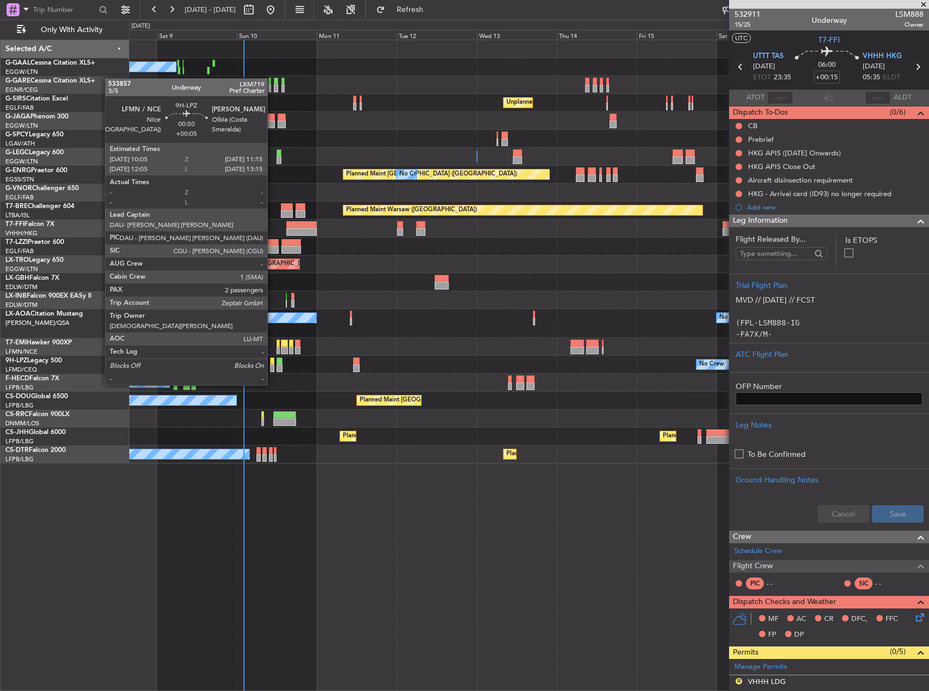
click at [272, 365] on div at bounding box center [272, 369] width 4 height 8
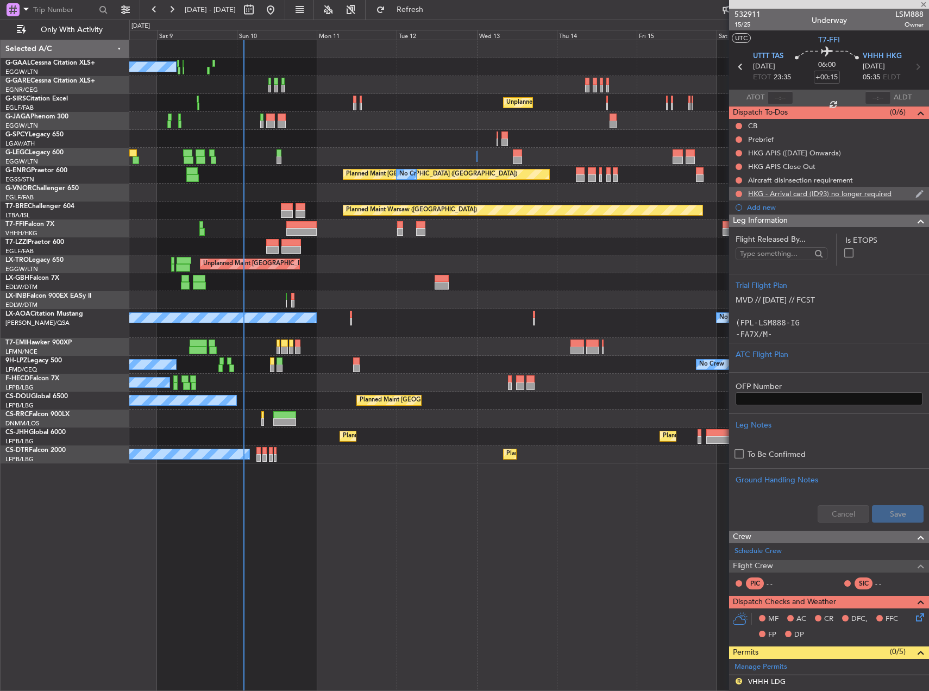
type input "+00:05"
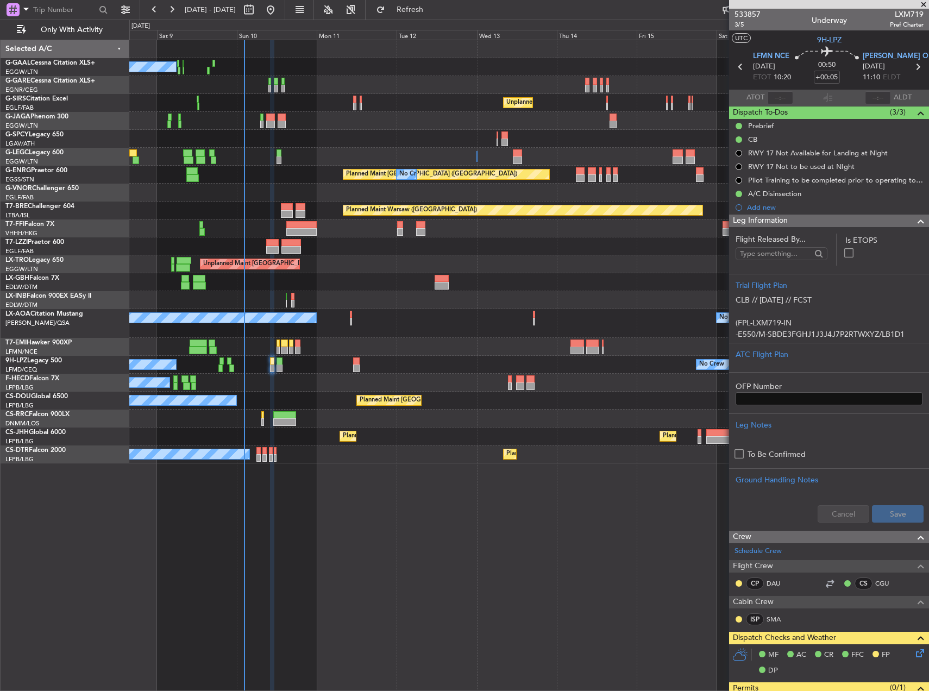
click at [274, 366] on div "No Crew No Crew" at bounding box center [528, 365] width 799 height 18
drag, startPoint x: 802, startPoint y: 359, endPoint x: 797, endPoint y: 358, distance: 5.5
click at [797, 358] on div "ATC Flight Plan" at bounding box center [829, 354] width 187 height 11
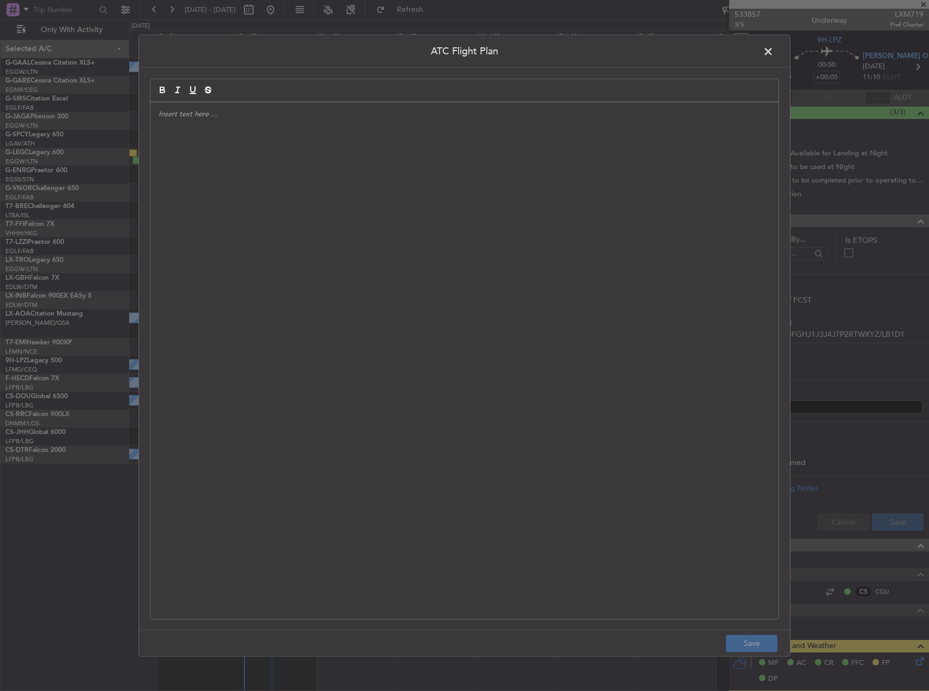
click at [439, 340] on div at bounding box center [464, 361] width 628 height 517
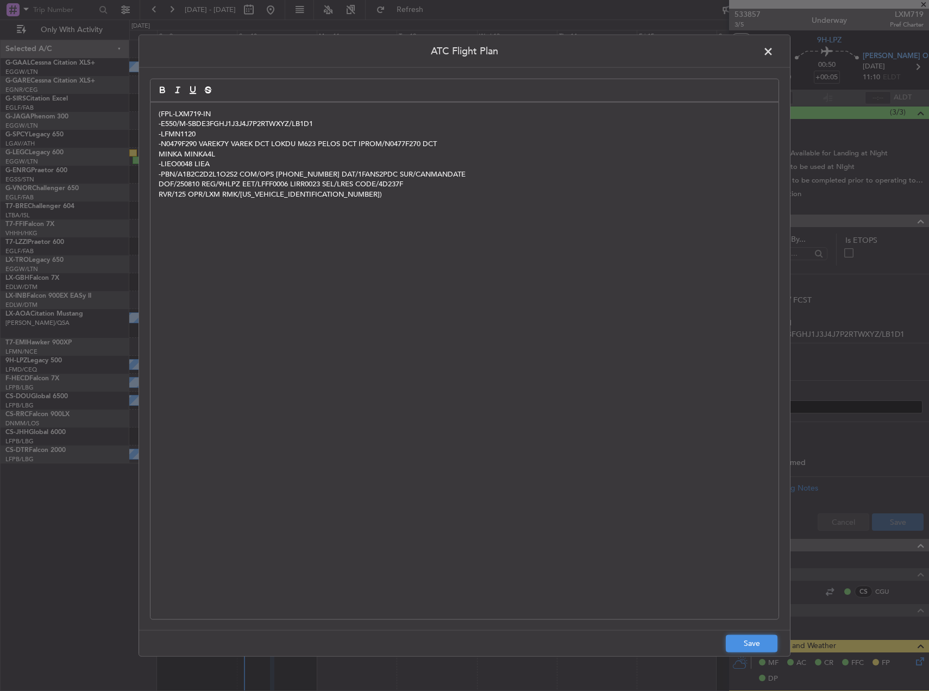
click at [752, 644] on button "Save" at bounding box center [752, 643] width 52 height 17
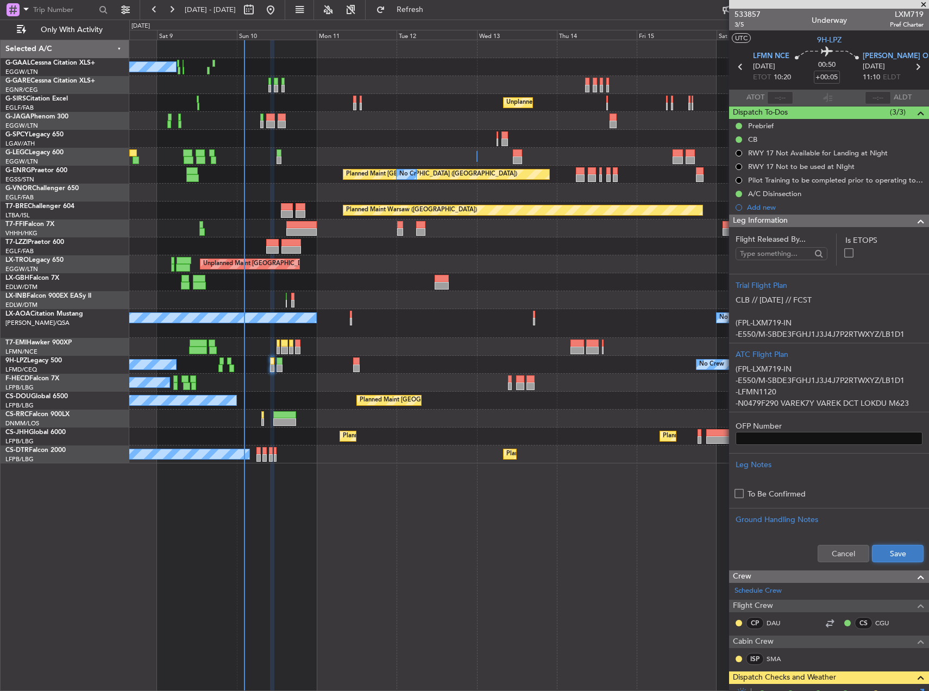
click at [882, 547] on button "Save" at bounding box center [898, 553] width 52 height 17
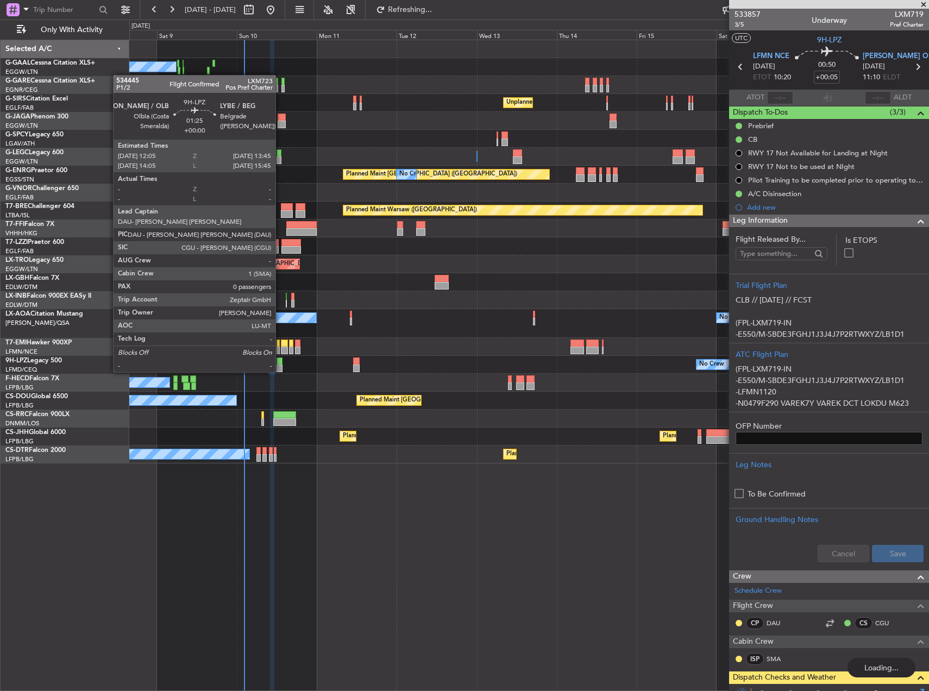
click at [280, 361] on div at bounding box center [280, 361] width 6 height 8
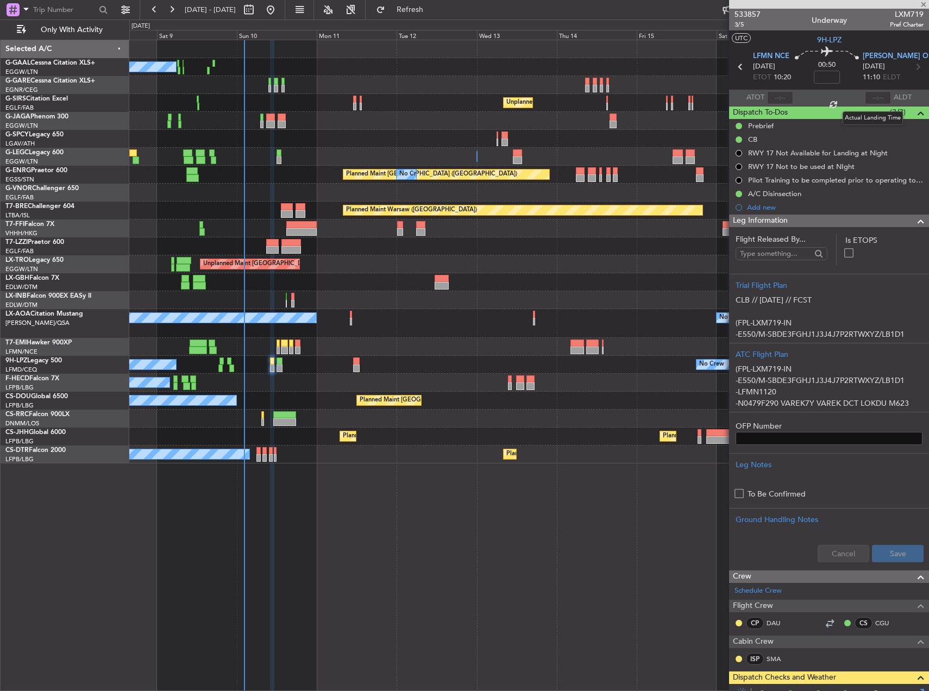
type input "0"
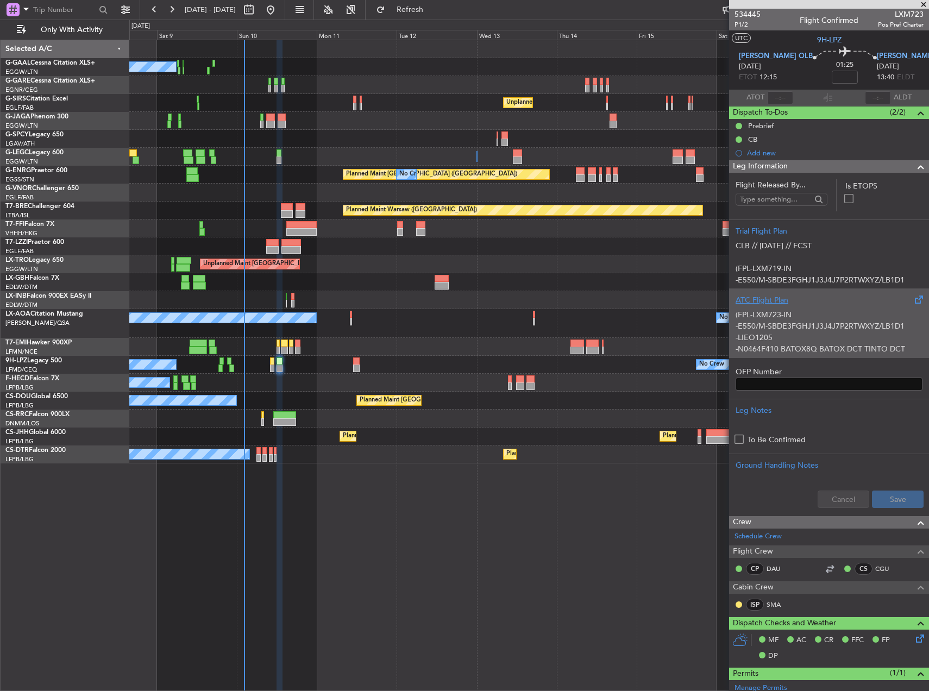
click at [838, 309] on p "(FPL-LXM723-IN" at bounding box center [829, 314] width 187 height 11
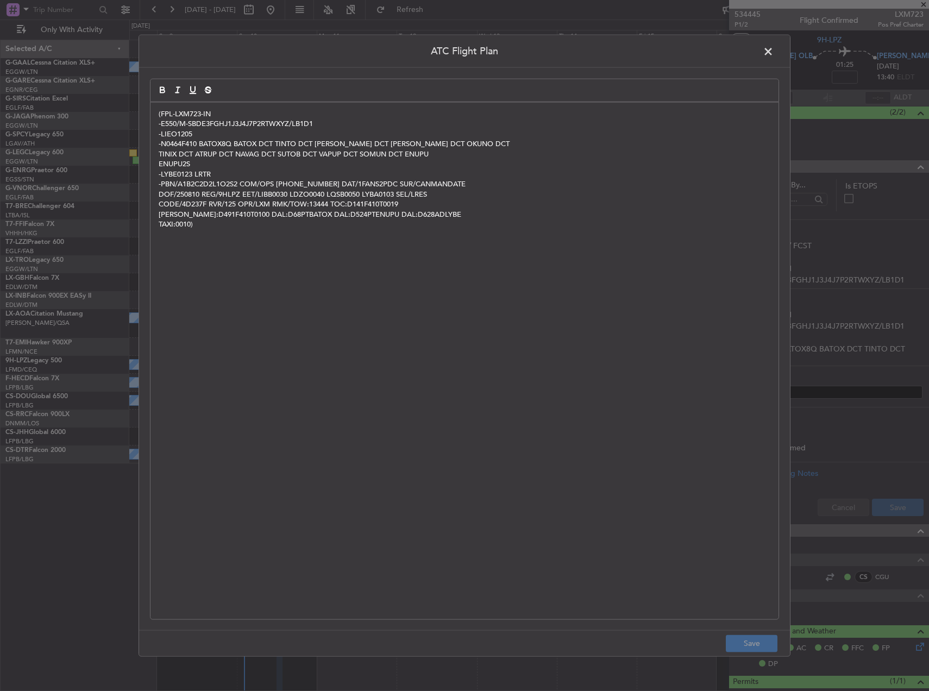
click at [506, 239] on div "(FPL-LXM723-IN -E550/M-SBDE3FGHJ1J3J4J7P2RTWXYZ/LB1D1 -LIEO1205 -N0464F410 BATO…" at bounding box center [464, 361] width 628 height 517
click at [762, 639] on button "Save" at bounding box center [752, 643] width 52 height 17
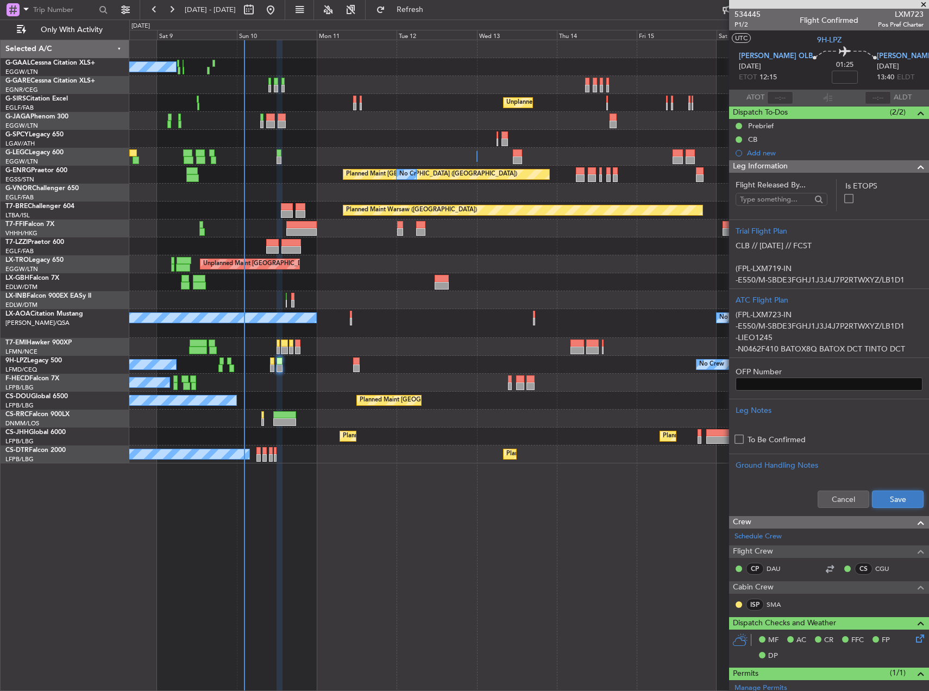
click at [883, 503] on button "Save" at bounding box center [898, 499] width 52 height 17
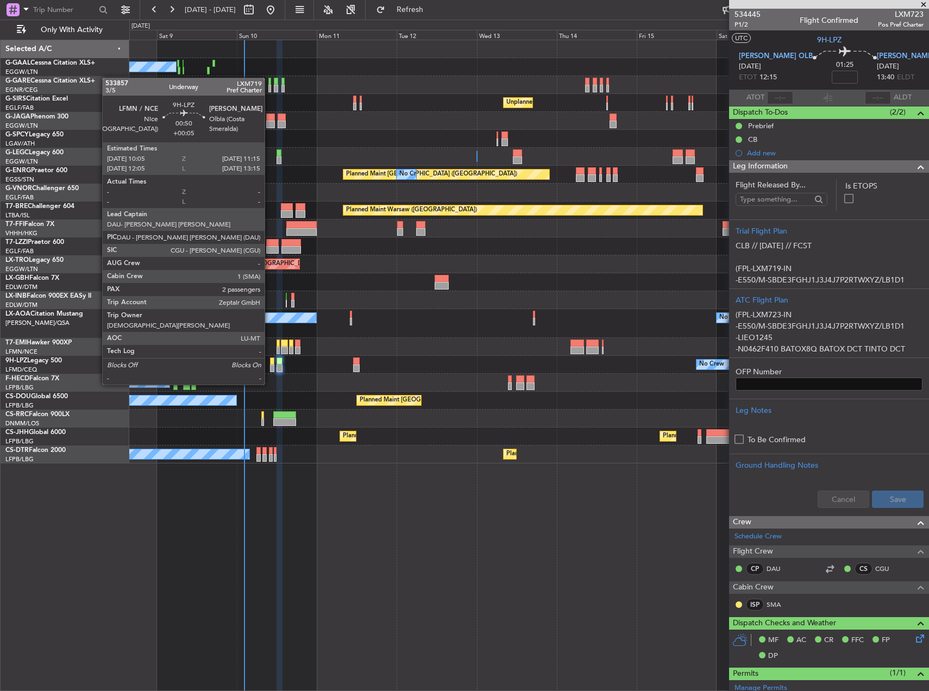
click at [270, 364] on div at bounding box center [272, 361] width 4 height 8
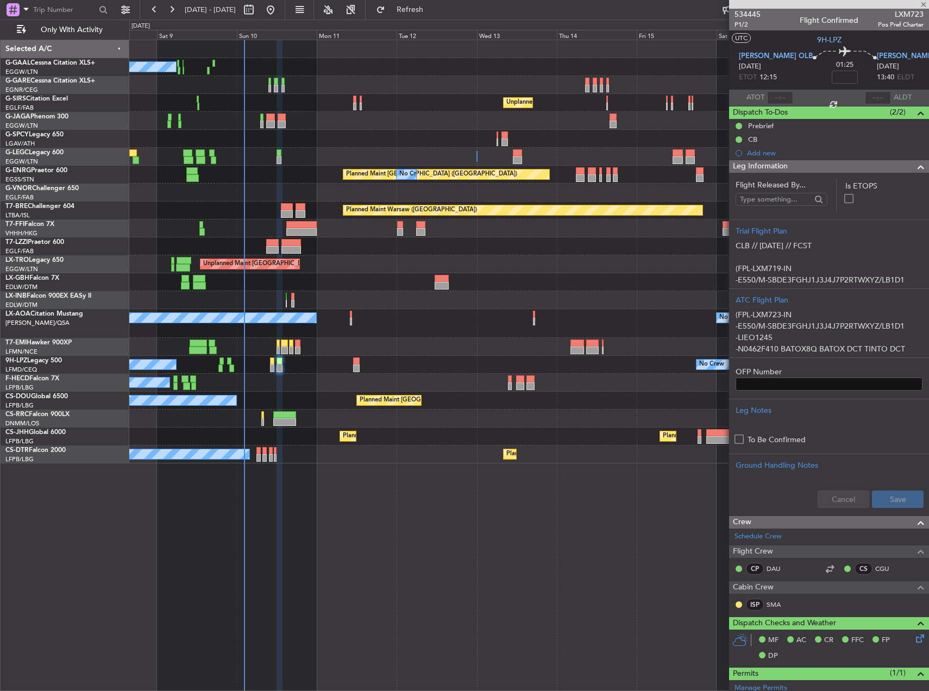
type input "+00:05"
type input "2"
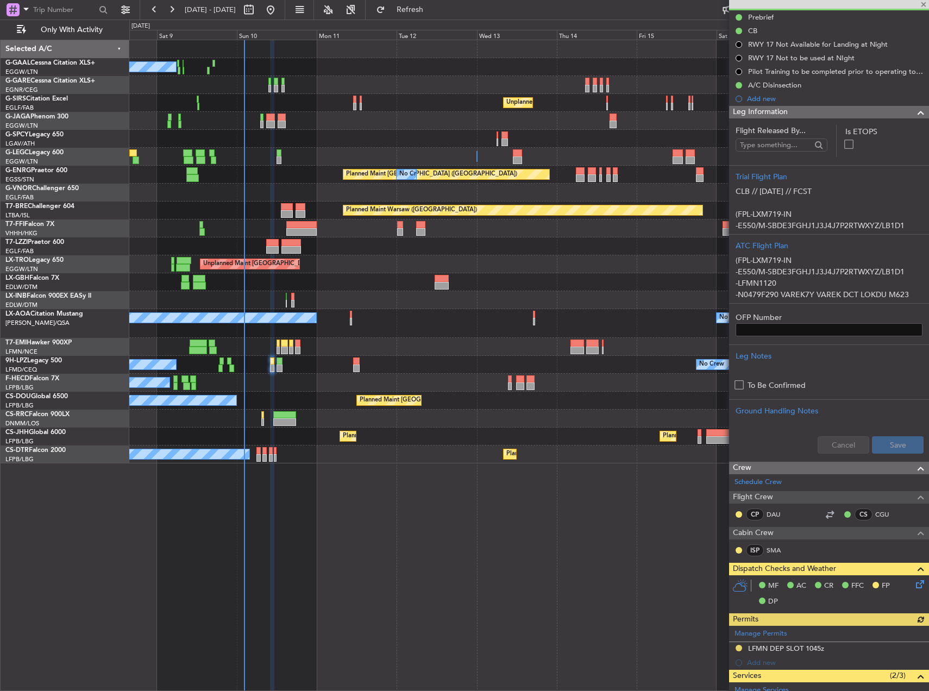
scroll to position [217, 0]
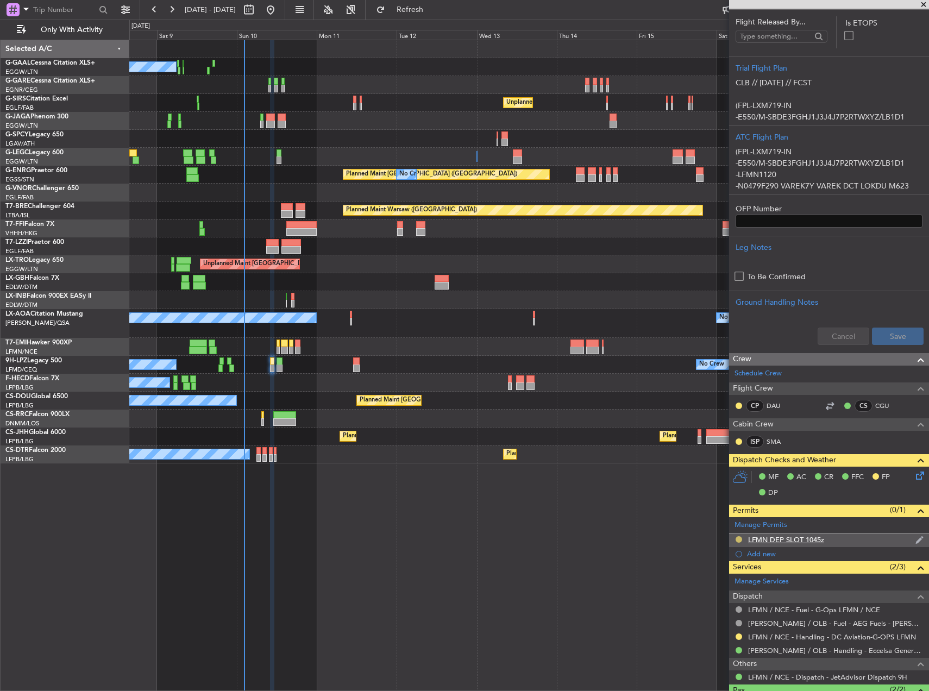
click at [736, 538] on button at bounding box center [739, 539] width 7 height 7
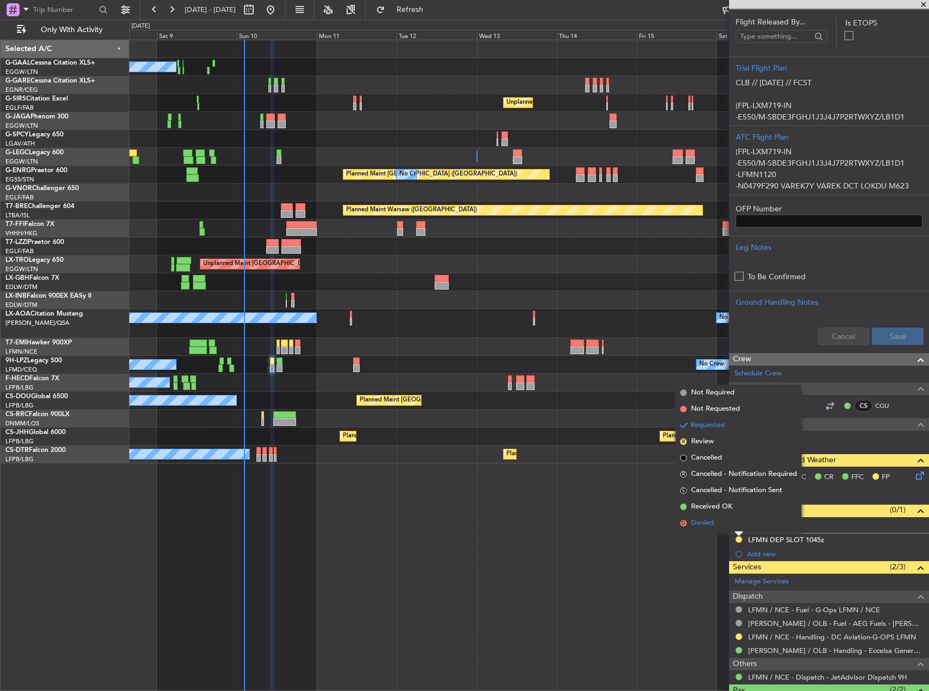
click at [711, 525] on span "Denied" at bounding box center [702, 523] width 23 height 11
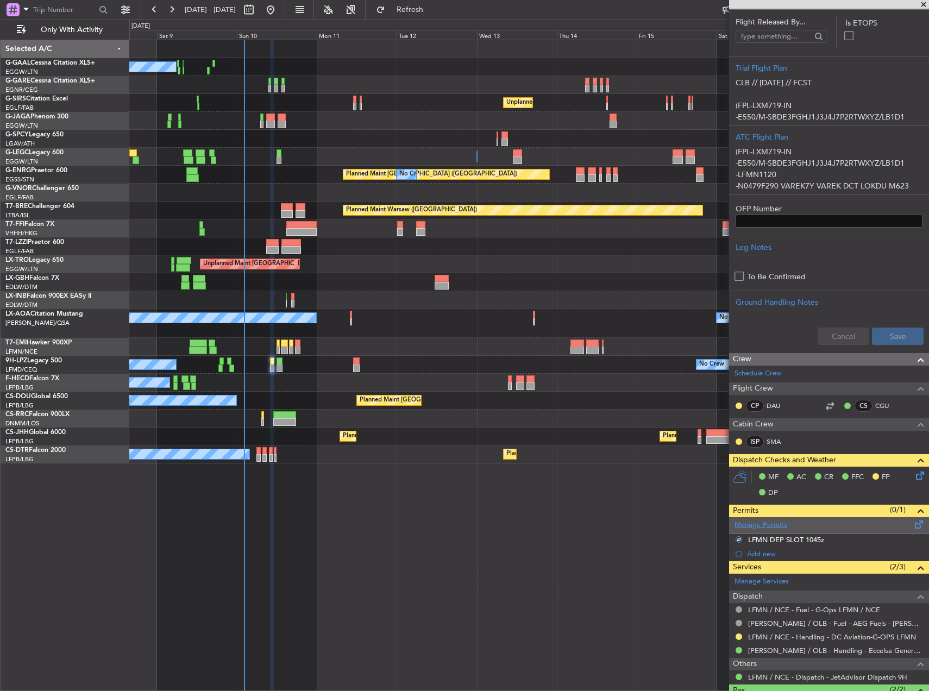
click at [771, 522] on link "Manage Permits" at bounding box center [760, 525] width 53 height 11
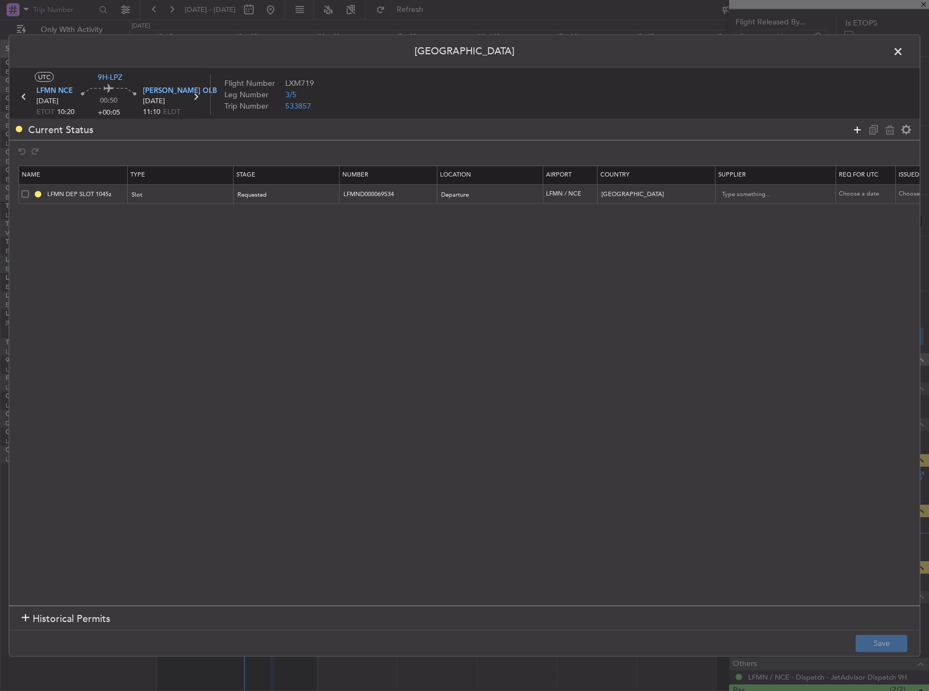
click at [854, 123] on icon at bounding box center [857, 129] width 13 height 13
click at [22, 234] on span at bounding box center [25, 234] width 7 height 7
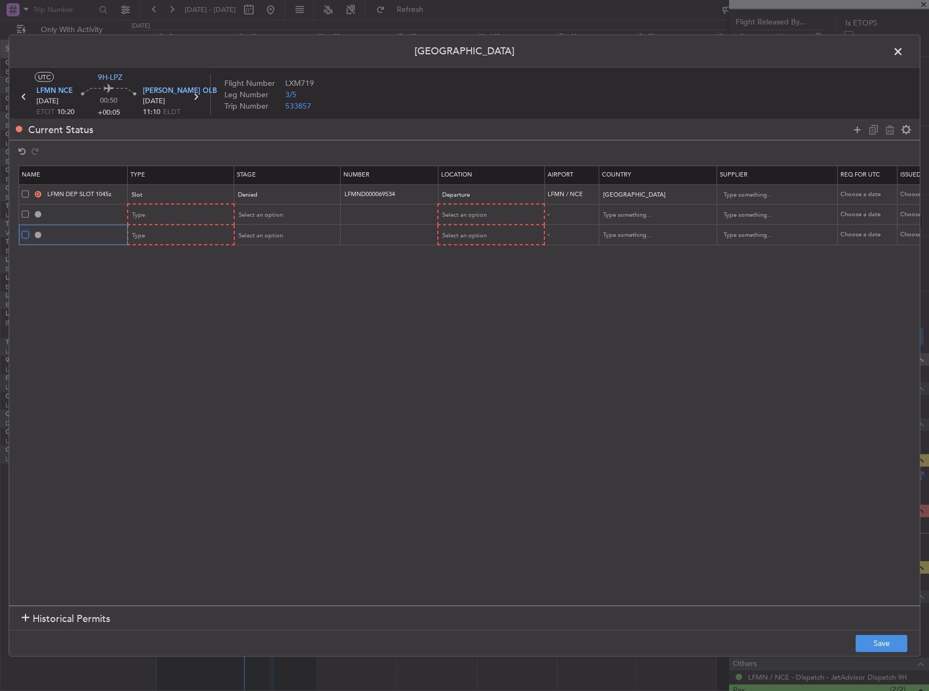
click at [29, 231] on input "checkbox" at bounding box center [29, 231] width 0 height 0
click at [889, 134] on icon at bounding box center [889, 129] width 13 height 13
click at [156, 223] on div "Type" at bounding box center [178, 215] width 90 height 16
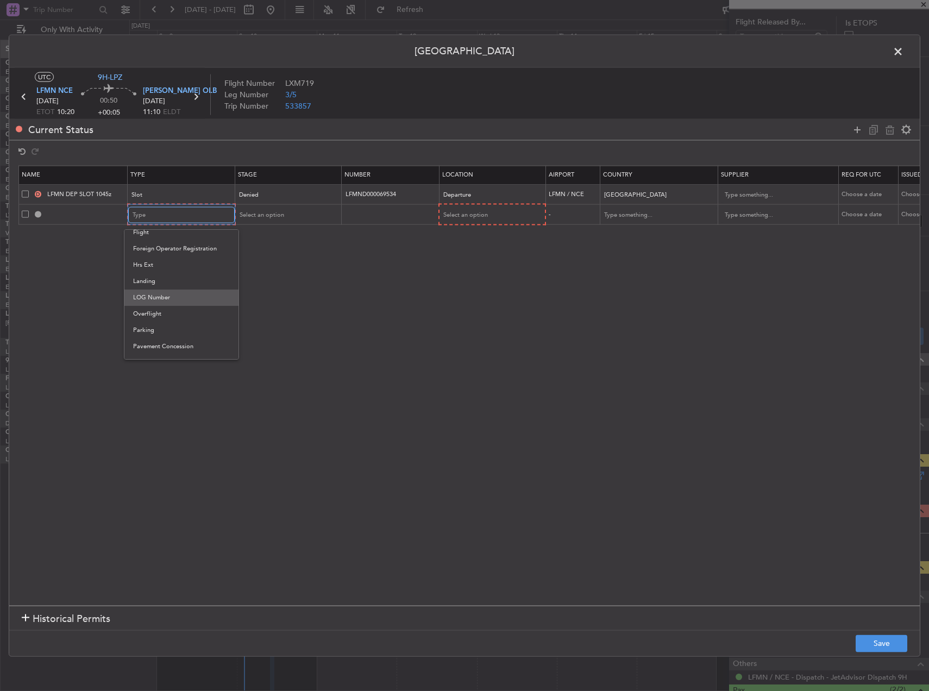
scroll to position [327, 0]
click at [154, 321] on span "Slot" at bounding box center [181, 318] width 97 height 16
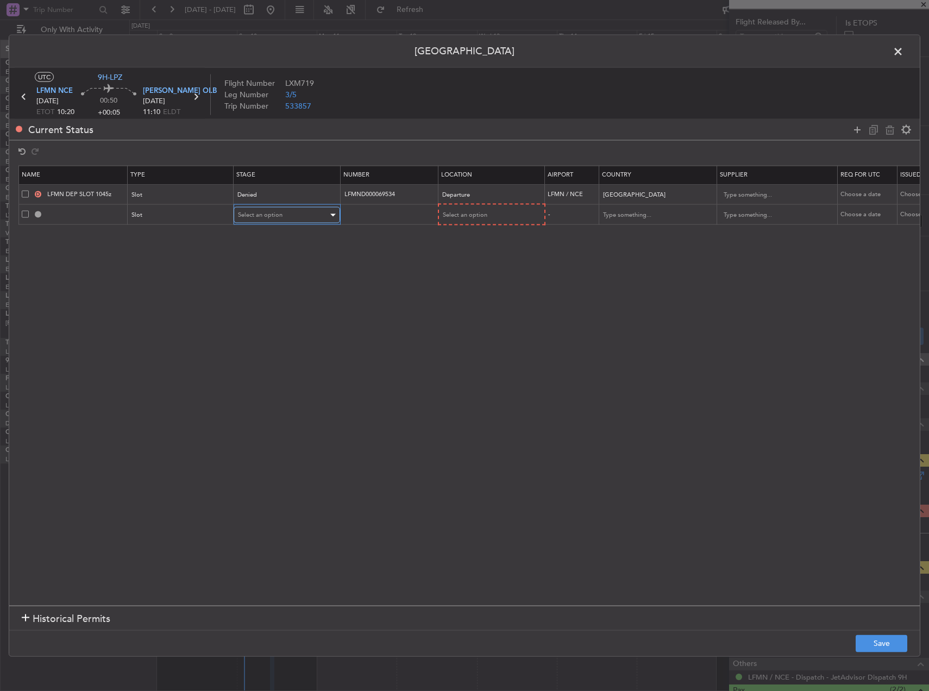
click at [275, 218] on span "Select an option" at bounding box center [260, 215] width 45 height 8
click at [278, 308] on span "Received OK" at bounding box center [286, 303] width 97 height 16
click at [509, 212] on div "Select an option" at bounding box center [487, 215] width 90 height 16
click at [485, 233] on span "Departure" at bounding box center [491, 238] width 97 height 16
click at [873, 638] on button "Save" at bounding box center [882, 643] width 52 height 17
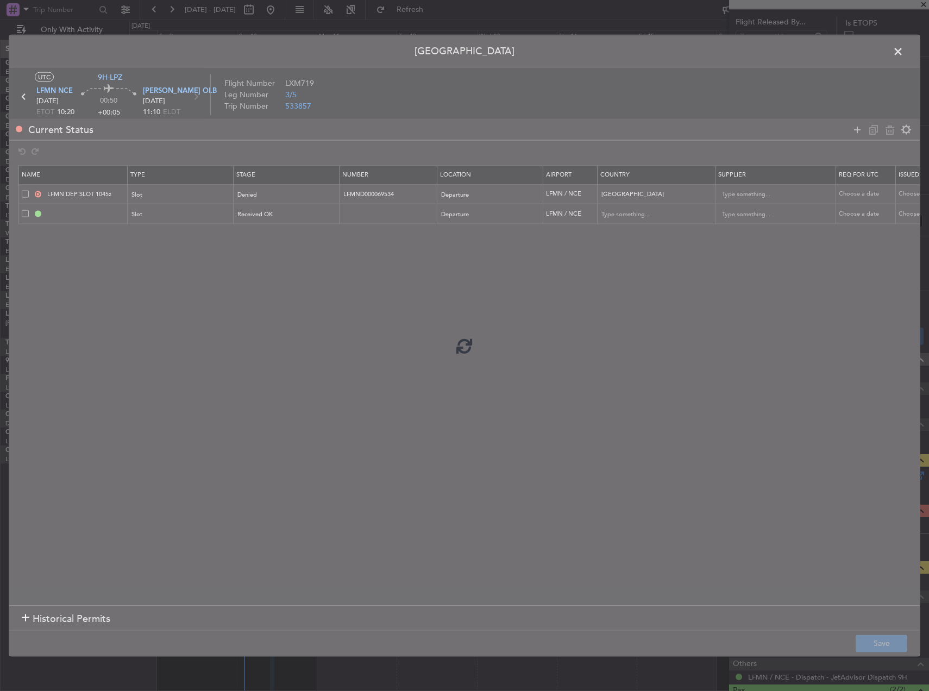
type input "LFMN DEP SLOT"
type input "[GEOGRAPHIC_DATA]"
type input "NNN"
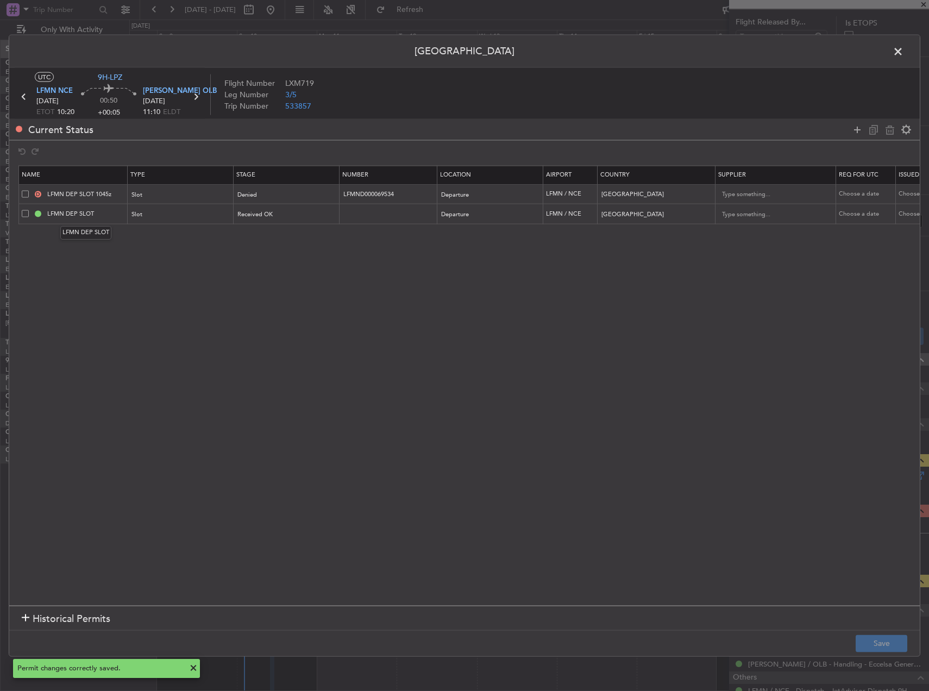
click at [106, 218] on mat-tooltip-component "LFMN DEP SLOT" at bounding box center [86, 232] width 66 height 29
click at [108, 214] on input "LFMN DEP SLOT" at bounding box center [85, 213] width 81 height 9
type input "LFMN DEP SLOT 1120"
click at [881, 642] on button "Save" at bounding box center [882, 643] width 52 height 17
drag, startPoint x: 905, startPoint y: 53, endPoint x: 835, endPoint y: 75, distance: 73.0
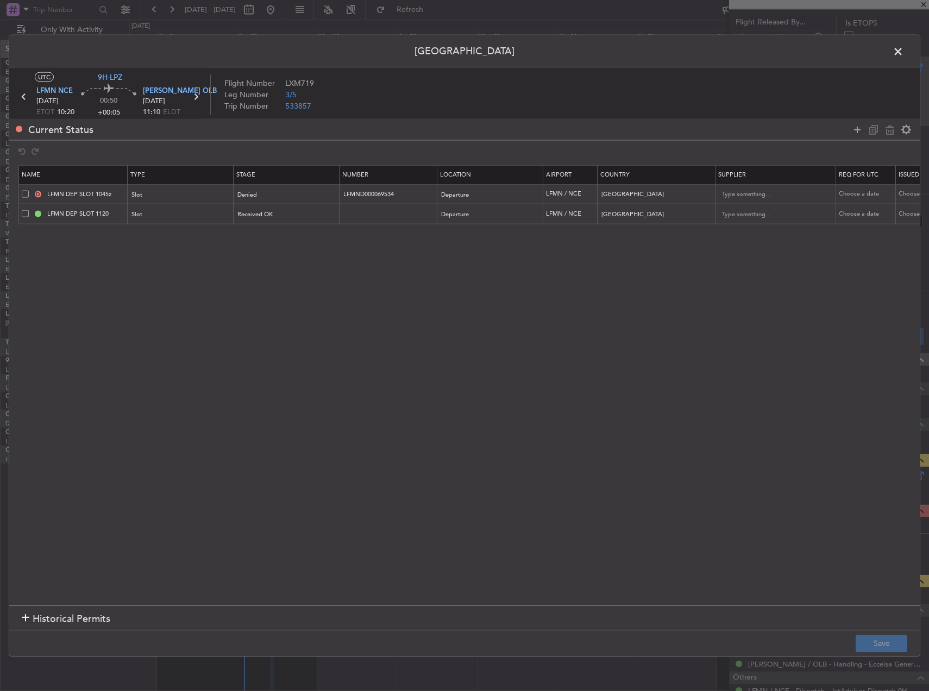
click at [903, 53] on span at bounding box center [903, 54] width 0 height 22
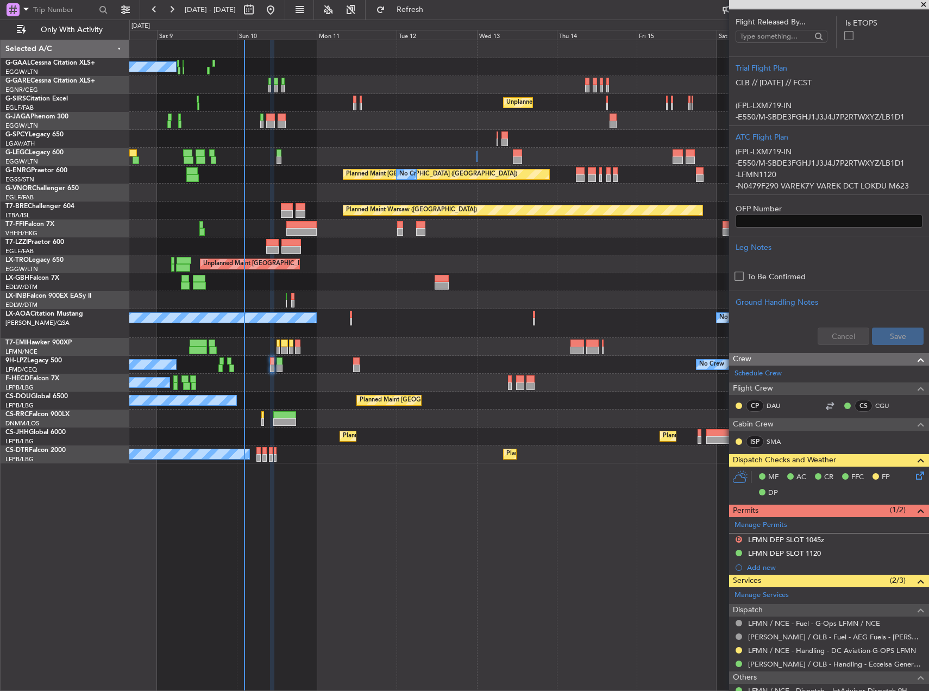
click at [166, 245] on div "No Crew Unplanned Maint London (Farnborough) A/C Unavailable London (Luton) Pla…" at bounding box center [528, 251] width 799 height 423
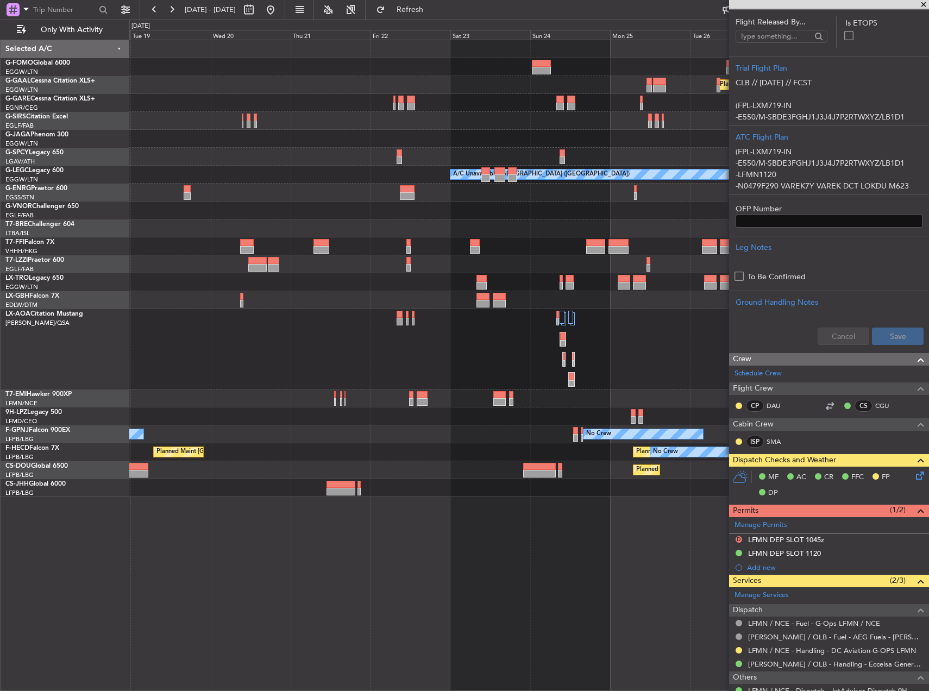
click at [293, 153] on div at bounding box center [528, 157] width 799 height 18
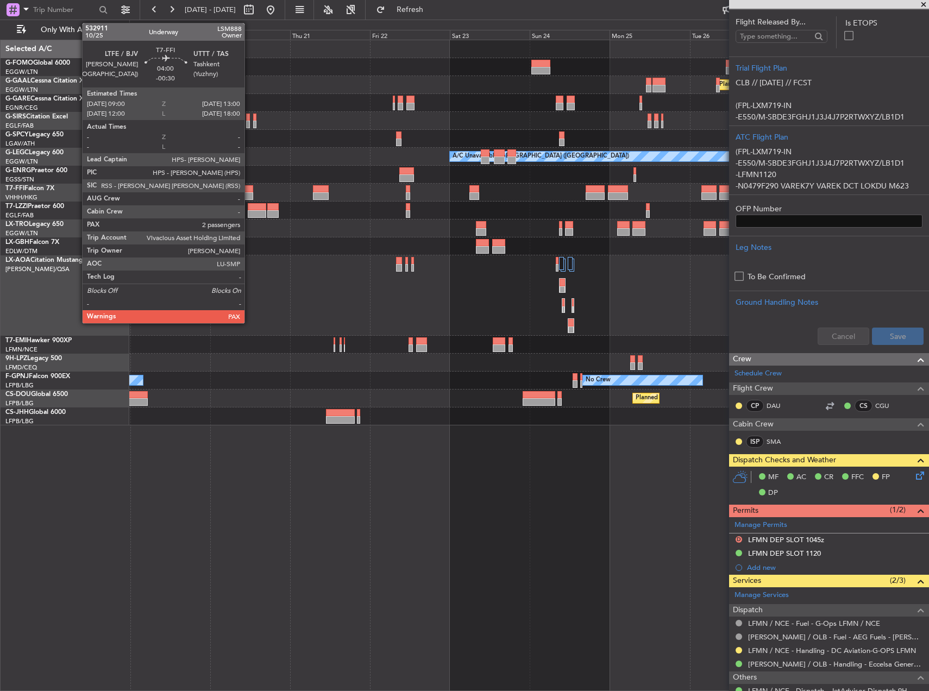
click at [249, 190] on div at bounding box center [247, 189] width 14 height 8
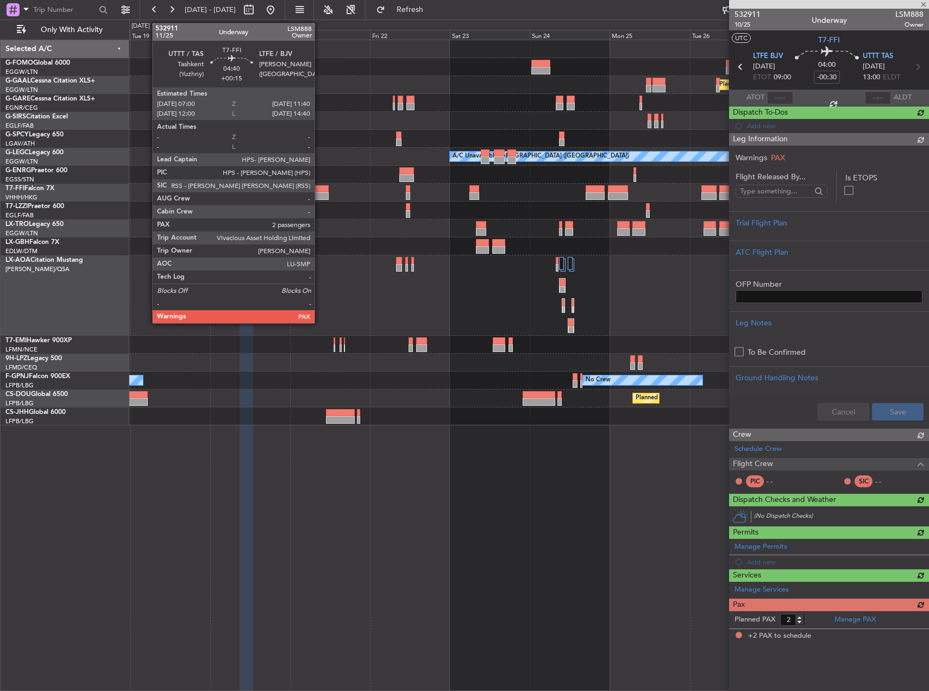
scroll to position [0, 0]
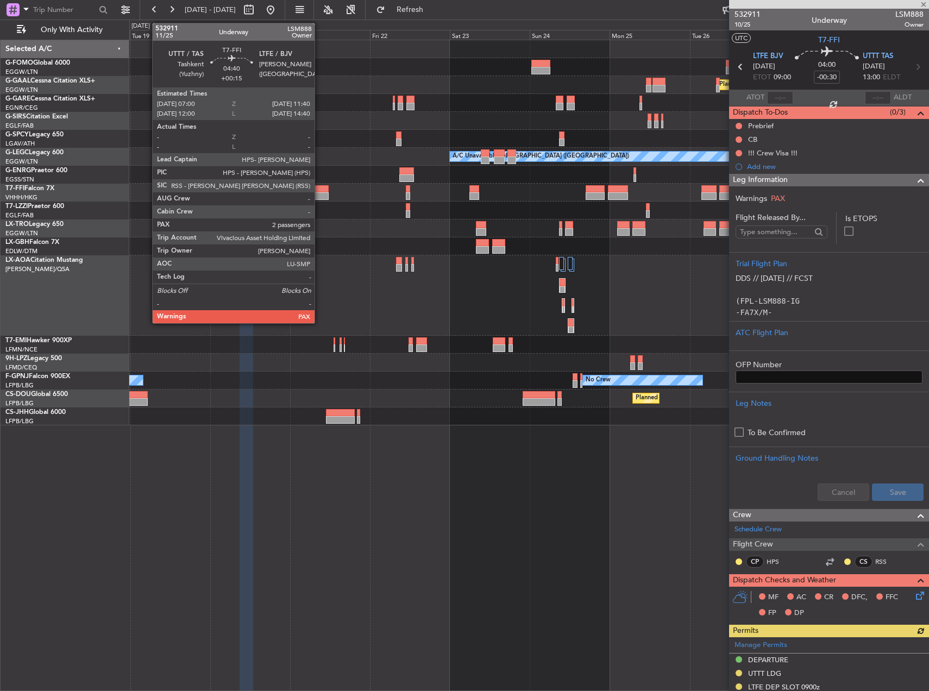
click at [319, 191] on div at bounding box center [321, 189] width 16 height 8
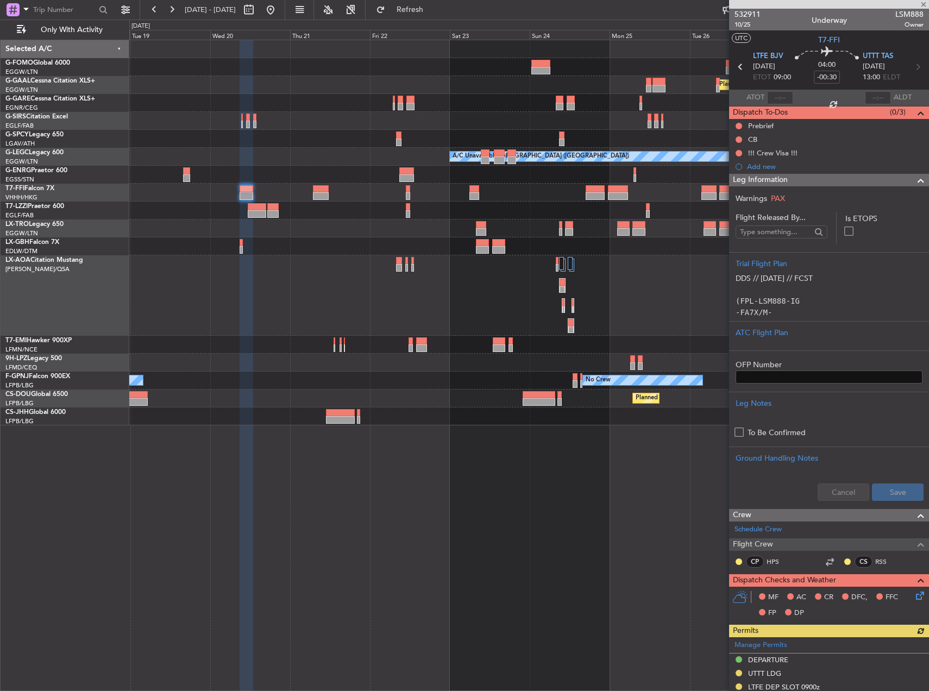
type input "+00:15"
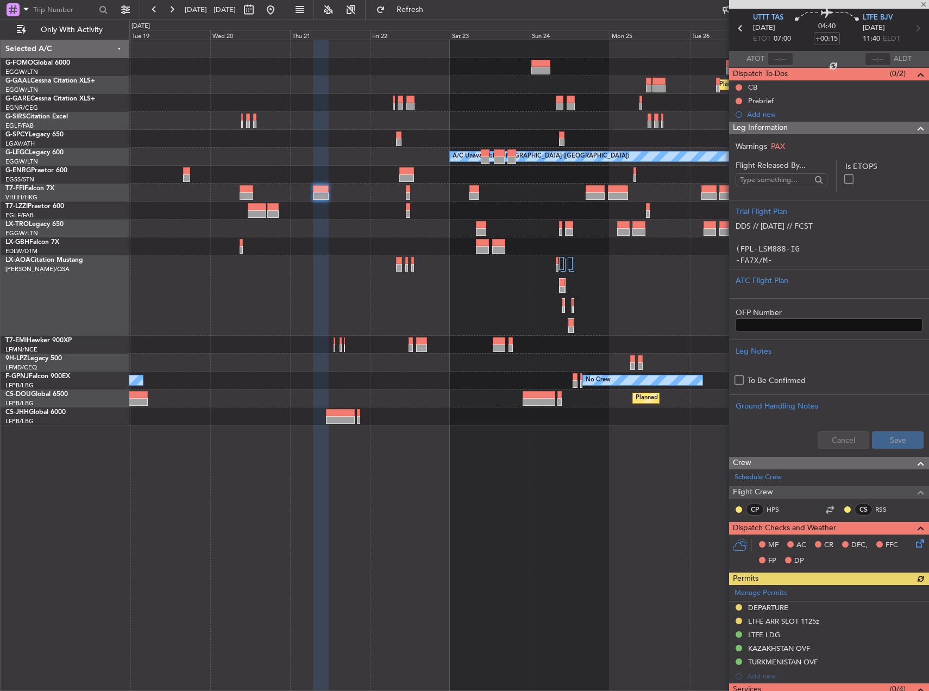
scroll to position [54, 0]
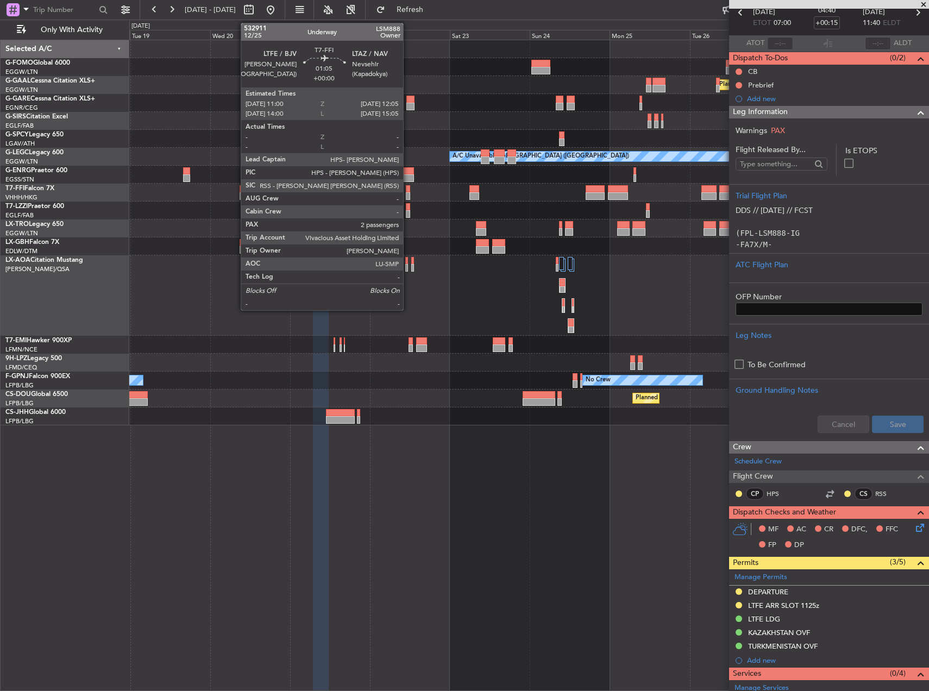
click at [408, 193] on div at bounding box center [408, 196] width 4 height 8
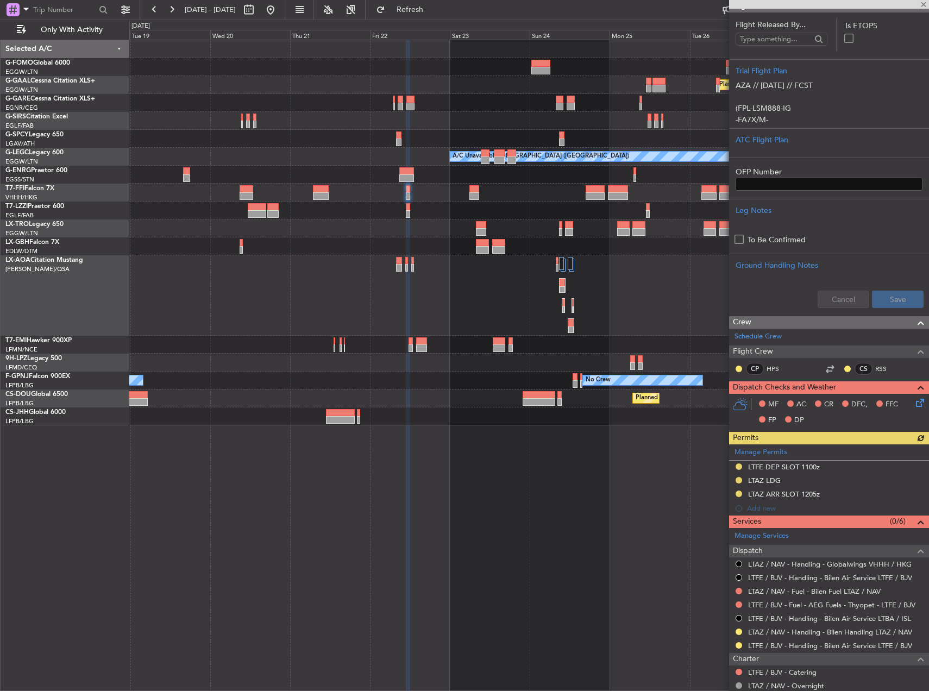
scroll to position [363, 0]
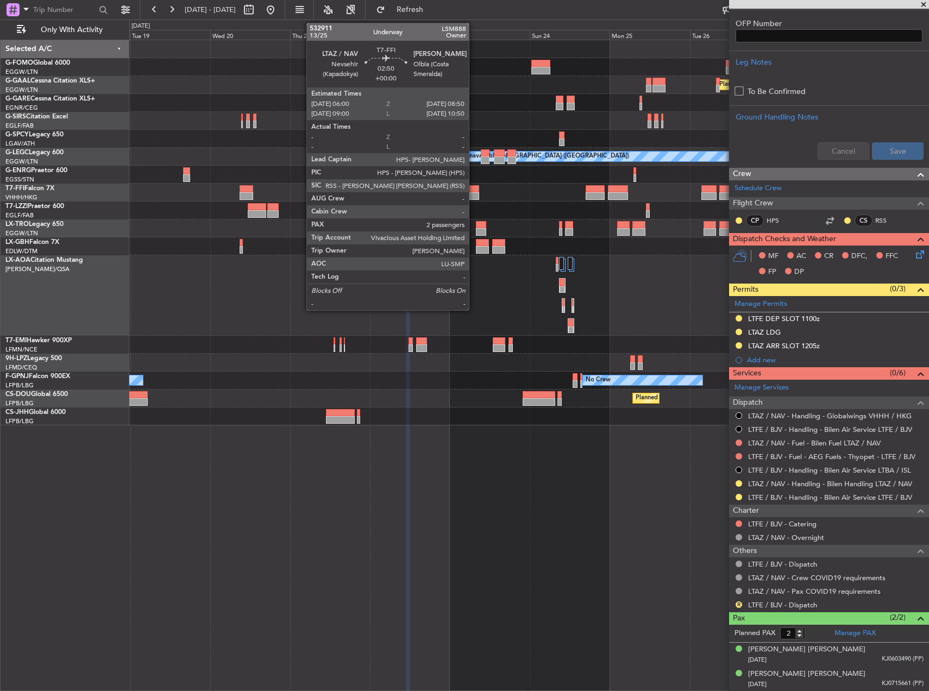
click at [474, 192] on div at bounding box center [474, 196] width 10 height 8
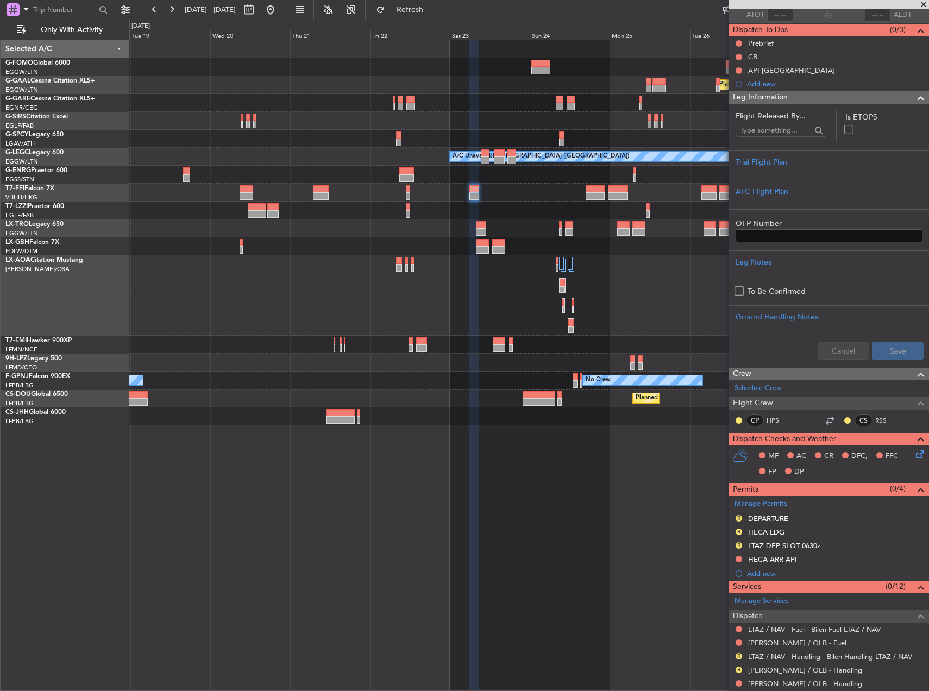
scroll to position [0, 0]
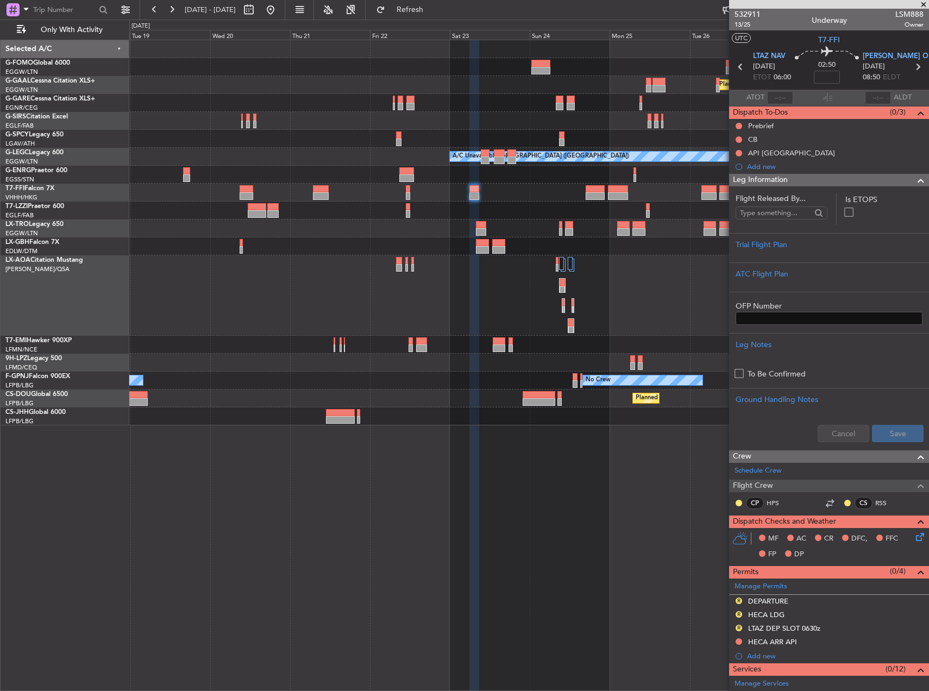
click at [584, 190] on div at bounding box center [528, 193] width 799 height 18
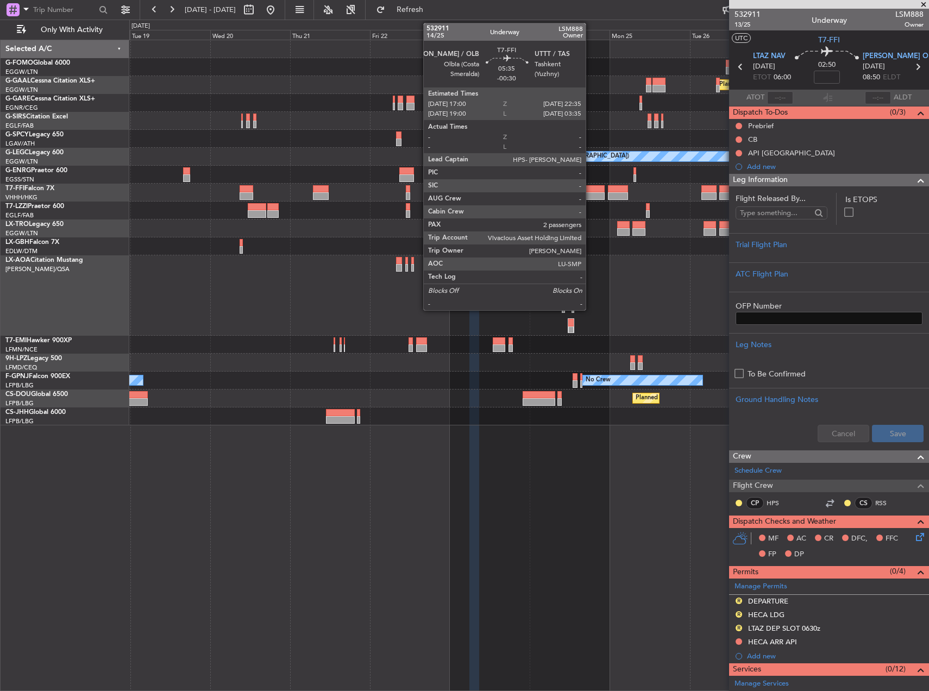
click at [591, 191] on div at bounding box center [595, 189] width 19 height 8
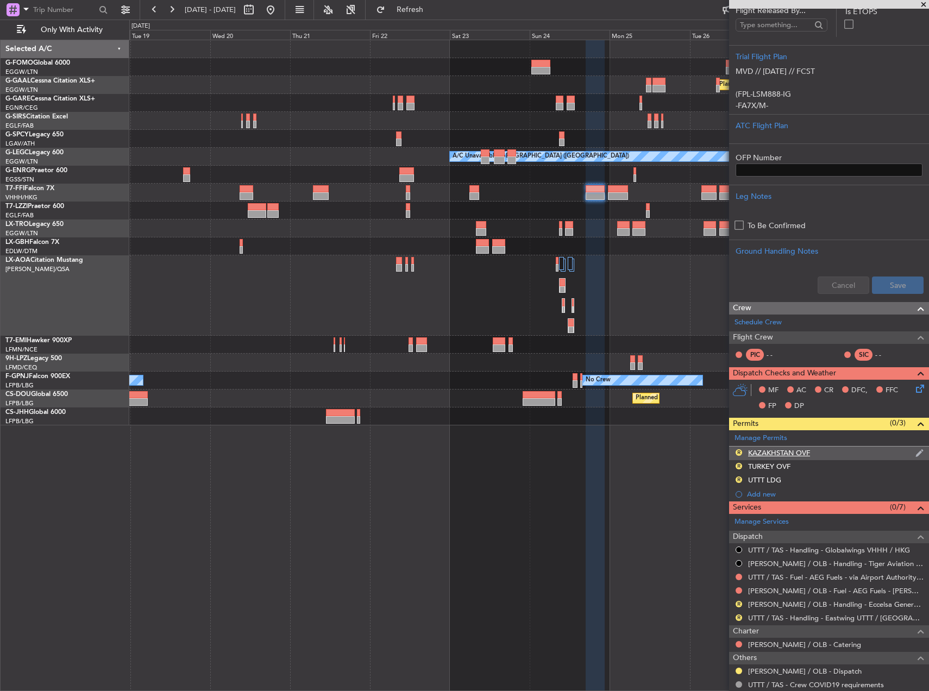
scroll to position [326, 0]
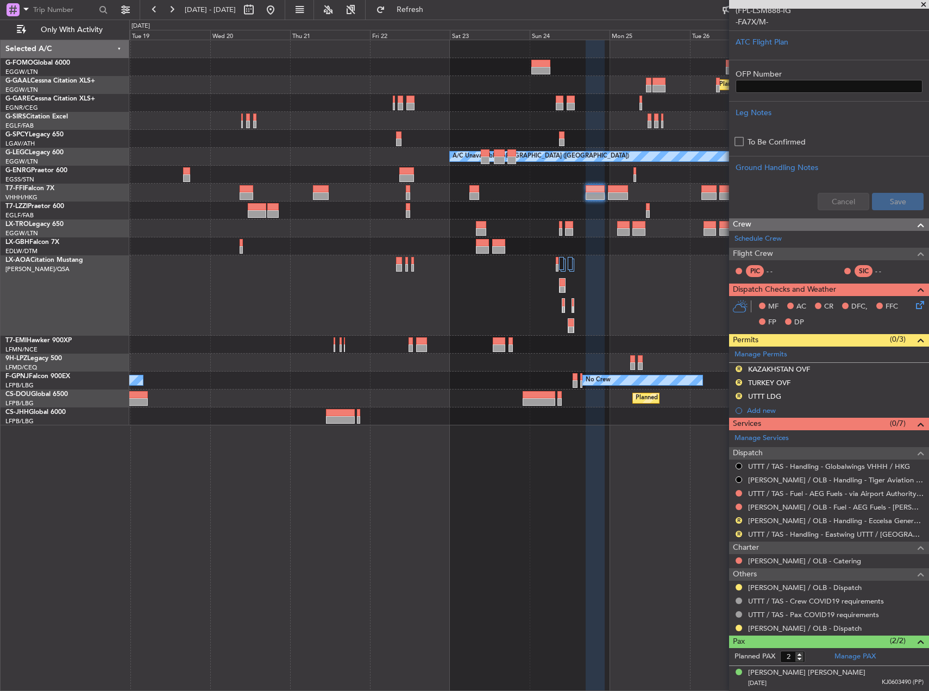
click at [613, 183] on div at bounding box center [528, 175] width 799 height 18
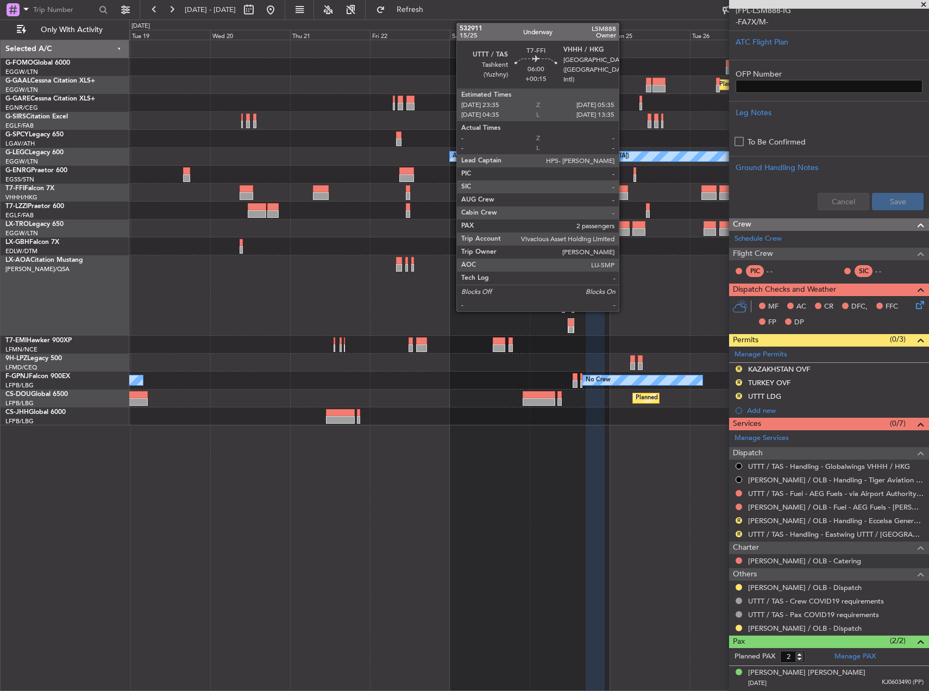
click at [624, 191] on div at bounding box center [618, 189] width 20 height 8
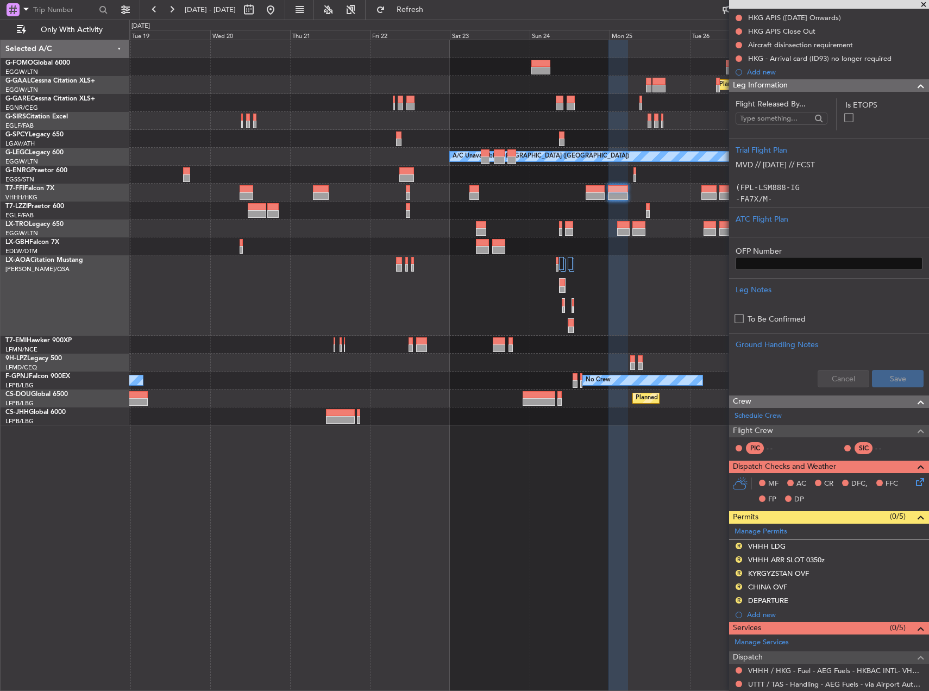
scroll to position [255, 0]
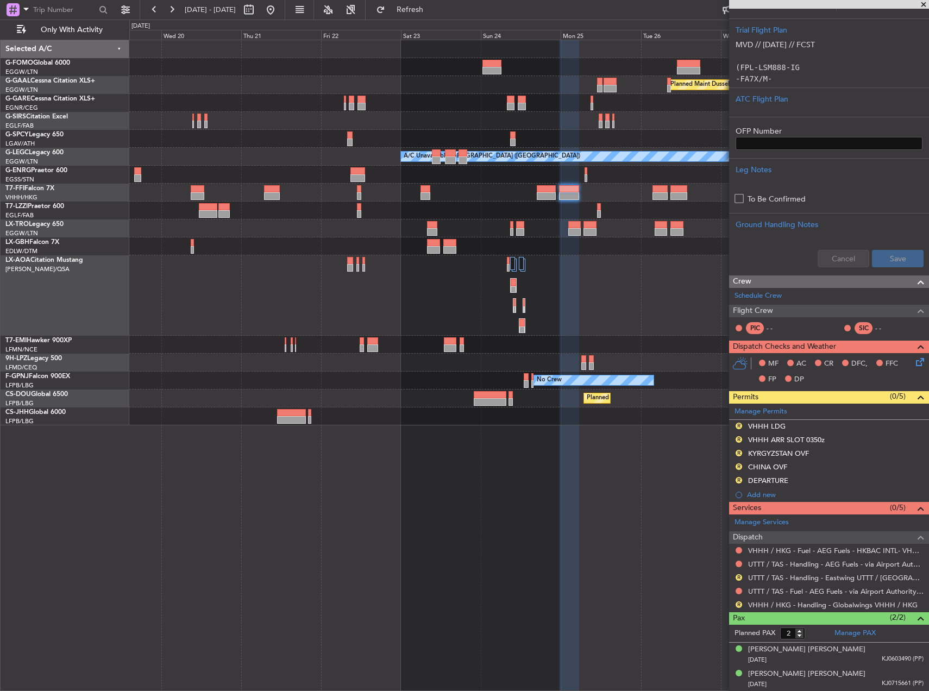
click at [562, 223] on div at bounding box center [528, 228] width 799 height 18
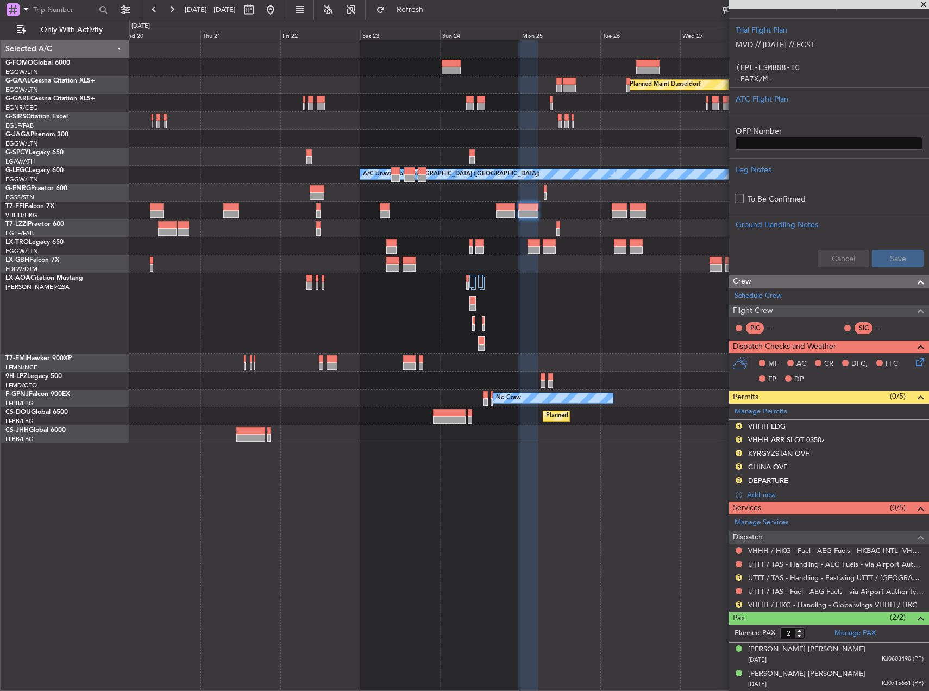
click at [620, 194] on div at bounding box center [528, 193] width 799 height 18
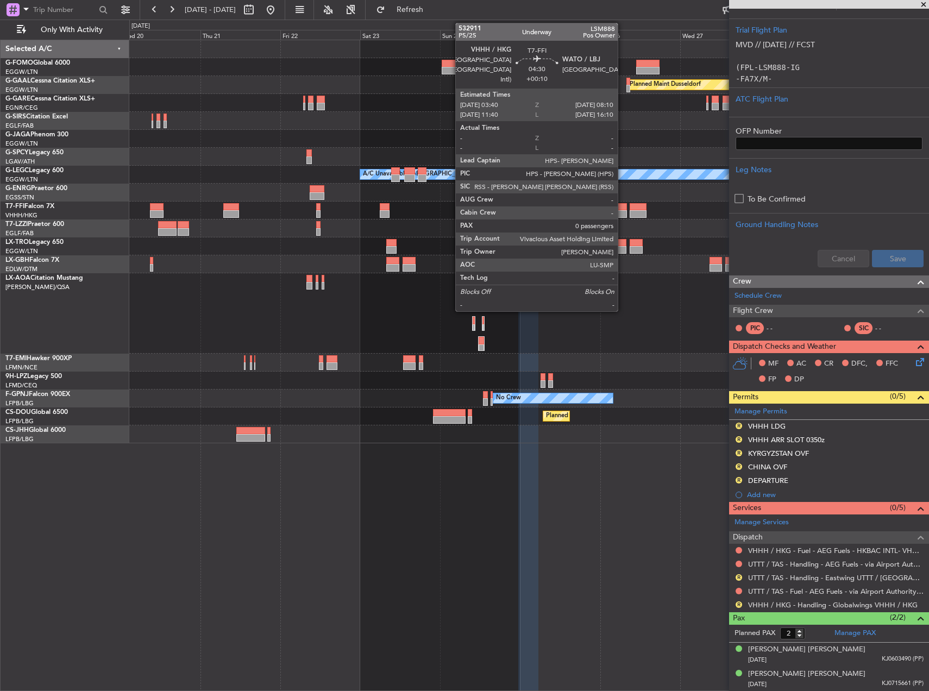
click at [622, 210] on div at bounding box center [619, 214] width 15 height 8
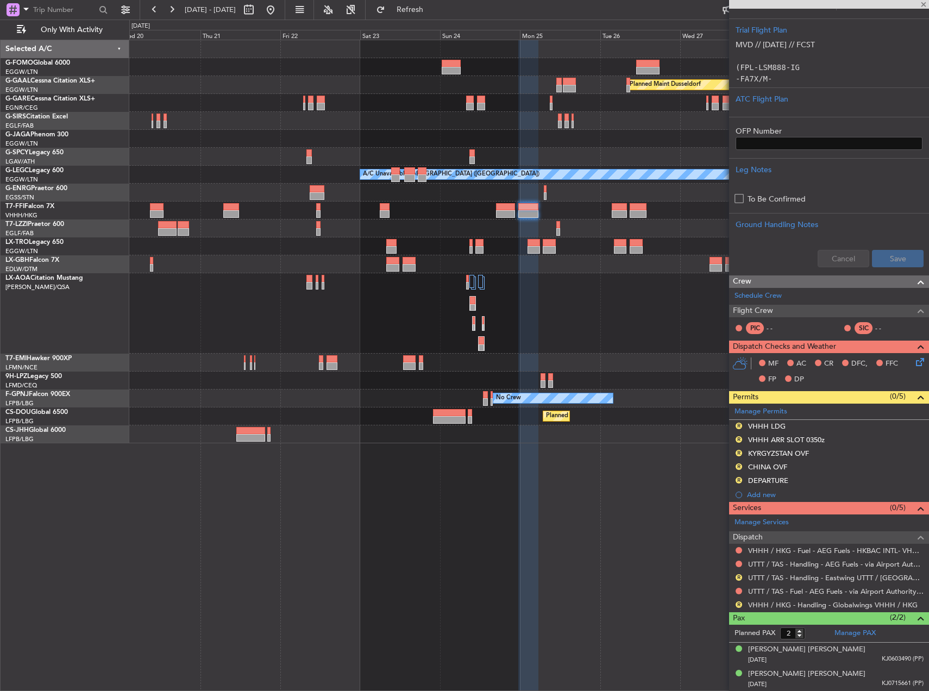
type input "+00:10"
type input "0"
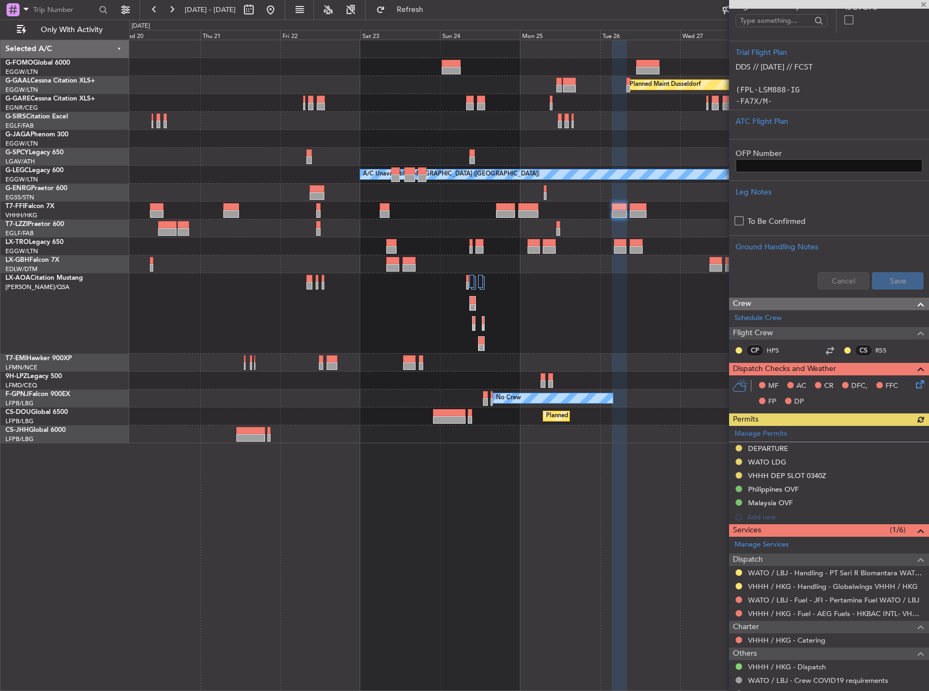
scroll to position [178, 0]
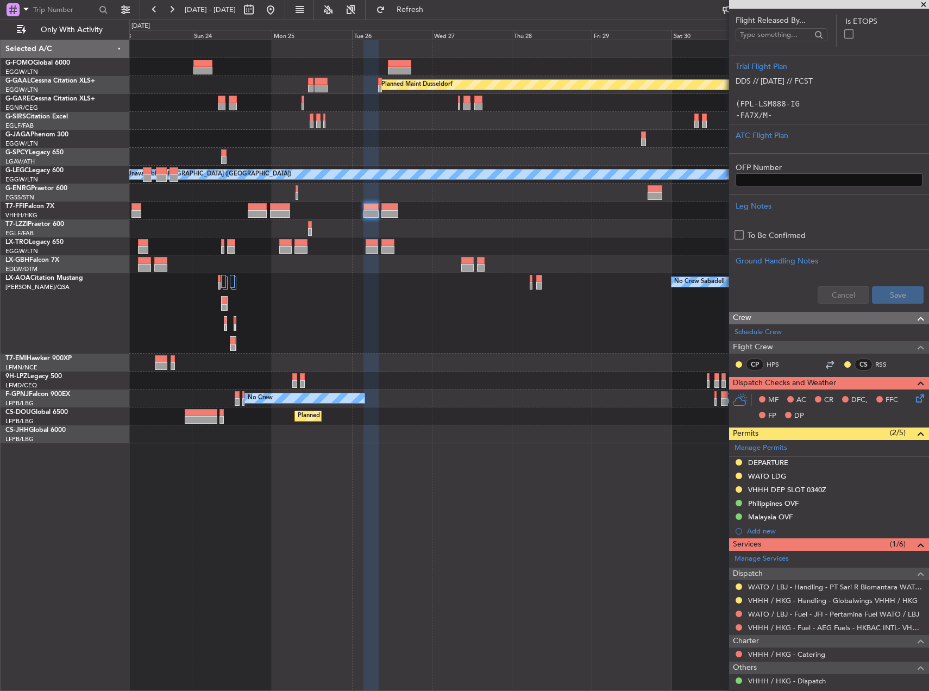
click at [434, 199] on div "Planned Maint Dusseldorf Planned Maint London (Luton) A/C Unavailable London (L…" at bounding box center [528, 241] width 799 height 403
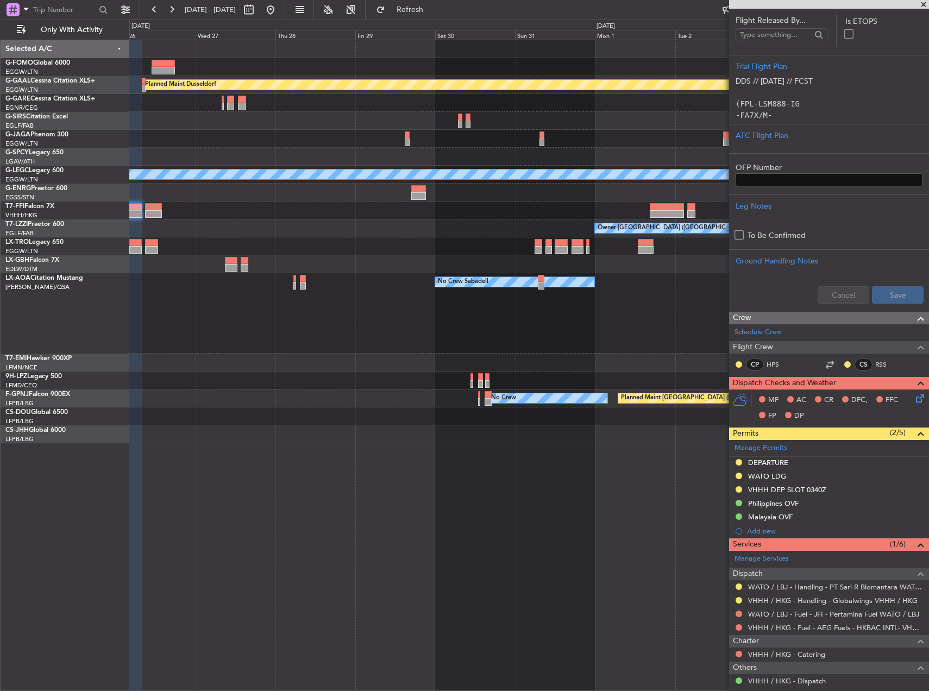
click at [310, 180] on div "Planned Maint Dusseldorf Planned Maint London (Luton) A/C Unavailable London (L…" at bounding box center [528, 241] width 799 height 403
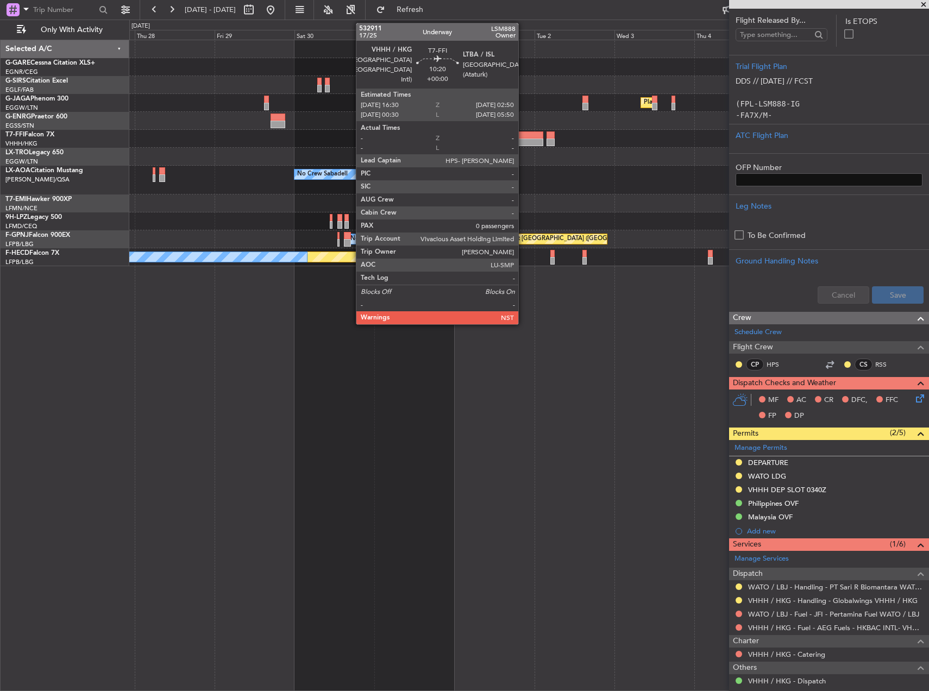
click at [523, 141] on div at bounding box center [526, 143] width 35 height 8
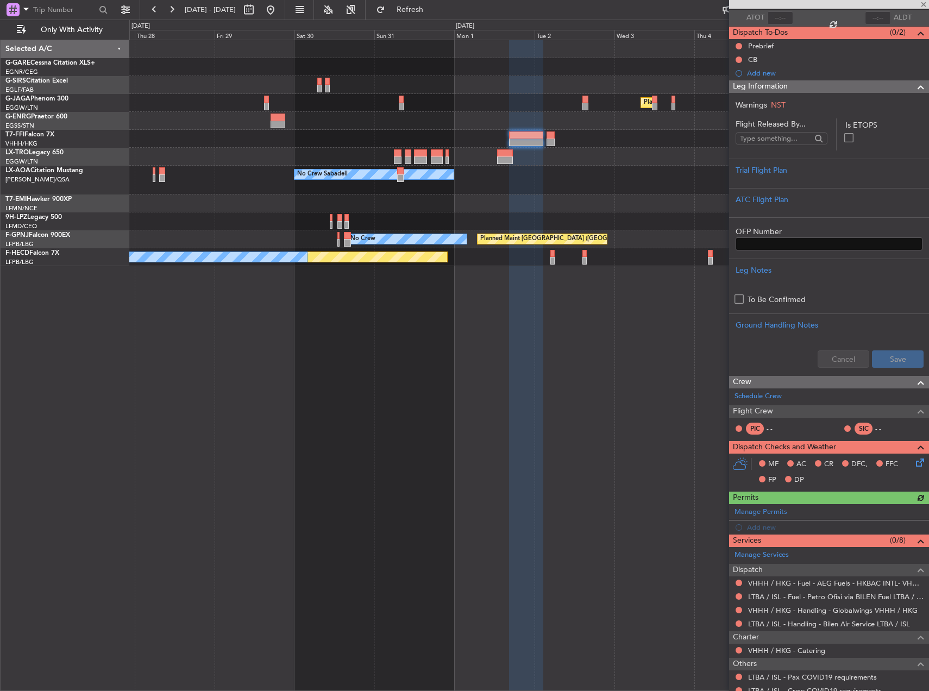
scroll to position [0, 0]
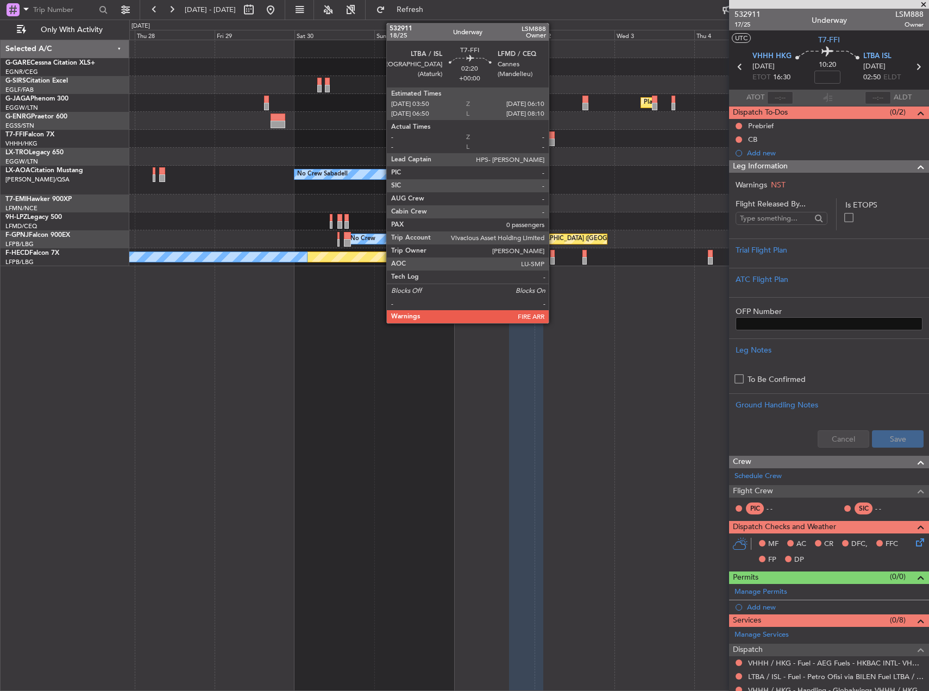
click at [554, 136] on div at bounding box center [551, 135] width 8 height 8
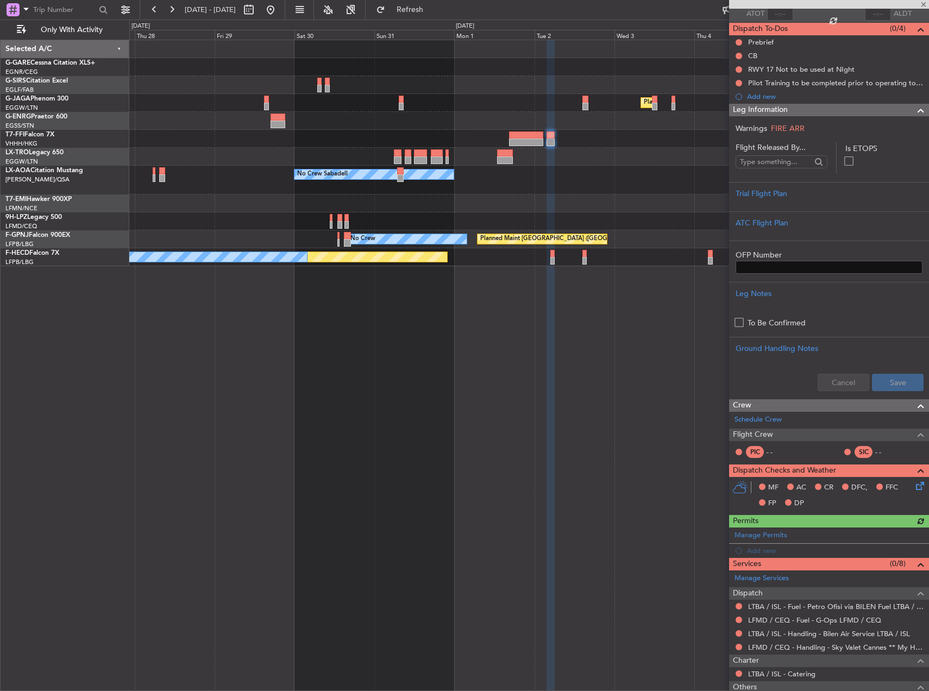
scroll to position [158, 0]
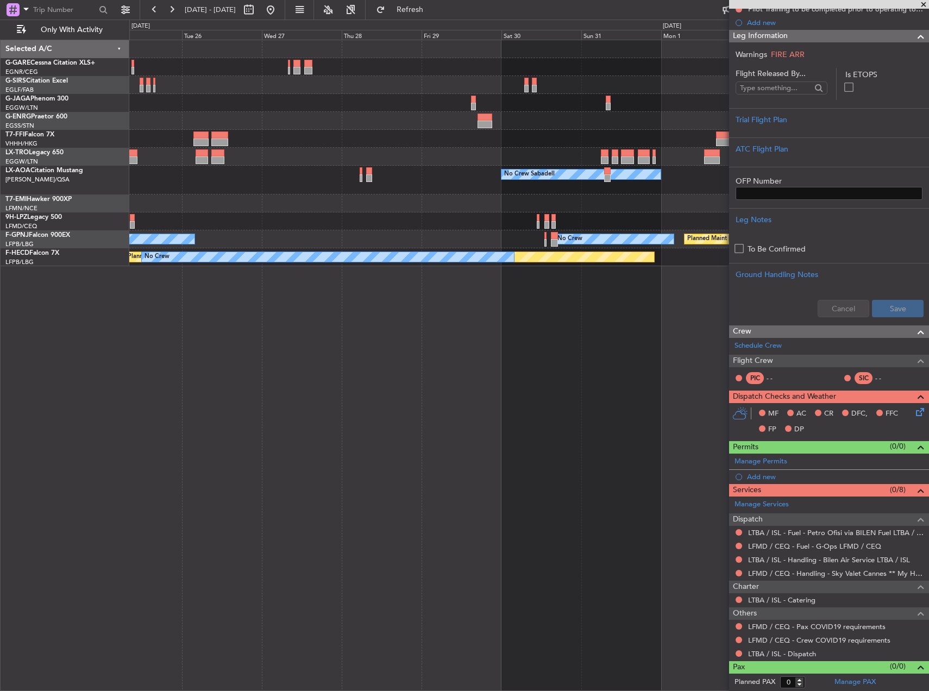
click at [616, 163] on div at bounding box center [528, 157] width 799 height 18
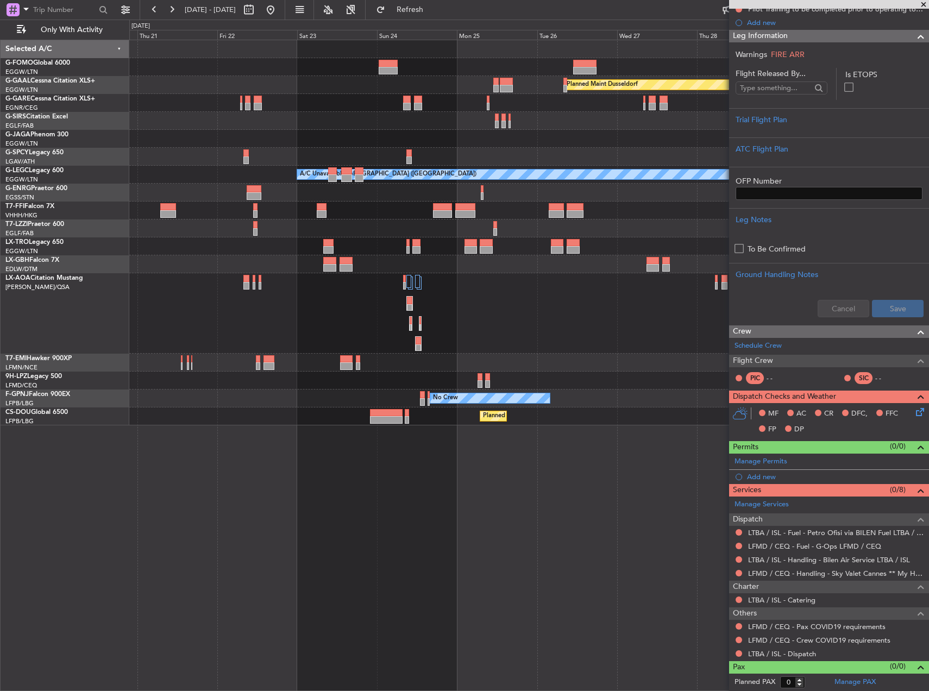
click at [434, 184] on div "Planned Maint Dusseldorf A/C Unavailable London (Luton) Owner London (Luton) No…" at bounding box center [528, 232] width 799 height 385
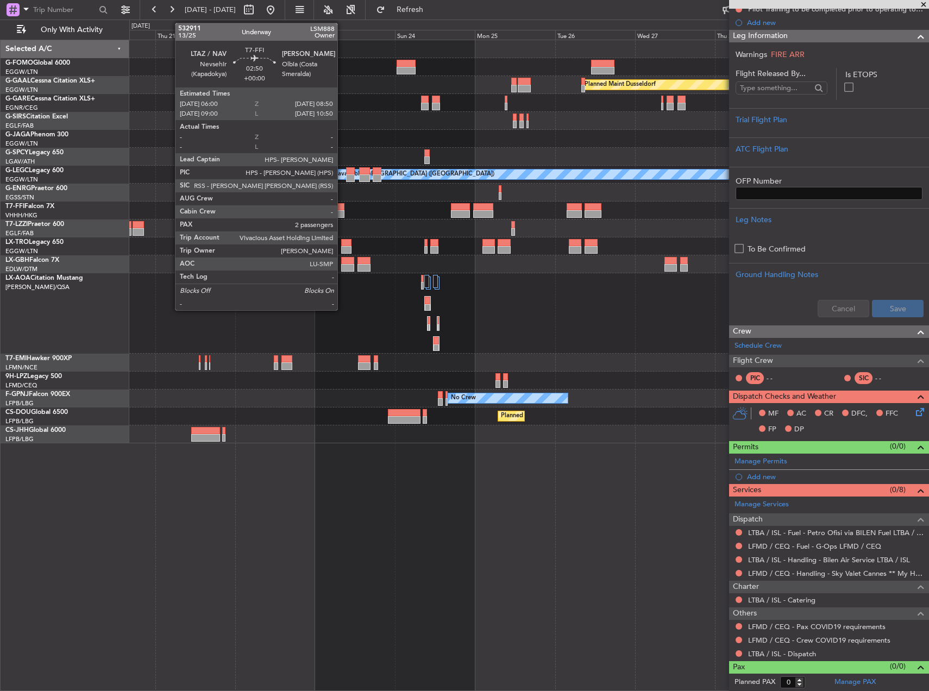
click at [343, 209] on div at bounding box center [340, 207] width 10 height 8
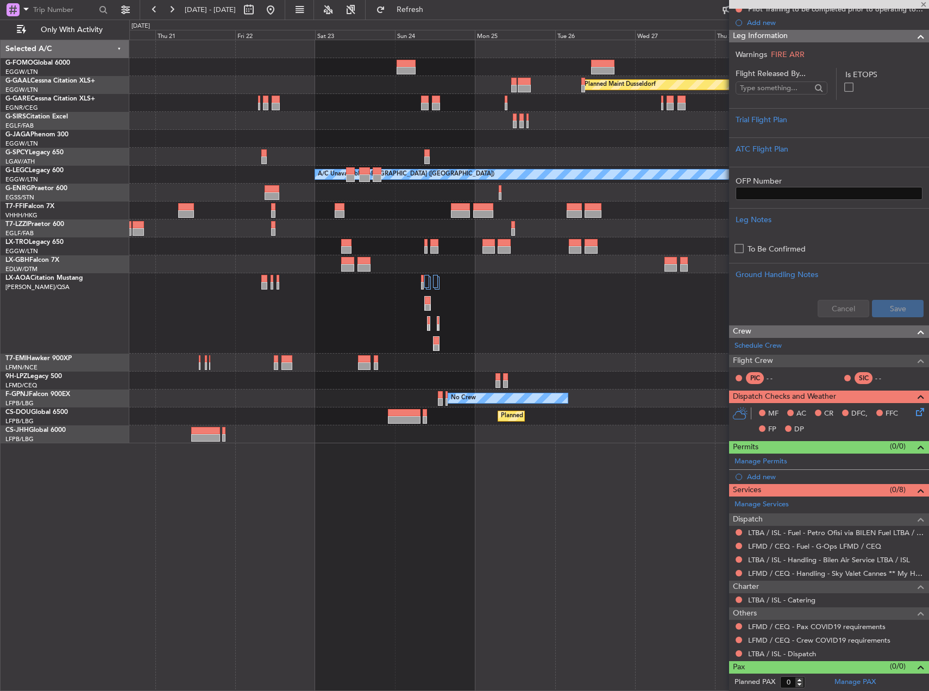
type input "2"
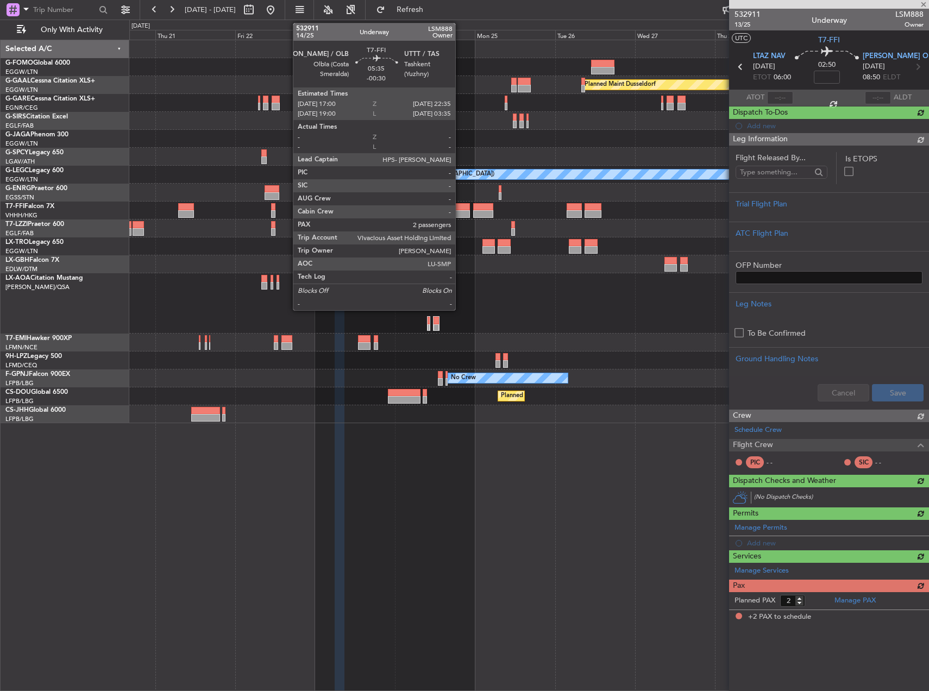
scroll to position [0, 0]
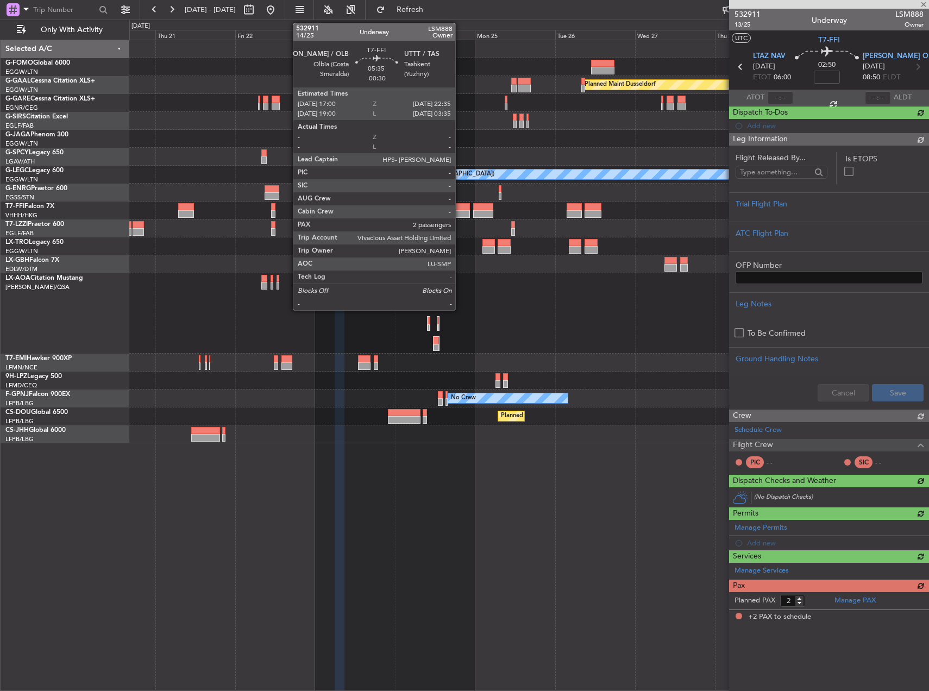
click at [460, 215] on div at bounding box center [460, 214] width 19 height 8
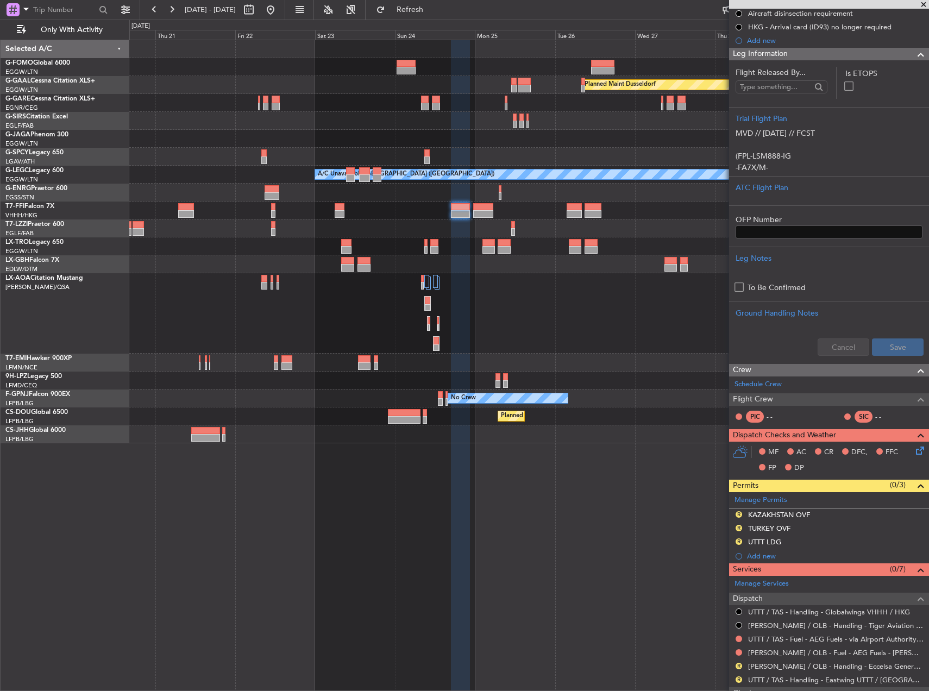
scroll to position [272, 0]
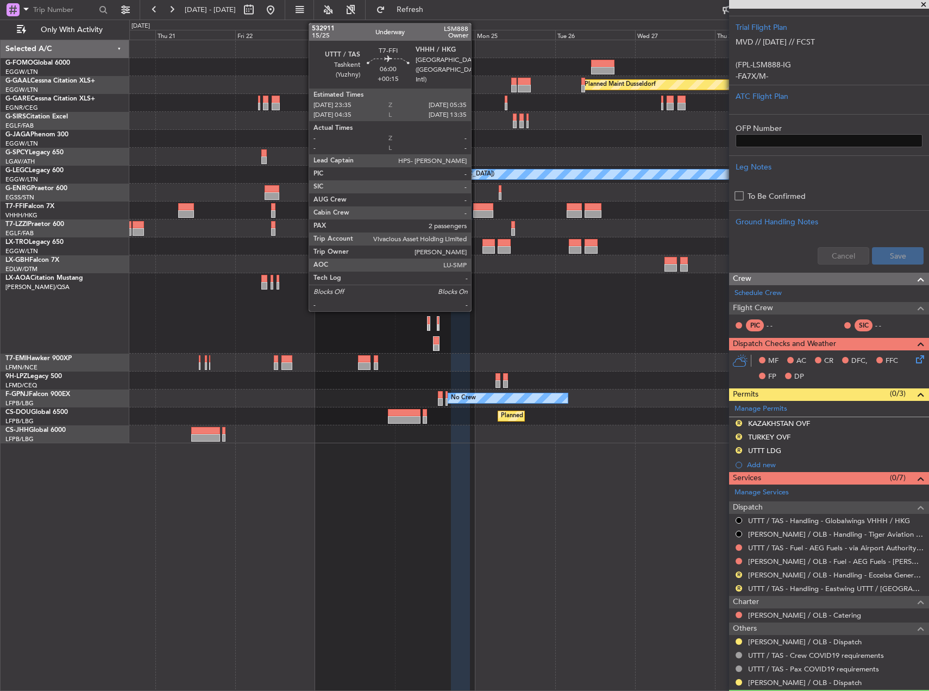
click at [476, 205] on div at bounding box center [483, 207] width 20 height 8
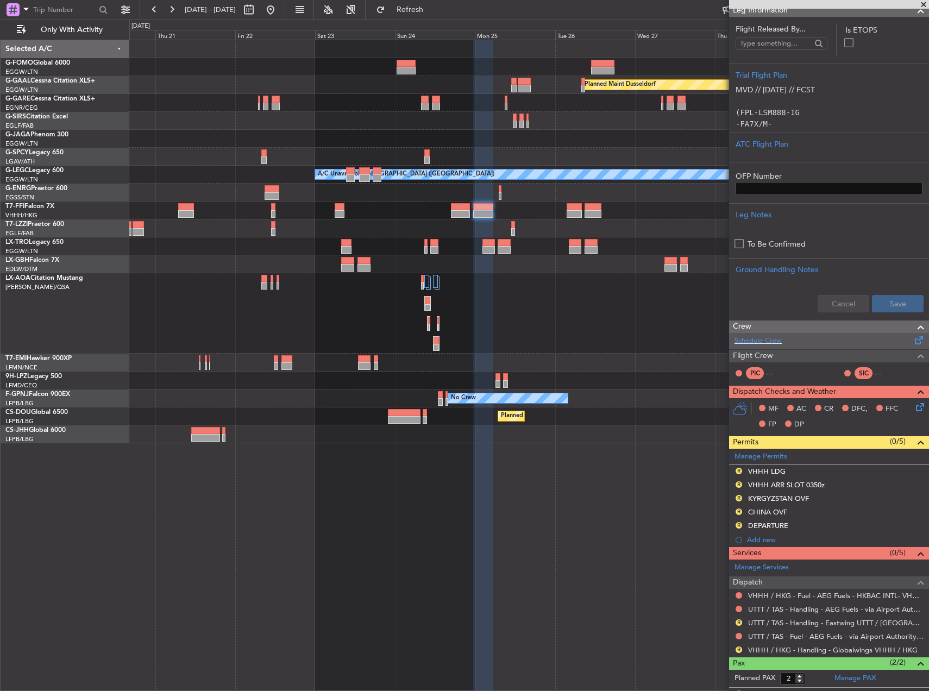
scroll to position [217, 0]
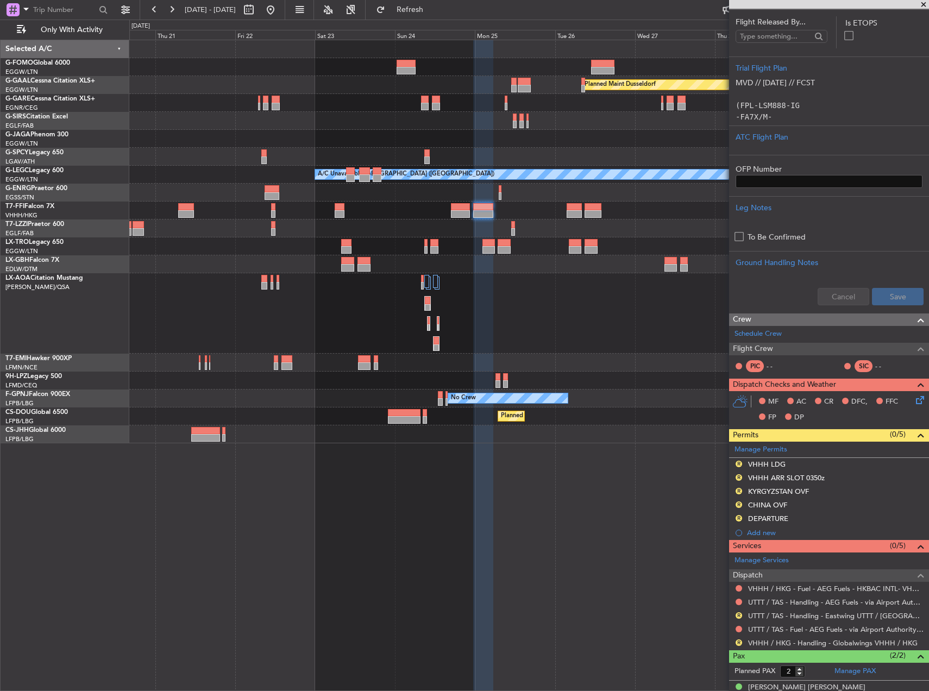
click at [454, 220] on div "Owner [GEOGRAPHIC_DATA] ([GEOGRAPHIC_DATA])" at bounding box center [528, 228] width 799 height 18
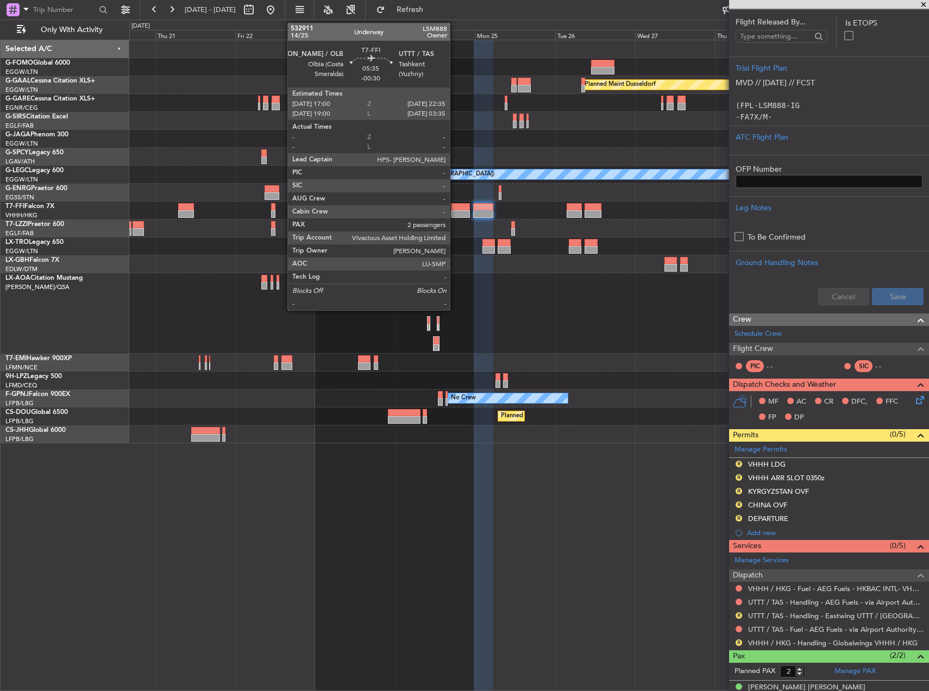
click at [456, 212] on div at bounding box center [460, 214] width 19 height 8
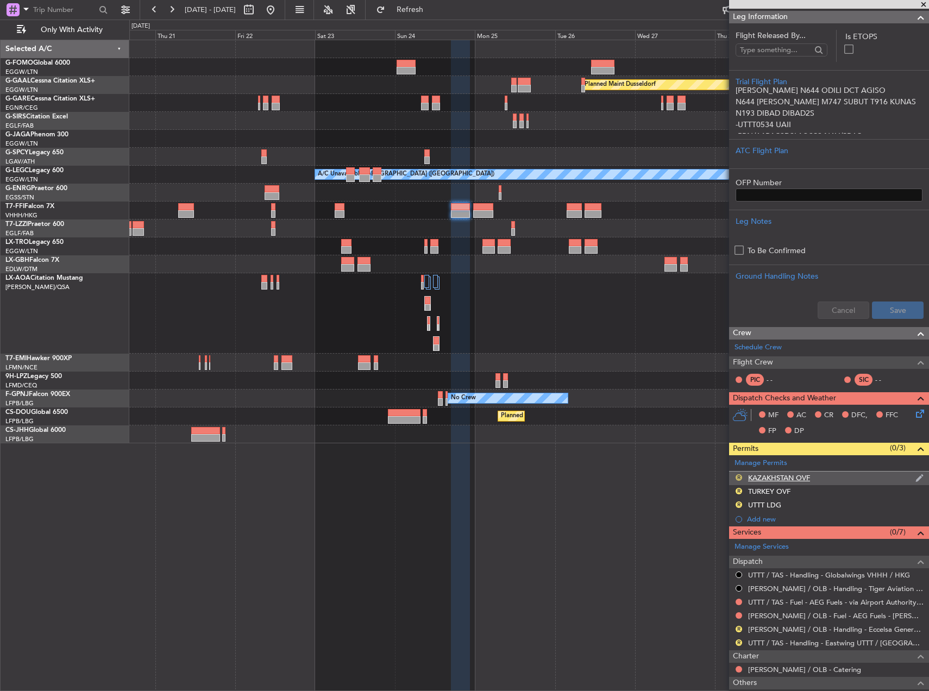
click at [739, 475] on button "R" at bounding box center [739, 477] width 7 height 7
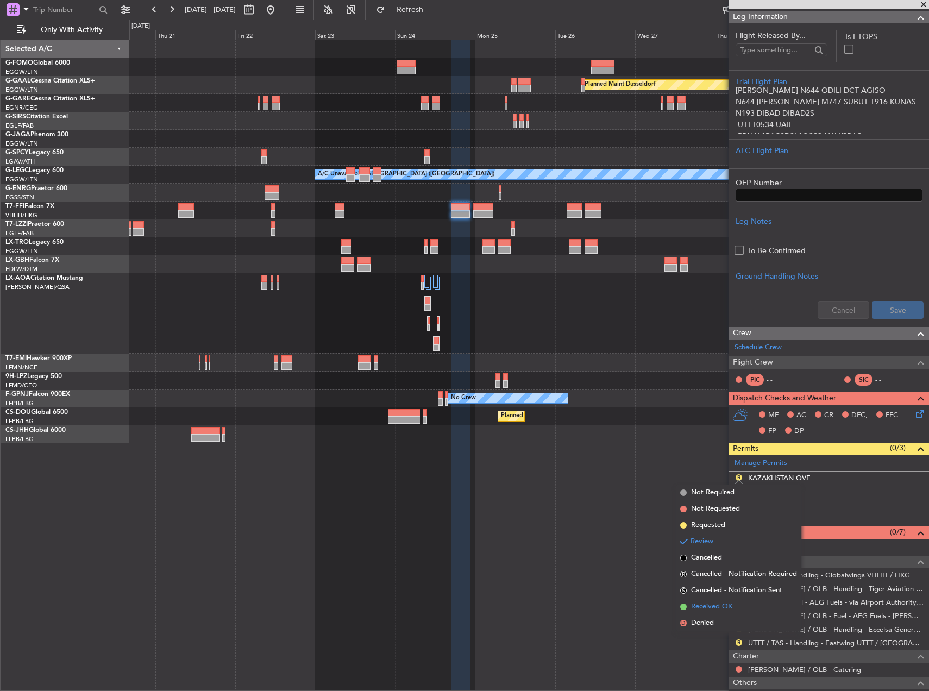
click at [699, 603] on span "Received OK" at bounding box center [711, 606] width 41 height 11
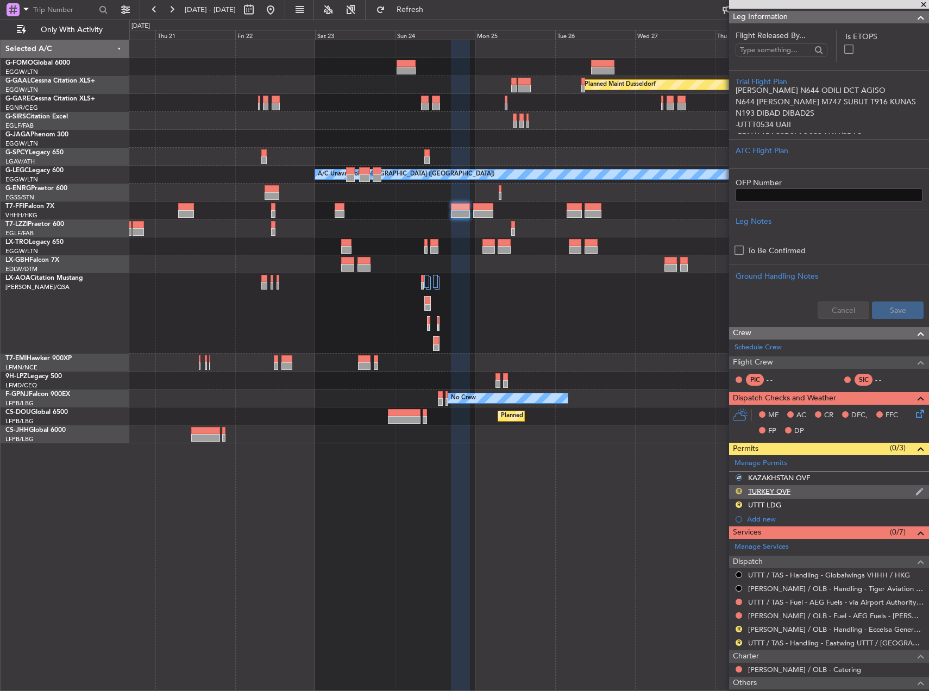
click at [737, 492] on button "R" at bounding box center [739, 491] width 7 height 7
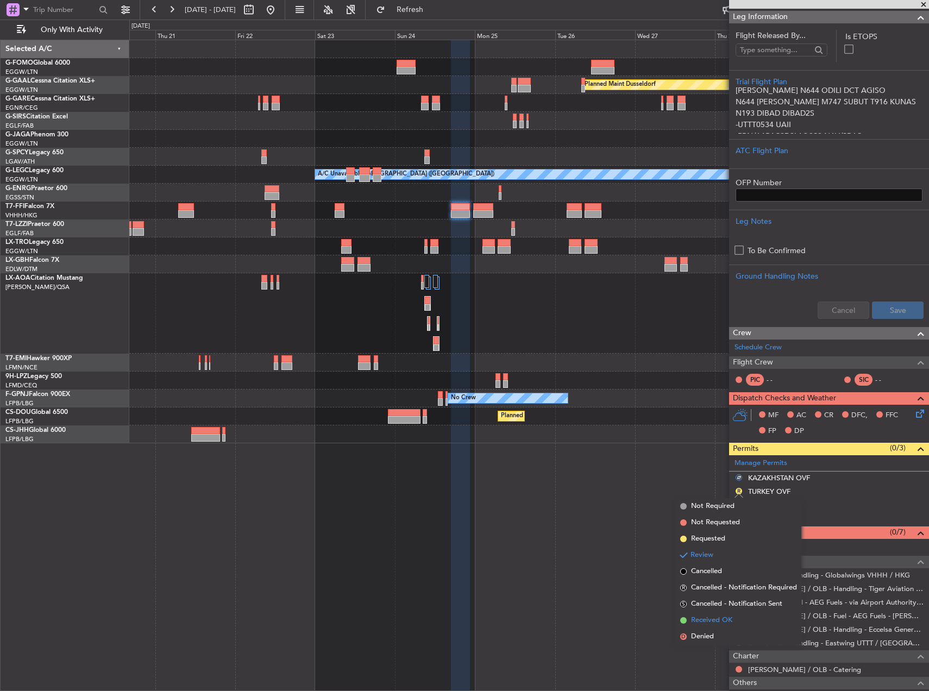
click at [717, 620] on span "Received OK" at bounding box center [711, 620] width 41 height 11
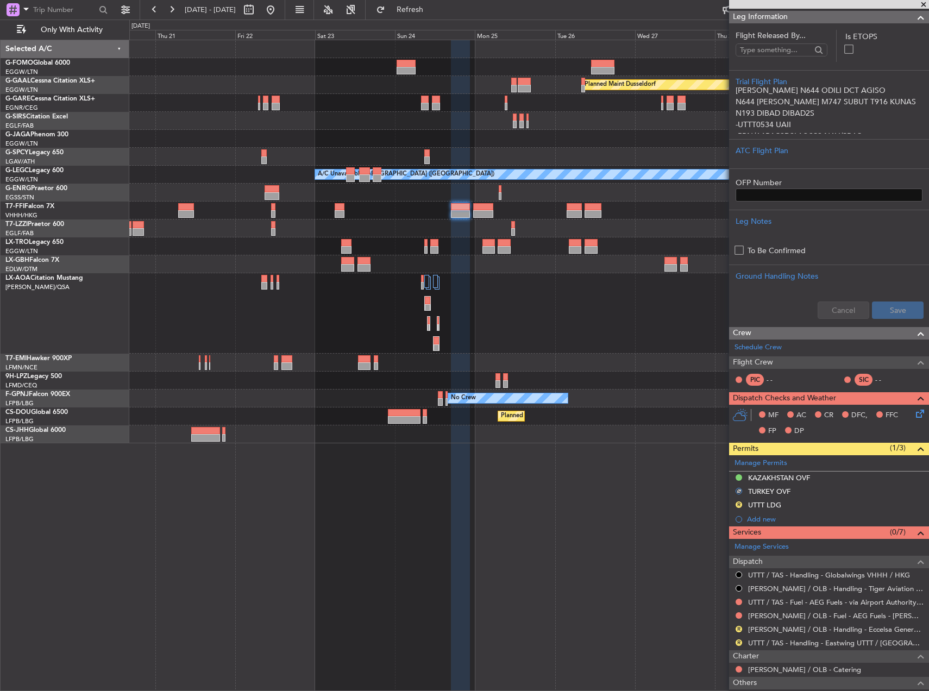
click at [494, 209] on div at bounding box center [528, 211] width 799 height 18
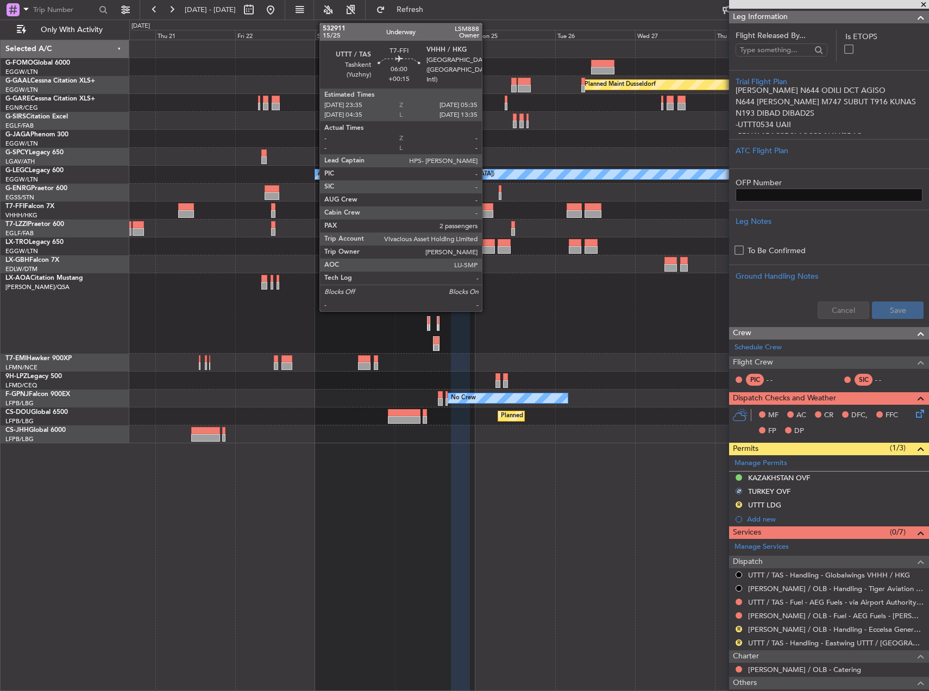
click at [487, 209] on div at bounding box center [483, 207] width 20 height 8
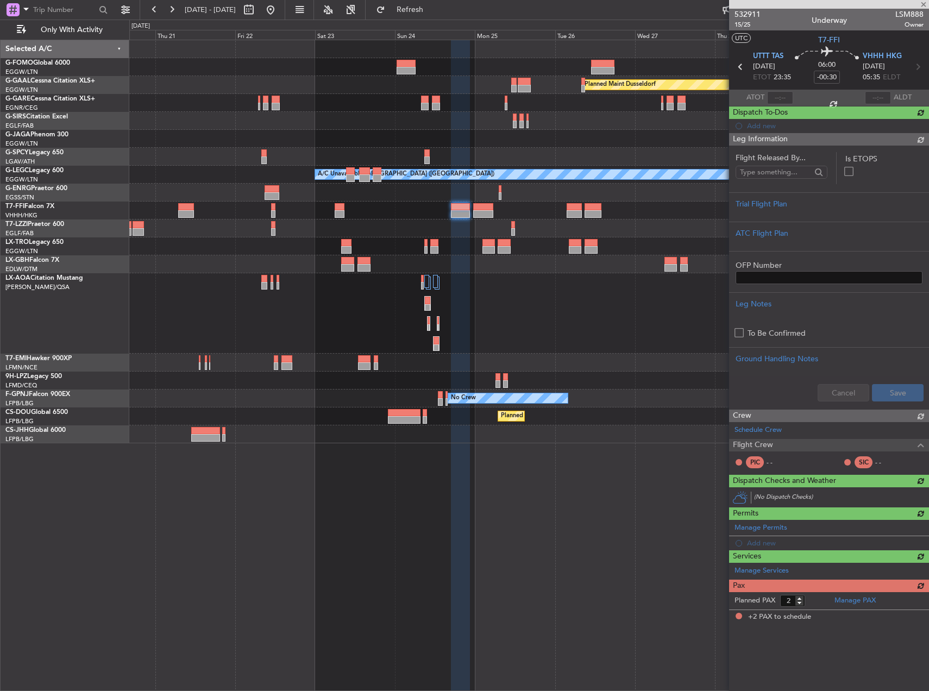
type input "+00:15"
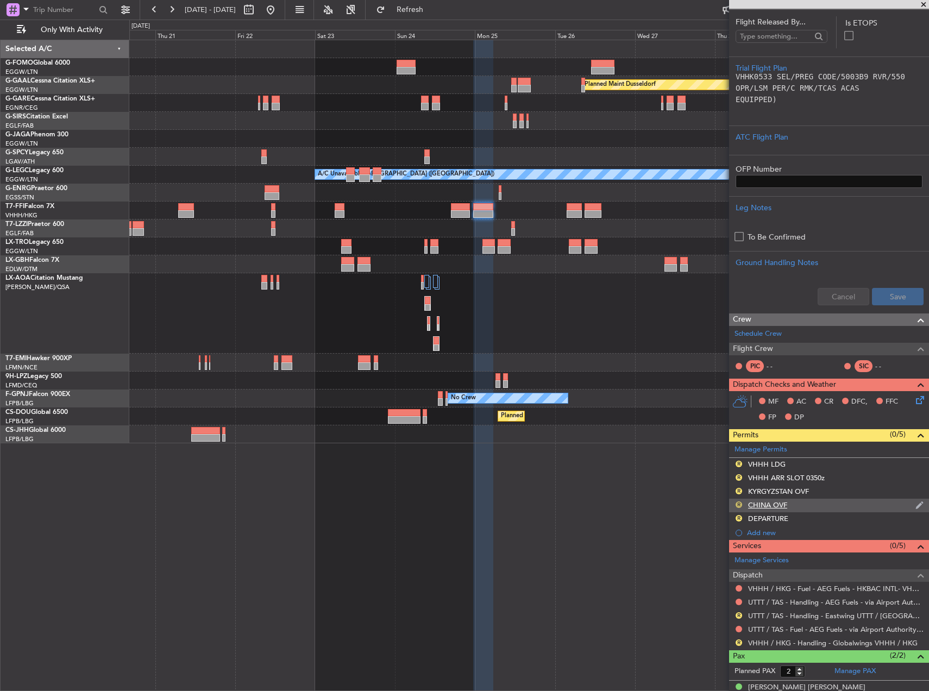
click at [738, 505] on button "R" at bounding box center [739, 504] width 7 height 7
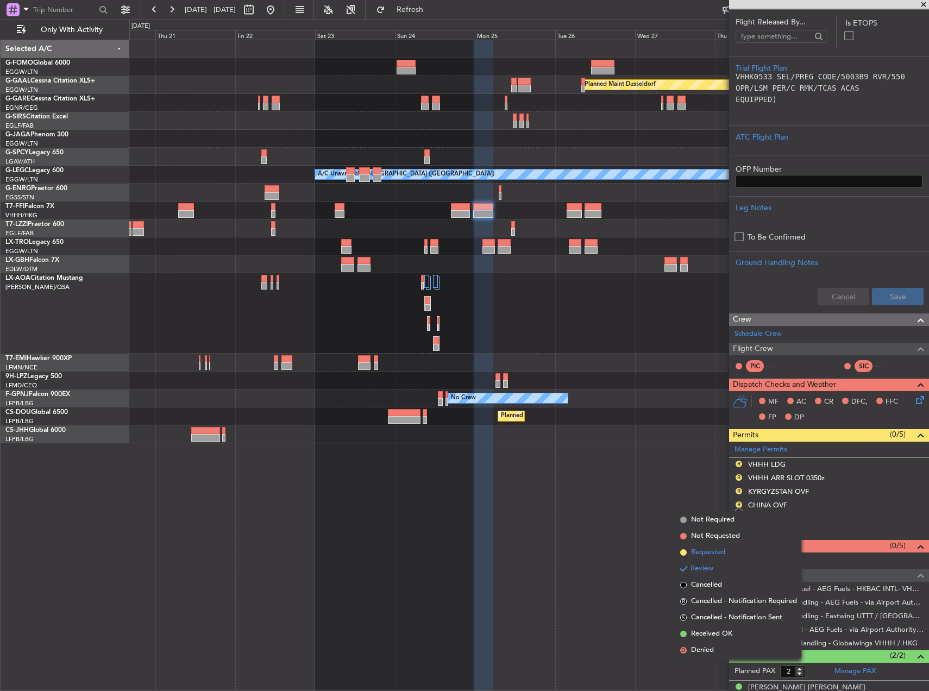
click at [721, 551] on span "Requested" at bounding box center [708, 552] width 34 height 11
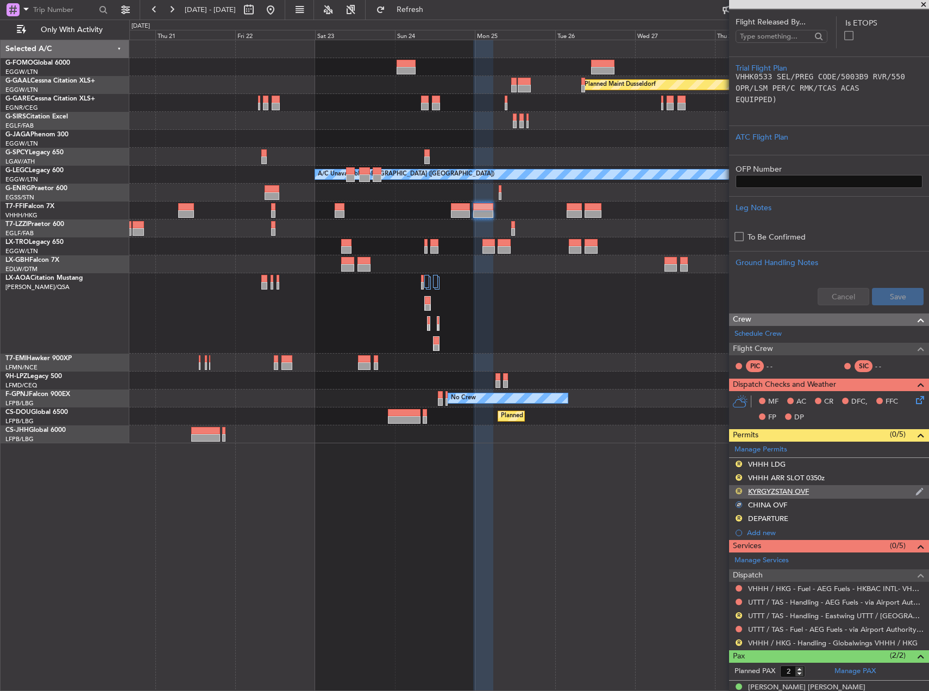
click at [739, 491] on button "R" at bounding box center [739, 491] width 7 height 7
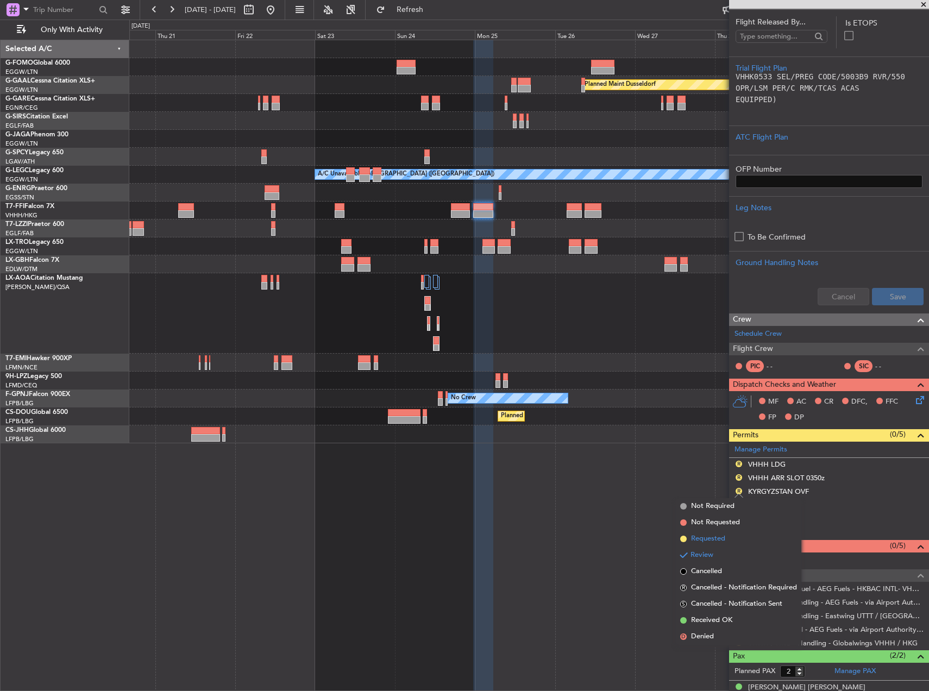
click at [723, 540] on span "Requested" at bounding box center [708, 538] width 34 height 11
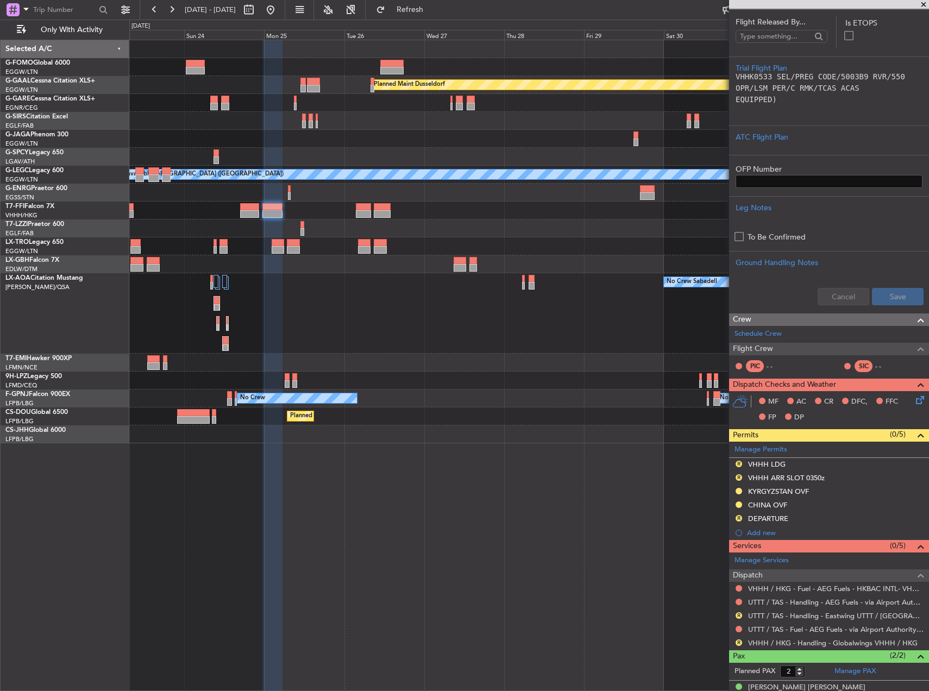
click at [376, 210] on div at bounding box center [528, 211] width 799 height 18
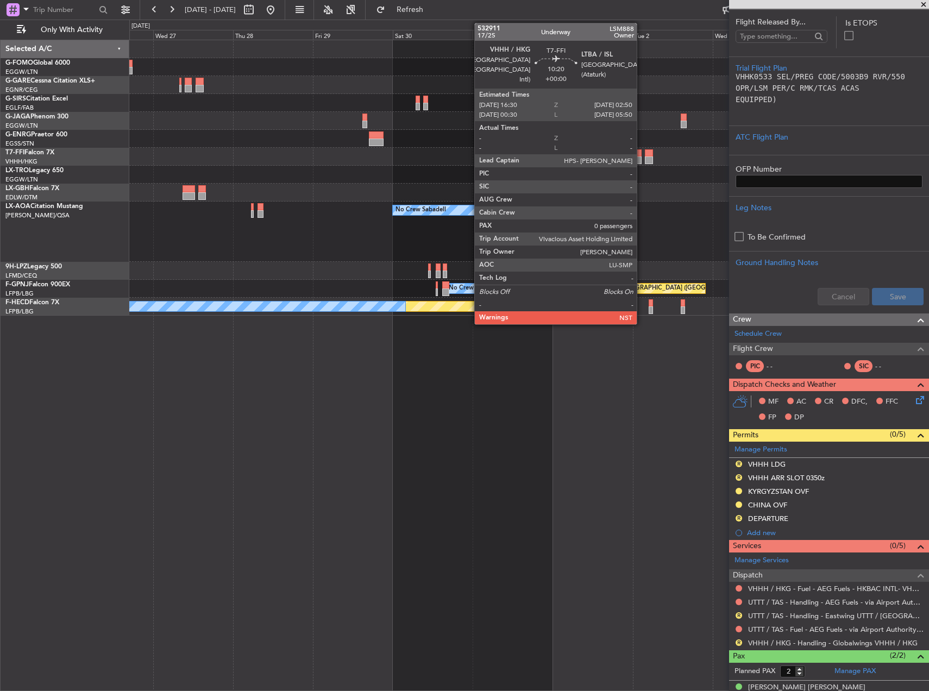
click at [642, 156] on div at bounding box center [624, 153] width 35 height 8
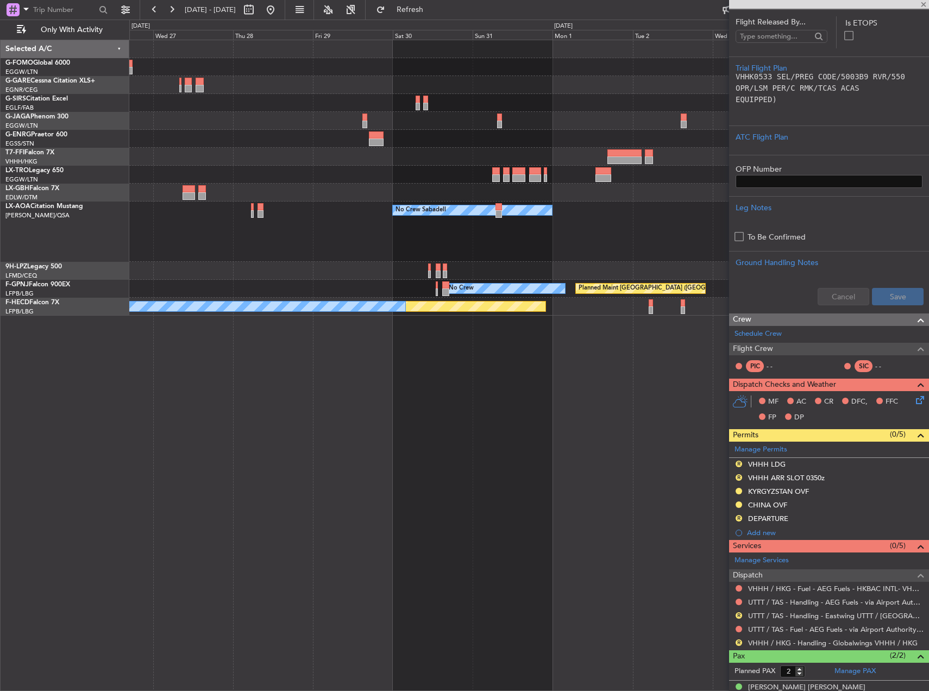
type input "0"
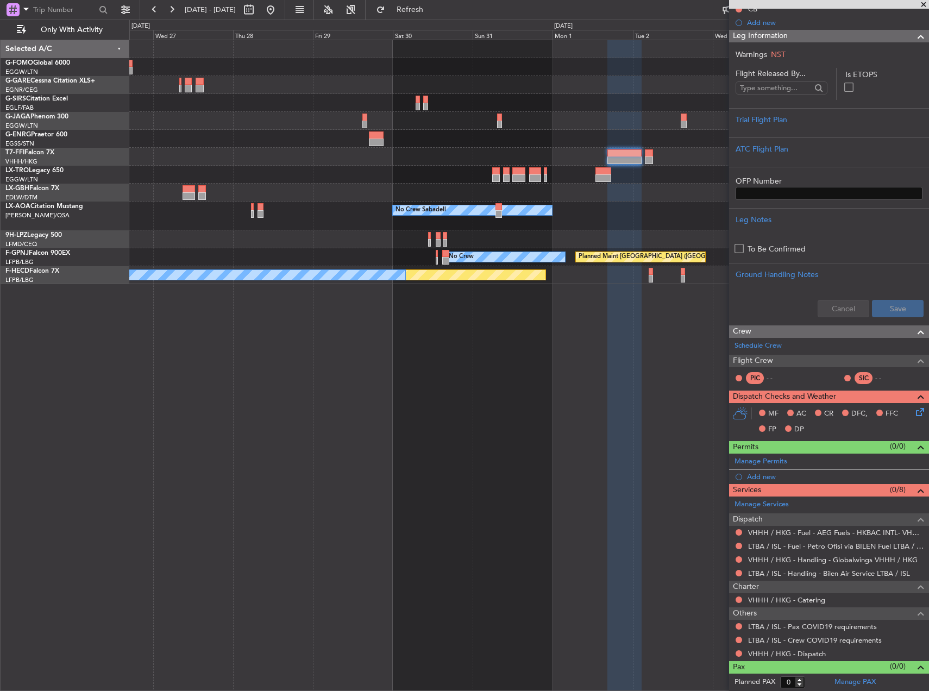
scroll to position [0, 0]
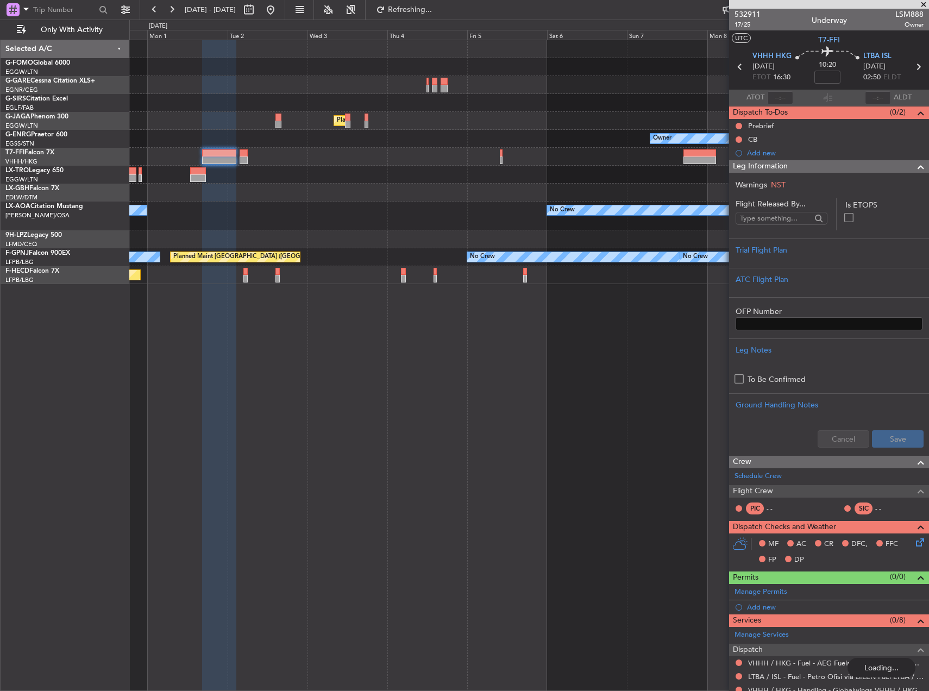
click at [284, 132] on div "Planned Maint London (Luton) Owner Planned Maint Geneva (Cointrin) No Crew Saba…" at bounding box center [528, 162] width 799 height 244
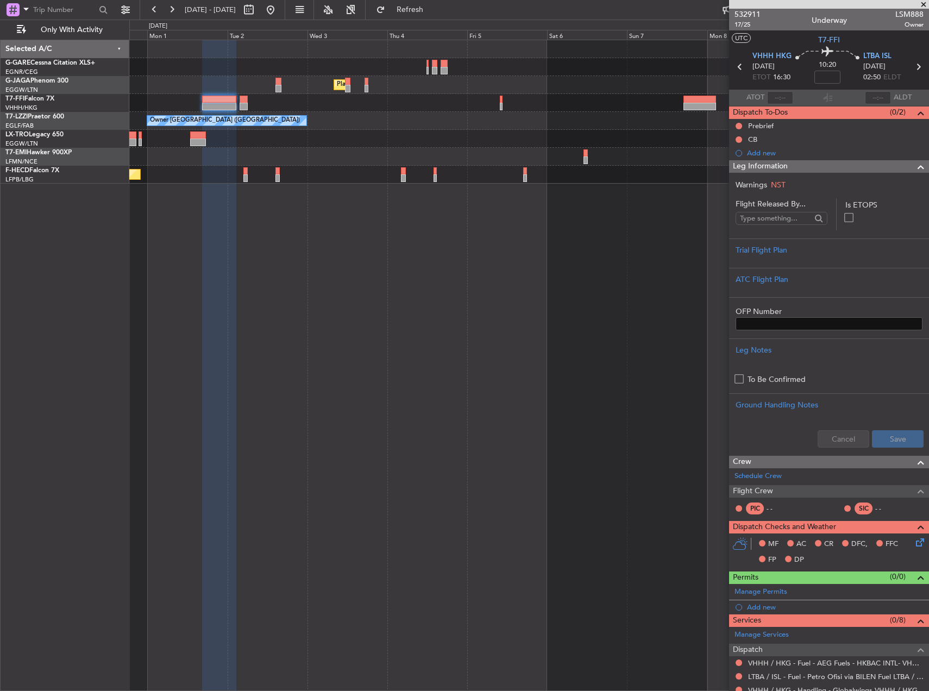
click at [695, 92] on div "Planned Maint [GEOGRAPHIC_DATA] ([GEOGRAPHIC_DATA])" at bounding box center [528, 85] width 799 height 18
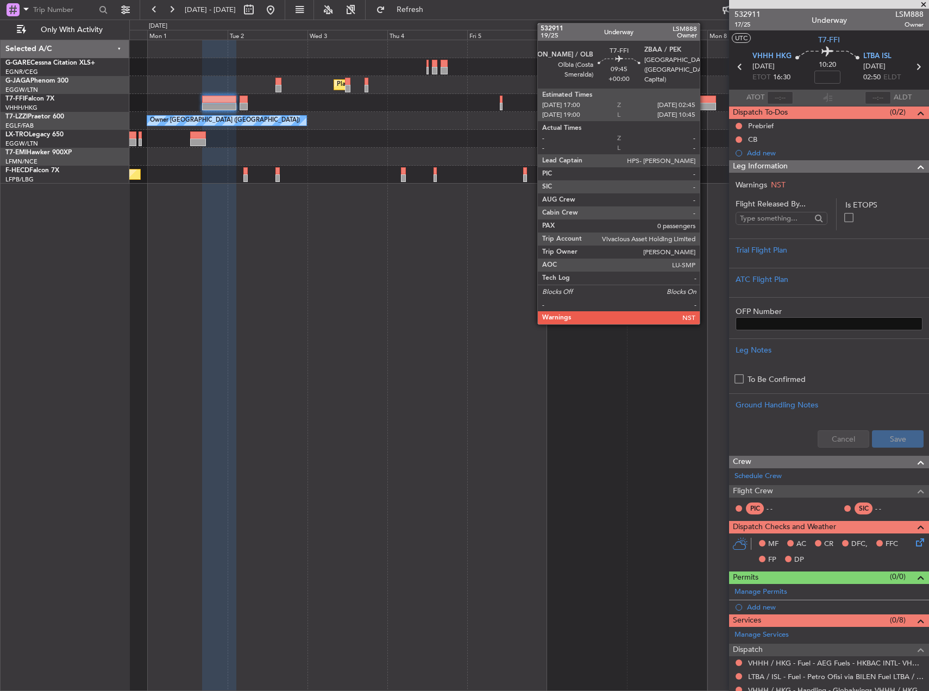
click at [706, 106] on div at bounding box center [699, 107] width 33 height 8
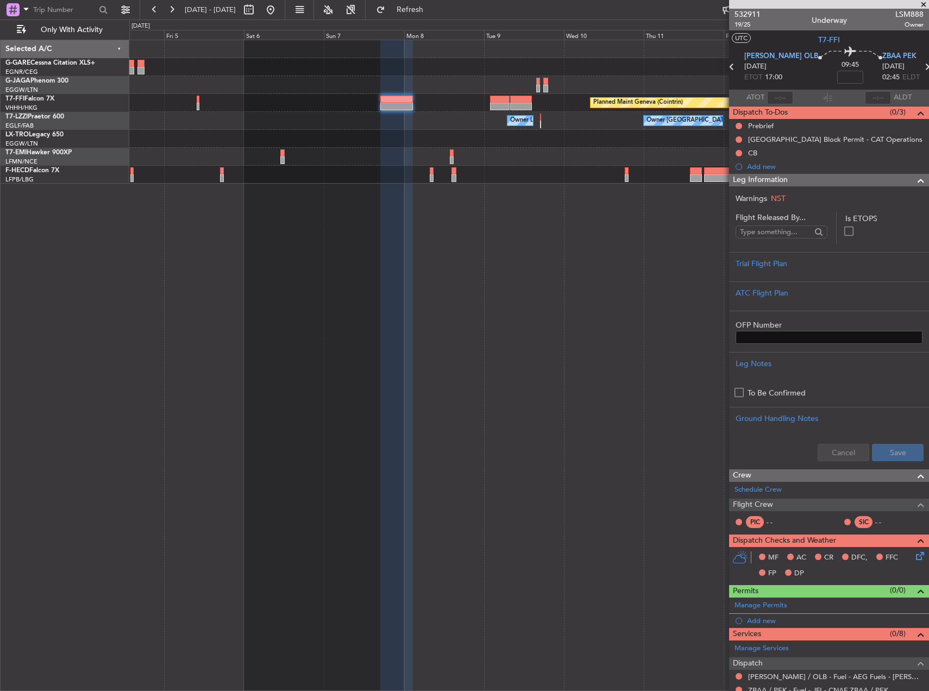
click at [368, 126] on div "Planned Maint London (Luton) Planned Maint Geneva (Cointrin) Owner London (Bigg…" at bounding box center [528, 111] width 799 height 143
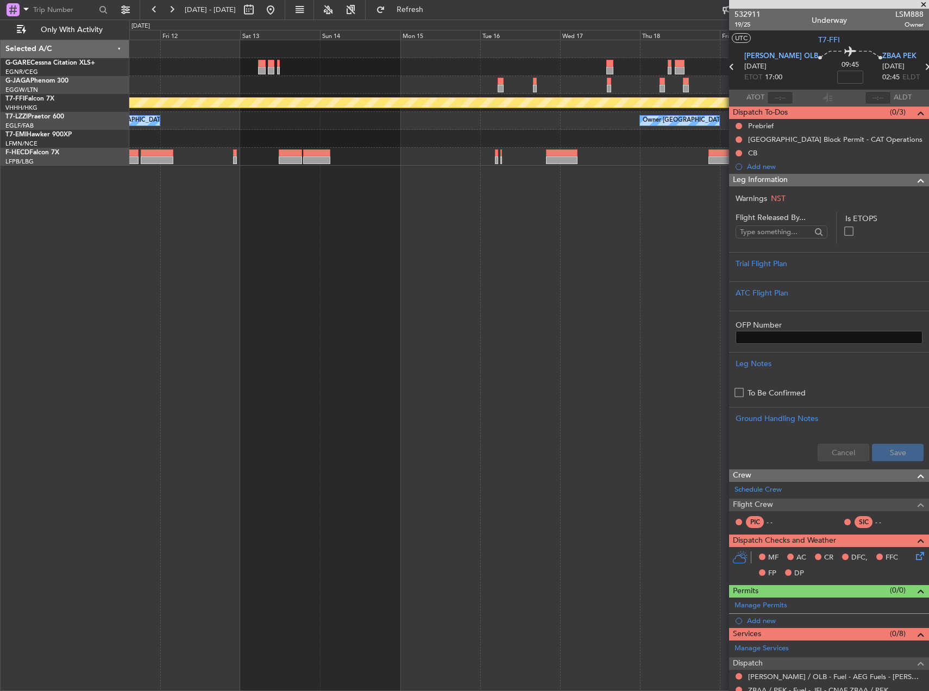
click at [144, 106] on div "Planned Maint Geneva (Cointrin) Owner London (Luton) Owner London (Luton) Owner…" at bounding box center [528, 102] width 799 height 125
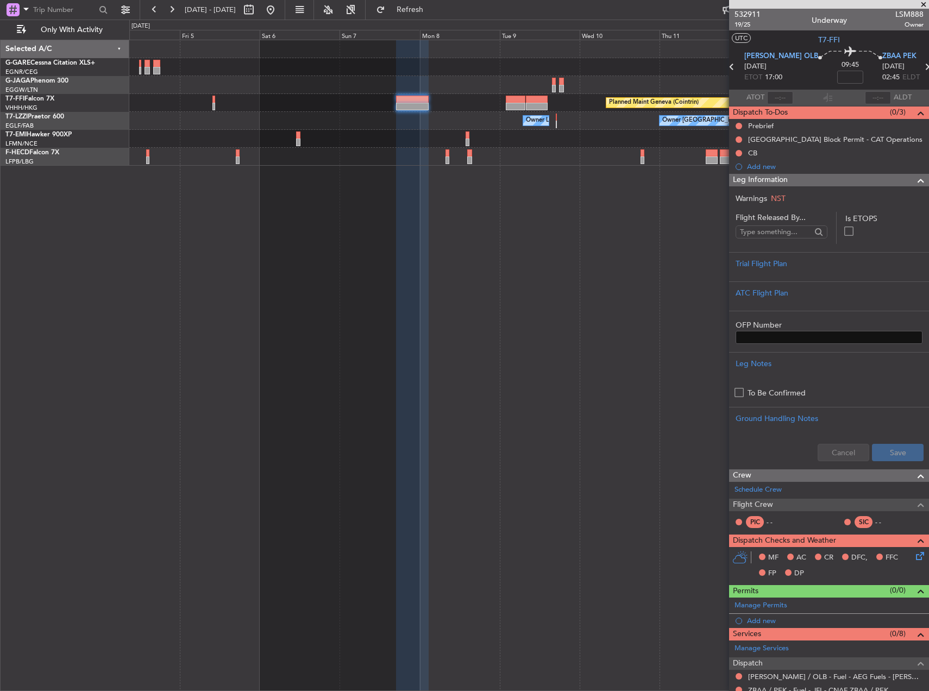
click at [928, 112] on html "04 Sep 2025 - 14 Sep 2025 Refresh Quick Links Only With Activity Planned Maint …" at bounding box center [464, 345] width 929 height 691
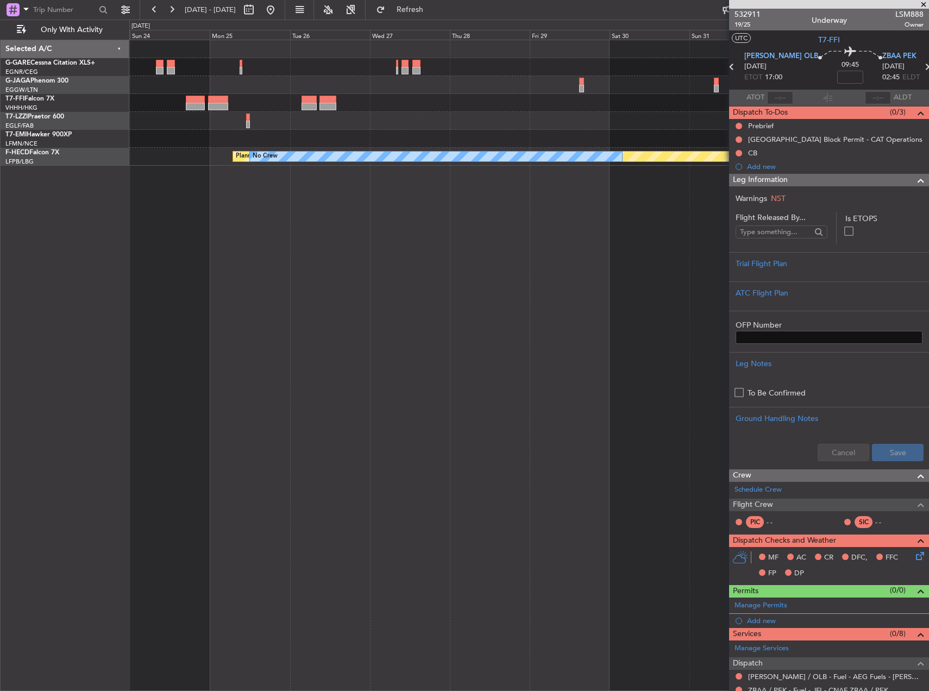
click at [807, 64] on fb-app "04 Sep 2025 - 14 Sep 2025 Refresh Quick Links Only With Activity Planned Maint …" at bounding box center [464, 349] width 929 height 683
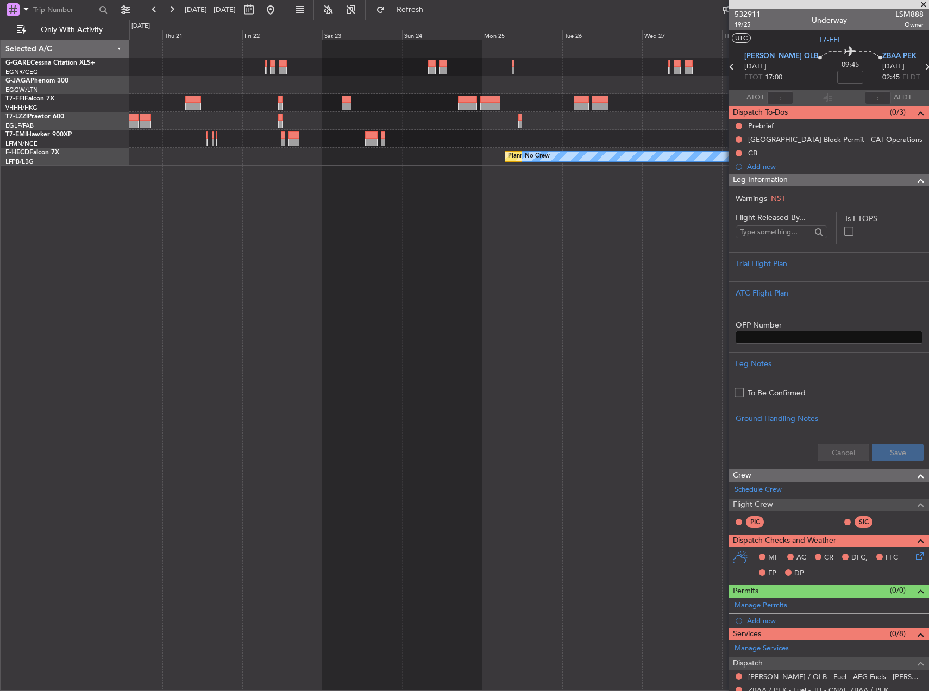
click at [837, 36] on fb-app "04 Sep 2025 - 14 Sep 2025 Refresh Quick Links Only With Activity Owner London (…" at bounding box center [464, 349] width 929 height 683
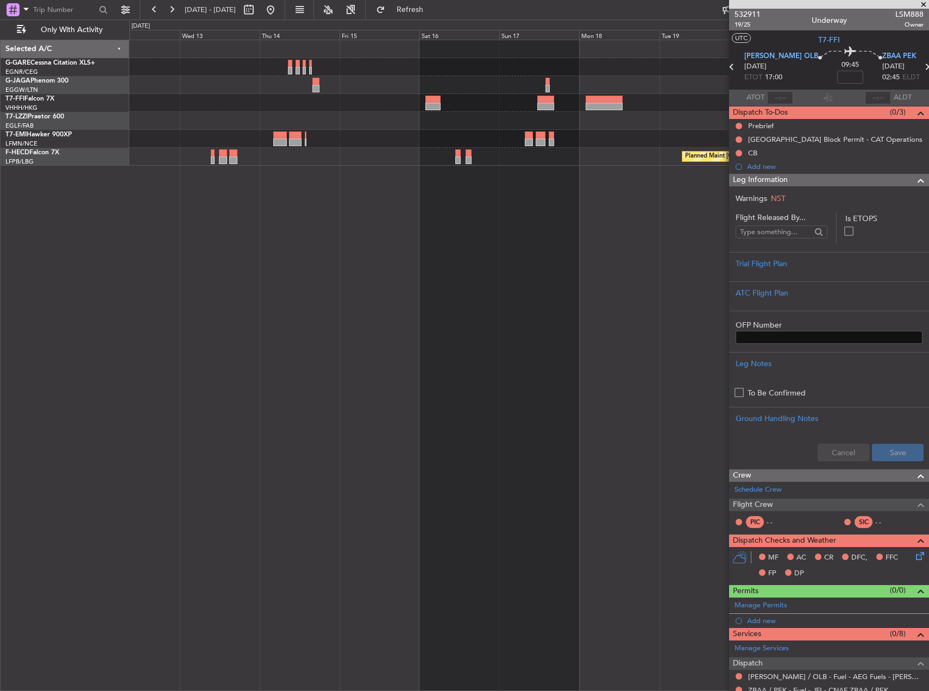
click at [730, 42] on fb-app "04 Sep 2025 - 14 Sep 2025 Refresh Quick Links Only With Activity Planned Maint …" at bounding box center [464, 349] width 929 height 683
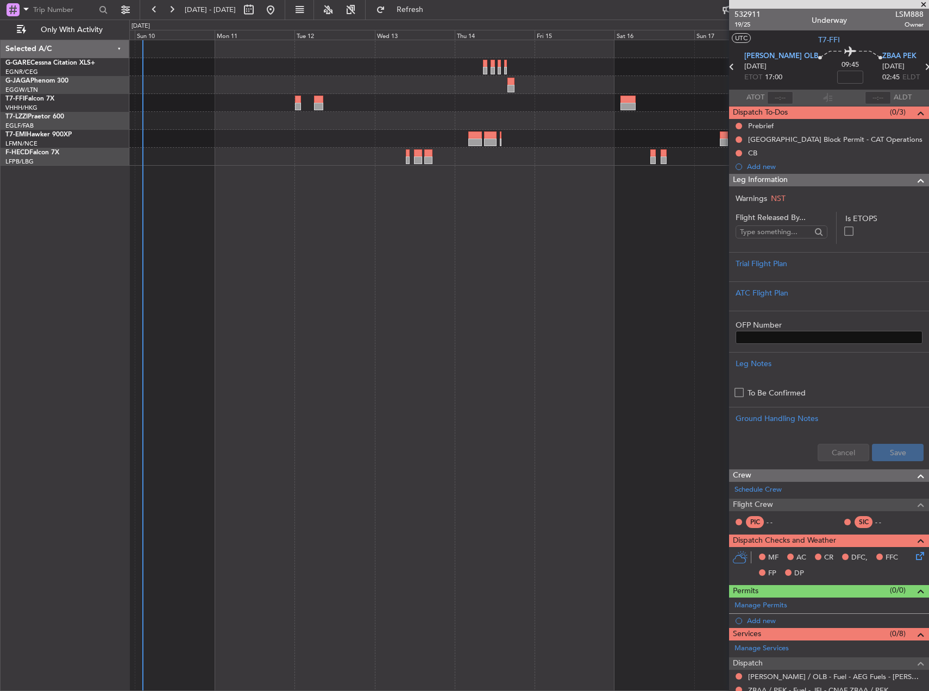
click at [563, 64] on div at bounding box center [528, 67] width 799 height 18
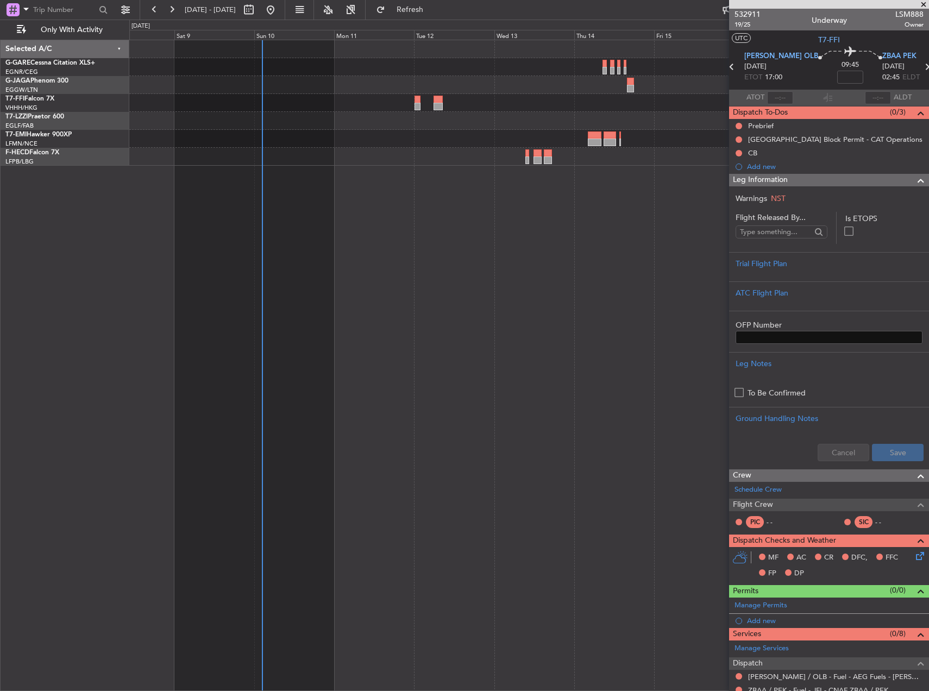
click at [31, 51] on div "Planned Maint Geneva (Cointrin) Planned Maint Paris (Le Bourget) Selected A/C G…" at bounding box center [464, 355] width 929 height 671
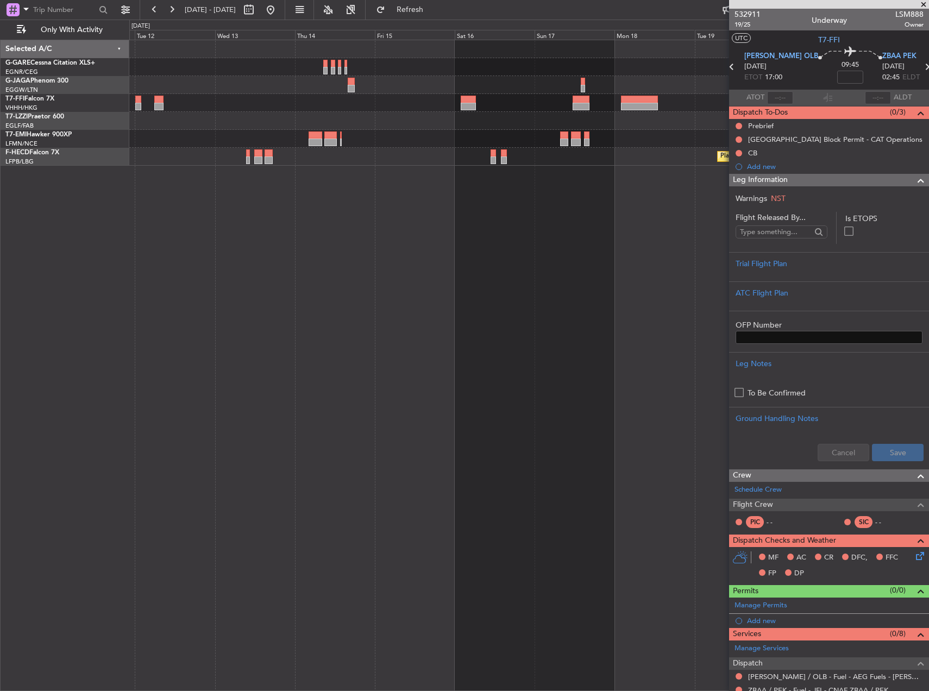
click at [0, 0] on html "04 Sep 2025 - 14 Sep 2025 Refresh Quick Links Only With Activity Planned Maint …" at bounding box center [464, 345] width 929 height 691
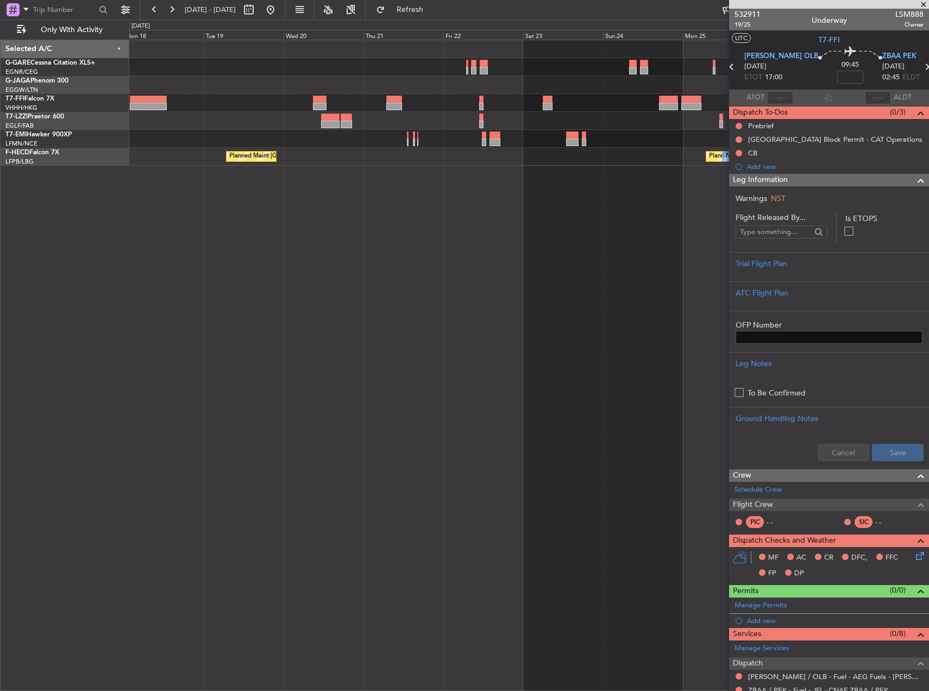
click at [128, 8] on fb-flight-board "04 Sep 2025 - 14 Sep 2025 Refresh Quick Links Only With Activity Planned Maint …" at bounding box center [464, 349] width 929 height 683
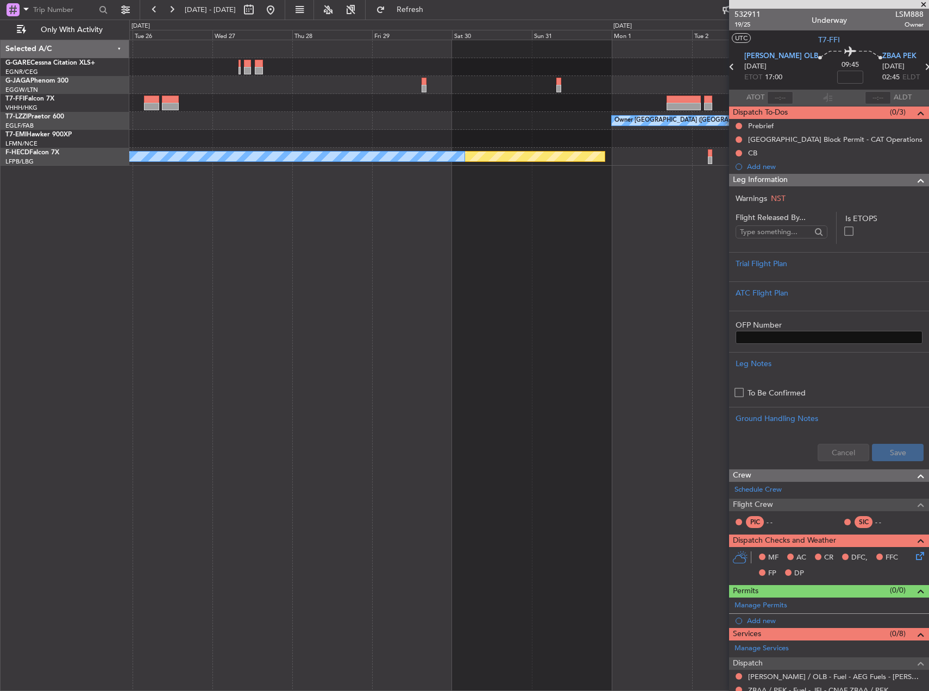
click at [117, 0] on html "04 Sep 2025 - 14 Sep 2025 Refresh Quick Links Only With Activity Planned Maint …" at bounding box center [464, 345] width 929 height 691
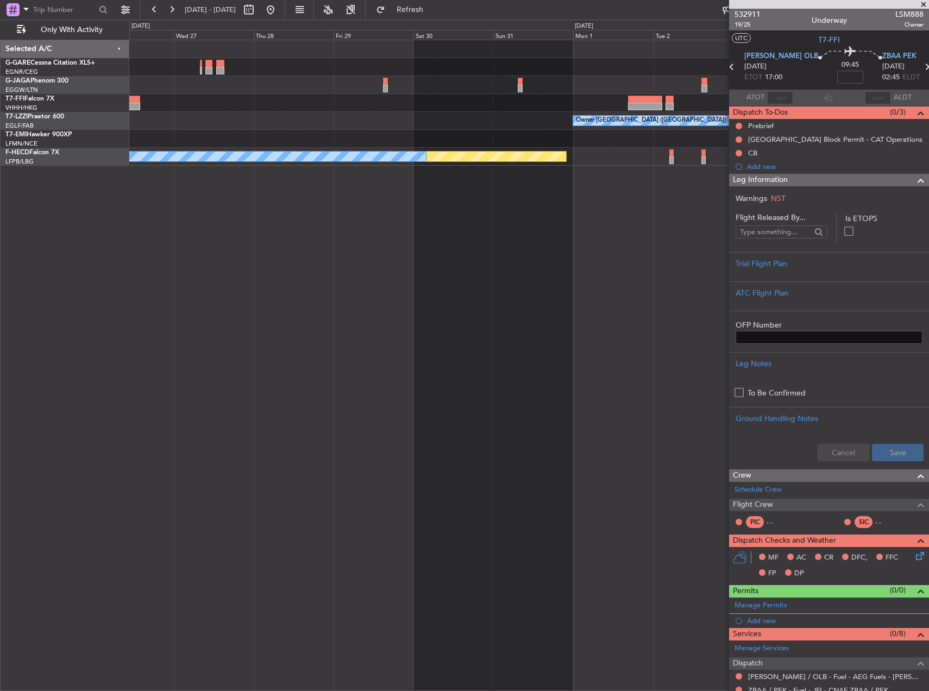
click at [129, 0] on html "04 Sep 2025 - 14 Sep 2025 Refresh Quick Links Only With Activity Planned Maint …" at bounding box center [464, 345] width 929 height 691
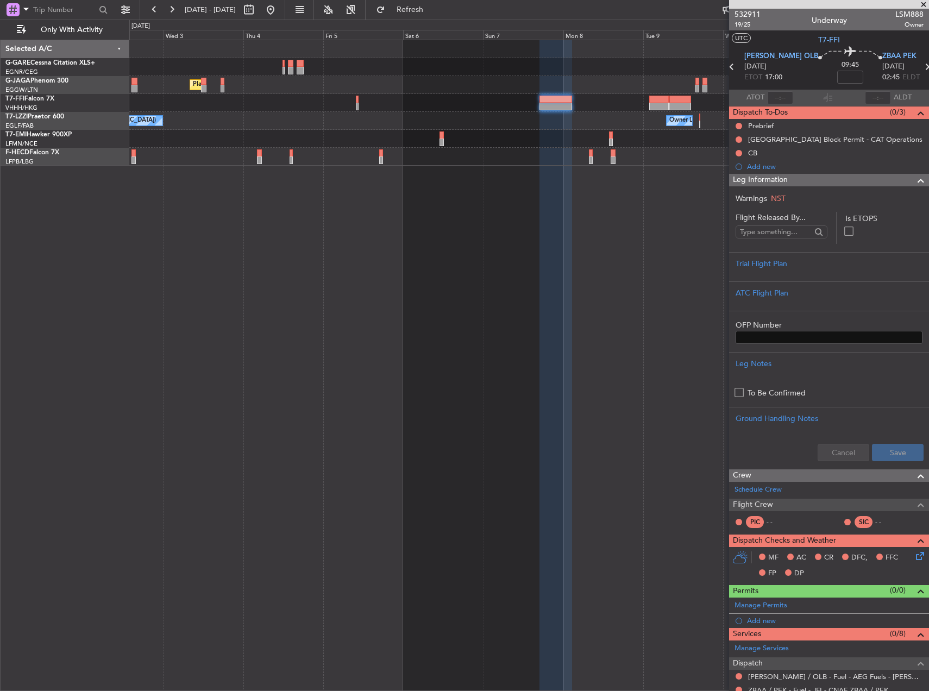
click at [130, 0] on html "04 Sep 2025 - 14 Sep 2025 Refresh Quick Links Only With Activity Planned Maint …" at bounding box center [464, 345] width 929 height 691
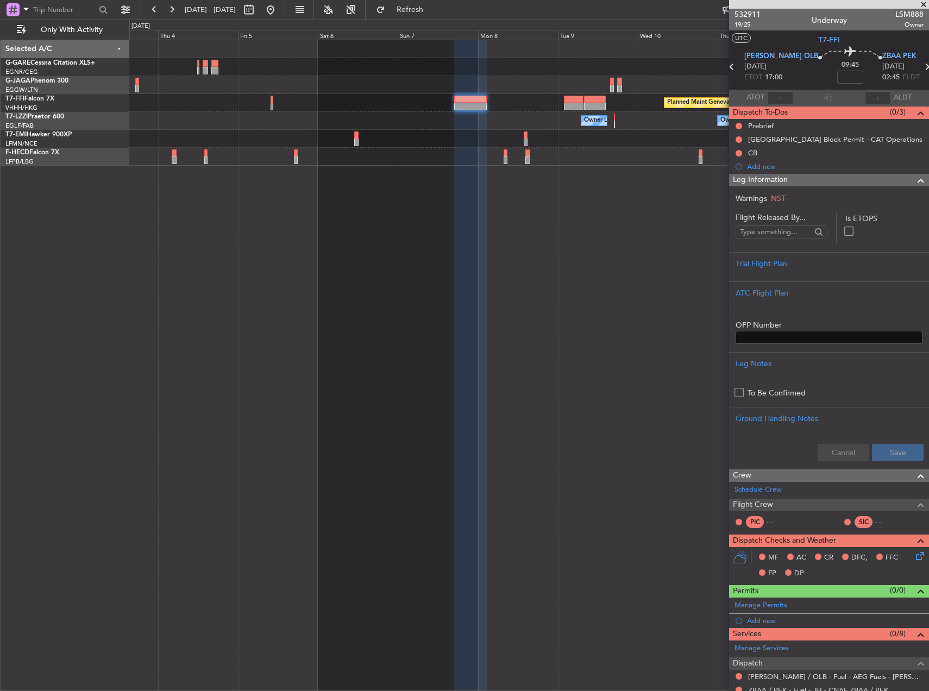
click at [312, 51] on div "Planned Maint London (Luton) Planned Maint Geneva (Cointrin) Owner London (Bigg…" at bounding box center [528, 102] width 799 height 125
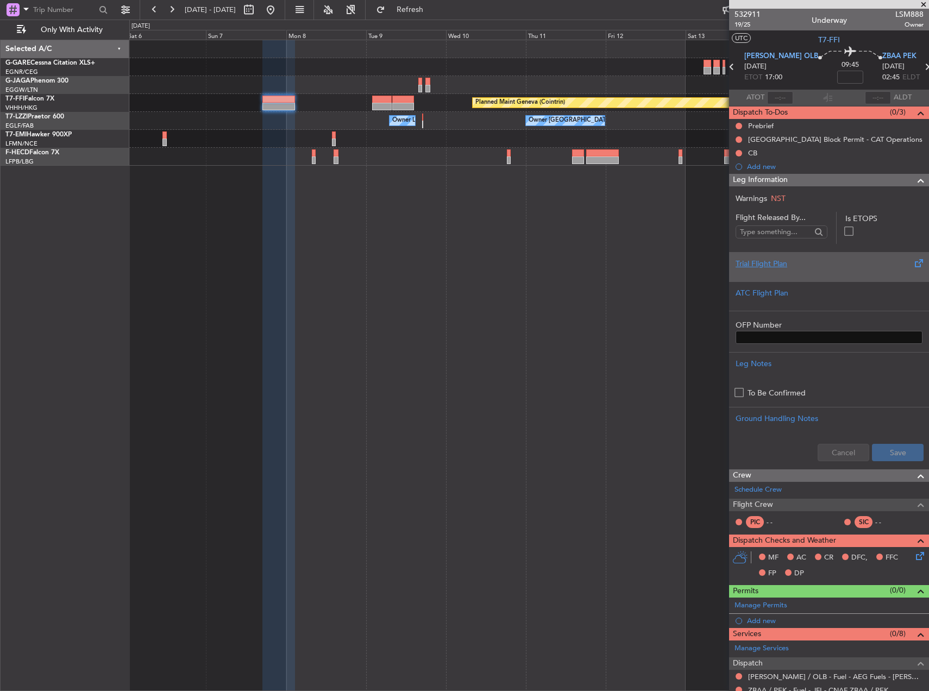
click at [826, 271] on div at bounding box center [829, 272] width 187 height 7
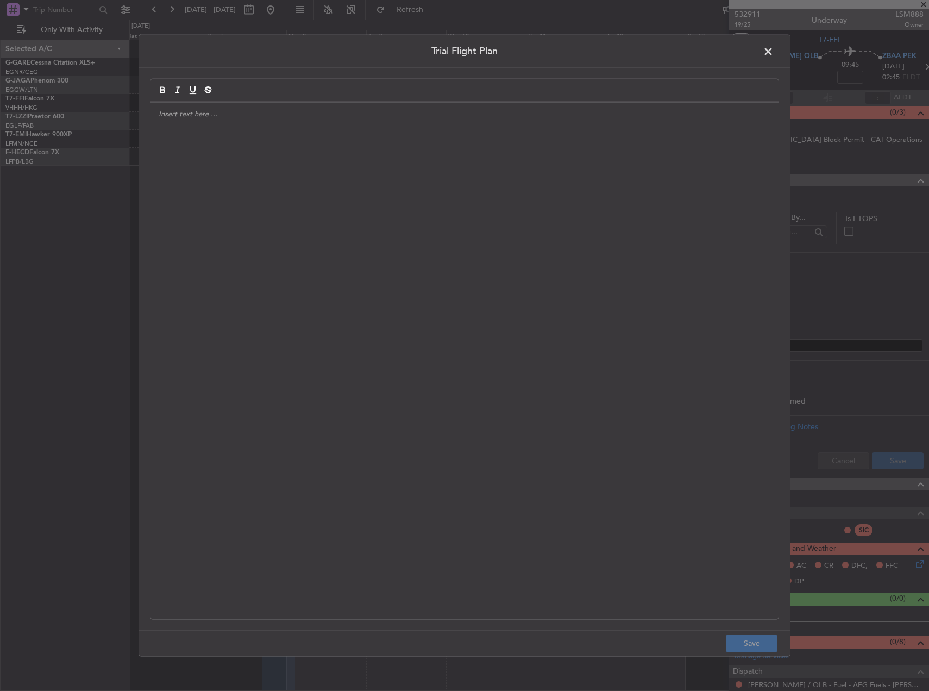
click at [647, 234] on div at bounding box center [464, 361] width 628 height 517
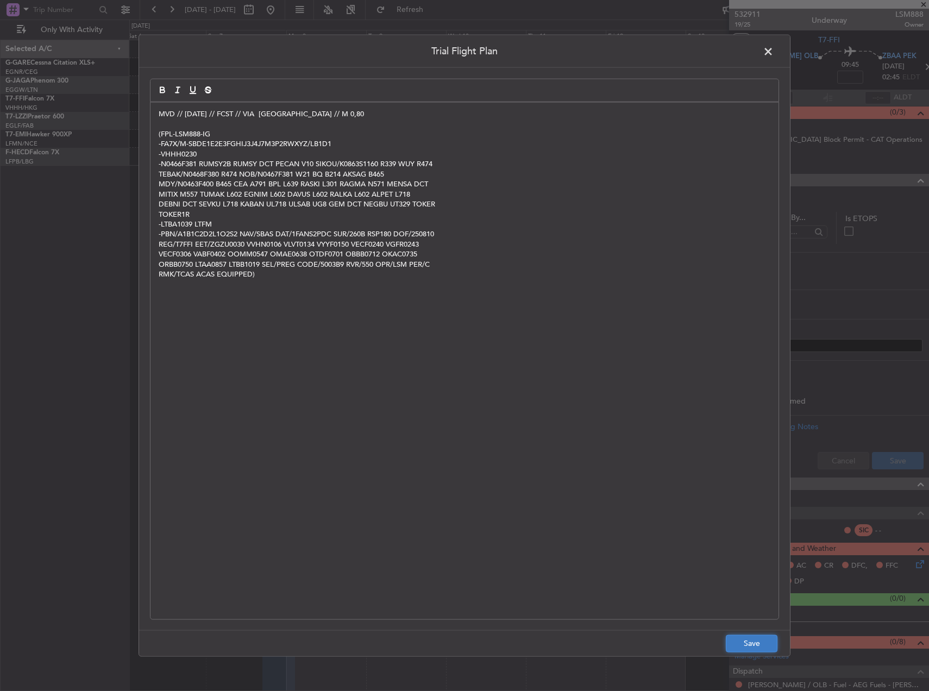
click at [750, 640] on button "Save" at bounding box center [752, 643] width 52 height 17
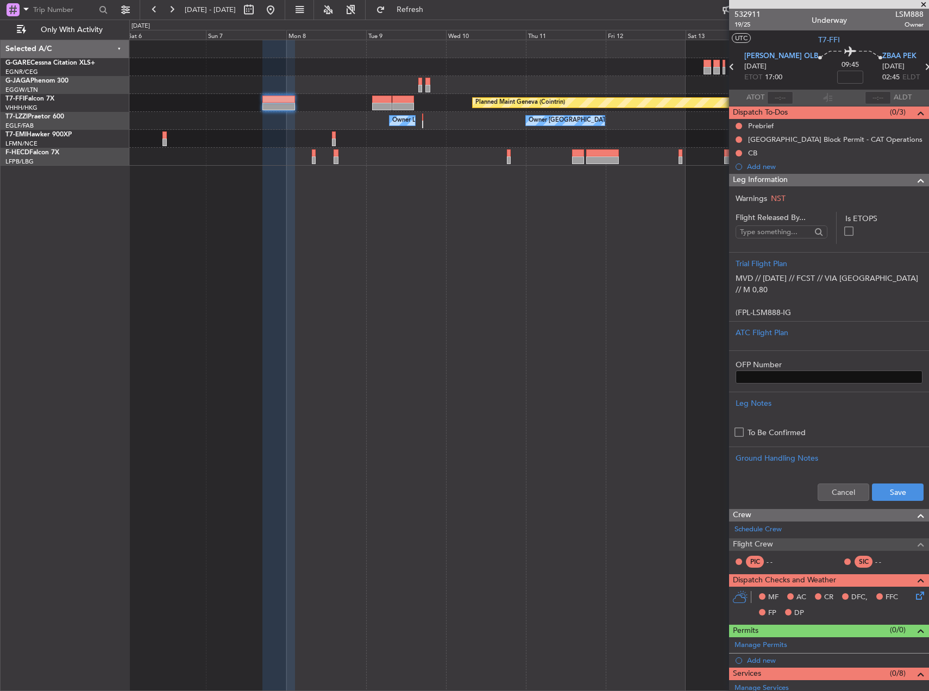
click at [895, 480] on div "Cancel Save" at bounding box center [829, 492] width 200 height 33
click at [894, 497] on button "Save" at bounding box center [898, 491] width 52 height 17
click at [837, 73] on input at bounding box center [850, 77] width 26 height 13
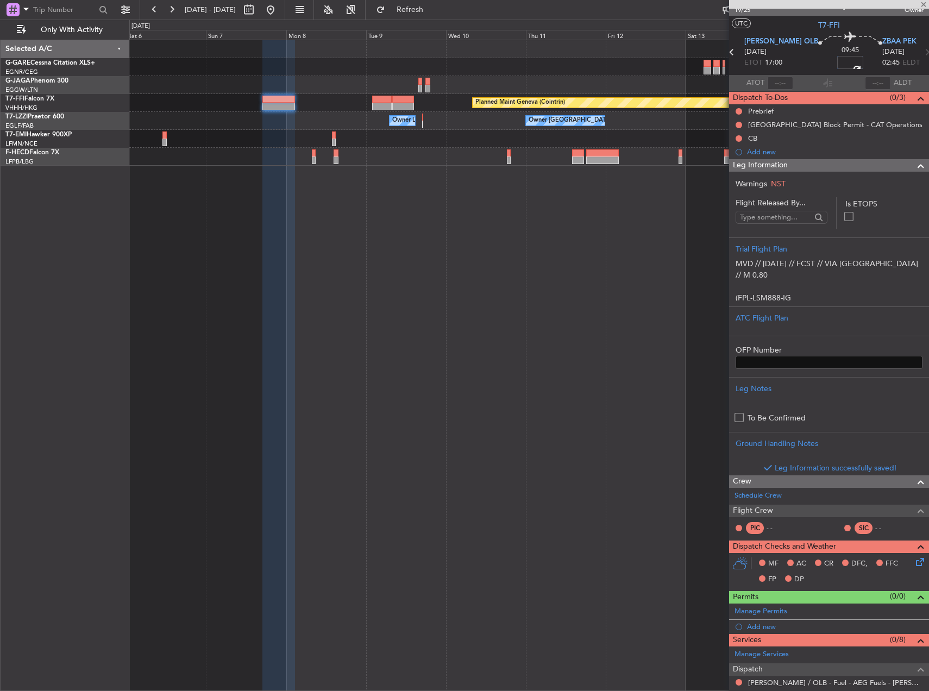
scroll to position [165, 0]
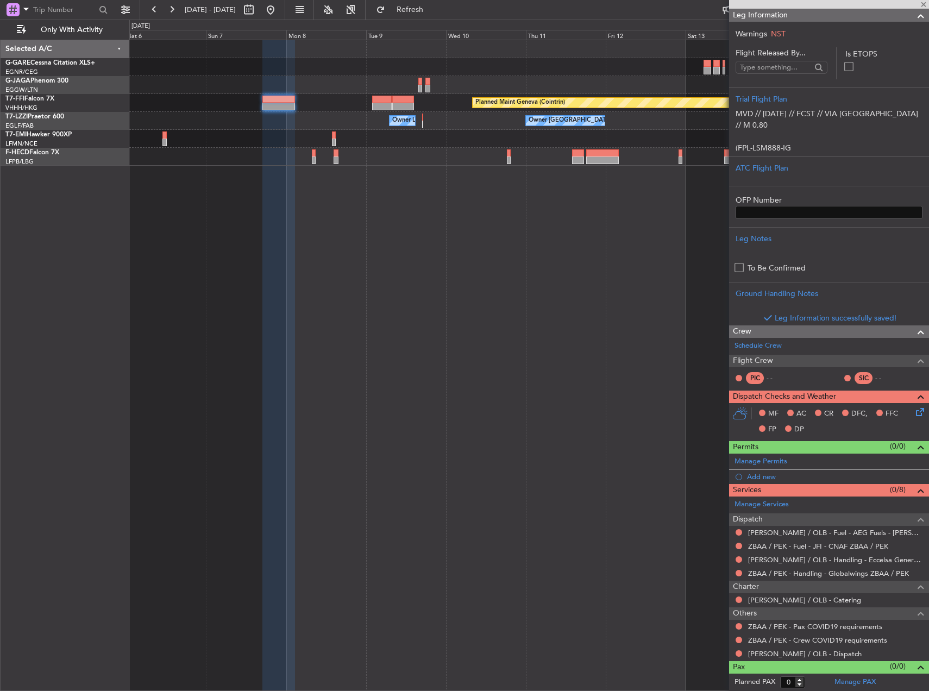
type input "+00:55"
click at [757, 454] on span "Permits" at bounding box center [746, 447] width 26 height 12
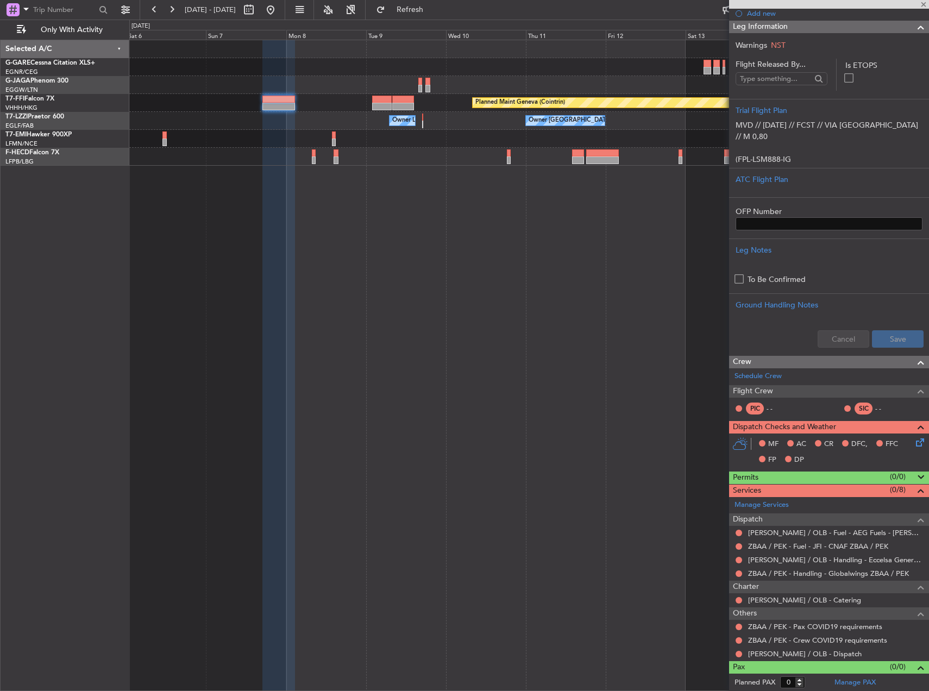
click at [757, 477] on span "Permits" at bounding box center [746, 478] width 26 height 12
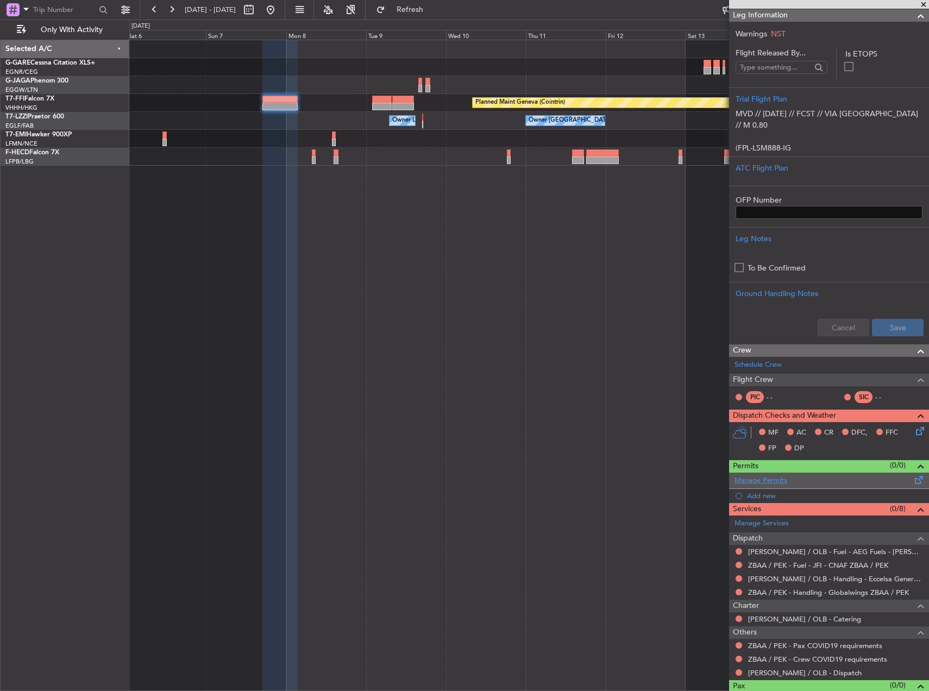
click at [770, 479] on link "Manage Permits" at bounding box center [760, 480] width 53 height 11
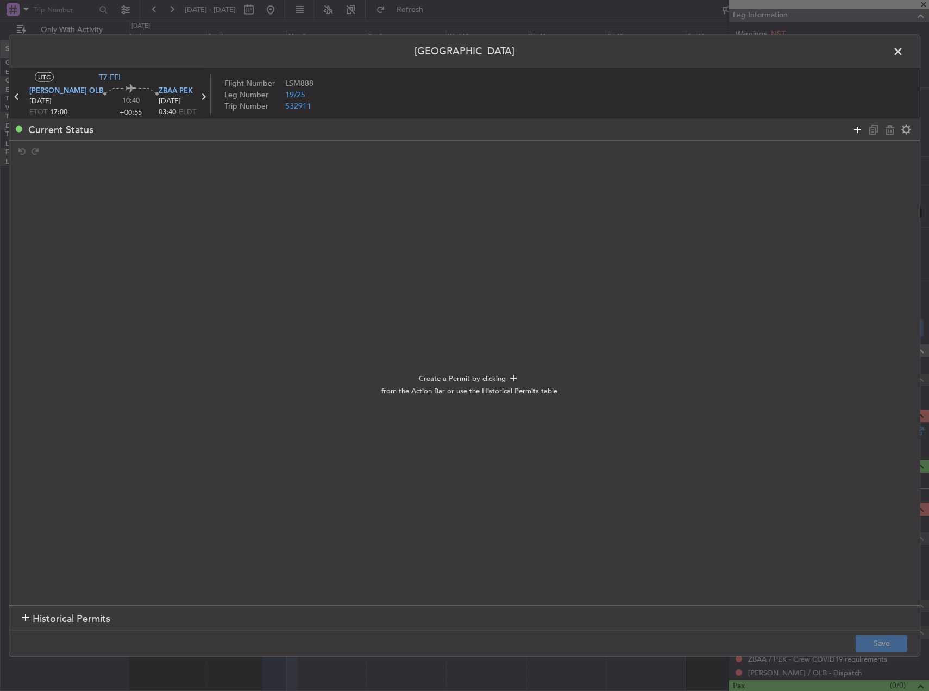
click at [853, 125] on icon at bounding box center [857, 129] width 13 height 13
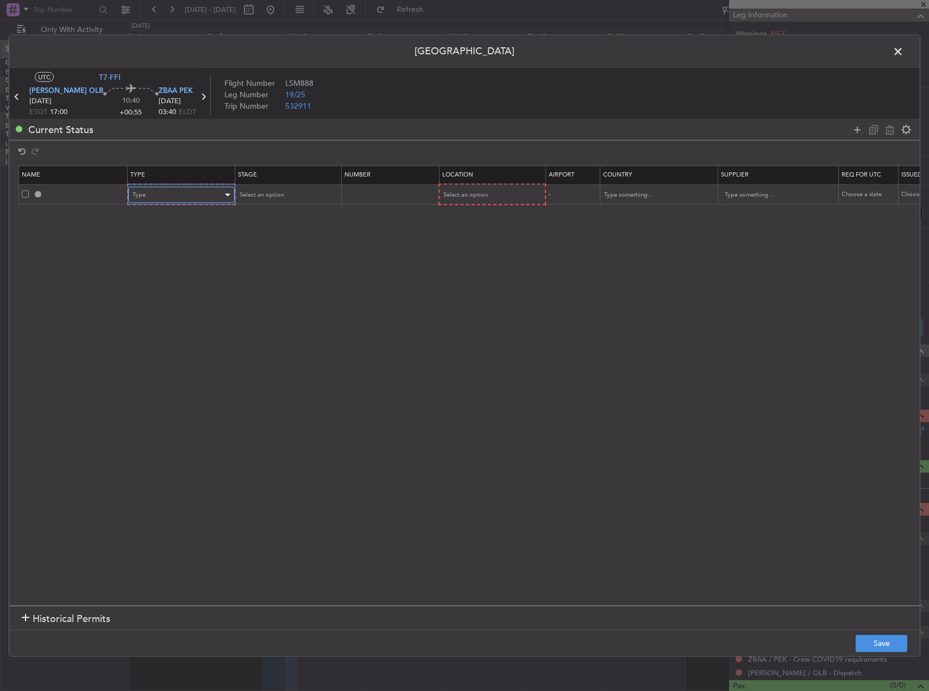
click at [184, 202] on div "Type" at bounding box center [178, 195] width 90 height 16
click at [162, 242] on span "Overflight" at bounding box center [181, 238] width 97 height 16
click at [272, 191] on span "Select an option" at bounding box center [260, 195] width 45 height 8
click at [267, 233] on span "Not Requested" at bounding box center [286, 234] width 97 height 16
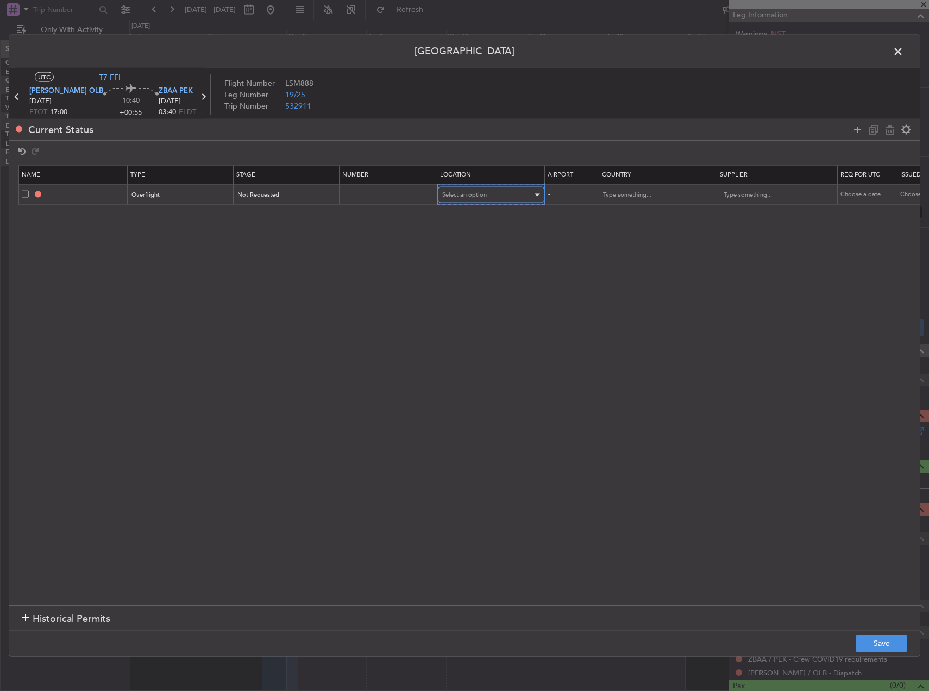
click at [480, 194] on span "Select an option" at bounding box center [464, 195] width 45 height 8
click at [478, 278] on span "Enroute" at bounding box center [491, 283] width 97 height 16
click at [864, 634] on footer "Save" at bounding box center [464, 643] width 910 height 26
click at [877, 640] on button "Save" at bounding box center [882, 643] width 52 height 17
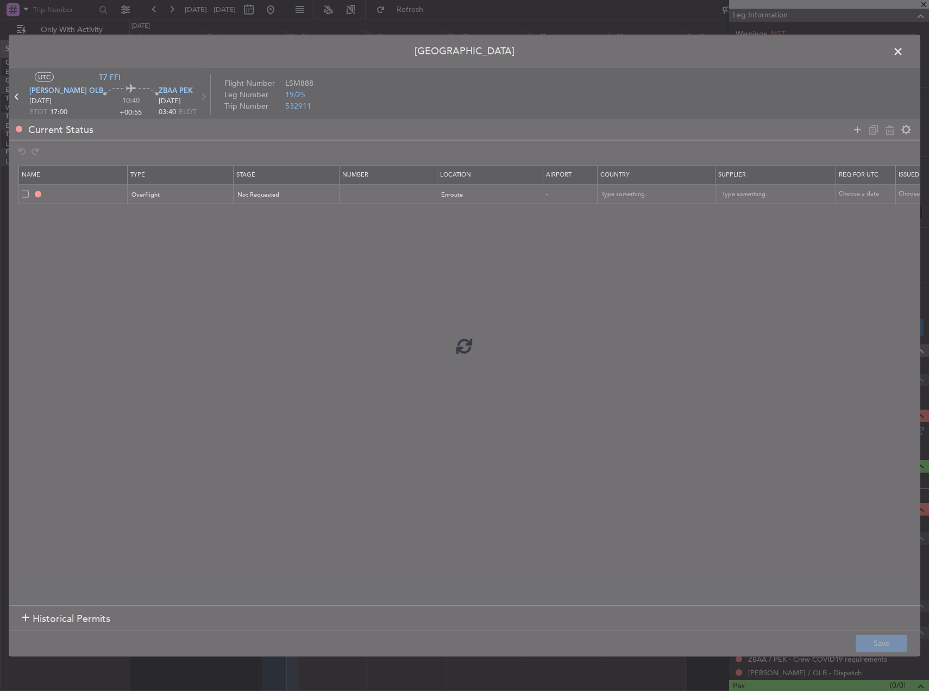
type input "OVF"
type input "NNN"
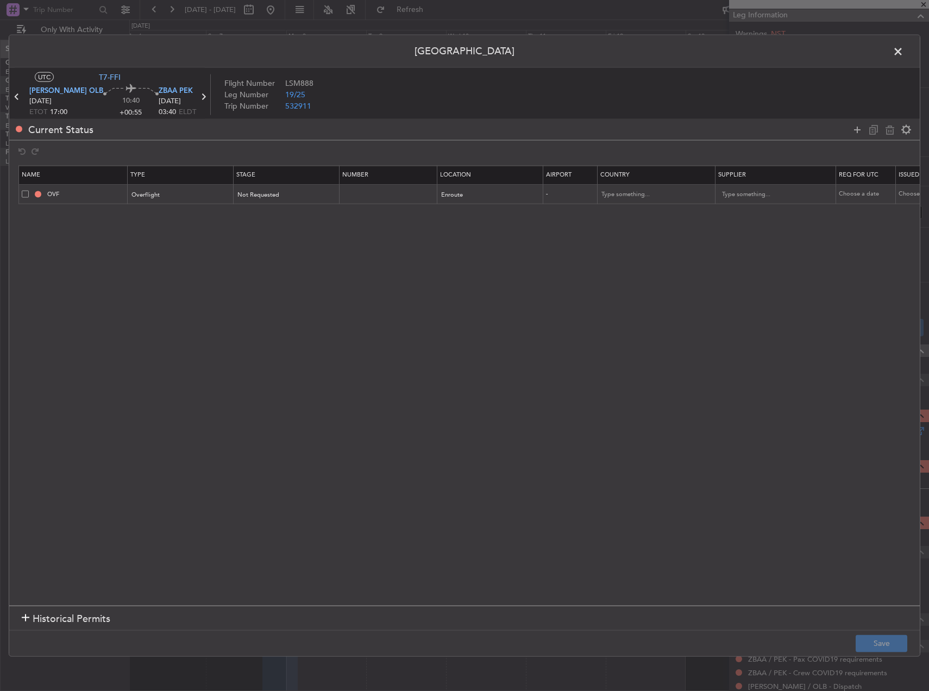
click at [22, 192] on span at bounding box center [25, 193] width 7 height 7
click at [29, 190] on input "checkbox" at bounding box center [29, 190] width 0 height 0
click at [875, 123] on icon at bounding box center [873, 129] width 13 height 13
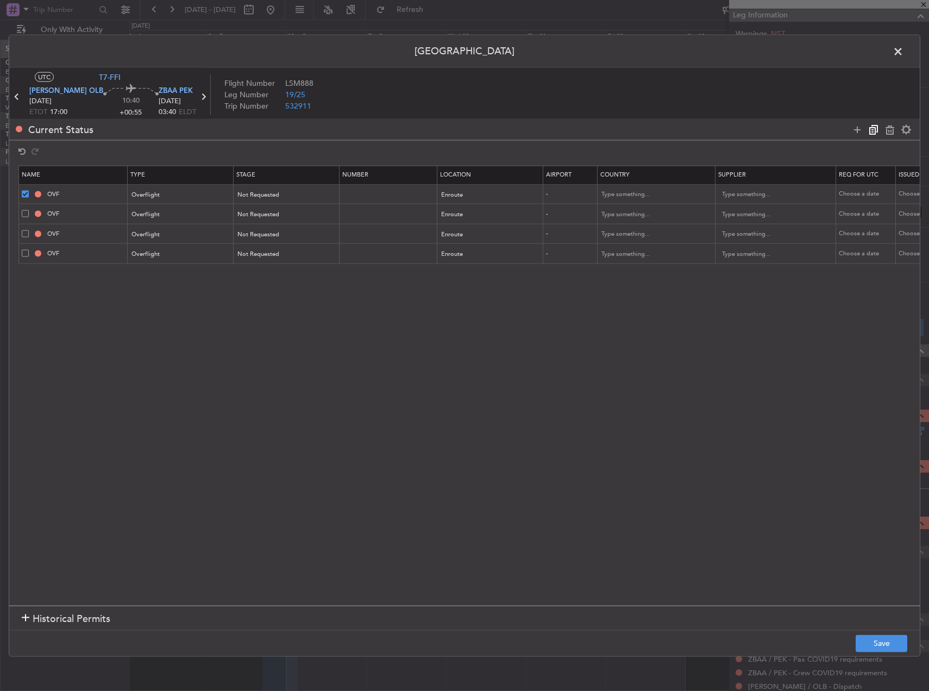
click at [875, 123] on icon at bounding box center [873, 129] width 13 height 13
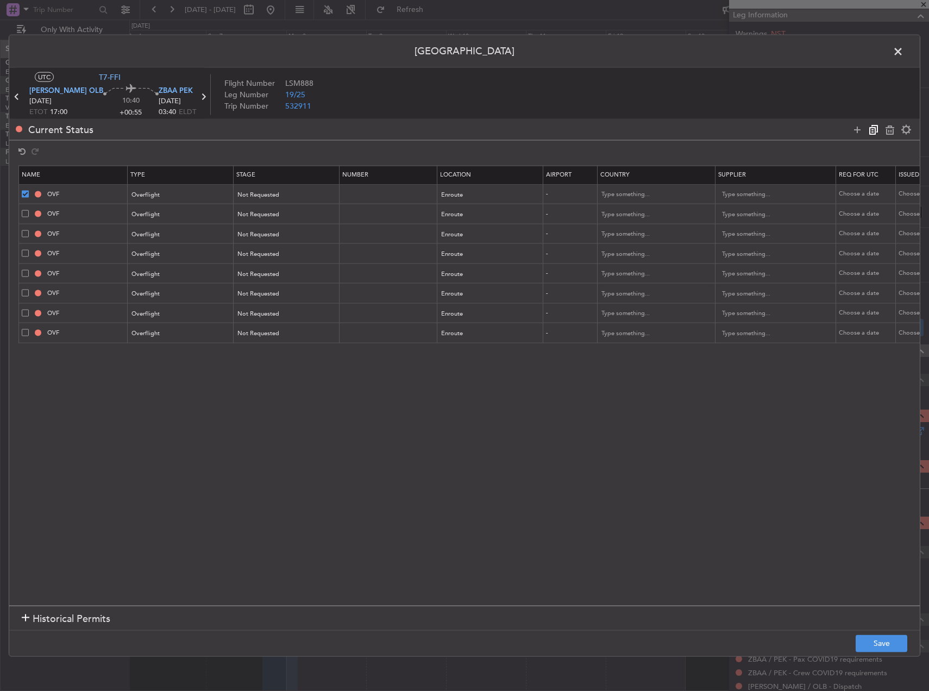
click at [875, 123] on icon at bounding box center [873, 129] width 13 height 13
click at [903, 47] on span at bounding box center [903, 54] width 0 height 22
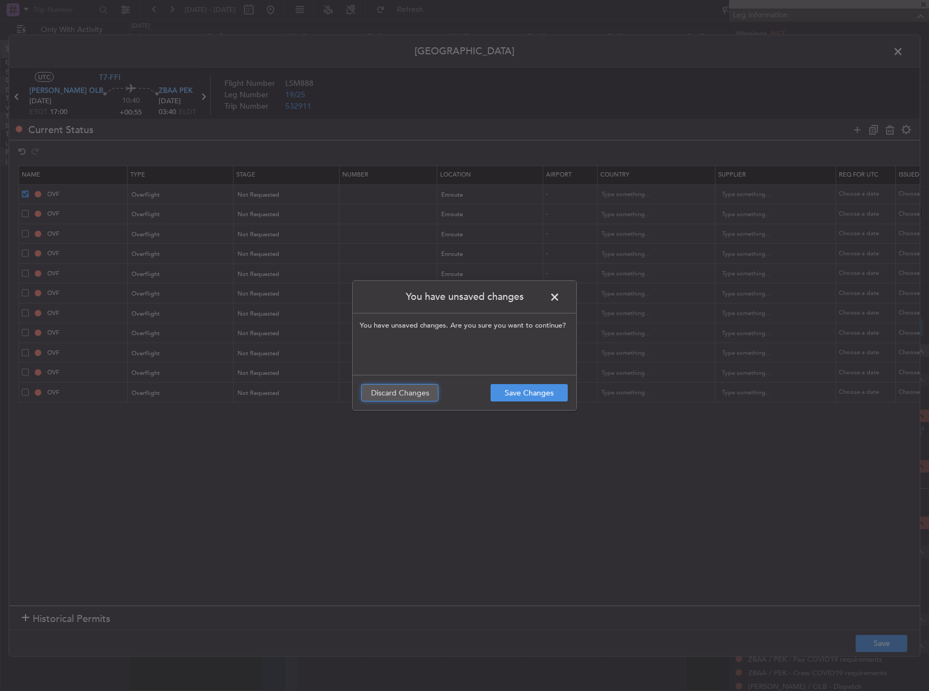
click at [410, 390] on button "Discard Changes" at bounding box center [399, 392] width 77 height 17
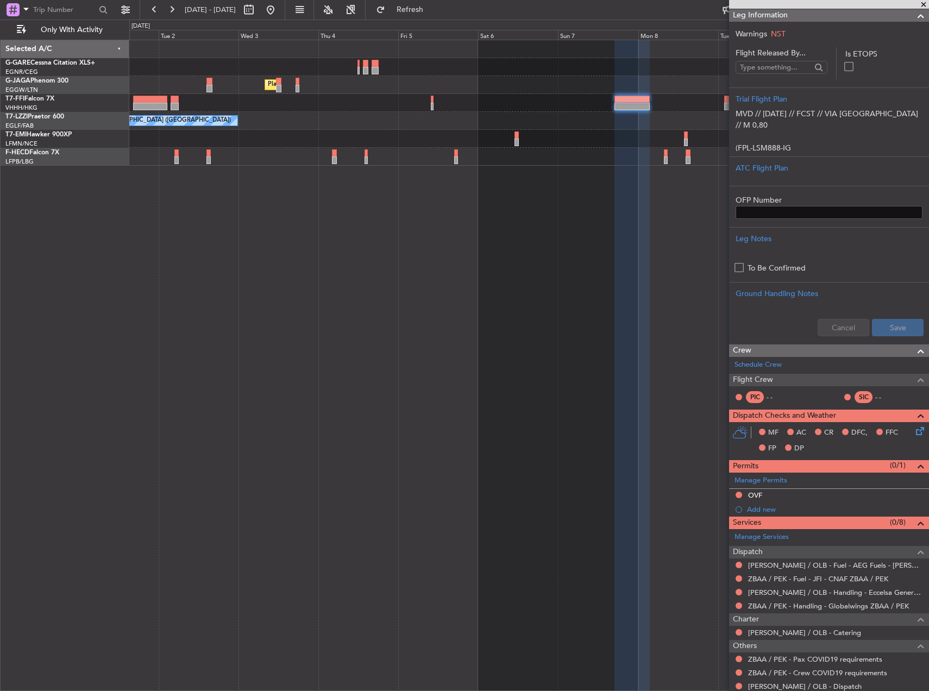
click at [783, 178] on fb-app "06 Sep 2025 - 16 Sep 2025 Refresh Quick Links Only With Activity Planned Maint …" at bounding box center [464, 349] width 929 height 683
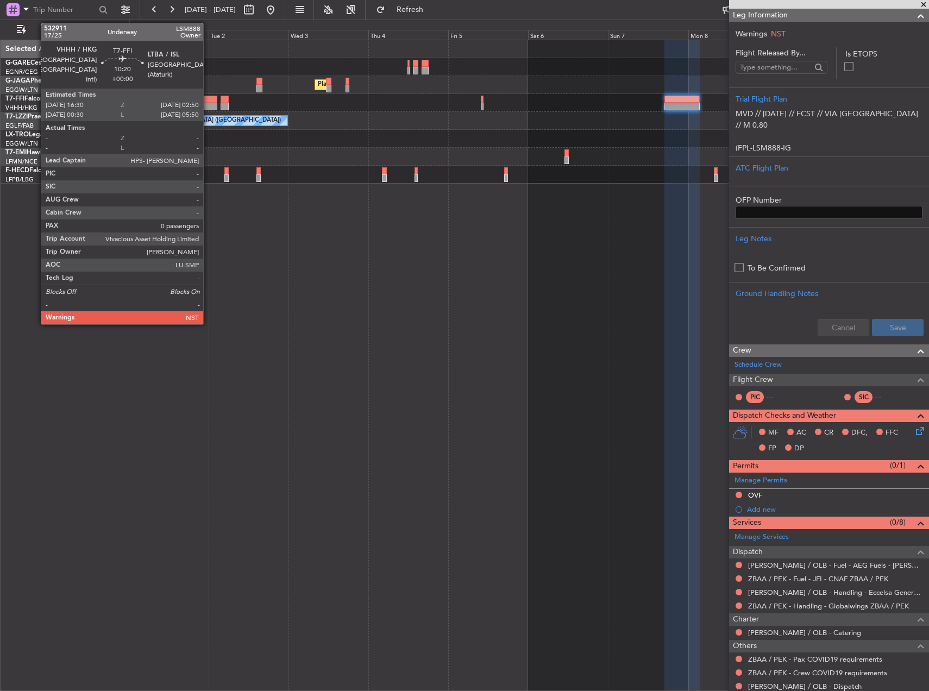
click at [208, 109] on div at bounding box center [200, 107] width 35 height 8
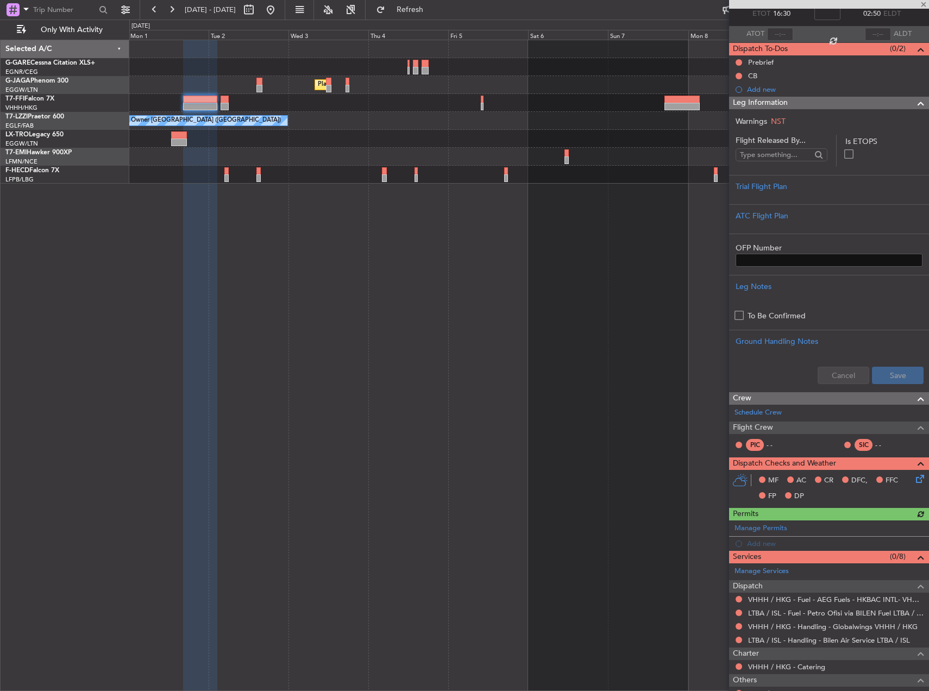
scroll to position [130, 0]
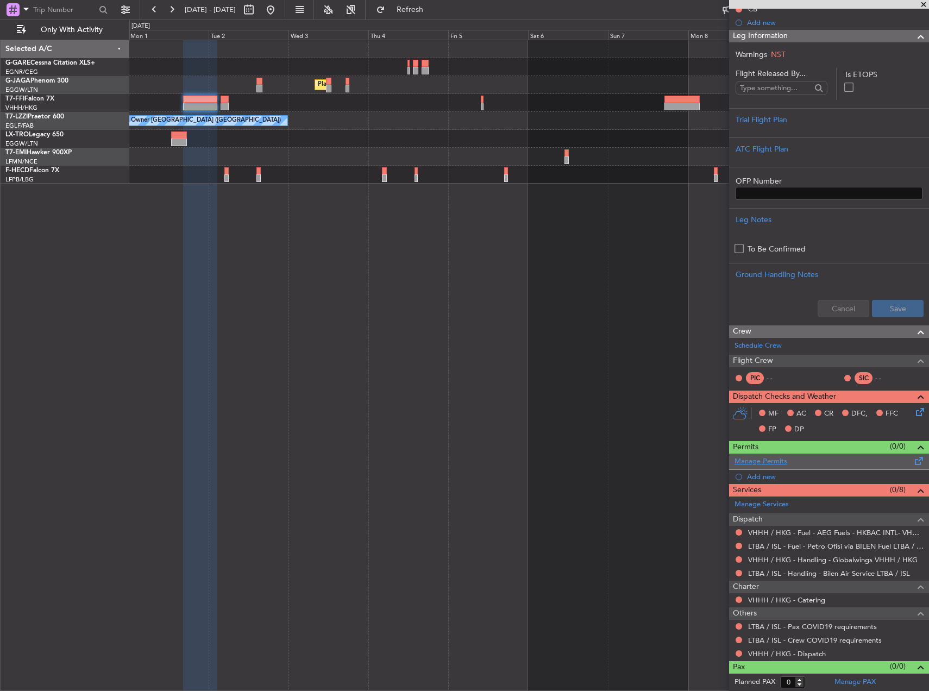
click at [776, 461] on link "Manage Permits" at bounding box center [760, 461] width 53 height 11
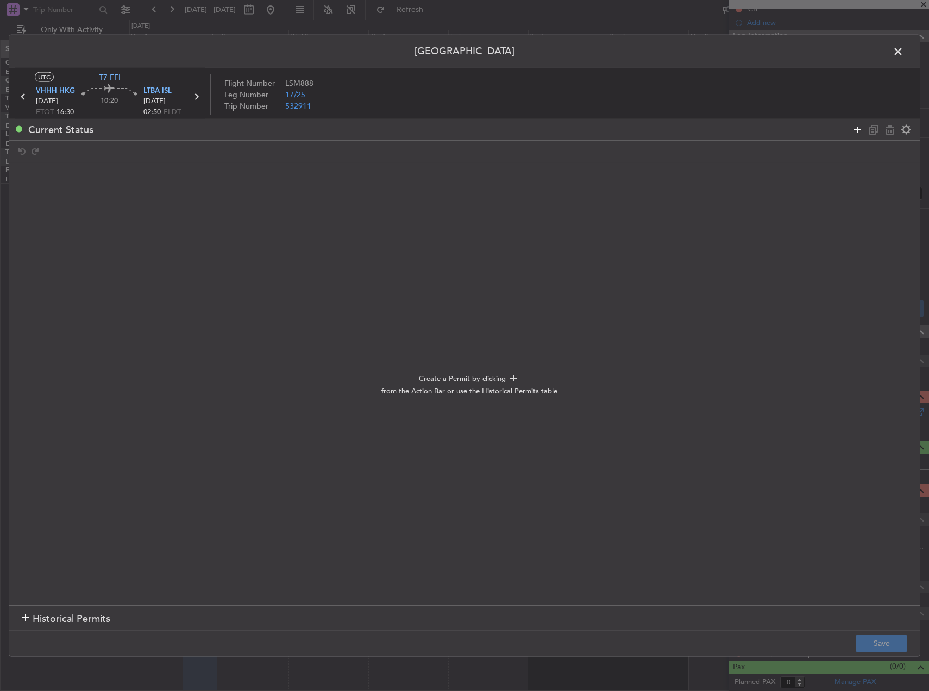
click at [857, 135] on icon at bounding box center [857, 129] width 13 height 13
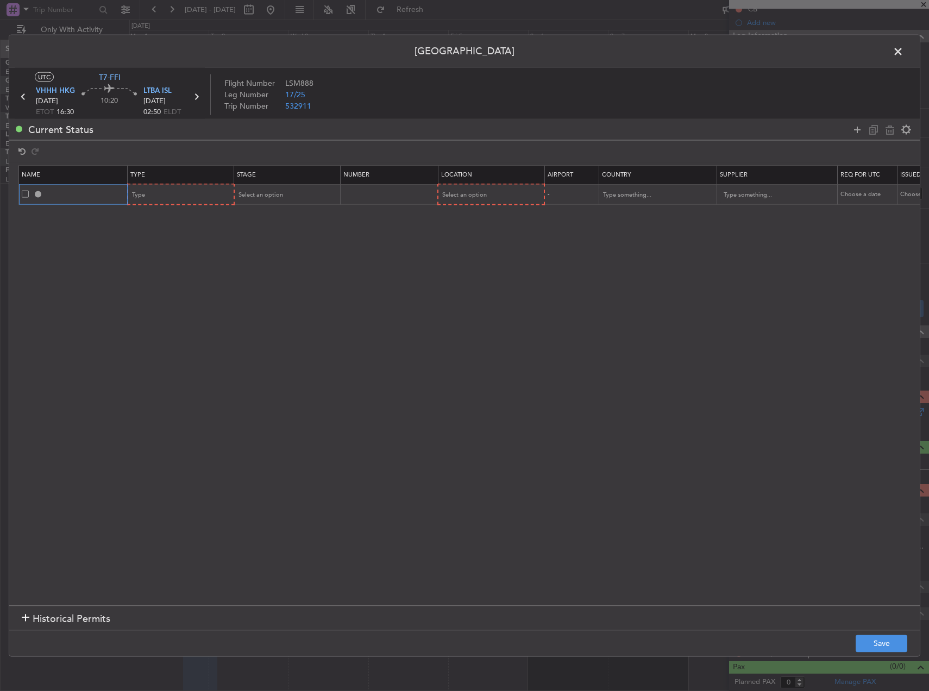
click at [65, 197] on input "text" at bounding box center [85, 194] width 81 height 9
click at [188, 198] on div "Type" at bounding box center [178, 195] width 90 height 16
drag, startPoint x: 162, startPoint y: 286, endPoint x: 229, endPoint y: 268, distance: 68.8
click at [164, 286] on span "Overflight" at bounding box center [181, 293] width 97 height 16
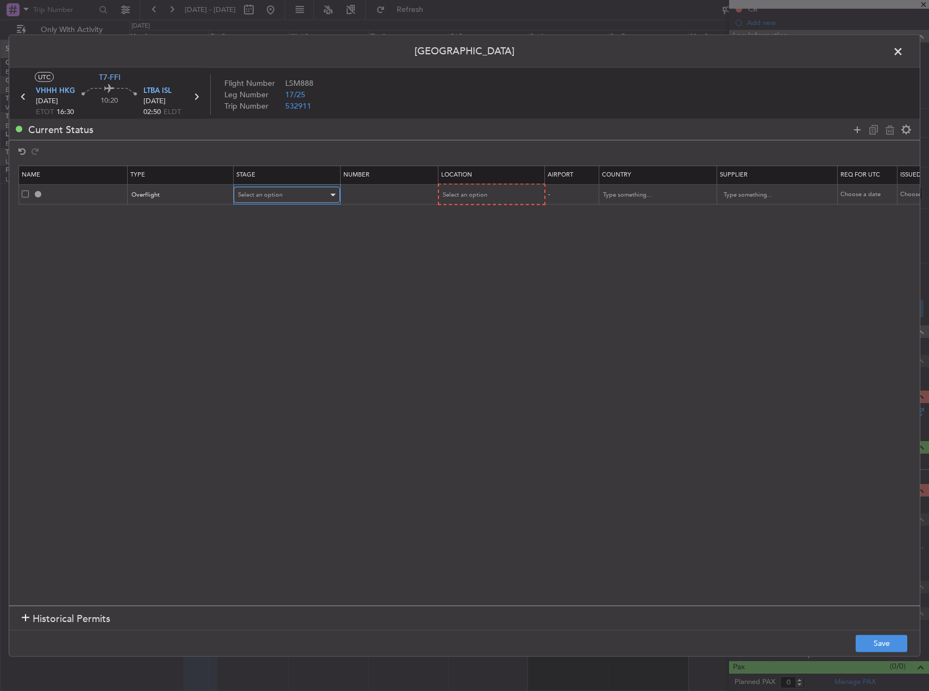
click at [272, 202] on div "Select an option" at bounding box center [283, 195] width 90 height 16
click at [263, 237] on span "Not Requested" at bounding box center [286, 234] width 97 height 16
click at [486, 193] on span "Select an option" at bounding box center [464, 195] width 45 height 8
drag, startPoint x: 459, startPoint y: 281, endPoint x: 467, endPoint y: 287, distance: 9.7
click at [462, 284] on span "Enroute" at bounding box center [491, 283] width 97 height 16
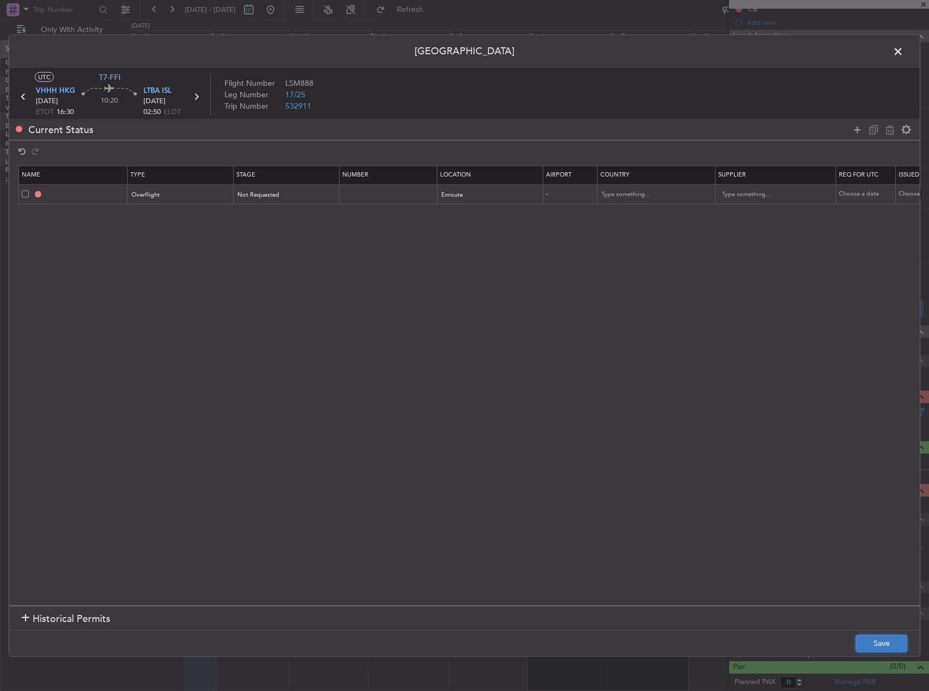
click at [885, 643] on button "Save" at bounding box center [882, 643] width 52 height 17
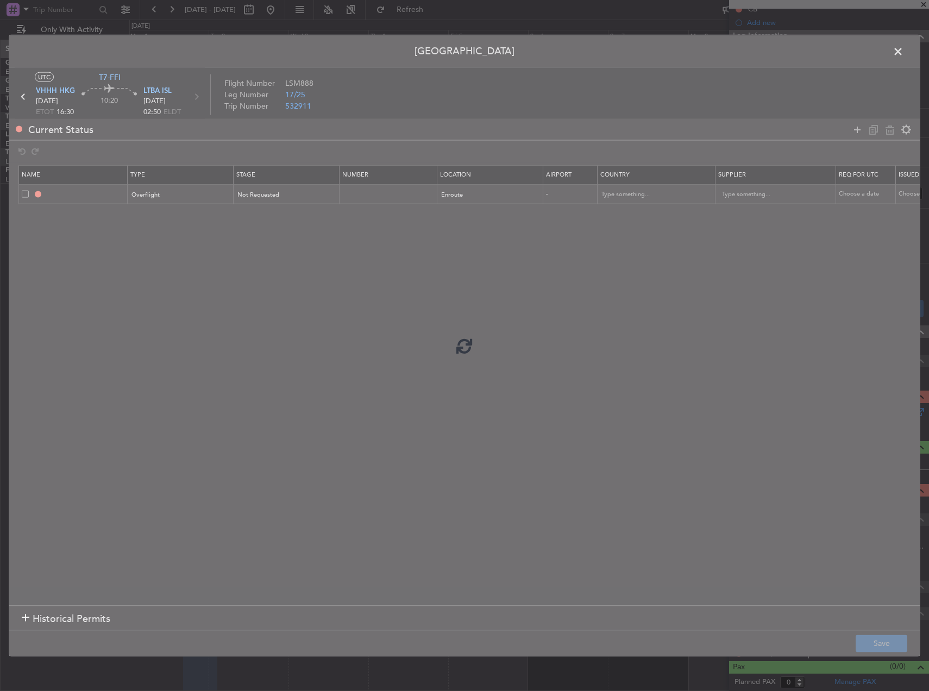
type input "OVF"
type input "NNN"
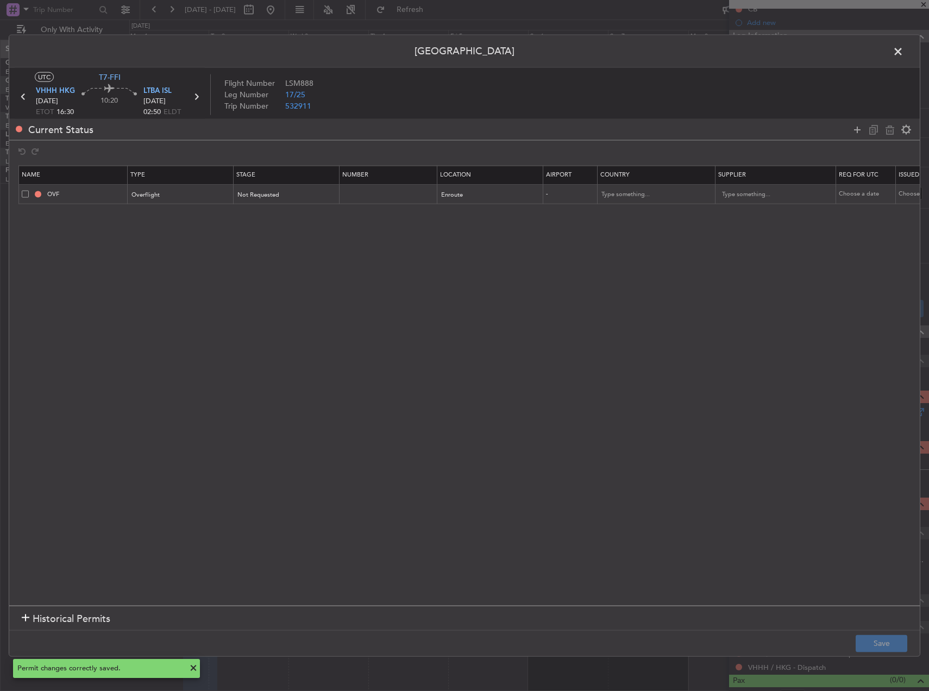
click at [26, 194] on span at bounding box center [25, 193] width 7 height 7
click at [29, 190] on input "checkbox" at bounding box center [29, 190] width 0 height 0
click at [877, 133] on icon at bounding box center [873, 129] width 13 height 13
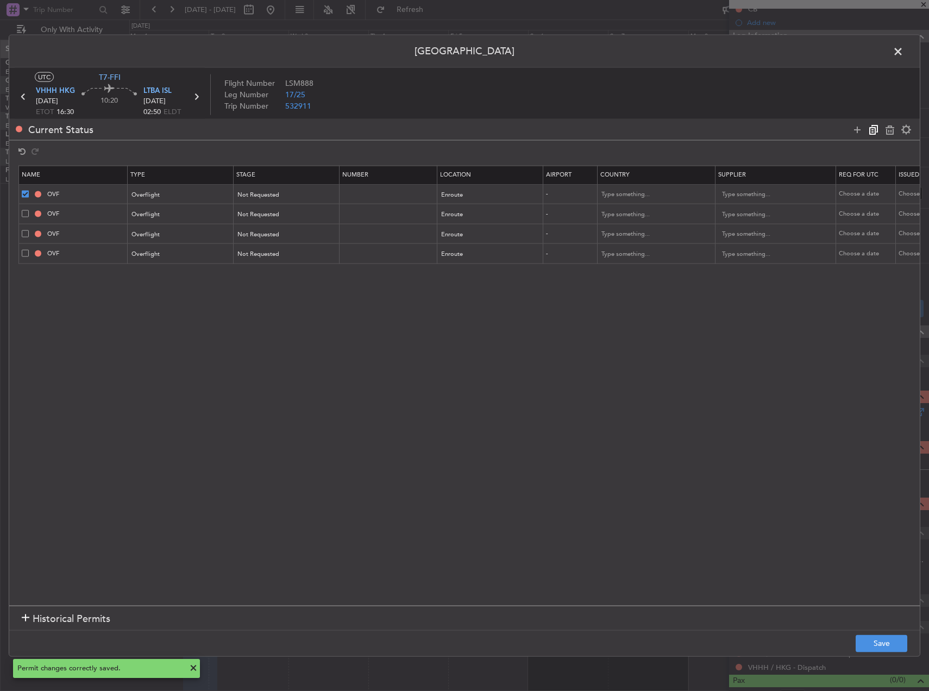
click at [877, 133] on icon at bounding box center [873, 129] width 13 height 13
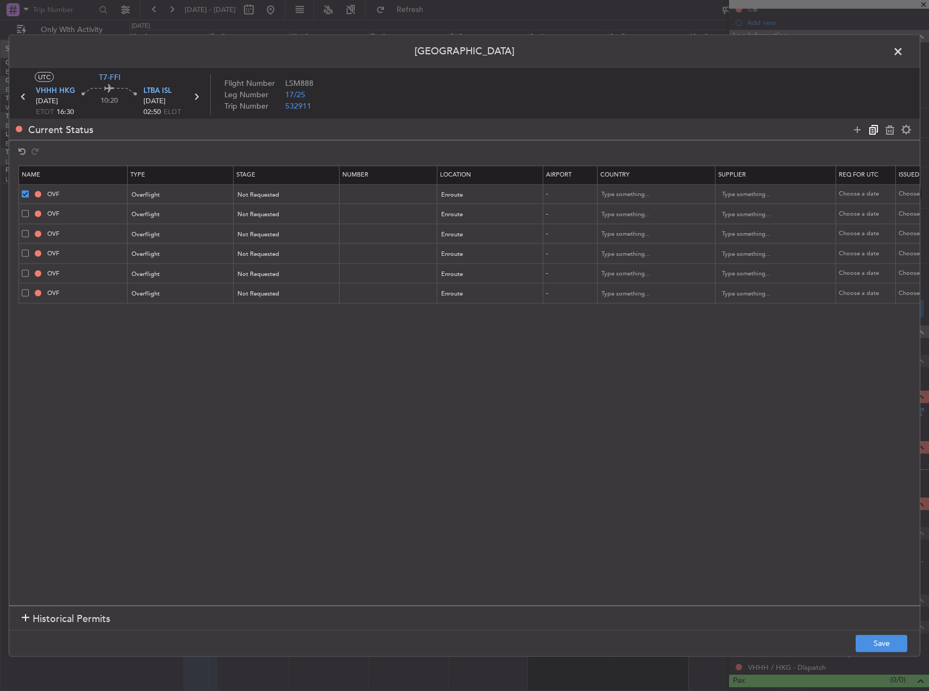
click at [877, 133] on icon at bounding box center [873, 129] width 13 height 13
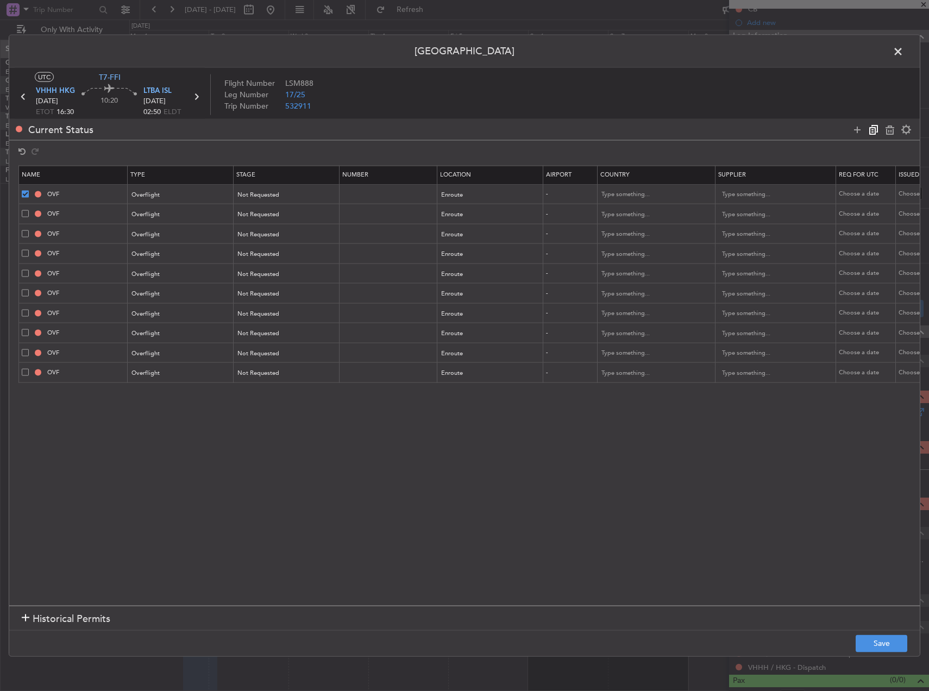
click at [877, 133] on icon at bounding box center [873, 129] width 13 height 13
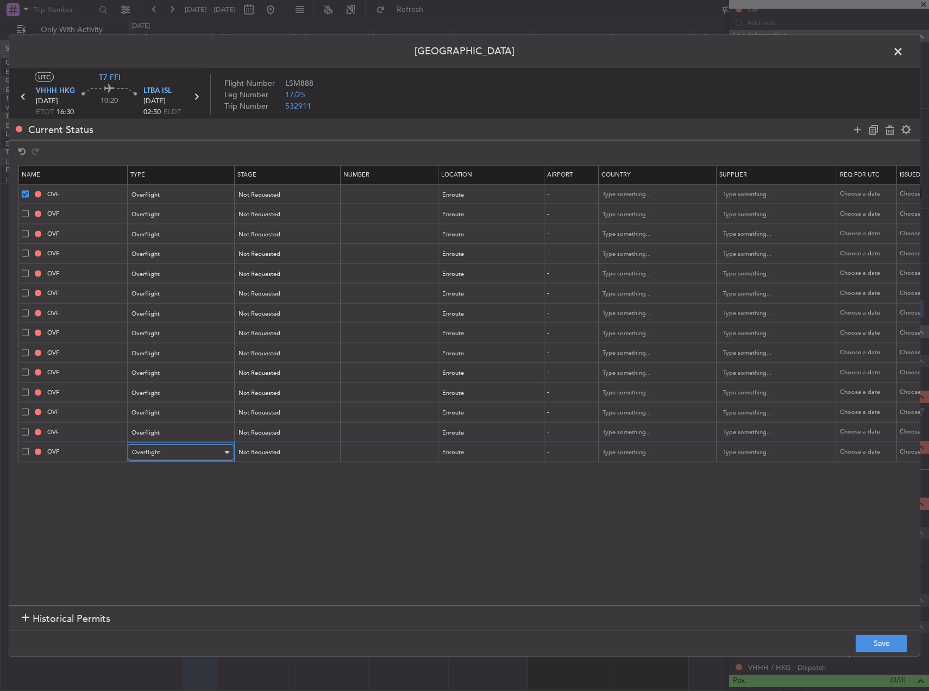
click at [148, 450] on span "Overflight" at bounding box center [146, 452] width 28 height 8
click at [162, 519] on span "Landing" at bounding box center [181, 518] width 97 height 16
click at [148, 433] on span "Overflight" at bounding box center [146, 432] width 28 height 8
click at [165, 532] on span "Slot" at bounding box center [181, 535] width 97 height 16
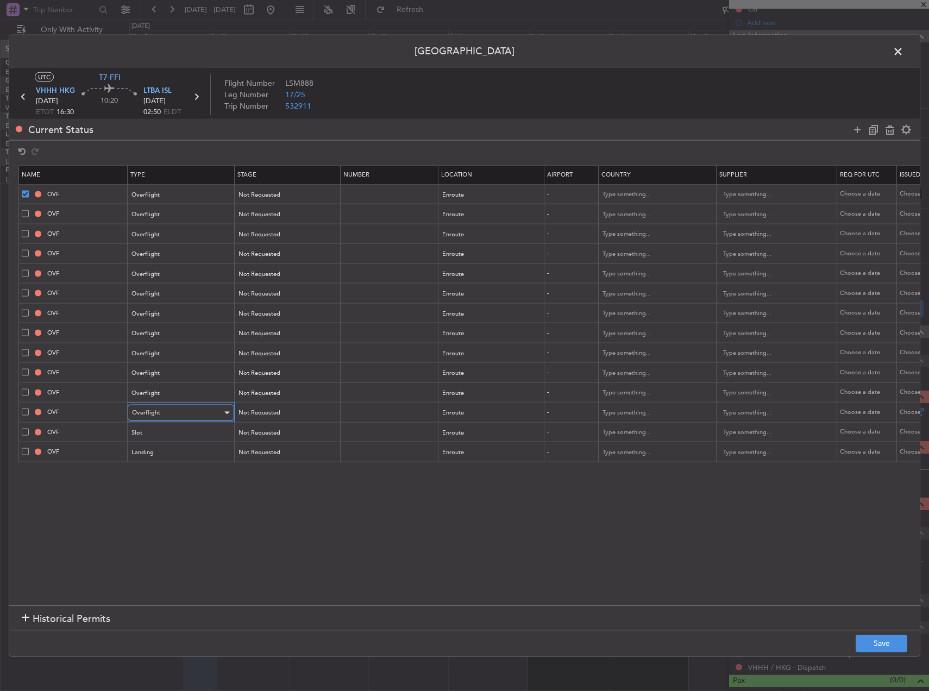
click at [169, 413] on div "Overflight" at bounding box center [177, 413] width 90 height 16
click at [165, 459] on span "Departure" at bounding box center [181, 457] width 97 height 16
click at [852, 130] on icon at bounding box center [857, 129] width 13 height 13
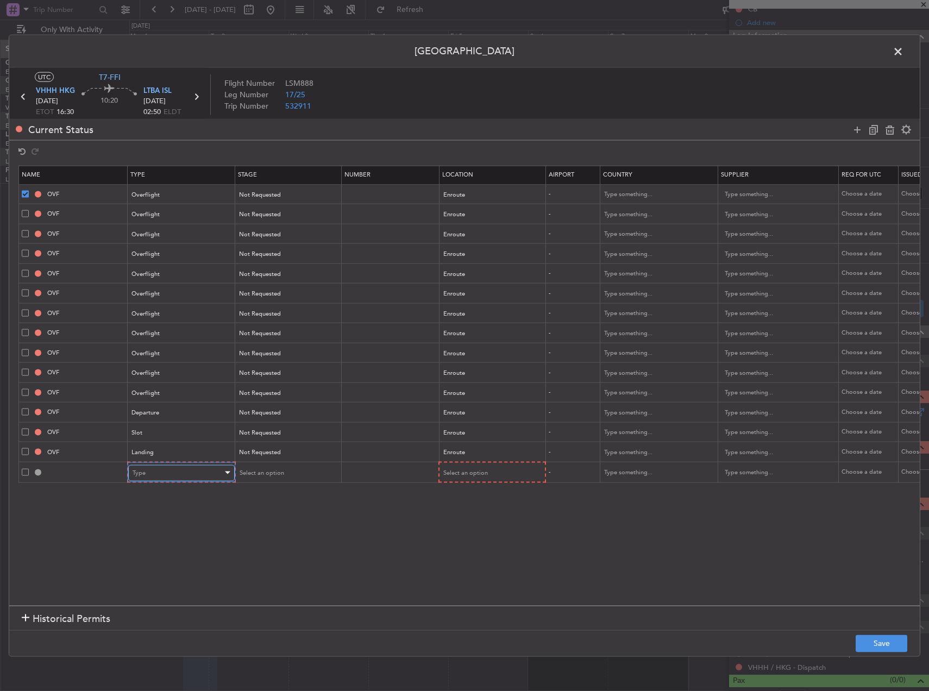
click at [192, 469] on div "Type" at bounding box center [178, 472] width 90 height 16
click at [181, 572] on span "Slot" at bounding box center [181, 576] width 97 height 16
click at [494, 478] on div "Select an option" at bounding box center [487, 472] width 90 height 16
click at [466, 531] on span "Arrival" at bounding box center [491, 528] width 97 height 16
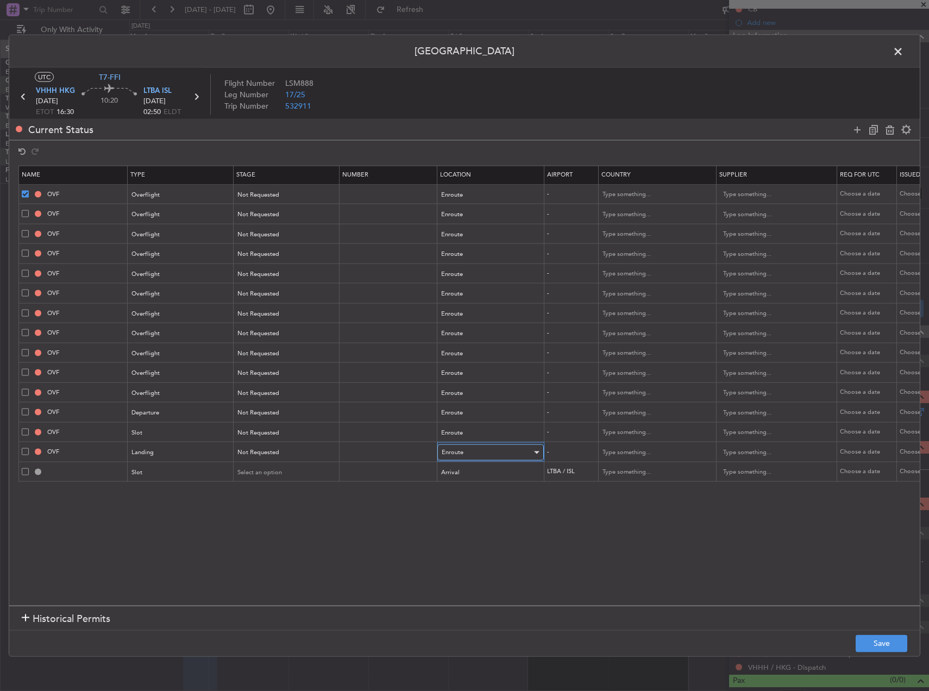
click at [467, 452] on div "Enroute" at bounding box center [487, 452] width 90 height 16
click at [462, 510] on span "Arrival" at bounding box center [490, 508] width 97 height 16
click at [467, 431] on div "Enroute" at bounding box center [487, 432] width 90 height 16
click at [467, 452] on span "Departure" at bounding box center [490, 455] width 97 height 16
click at [461, 419] on div "Enroute" at bounding box center [487, 413] width 90 height 16
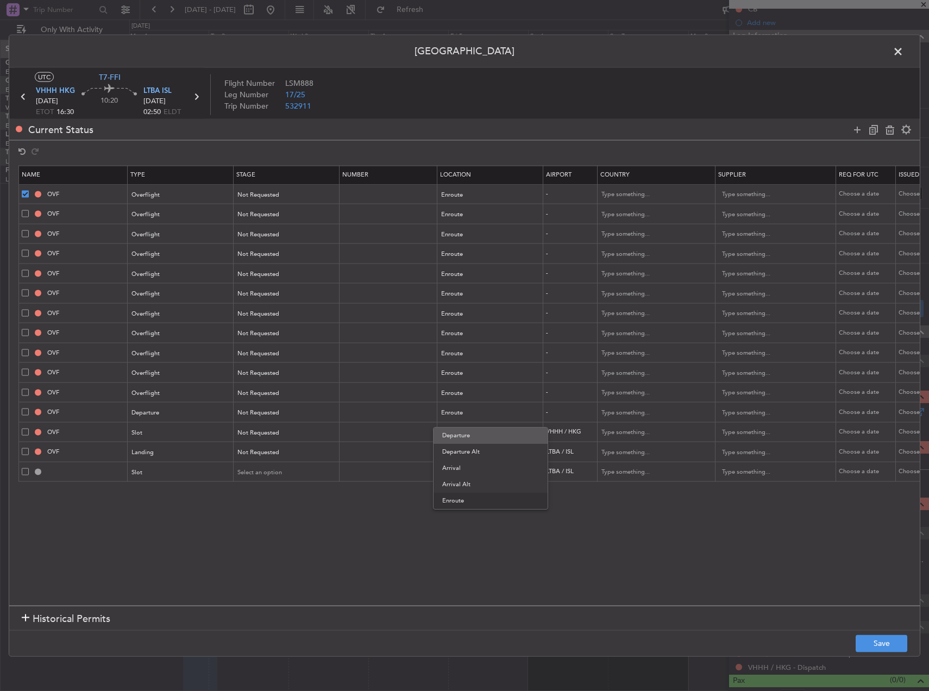
click at [463, 436] on span "Departure" at bounding box center [490, 436] width 97 height 16
click at [494, 551] on section "Name Type Stage Number Location Airport Country Supplier Req For Utc Issued For…" at bounding box center [464, 383] width 910 height 443
click at [263, 469] on span "Select an option" at bounding box center [260, 472] width 45 height 8
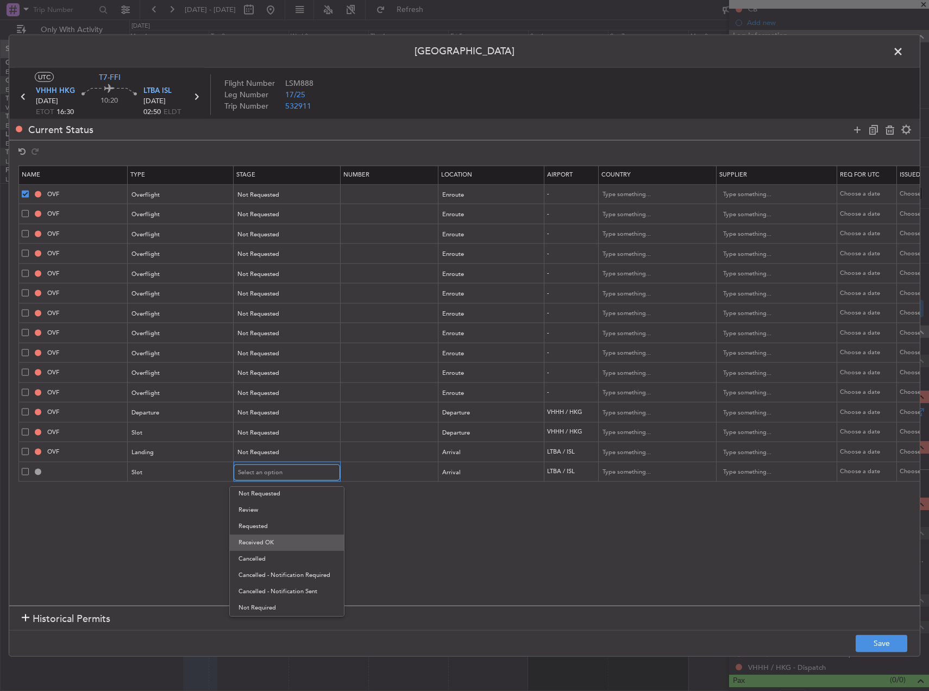
scroll to position [0, 0]
click at [278, 518] on span "Not Requested" at bounding box center [286, 511] width 97 height 16
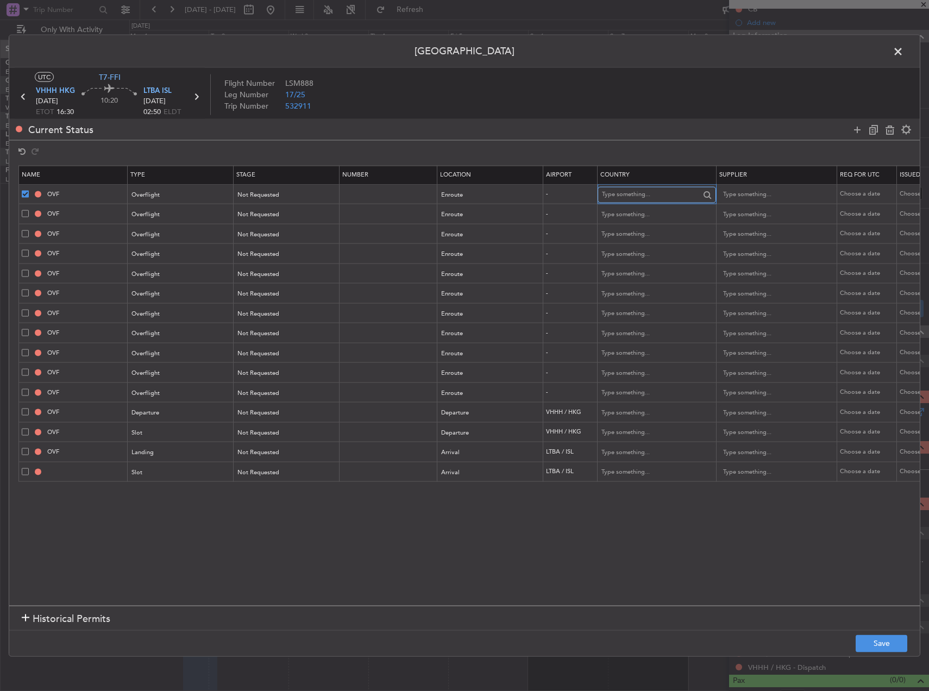
click at [644, 194] on input "text" at bounding box center [651, 194] width 98 height 16
click at [644, 210] on span "Viet Nam" at bounding box center [656, 212] width 101 height 16
type input "Viet Nam"
click at [644, 210] on input "text" at bounding box center [651, 214] width 98 height 16
type input "LAOS"
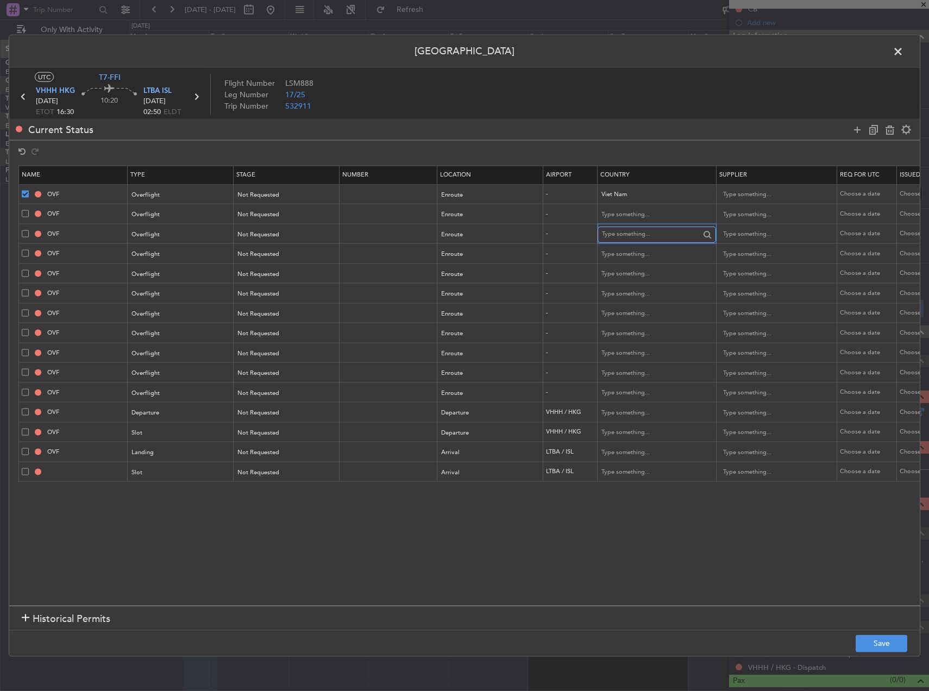
click at [651, 233] on input "text" at bounding box center [651, 234] width 98 height 16
click at [644, 215] on input "text" at bounding box center [651, 214] width 98 height 16
click at [637, 232] on span "Lao People's Democratic Republic" at bounding box center [656, 232] width 101 height 16
type input "Lao People's Democratic Republic"
click at [631, 237] on input "text" at bounding box center [651, 234] width 98 height 16
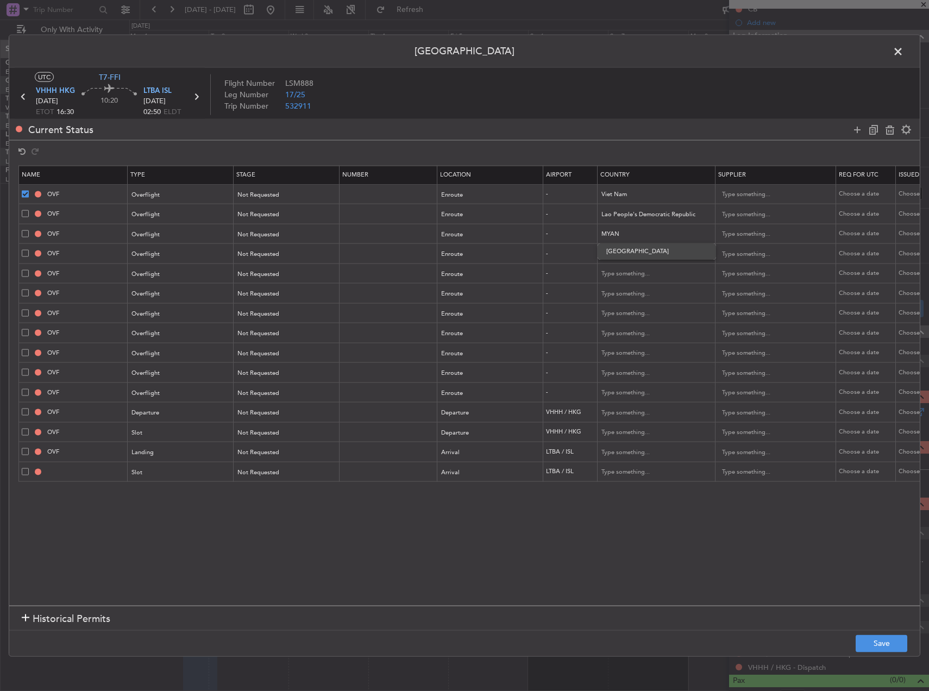
click at [652, 249] on span "Myanmar" at bounding box center [656, 251] width 101 height 16
type input "Myanmar"
click at [652, 249] on input "text" at bounding box center [651, 254] width 98 height 16
click at [620, 290] on span "Bangladesh" at bounding box center [656, 288] width 101 height 16
type input "Bangladesh"
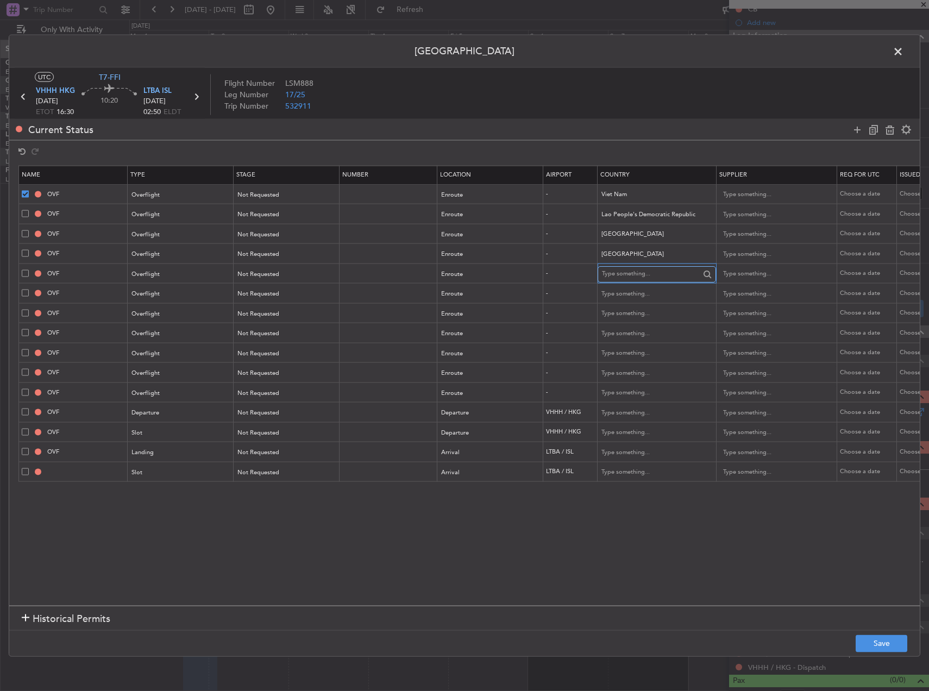
click at [621, 281] on input "text" at bounding box center [651, 274] width 98 height 16
click at [632, 305] on span "India" at bounding box center [656, 307] width 101 height 16
type input "India"
click at [629, 302] on mat-form-field at bounding box center [656, 294] width 117 height 20
click at [627, 299] on input "text" at bounding box center [651, 294] width 98 height 16
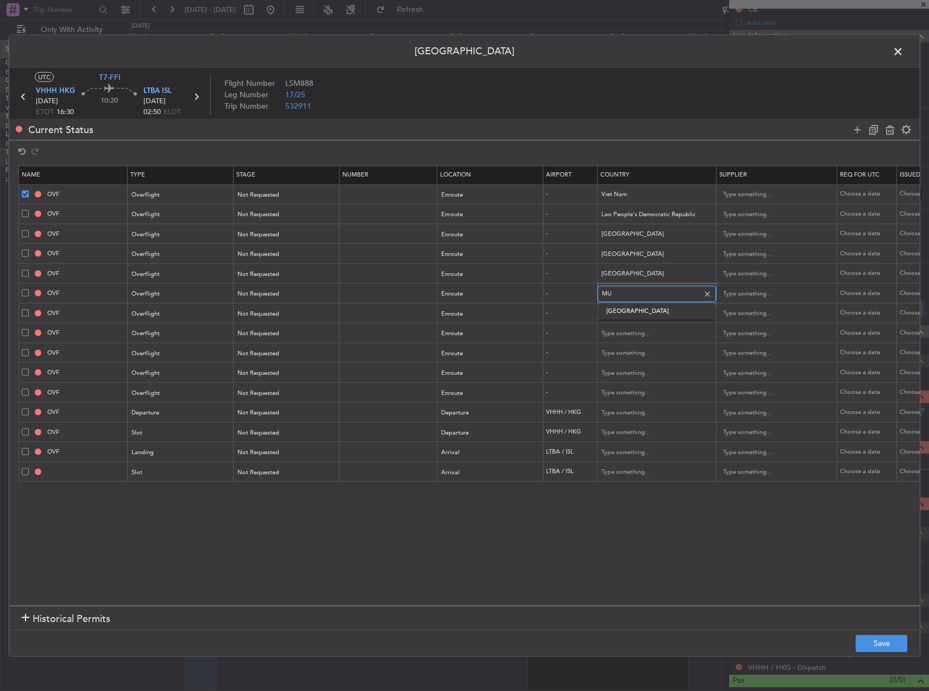
type input "M"
type input "p"
type input "o"
click at [656, 314] on span "Oman" at bounding box center [656, 311] width 101 height 16
type input "Oman"
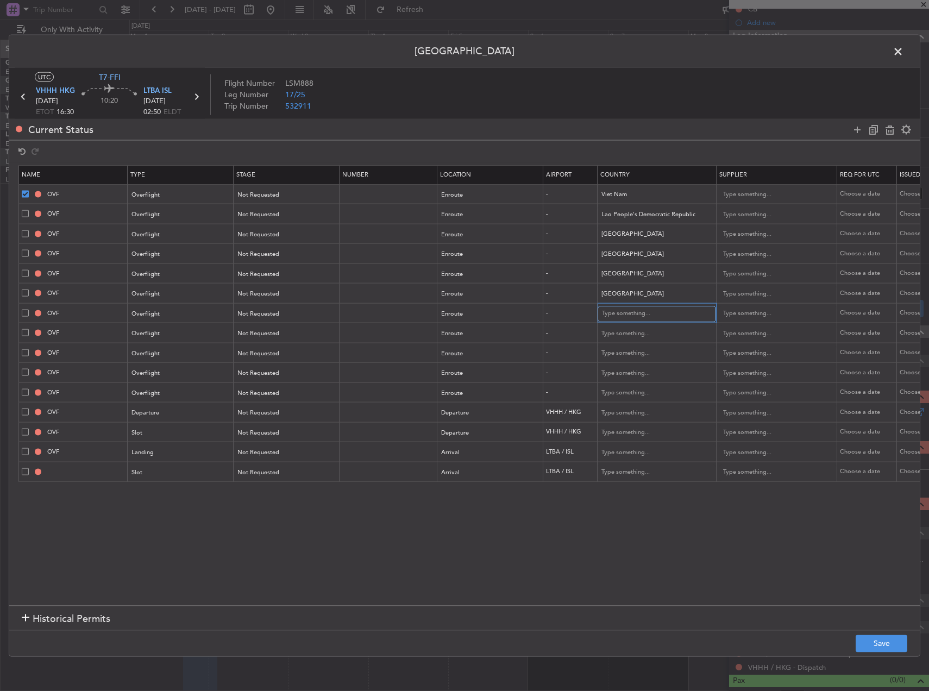
click at [656, 314] on input "text" at bounding box center [651, 313] width 98 height 16
click at [647, 328] on span "United Arab Emirates" at bounding box center [656, 331] width 101 height 16
type input "United Arab Emirates"
click at [643, 331] on input "text" at bounding box center [651, 333] width 98 height 16
click at [635, 356] on span "Bahrain" at bounding box center [656, 351] width 101 height 16
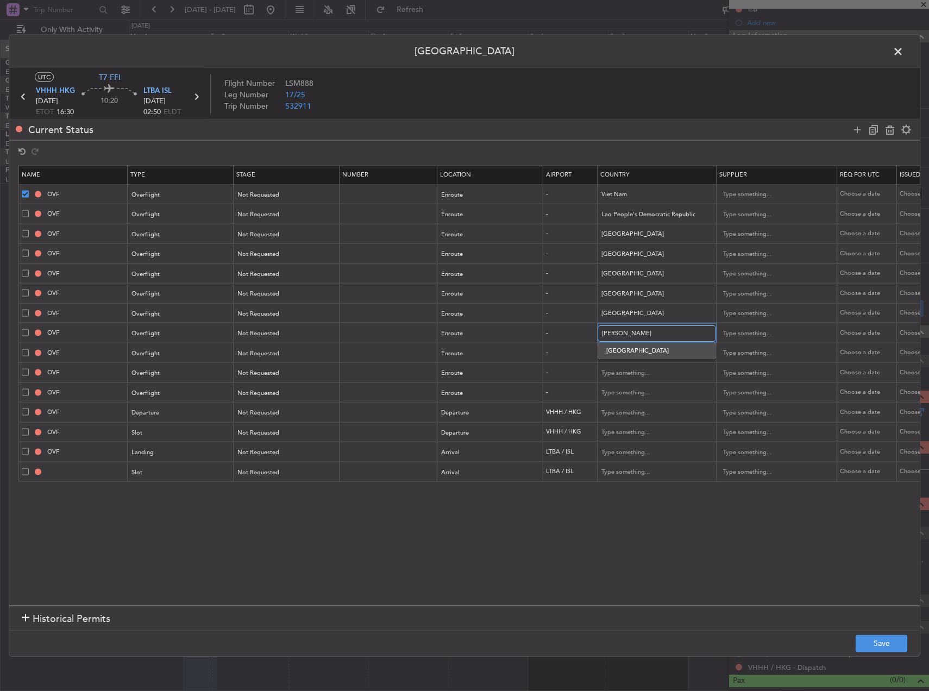
type input "Bahrain"
click at [632, 359] on input "text" at bounding box center [651, 353] width 98 height 16
click at [627, 378] on span "Kuwait" at bounding box center [656, 370] width 101 height 16
type input "Kuwait"
click at [627, 378] on input "text" at bounding box center [651, 373] width 98 height 16
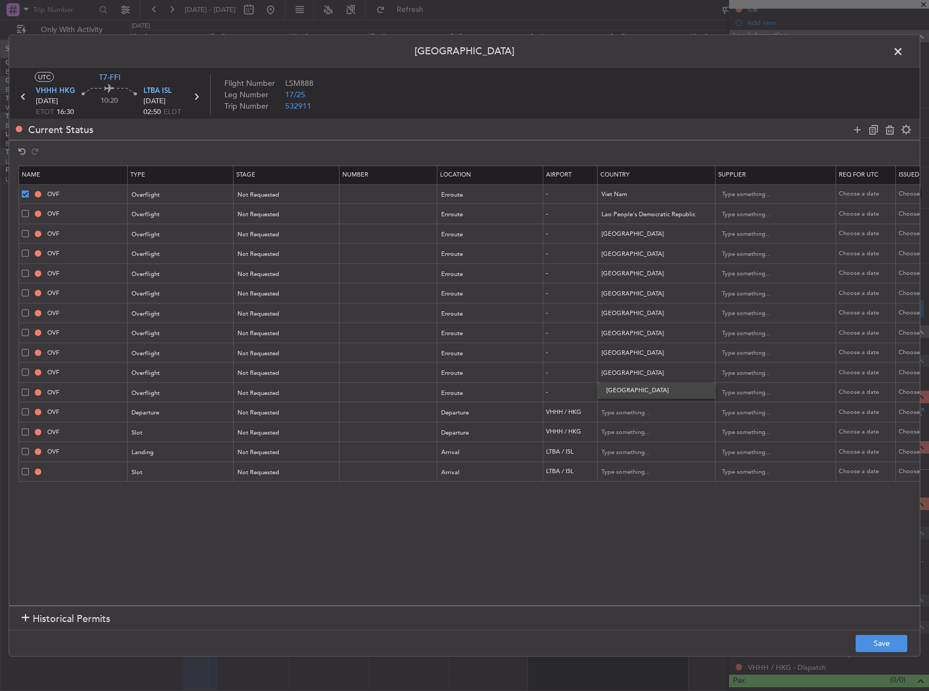
click at [617, 395] on span "Iraq" at bounding box center [656, 390] width 101 height 16
type input "Iraq"
click at [619, 387] on input "text" at bounding box center [651, 393] width 98 height 16
click at [623, 395] on input "doha" at bounding box center [651, 393] width 98 height 16
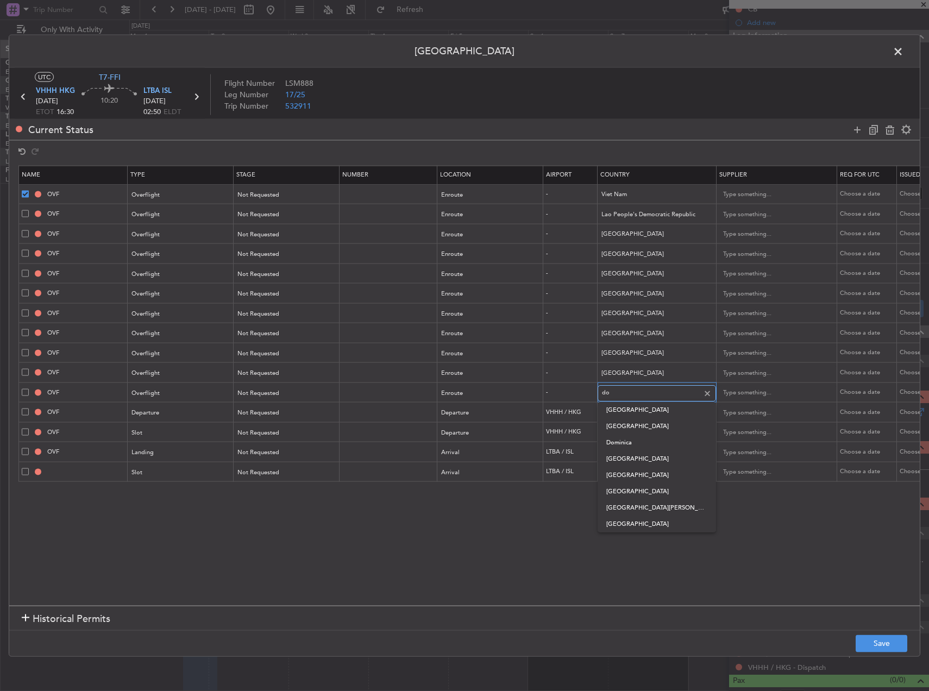
type input "d"
click at [443, 522] on section "Name Type Stage Number Location Airport Country Supplier Req For Utc Issued For…" at bounding box center [464, 383] width 910 height 443
click at [878, 639] on button "Save" at bounding box center [882, 643] width 52 height 17
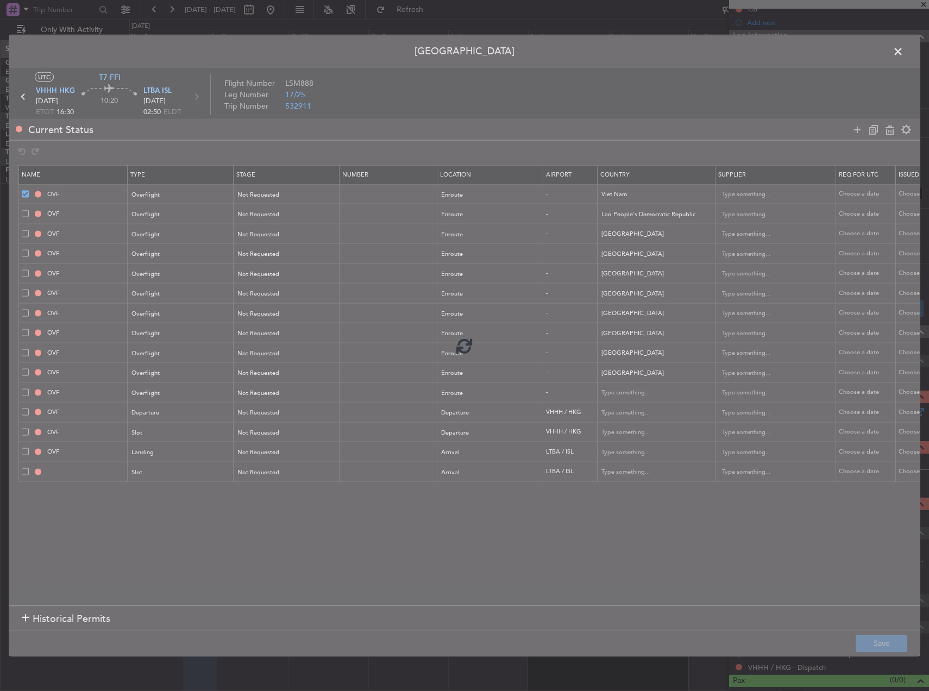
type input "VIET NAM OVF"
type input "[DEMOGRAPHIC_DATA] PEOPLE'S DEMOCRATIC REPUBLIC OVF"
type input "MYANMAR OVF"
type input "BANGLADESH OVF"
type input "INDIA OVF"
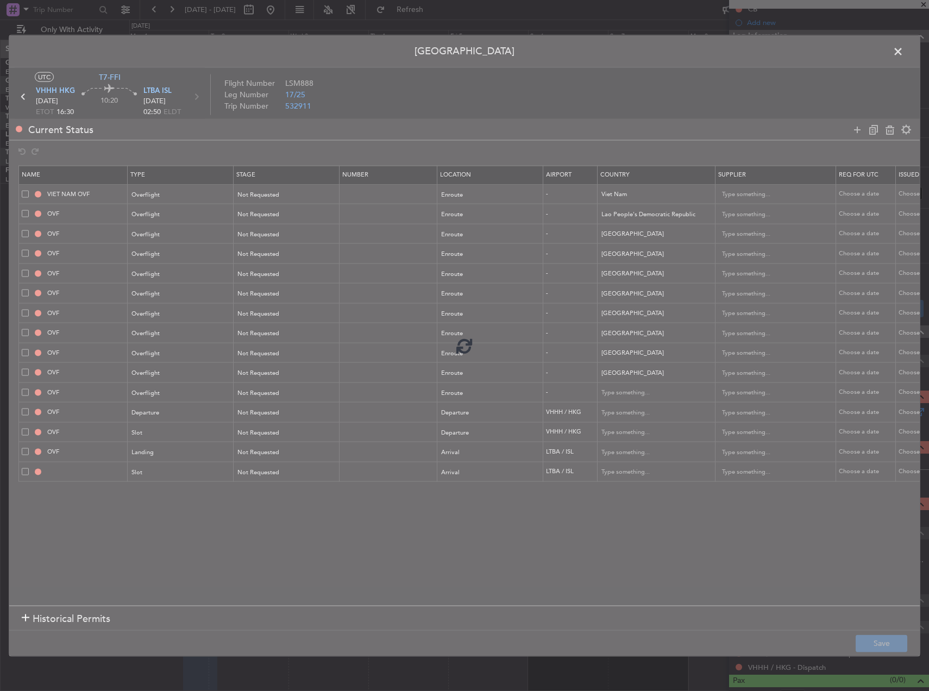
type input "3"
type input "OMAN OVF"
type input "2"
type input "UNITED ARAB EMIRATES OVF"
type input "1"
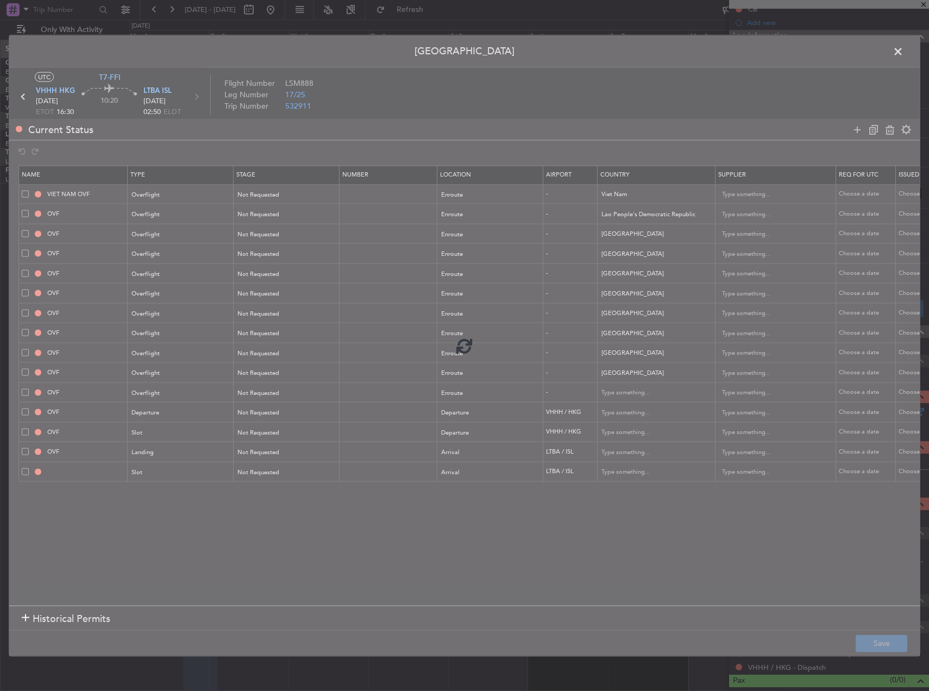
type input "BAHRAIN OVF"
type input "KUWAIT OVF"
type input "IRAQ OVF"
type input "1"
type input "DEPARTURE"
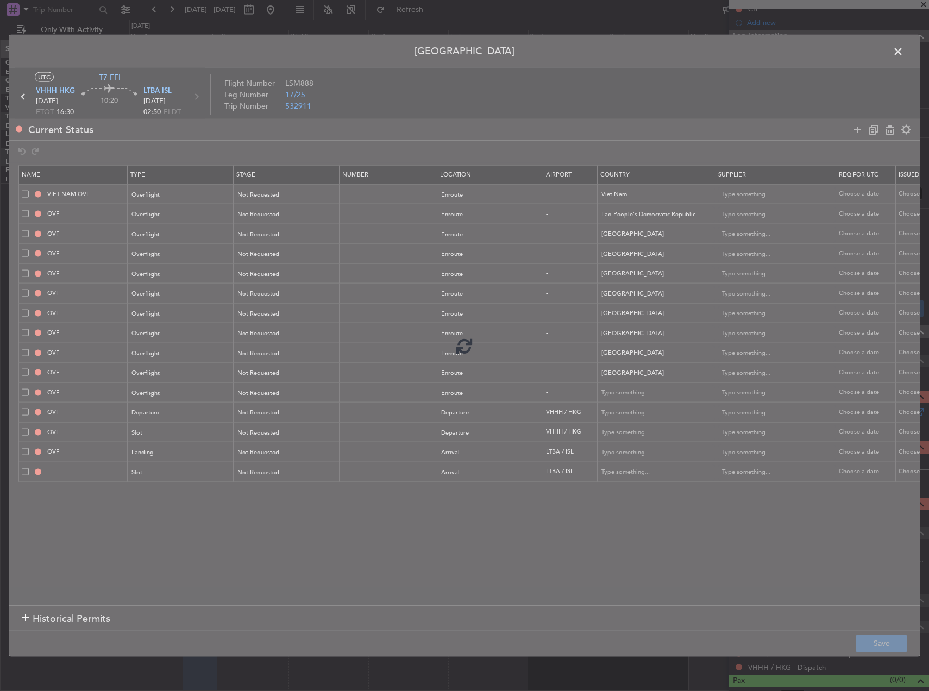
type input "[GEOGRAPHIC_DATA]"
type input "VHHH DEP SLOT"
type input "[GEOGRAPHIC_DATA]"
type input "LTBA LDG"
type input "[GEOGRAPHIC_DATA]"
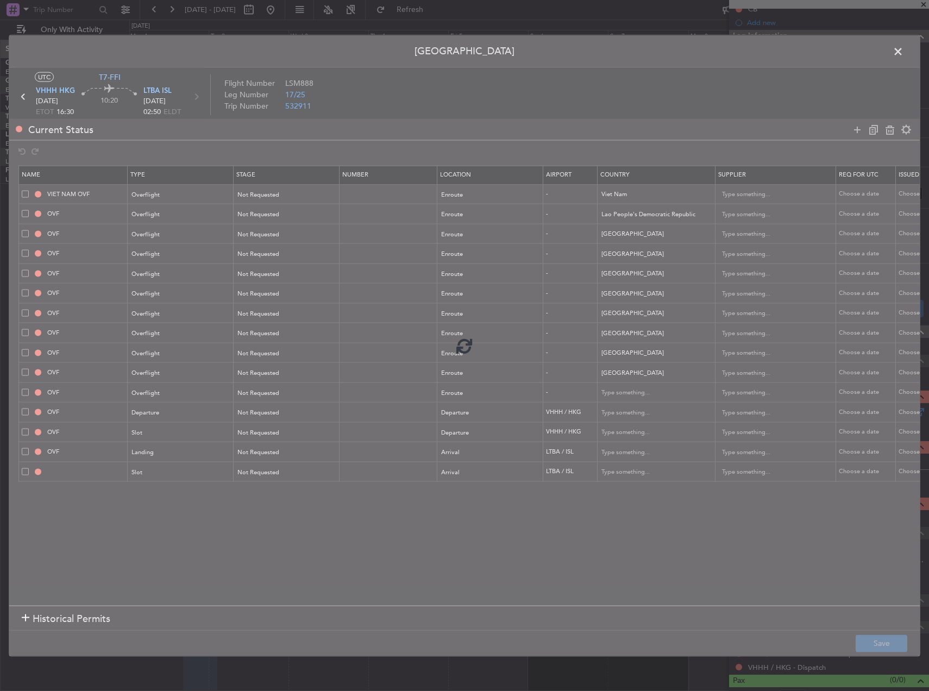
type input "LTBA ARR SLOT"
type input "[GEOGRAPHIC_DATA]"
type input "NNN"
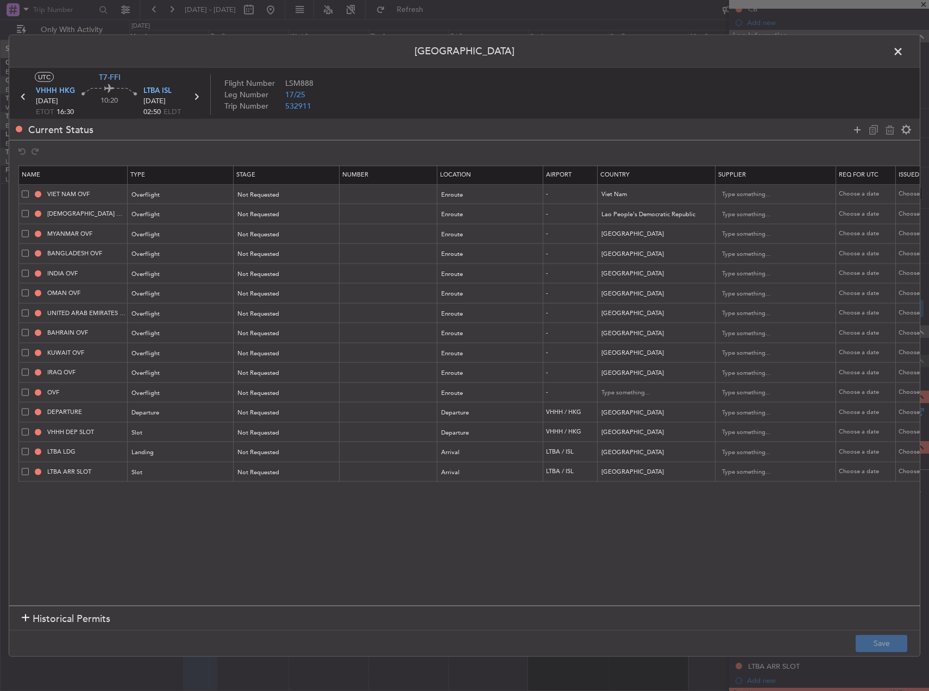
click at [23, 393] on span at bounding box center [25, 391] width 7 height 7
click at [29, 388] on input "checkbox" at bounding box center [29, 388] width 0 height 0
click at [887, 129] on icon at bounding box center [889, 129] width 13 height 13
type input "DEPARTURE"
type input "[GEOGRAPHIC_DATA]"
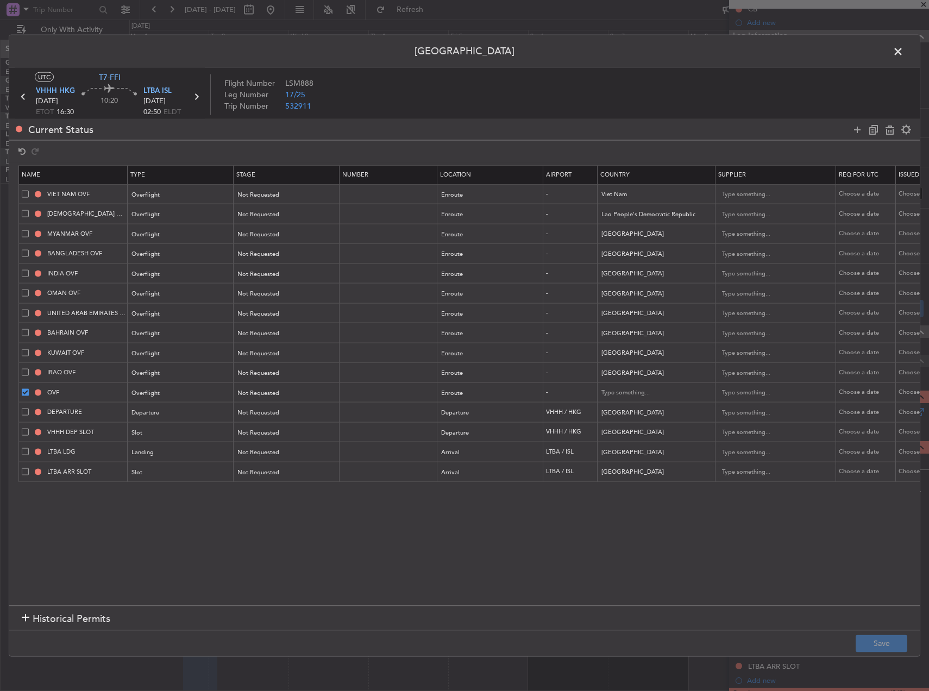
type input "VHHH DEP SLOT"
type input "LTBA LDG"
type input "[GEOGRAPHIC_DATA]"
click at [113, 449] on input "LTBA ARR SLOT" at bounding box center [85, 451] width 81 height 9
click at [896, 642] on button "Save" at bounding box center [882, 643] width 52 height 17
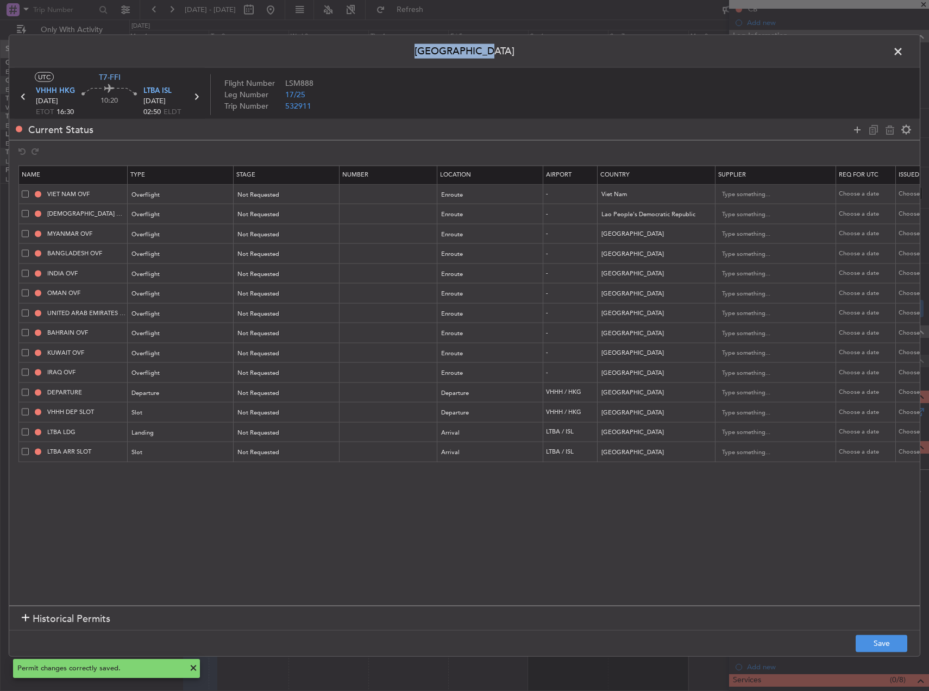
drag, startPoint x: 893, startPoint y: 60, endPoint x: 893, endPoint y: 53, distance: 6.5
click at [893, 57] on div "Permit Center UTC T7-FFI VHHH HKG 01/09/2025 ETOT 16:30 10:20 LTBA ISL 02/09/20…" at bounding box center [465, 346] width 912 height 622
click at [903, 49] on span at bounding box center [903, 54] width 0 height 22
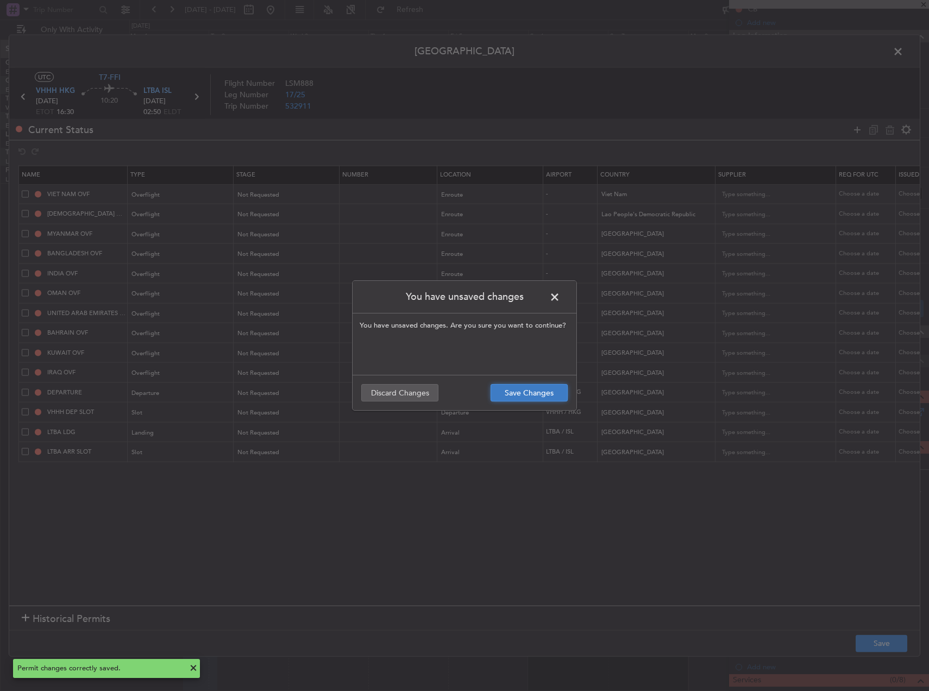
click at [530, 393] on button "Save Changes" at bounding box center [529, 392] width 77 height 17
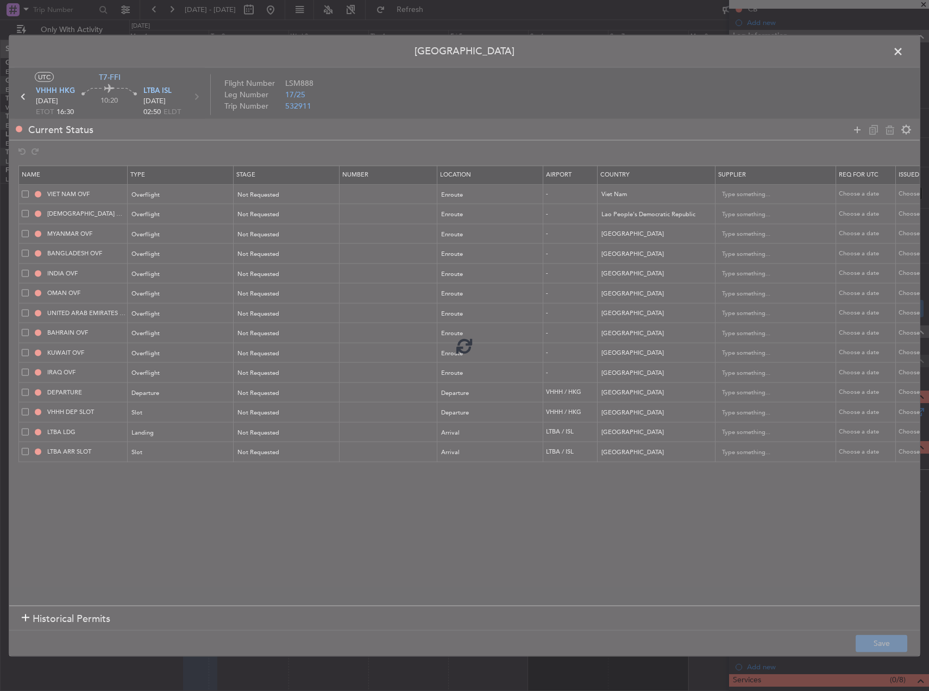
type input "LTBA ARR SLOT"
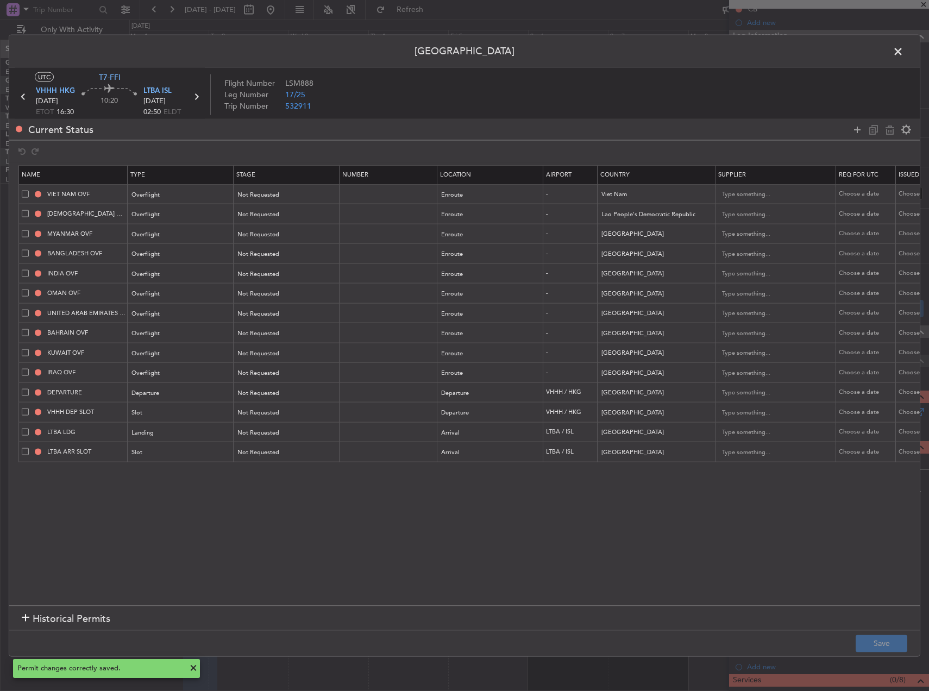
click at [903, 54] on span at bounding box center [903, 54] width 0 height 22
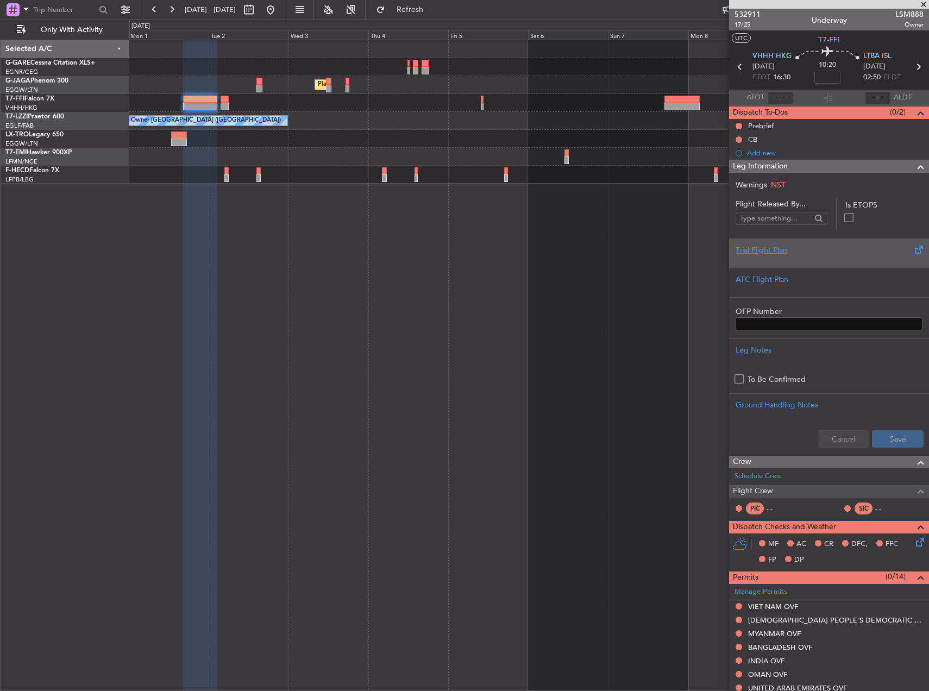
click at [832, 246] on div "Trial Flight Plan" at bounding box center [829, 249] width 187 height 11
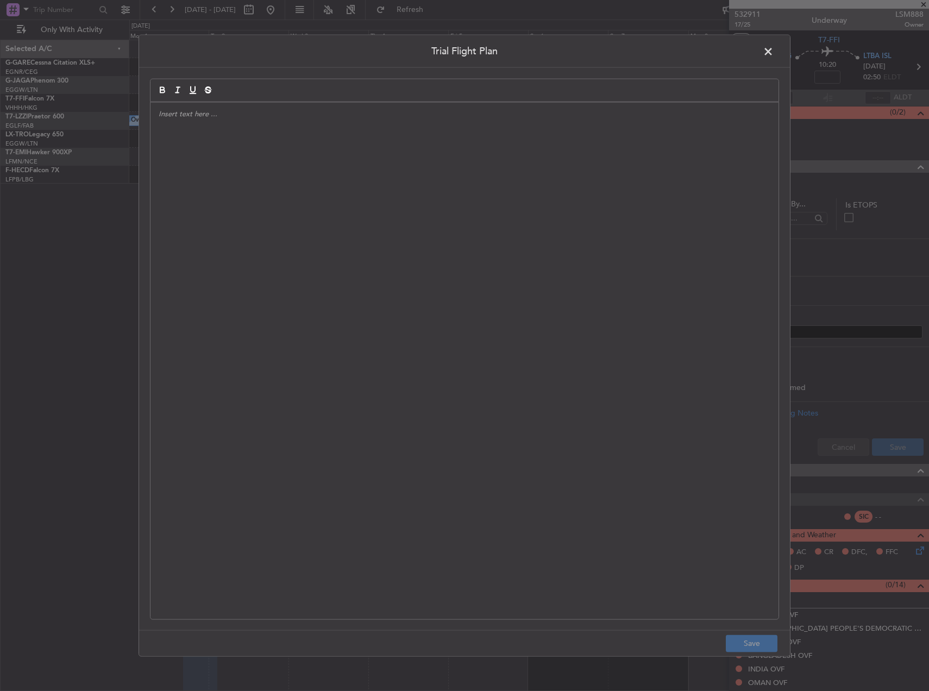
click at [482, 232] on div at bounding box center [464, 361] width 628 height 517
click at [774, 56] on span at bounding box center [774, 54] width 0 height 22
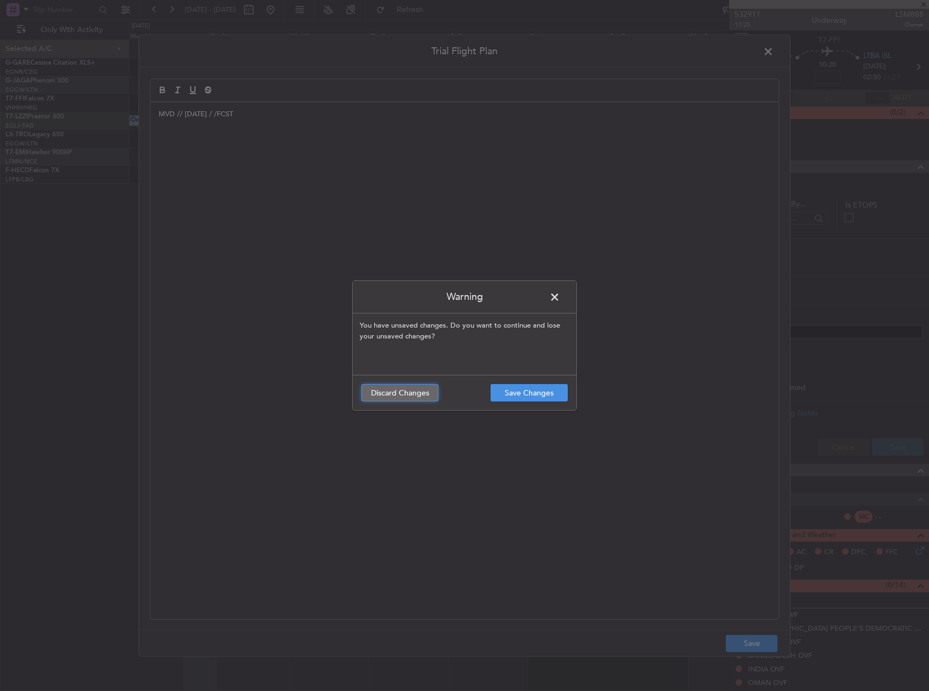
click at [424, 396] on button "Discard Changes" at bounding box center [399, 392] width 77 height 17
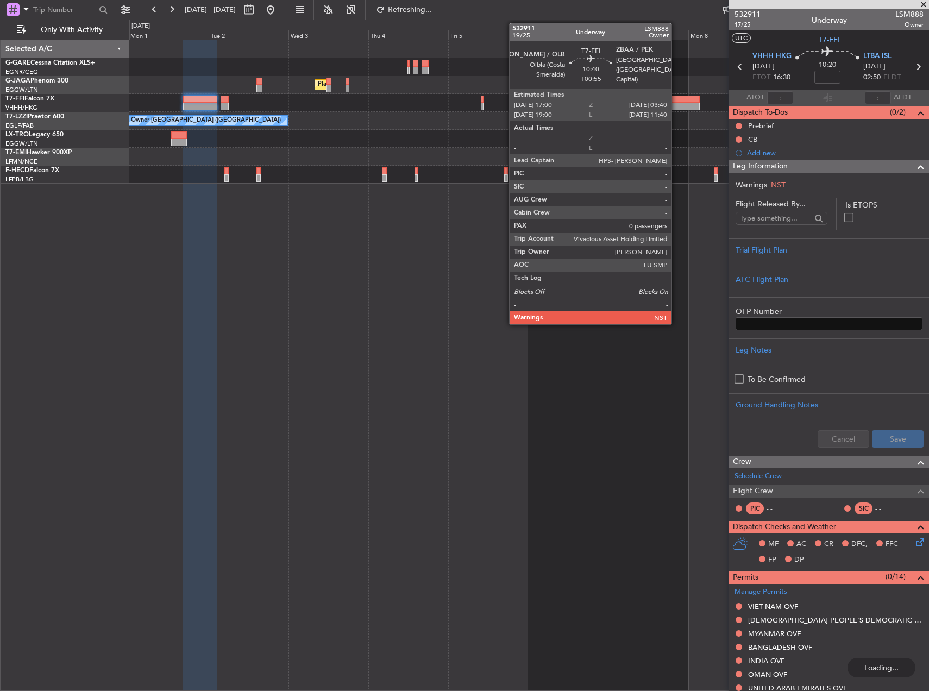
click at [675, 106] on div at bounding box center [682, 107] width 36 height 8
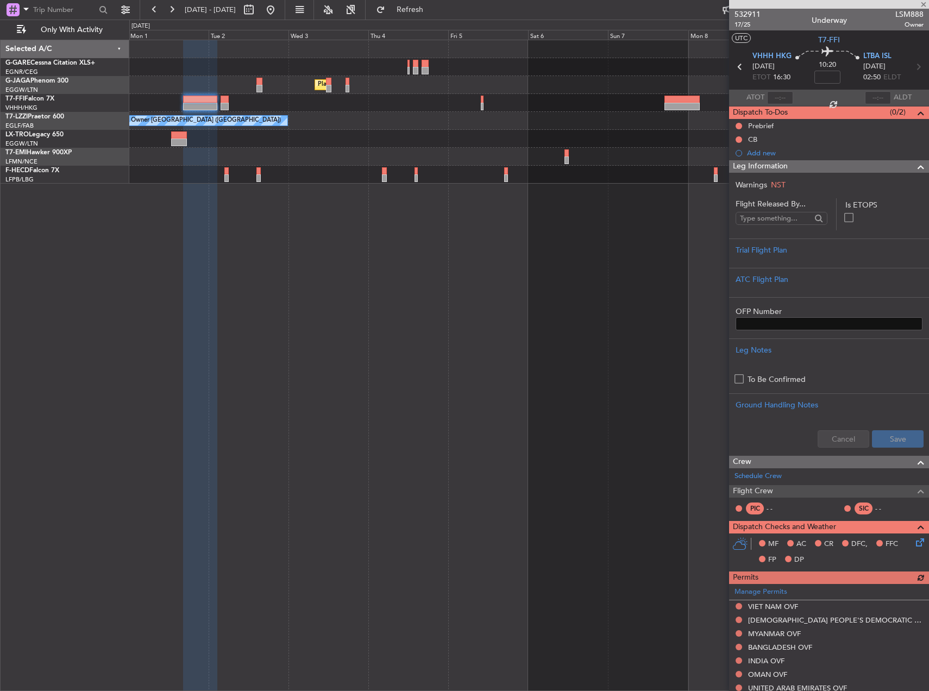
type input "+00:55"
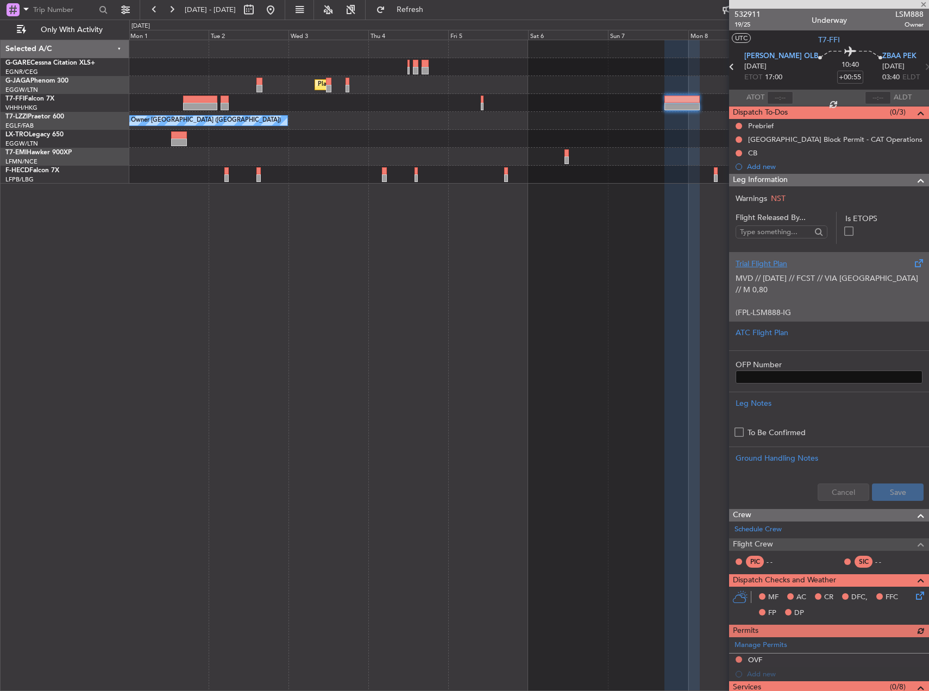
click at [787, 318] on p "-FA7X/M-SBDE1E2E3FGHIJ3J4J7M3P2RWXYZ/LB1D1" at bounding box center [829, 329] width 187 height 23
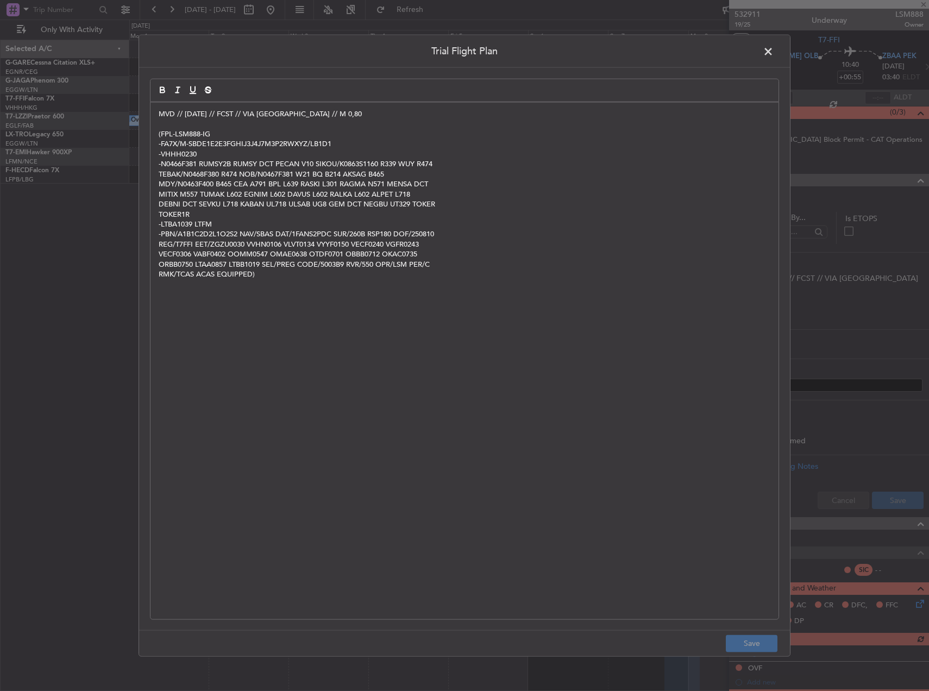
click at [385, 302] on div "MVD // 10 AUG // FCST // VIA IRAQ // M 0,80 (FPL-LSM888-IG -FA7X/M-SBDE1E2E3FGH…" at bounding box center [464, 361] width 628 height 517
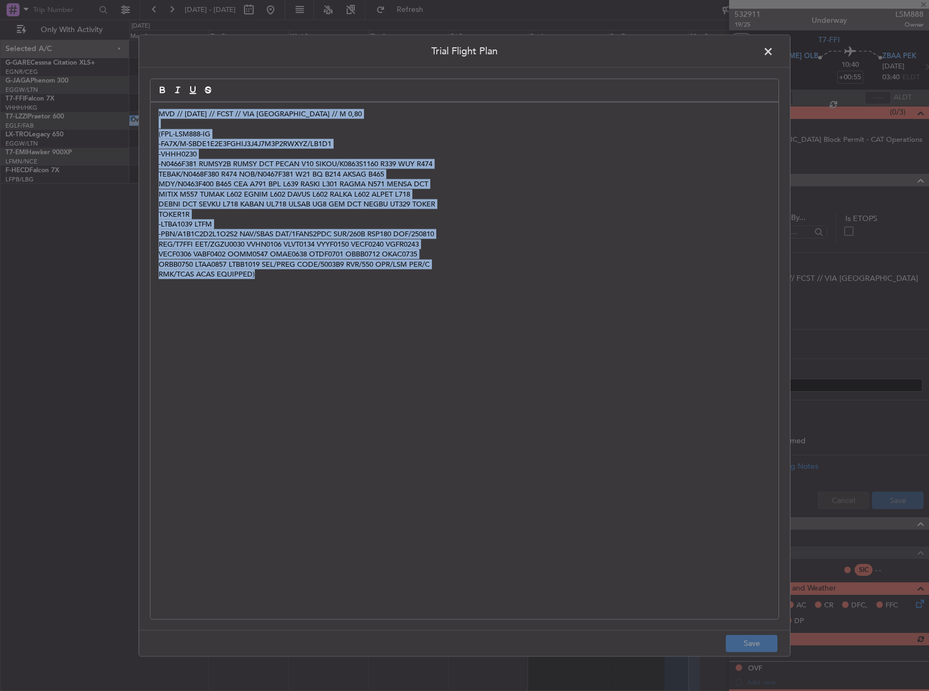
copy div "MVD // 10 AUG // FCST // VIA IRAQ // M 0,80 (FPL-LSM888-IG -FA7X/M-SBDE1E2E3FGH…"
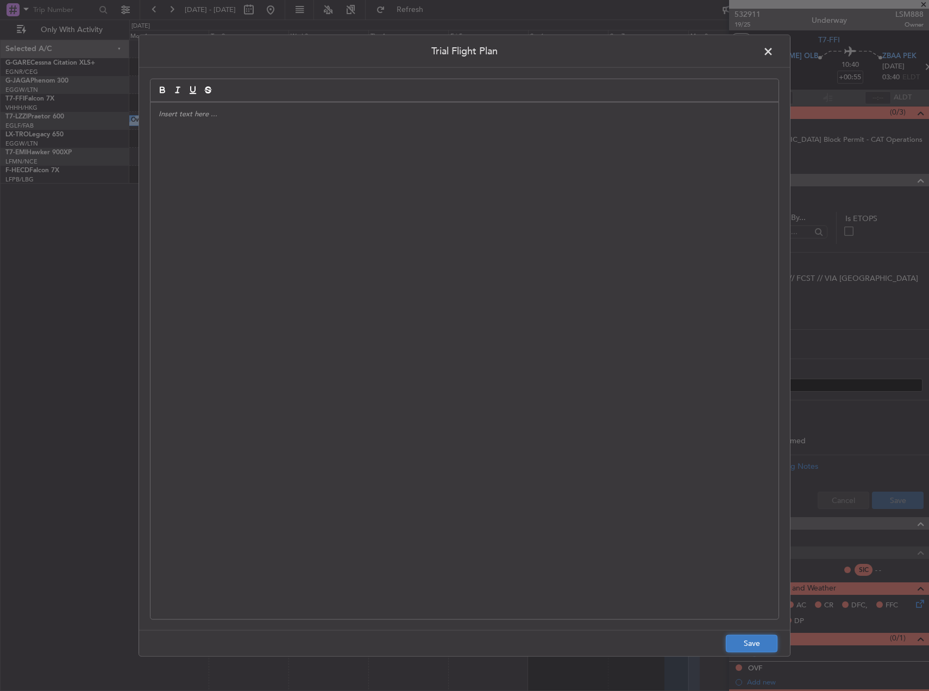
click at [754, 643] on button "Save" at bounding box center [752, 643] width 52 height 17
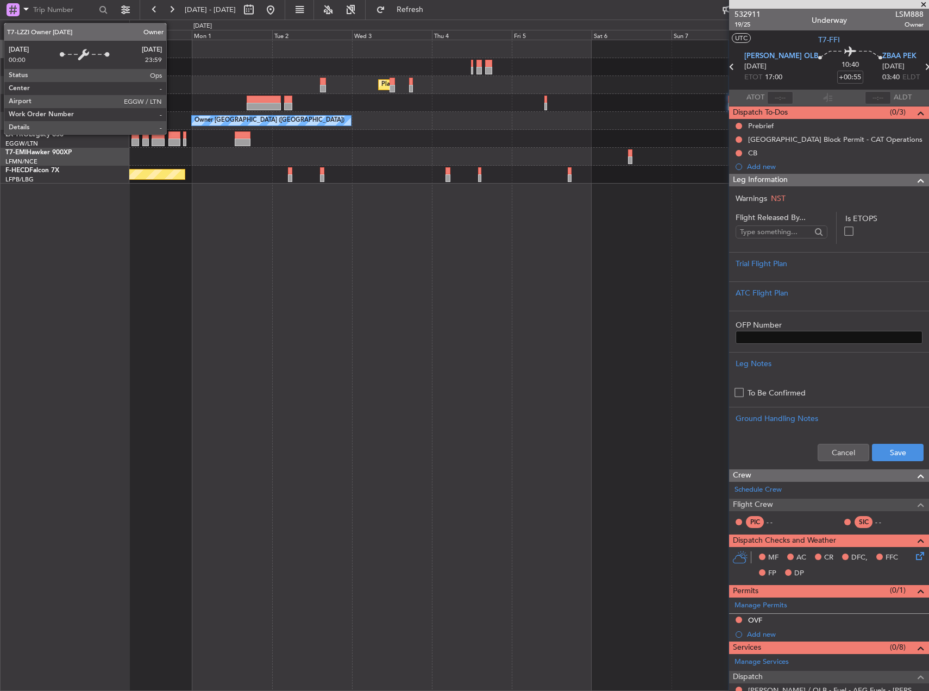
click at [236, 123] on div "Owner [GEOGRAPHIC_DATA] ([GEOGRAPHIC_DATA])" at bounding box center [269, 120] width 150 height 16
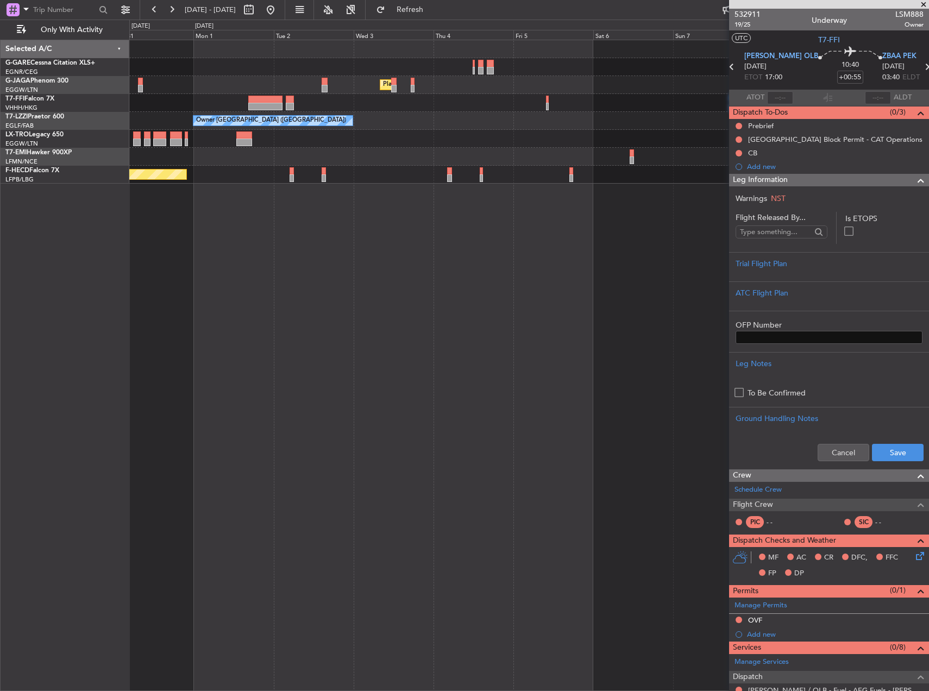
click at [244, 103] on div "Planned Maint Geneva (Cointrin)" at bounding box center [528, 103] width 799 height 18
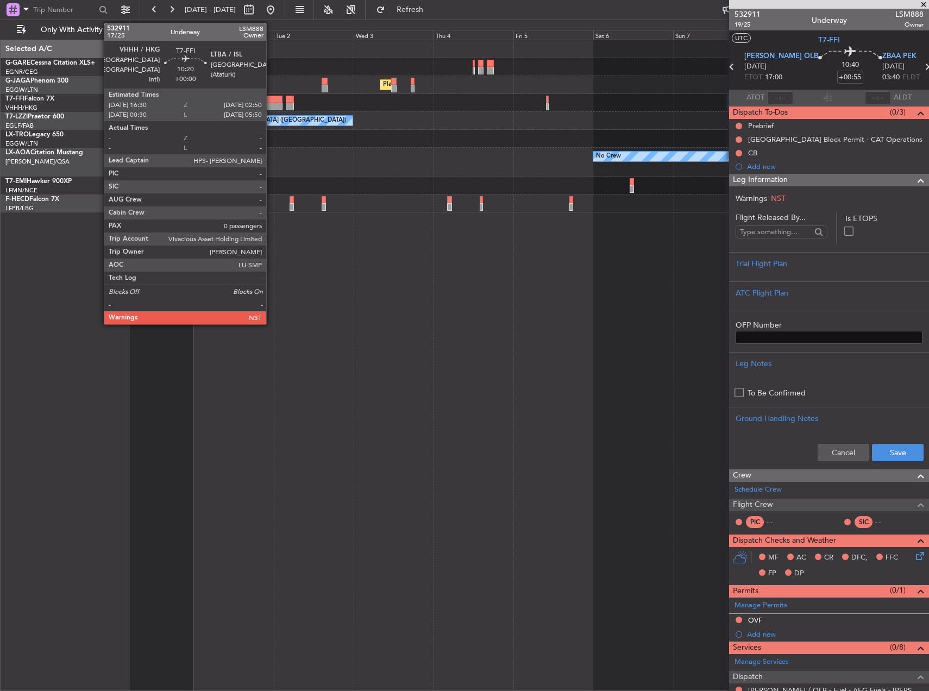
click at [271, 101] on div at bounding box center [265, 100] width 35 height 8
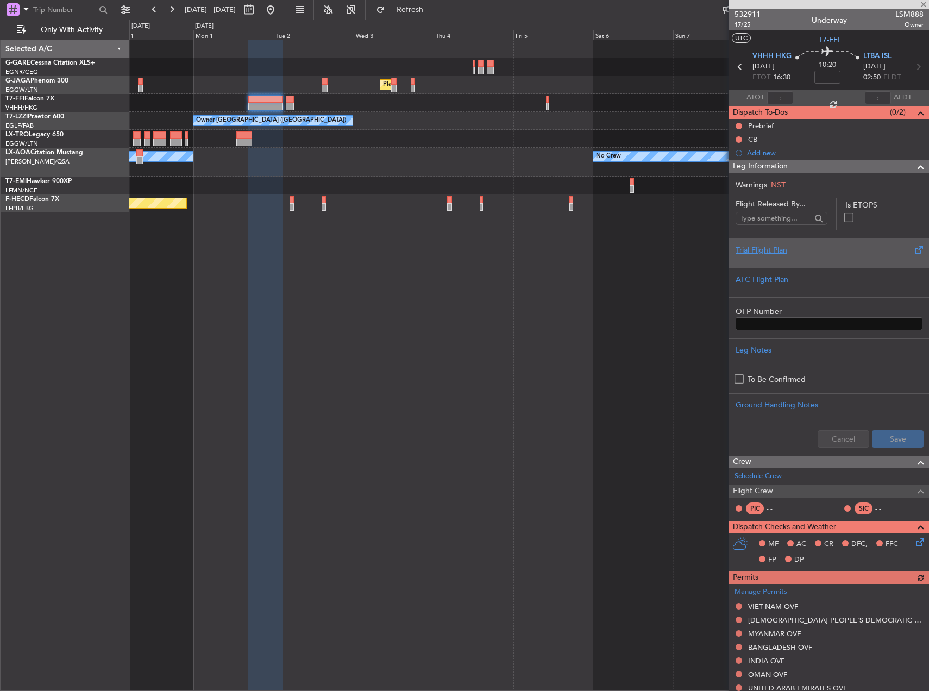
click at [762, 255] on div "Trial Flight Plan" at bounding box center [829, 249] width 187 height 11
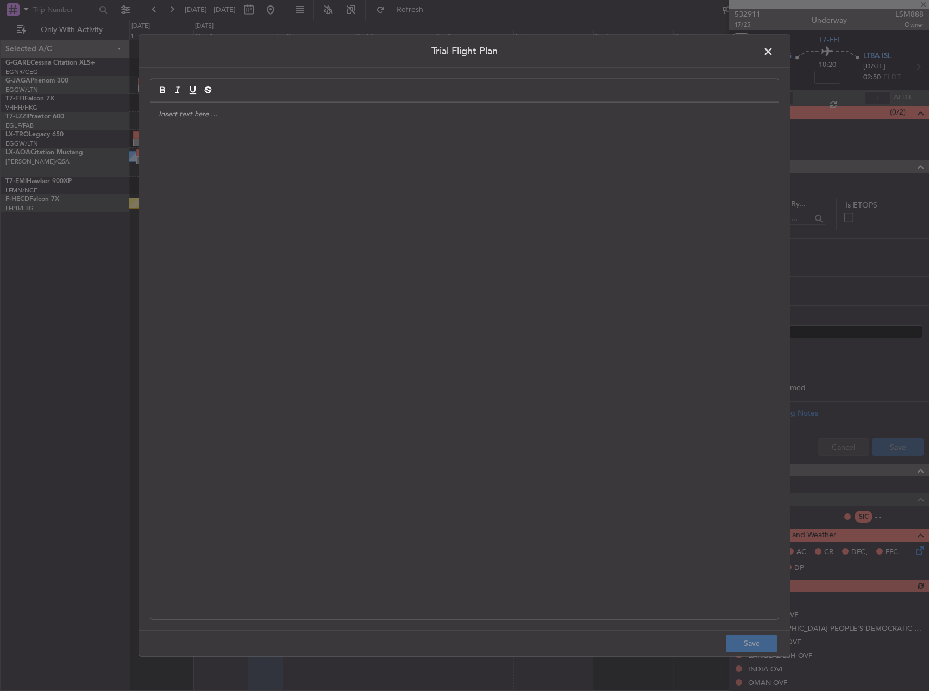
click at [294, 167] on div at bounding box center [464, 361] width 628 height 517
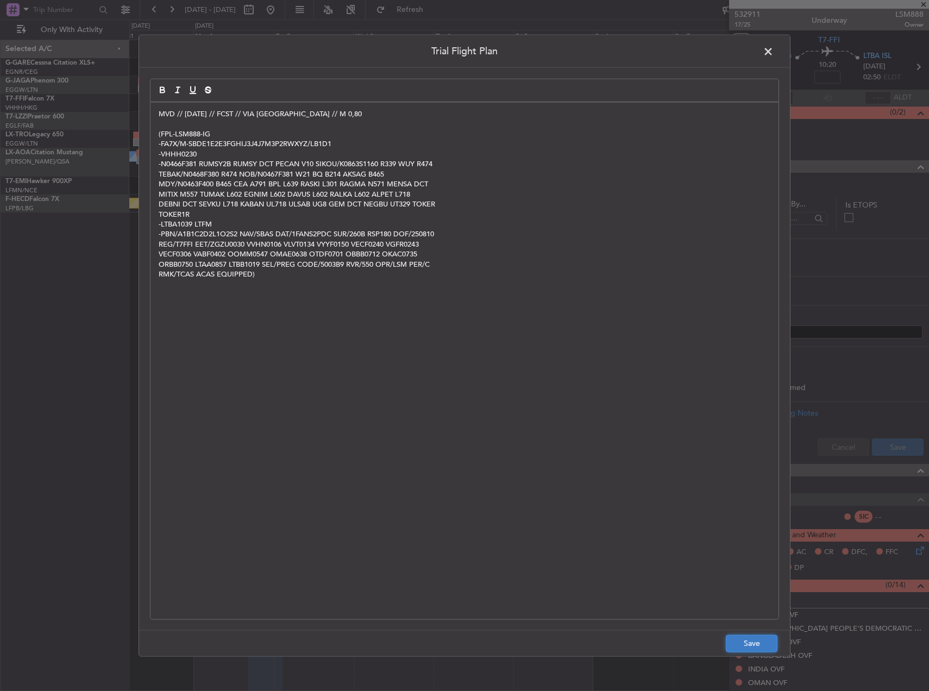
click at [744, 639] on button "Save" at bounding box center [752, 643] width 52 height 17
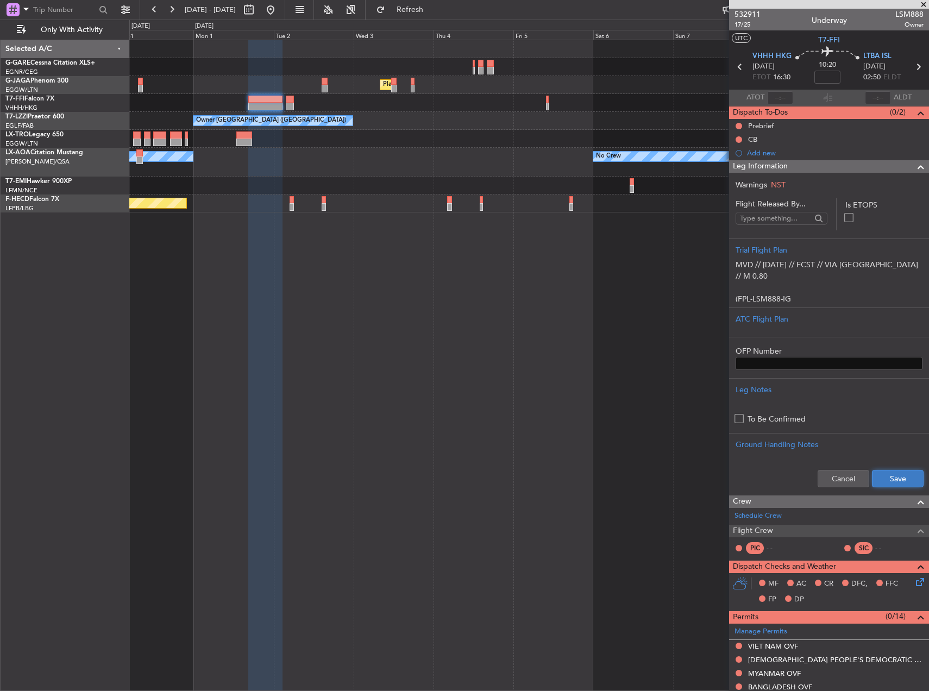
click at [877, 477] on button "Save" at bounding box center [898, 478] width 52 height 17
click at [834, 154] on div "Add new" at bounding box center [830, 152] width 167 height 9
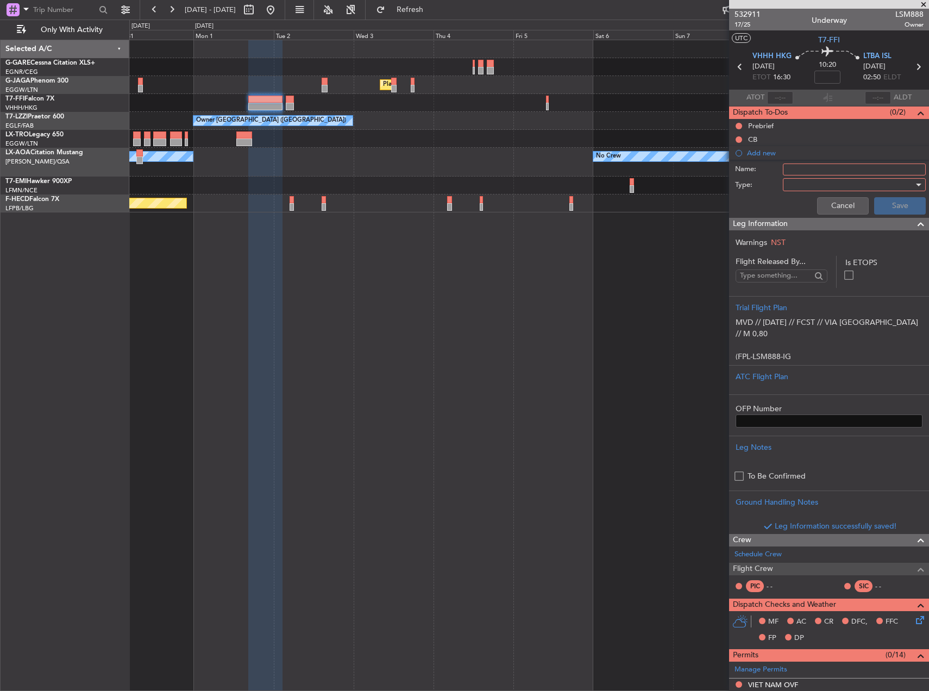
drag, startPoint x: 811, startPoint y: 176, endPoint x: 808, endPoint y: 171, distance: 5.9
click at [811, 175] on div "Name:" at bounding box center [829, 169] width 211 height 16
click at [807, 169] on input "Name:" at bounding box center [854, 170] width 143 height 12
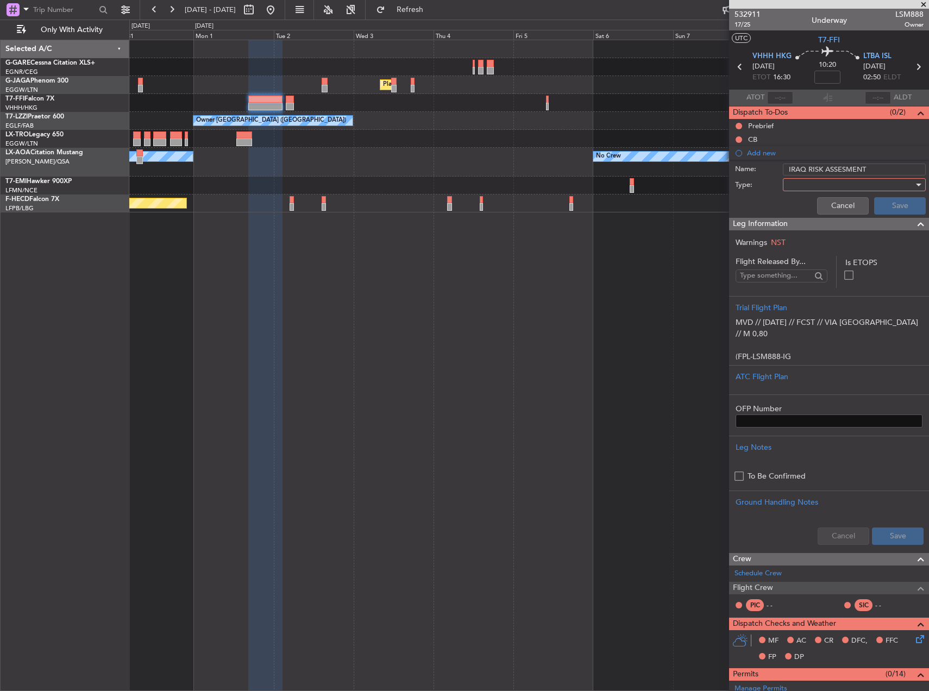
type input "IRAQ RISK ASSESMENT"
click at [815, 180] on div at bounding box center [850, 185] width 127 height 16
click at [812, 209] on span "Generic" at bounding box center [849, 207] width 127 height 16
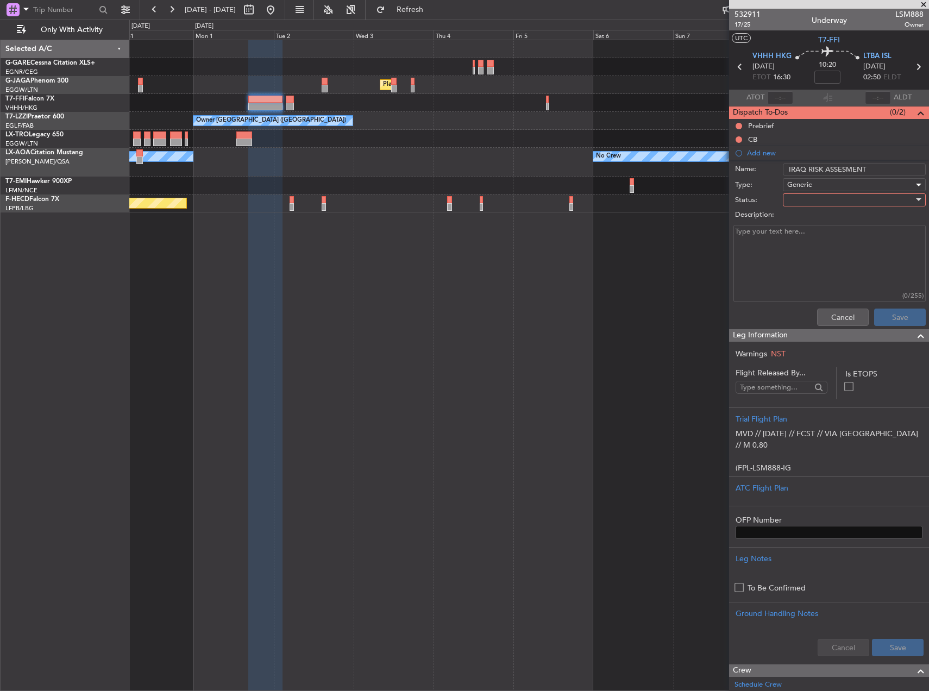
click at [806, 187] on span "Generic" at bounding box center [799, 185] width 24 height 10
click at [810, 210] on span "Generic" at bounding box center [849, 207] width 127 height 16
click at [808, 187] on span "Generic" at bounding box center [799, 185] width 24 height 10
click at [813, 218] on span "Country" at bounding box center [849, 223] width 127 height 16
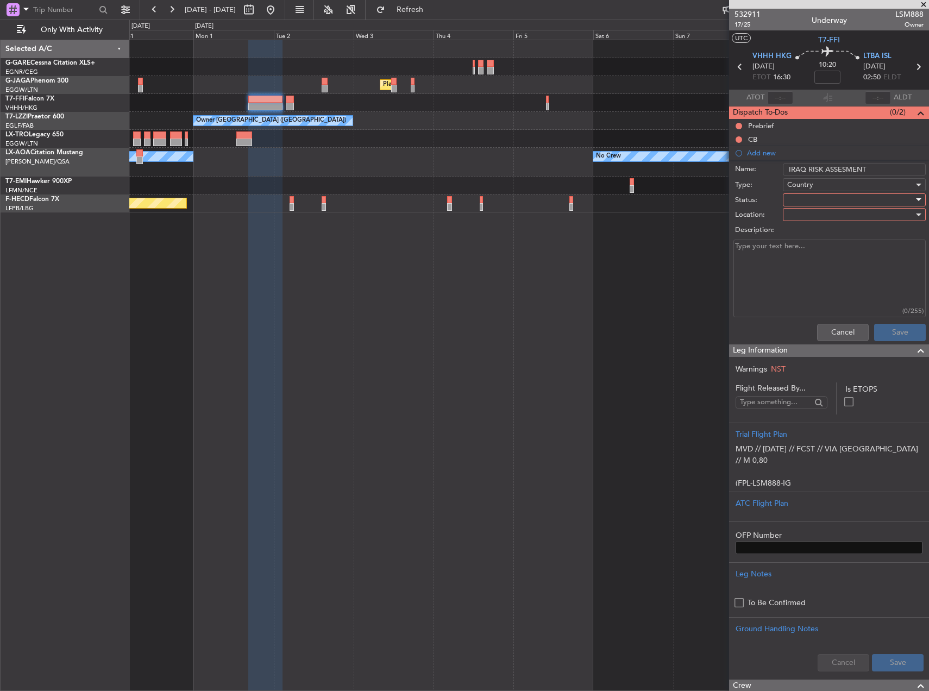
click at [809, 199] on div at bounding box center [850, 200] width 127 height 16
click at [809, 217] on span "Not Started" at bounding box center [849, 221] width 127 height 16
click at [807, 214] on div at bounding box center [850, 214] width 127 height 16
drag, startPoint x: 805, startPoint y: 213, endPoint x: 805, endPoint y: 205, distance: 8.7
click at [805, 212] on div at bounding box center [464, 345] width 929 height 691
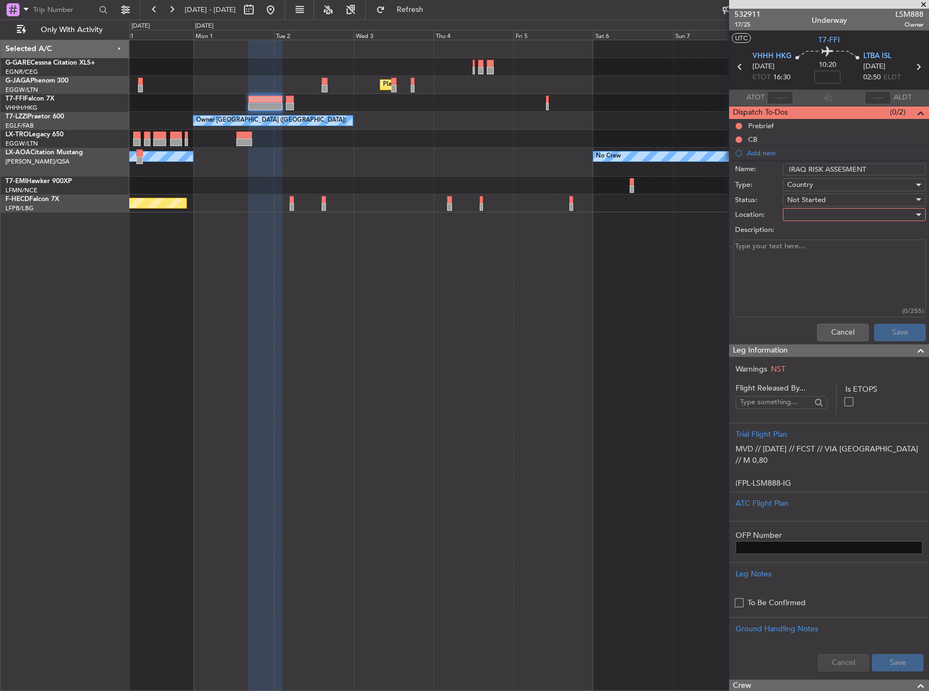
click at [805, 188] on span "Country" at bounding box center [800, 185] width 26 height 10
click at [805, 209] on span "Generic" at bounding box center [849, 207] width 127 height 16
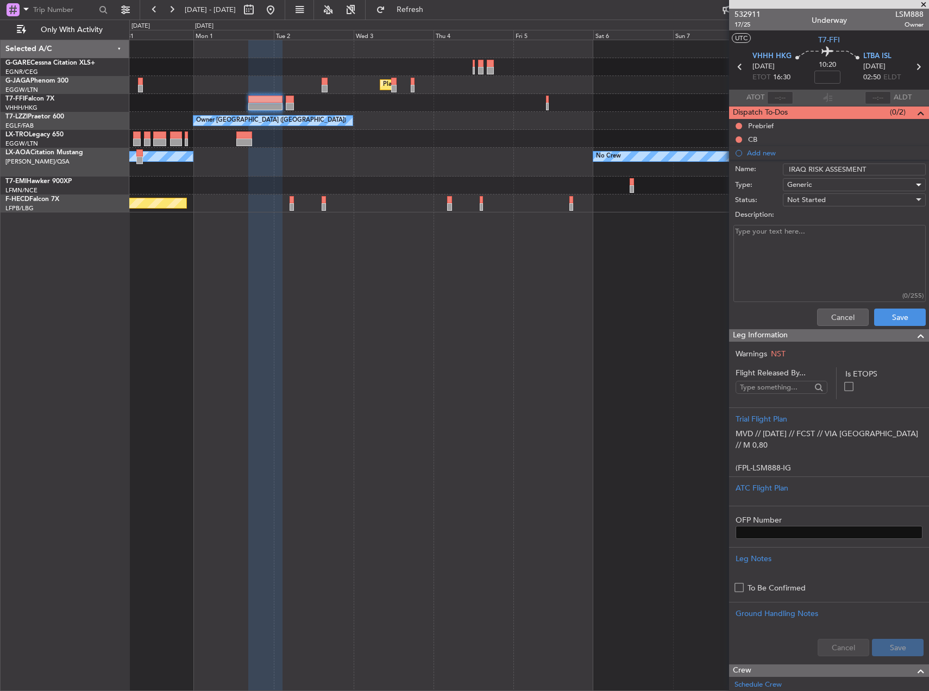
click at [805, 277] on textarea "Description:" at bounding box center [829, 264] width 192 height 78
click at [907, 234] on textarea "RA REQUIRED FOR IRAQ OVF AS PER SM RISK ASS" at bounding box center [829, 264] width 192 height 78
type textarea "RA REQUIRED FOR IRAQ OVF AS PER SM RISK ASSESMENT"
click at [875, 314] on button "Save" at bounding box center [900, 317] width 52 height 17
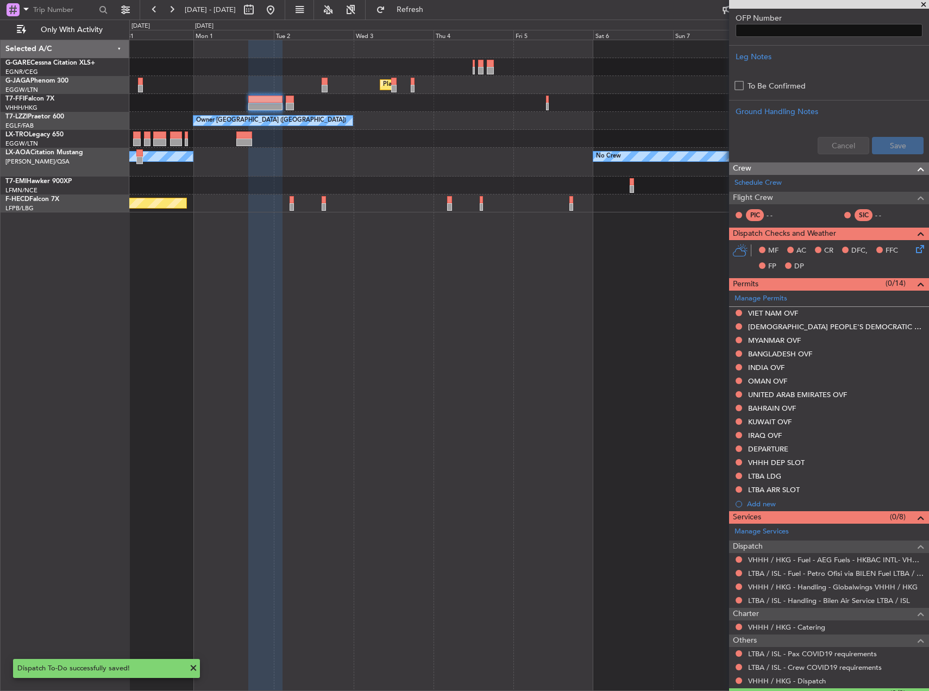
scroll to position [374, 0]
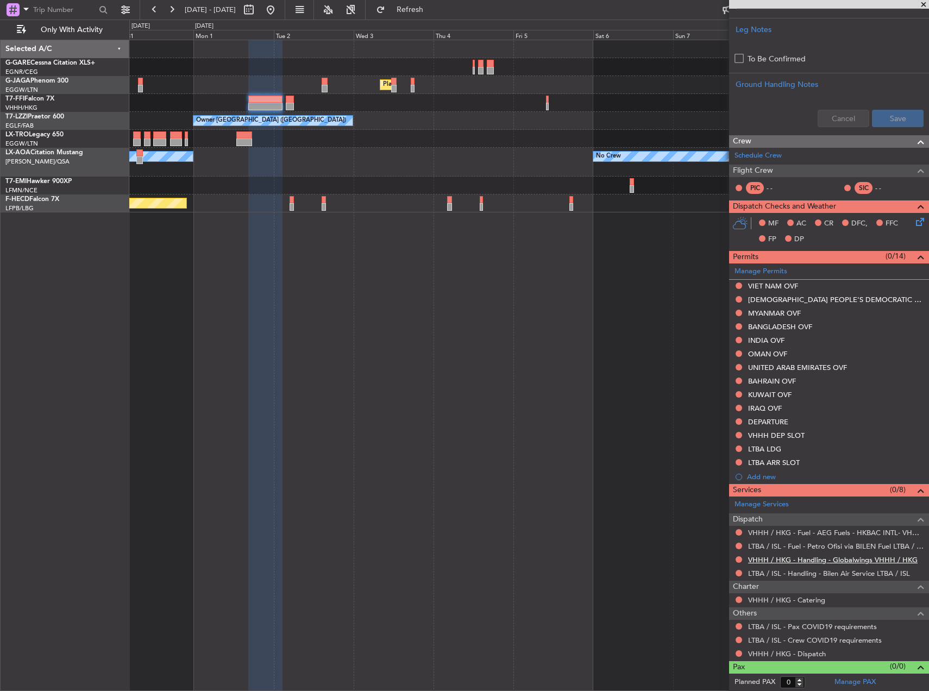
click at [889, 561] on link "VHHH / HKG - Handling - Globalwings VHHH / HKG" at bounding box center [832, 559] width 169 height 9
click at [811, 573] on link "LTBA / ISL - Handling - Bilen Air Service LTBA / ISL" at bounding box center [829, 573] width 162 height 9
click at [738, 451] on button at bounding box center [739, 448] width 7 height 7
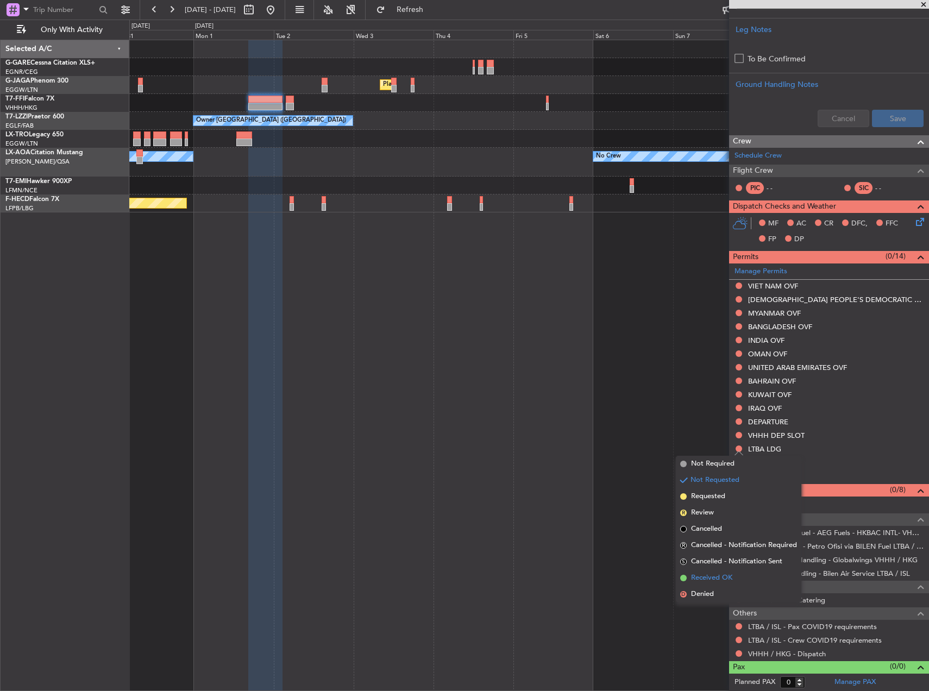
click at [698, 577] on span "Received OK" at bounding box center [711, 578] width 41 height 11
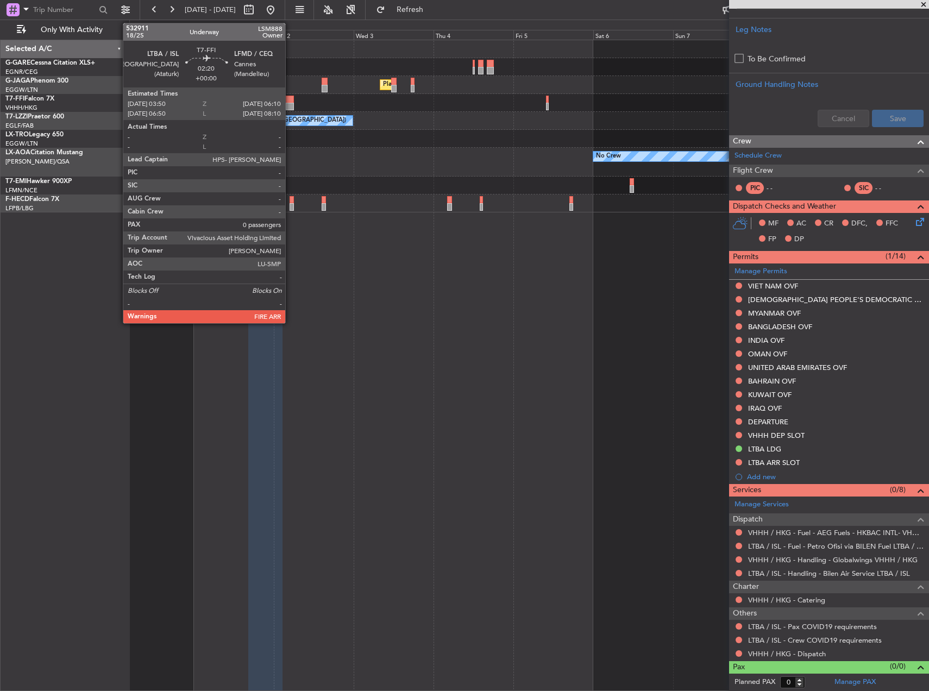
click at [290, 99] on div at bounding box center [290, 100] width 8 height 8
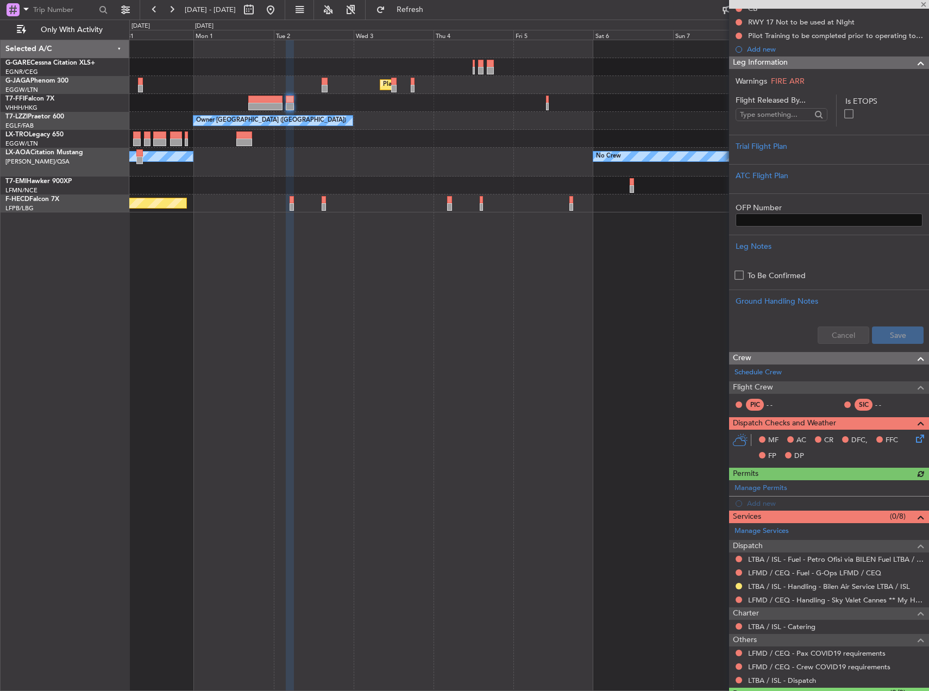
scroll to position [158, 0]
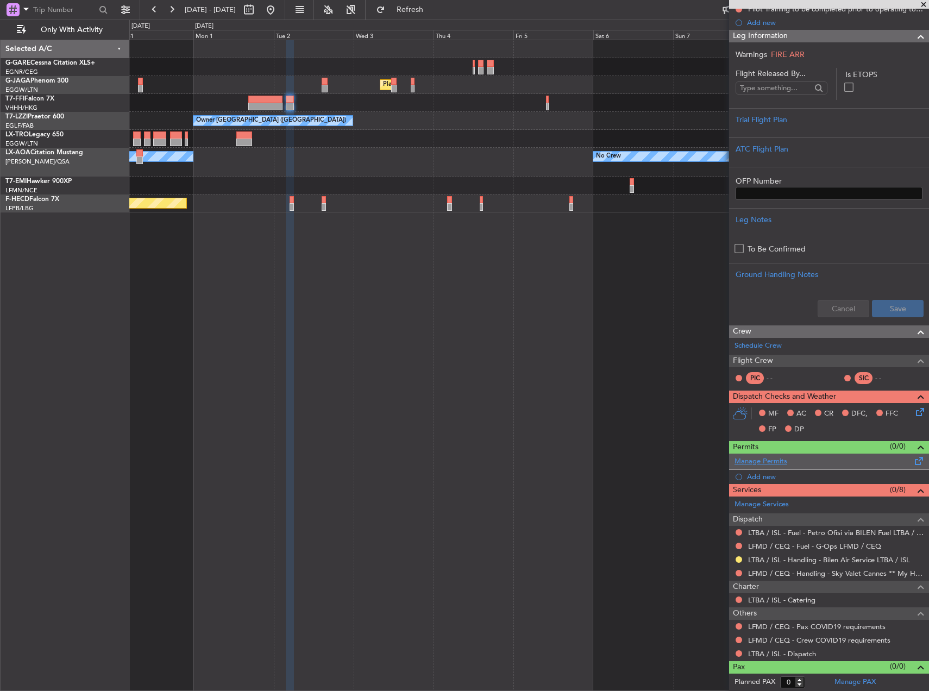
click at [770, 465] on link "Manage Permits" at bounding box center [760, 461] width 53 height 11
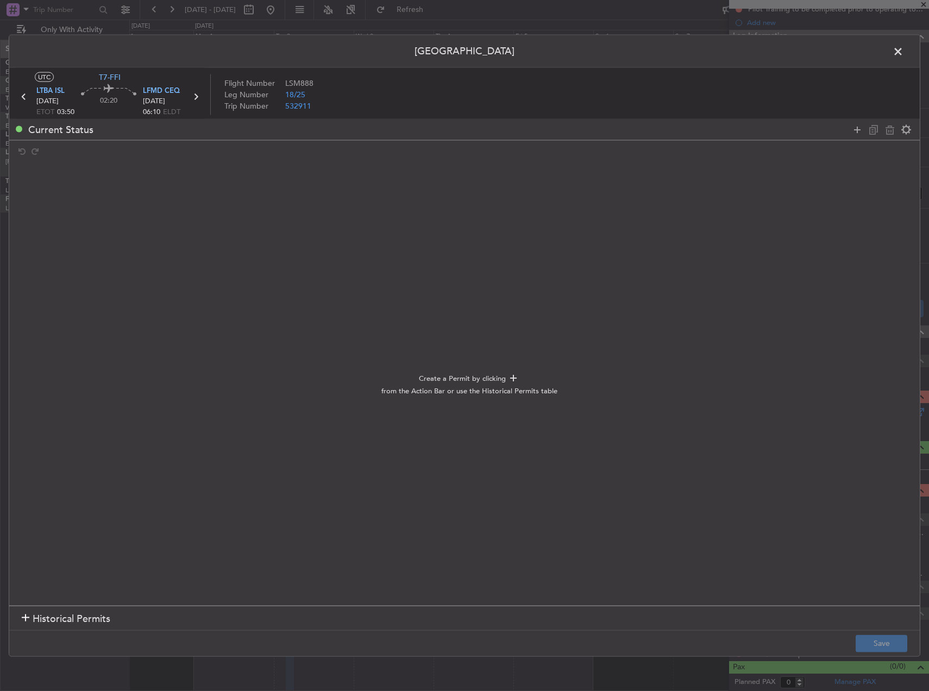
click at [856, 122] on div at bounding box center [881, 130] width 65 height 16
click at [853, 130] on icon at bounding box center [857, 129] width 13 height 13
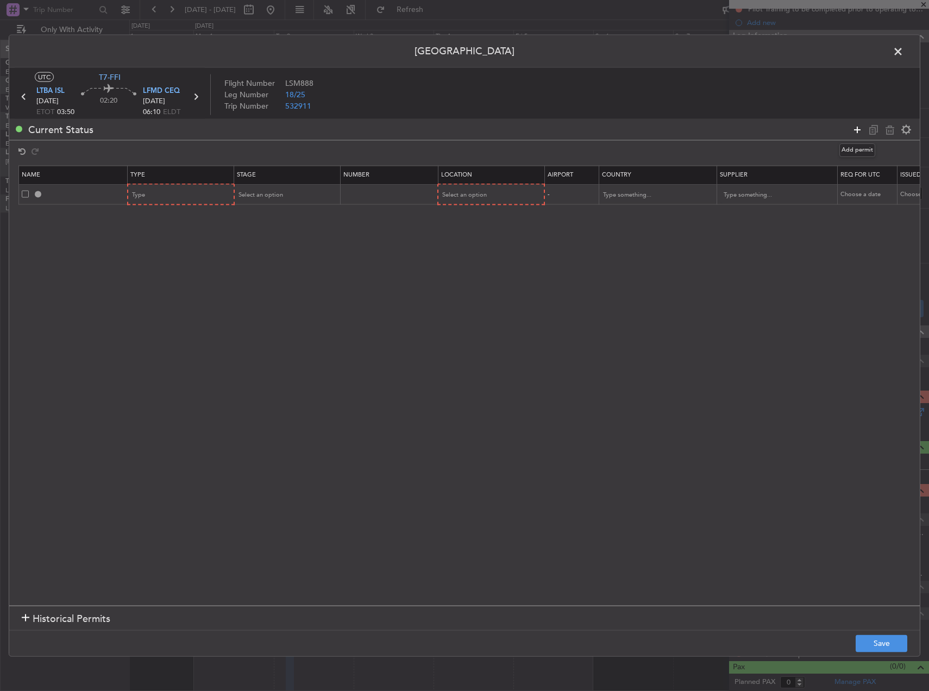
click at [853, 130] on icon at bounding box center [857, 129] width 13 height 13
click at [196, 198] on div "Type" at bounding box center [178, 195] width 90 height 16
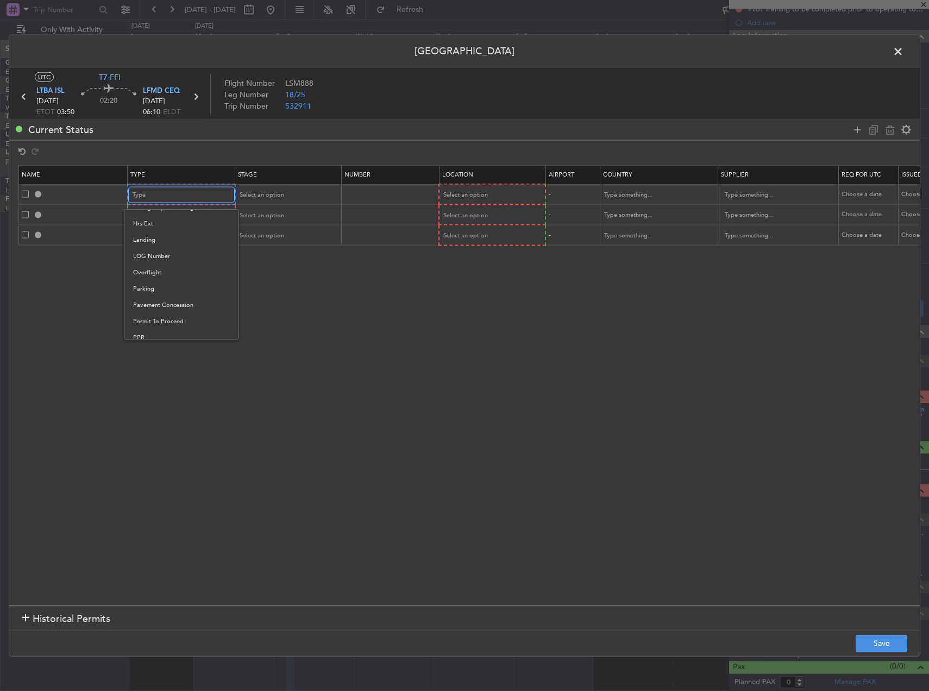
scroll to position [55, 0]
click at [172, 295] on span "Departure" at bounding box center [181, 293] width 97 height 16
click at [166, 218] on div "Type" at bounding box center [178, 215] width 90 height 16
click at [159, 315] on span "Slot" at bounding box center [181, 318] width 97 height 16
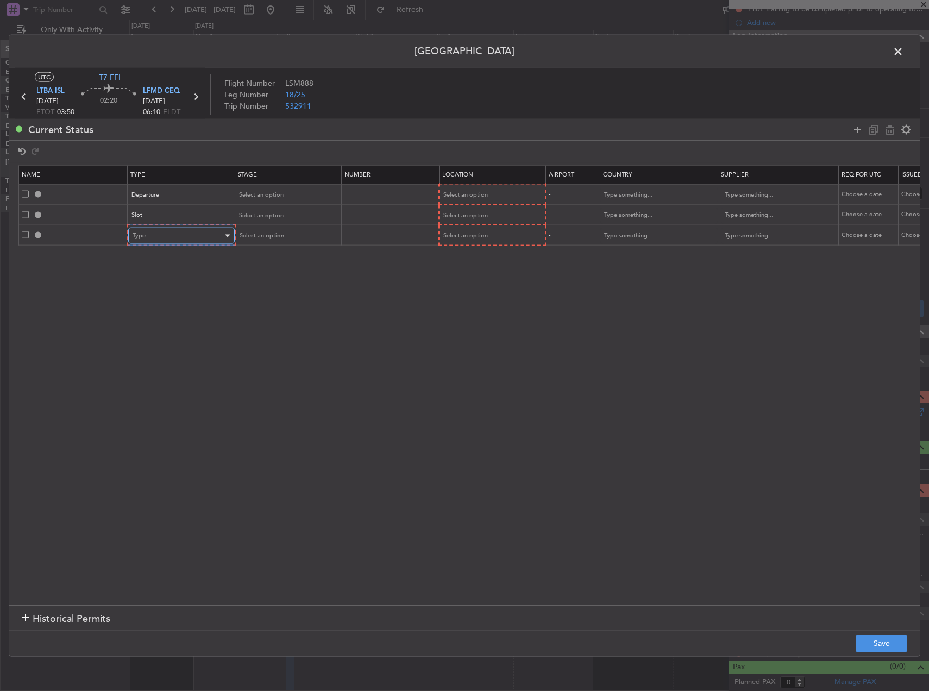
click at [168, 240] on div "Type" at bounding box center [178, 236] width 90 height 16
click at [164, 343] on span "Slot" at bounding box center [181, 339] width 97 height 16
click at [481, 193] on span "Select an option" at bounding box center [464, 195] width 45 height 8
click at [479, 217] on span "Departure" at bounding box center [491, 218] width 97 height 16
click at [480, 211] on span "Select an option" at bounding box center [464, 215] width 45 height 8
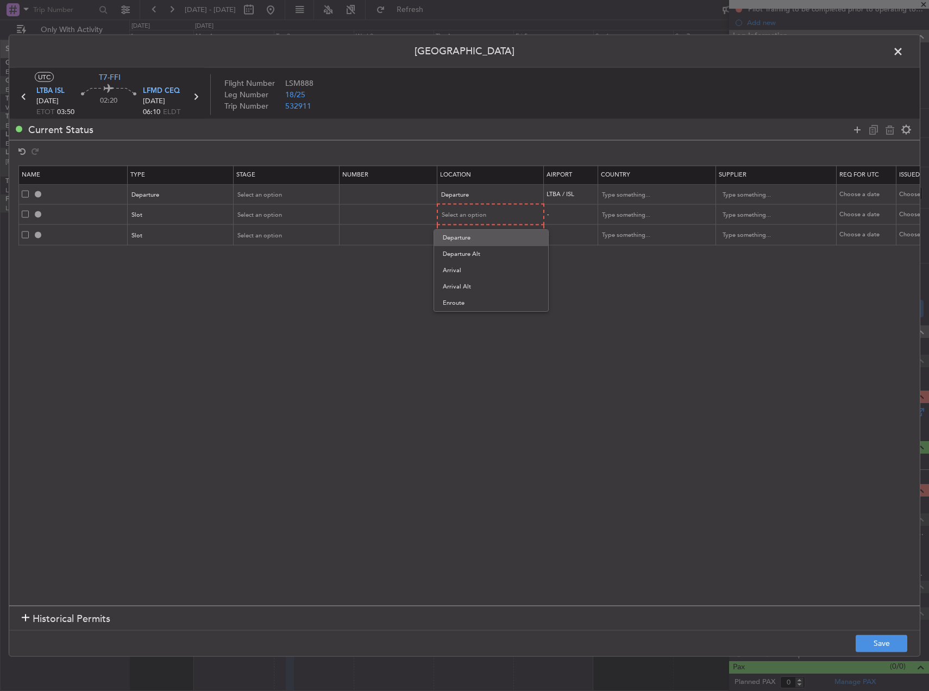
click at [470, 235] on span "Departure" at bounding box center [491, 238] width 97 height 16
click at [470, 237] on span "Select an option" at bounding box center [464, 234] width 45 height 8
click at [463, 294] on span "Arrival" at bounding box center [491, 290] width 97 height 16
click at [252, 190] on div "Select an option" at bounding box center [283, 194] width 90 height 16
drag, startPoint x: 261, startPoint y: 265, endPoint x: 266, endPoint y: 224, distance: 41.5
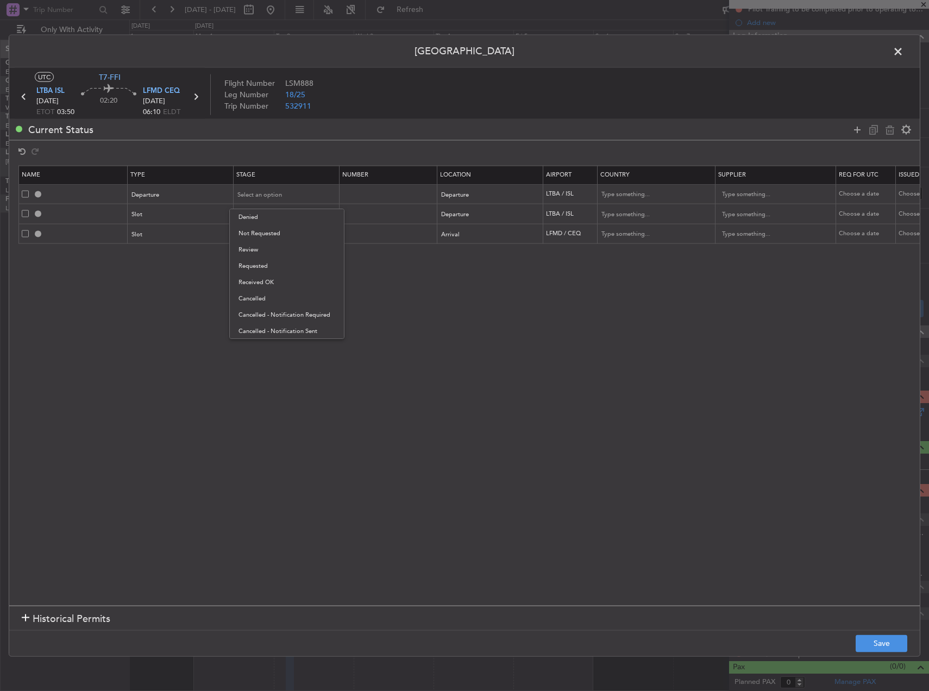
click at [262, 263] on span "Requested" at bounding box center [286, 266] width 97 height 16
click at [266, 221] on div "Select an option" at bounding box center [283, 214] width 90 height 16
drag, startPoint x: 260, startPoint y: 284, endPoint x: 267, endPoint y: 287, distance: 7.8
click at [262, 285] on span "Requested" at bounding box center [286, 286] width 97 height 16
click at [878, 648] on button "Save" at bounding box center [882, 643] width 52 height 17
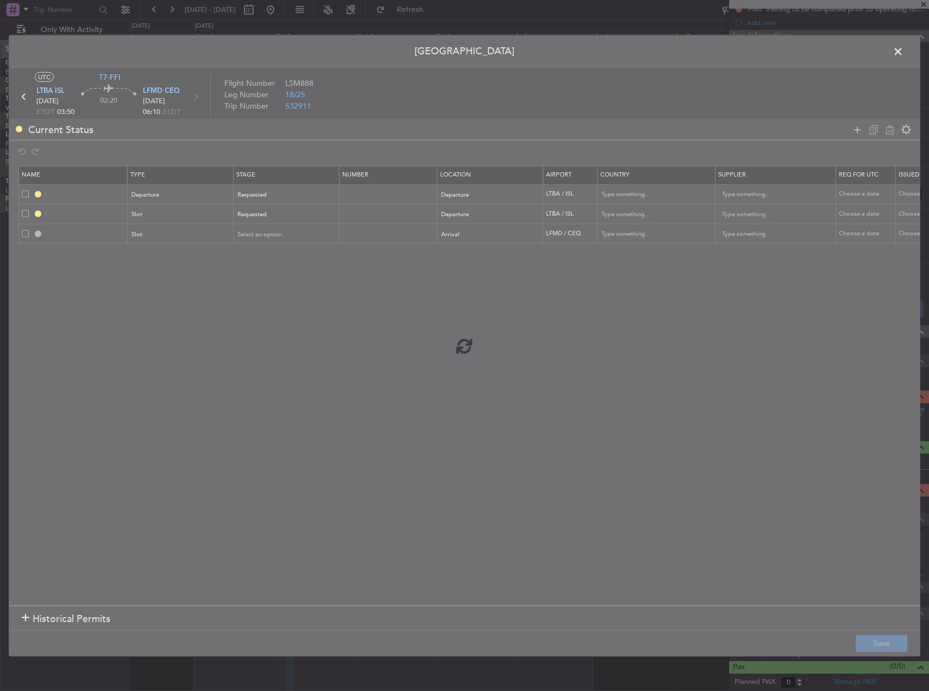
type input "DEPARTURE"
type input "[GEOGRAPHIC_DATA]"
type input "NNN"
type input "LTBA DEP SLOT"
type input "[GEOGRAPHIC_DATA]"
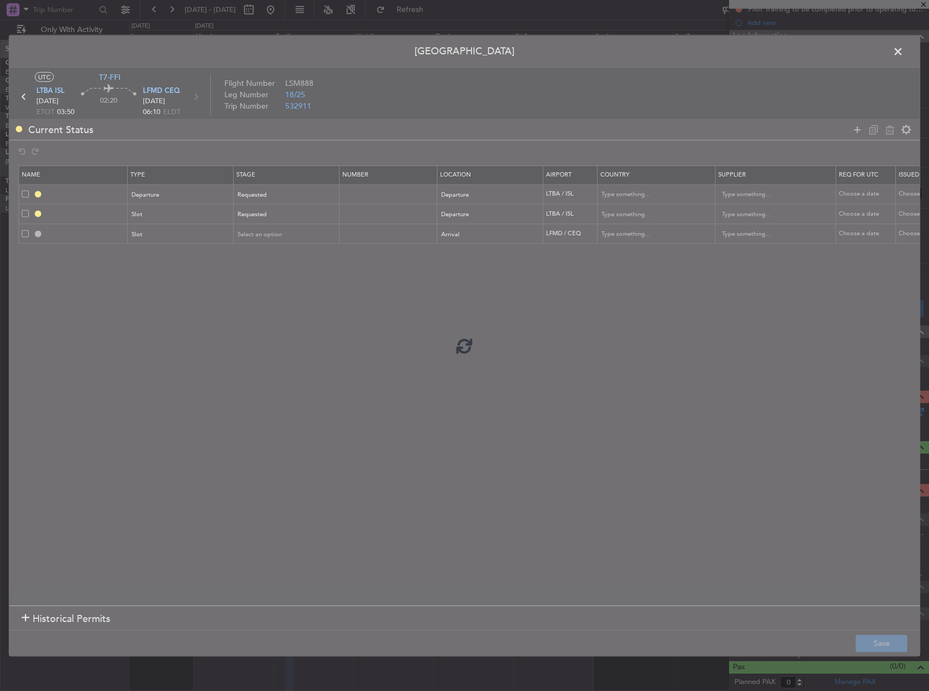
type input "NNN"
type input "LFMD ARR SLOT"
type input "[GEOGRAPHIC_DATA]"
type input "NNN"
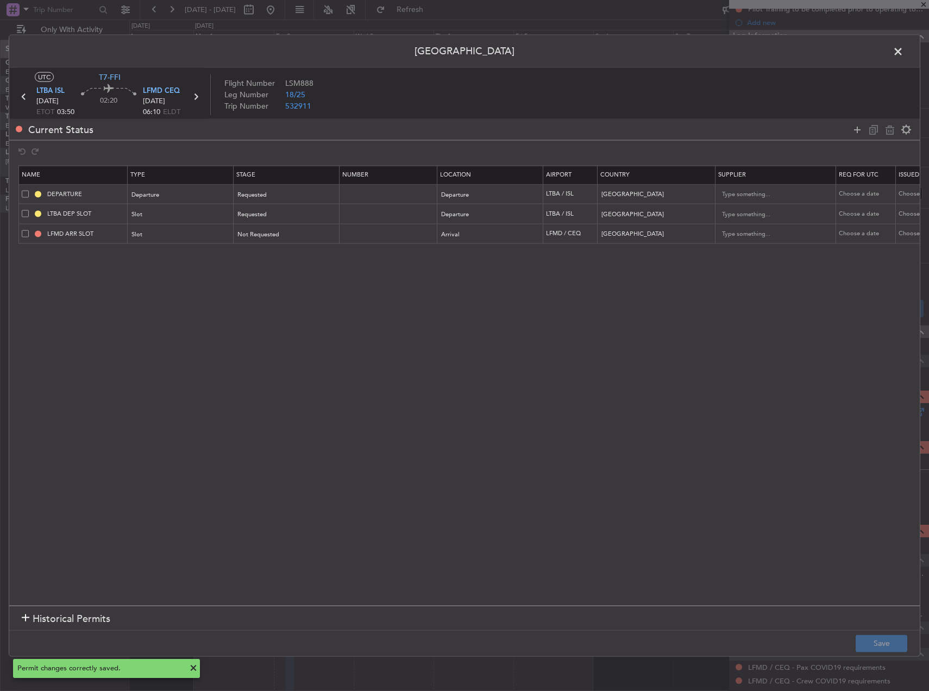
click at [903, 53] on span at bounding box center [903, 54] width 0 height 22
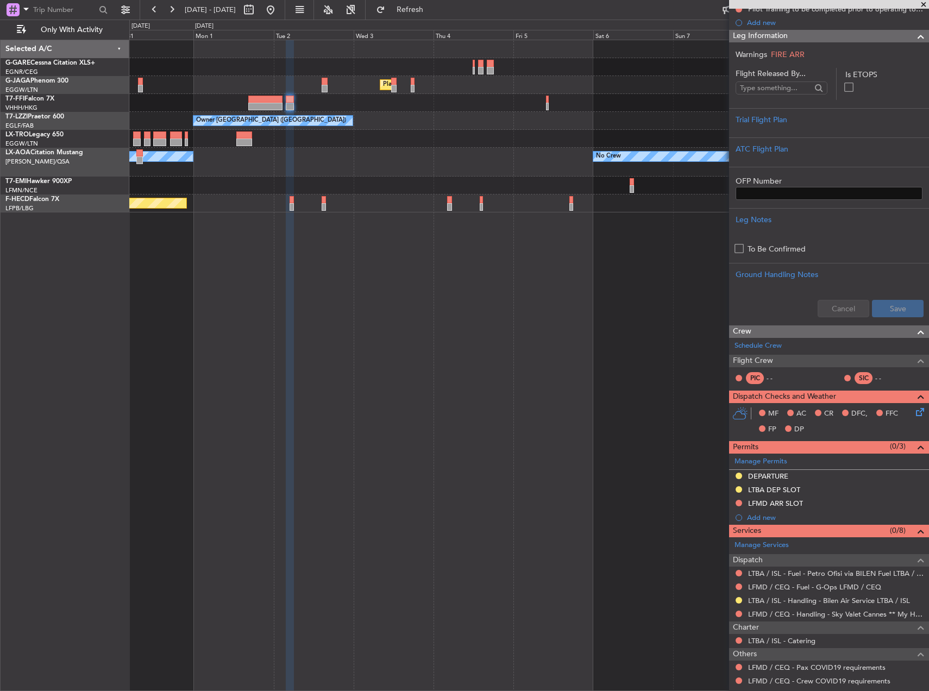
click at [237, 94] on div "Planned Maint Geneva (Cointrin)" at bounding box center [528, 103] width 799 height 18
click at [285, 114] on div "Owner London (Biggin Hill) Owner London (Luton) Owner London (Luton)" at bounding box center [528, 121] width 799 height 18
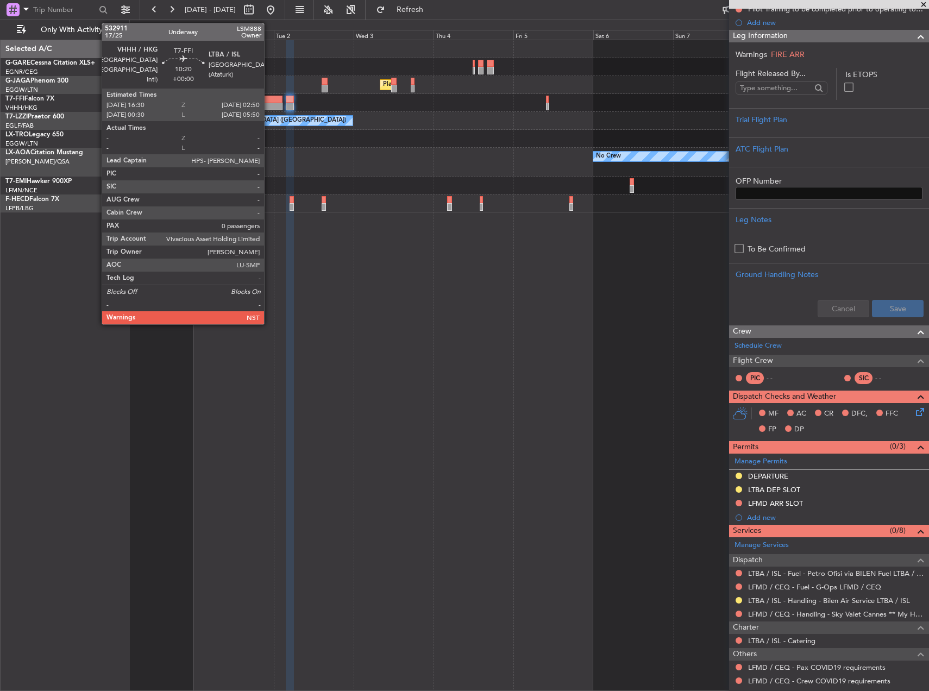
click at [268, 106] on div at bounding box center [265, 107] width 35 height 8
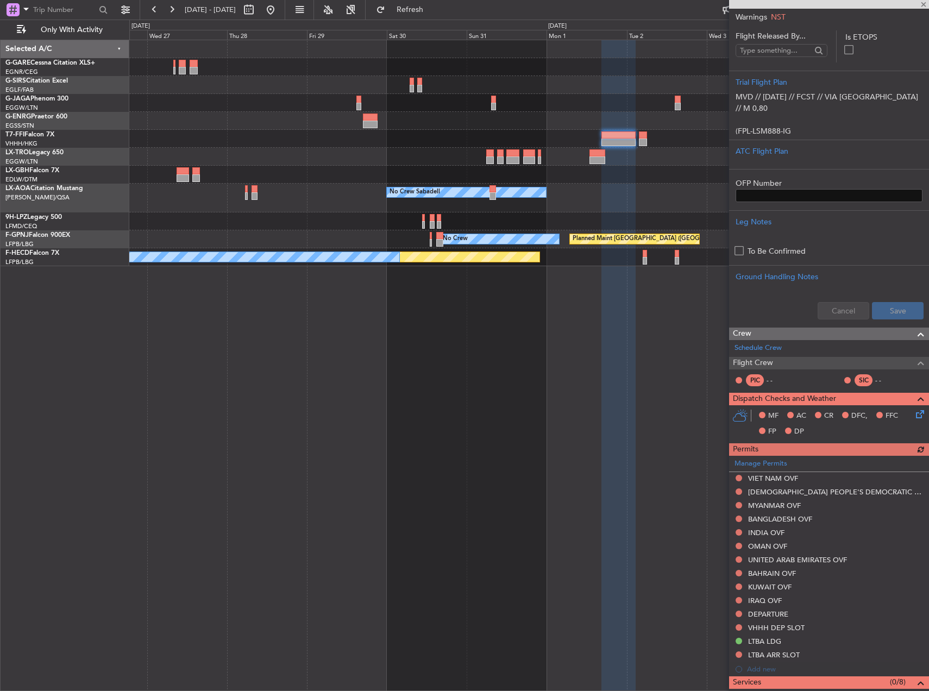
scroll to position [374, 0]
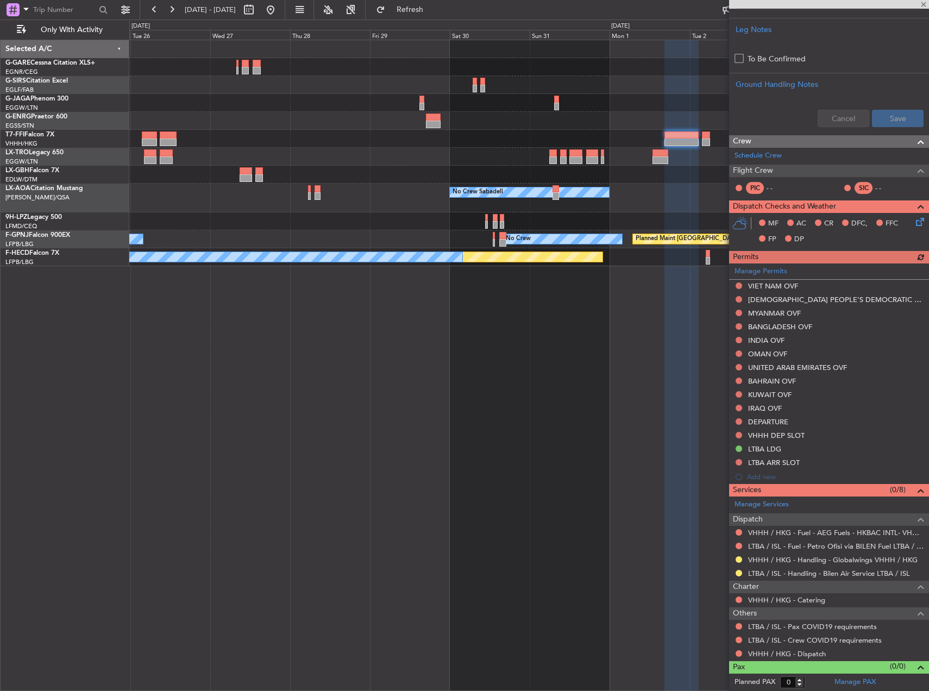
click at [517, 354] on div "Planned Maint London (Luton) Owner No Crew Sabadell No Crew Planned Maint Paris…" at bounding box center [529, 365] width 800 height 651
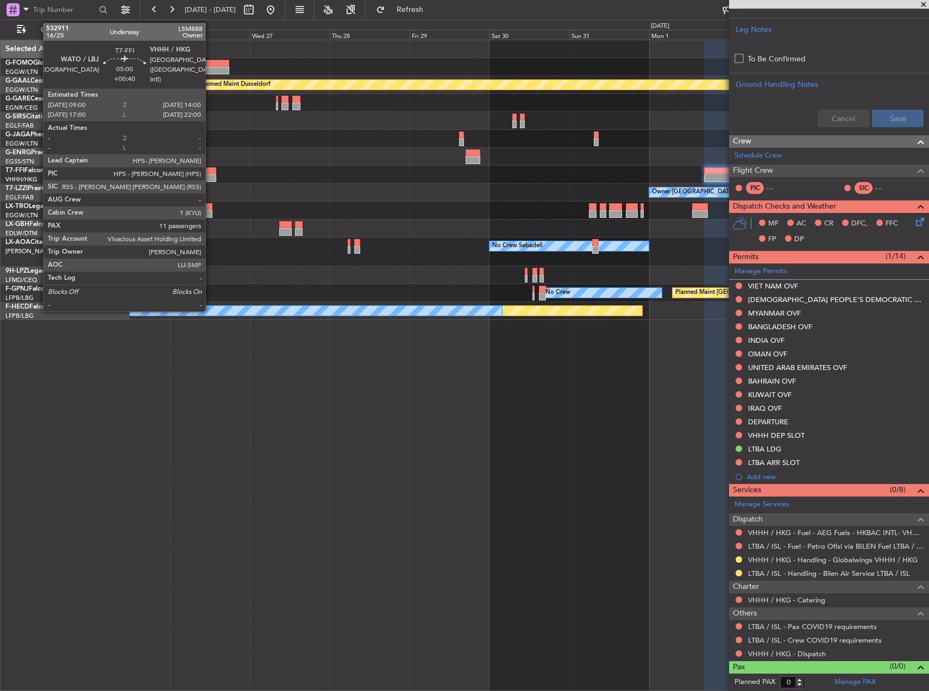
click at [210, 171] on div at bounding box center [207, 171] width 17 height 8
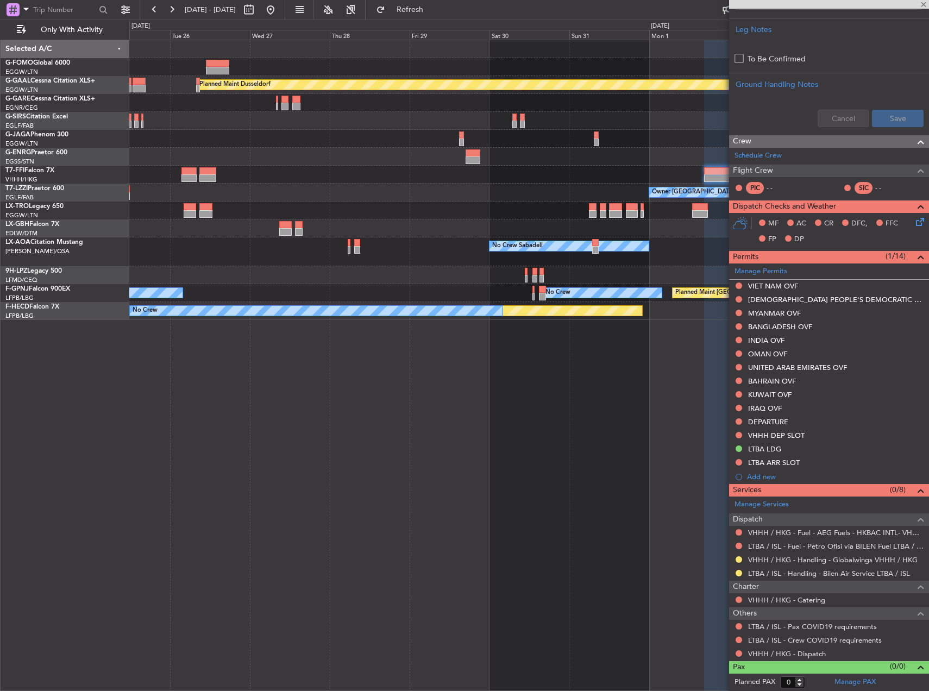
type input "+00:40"
type input "11"
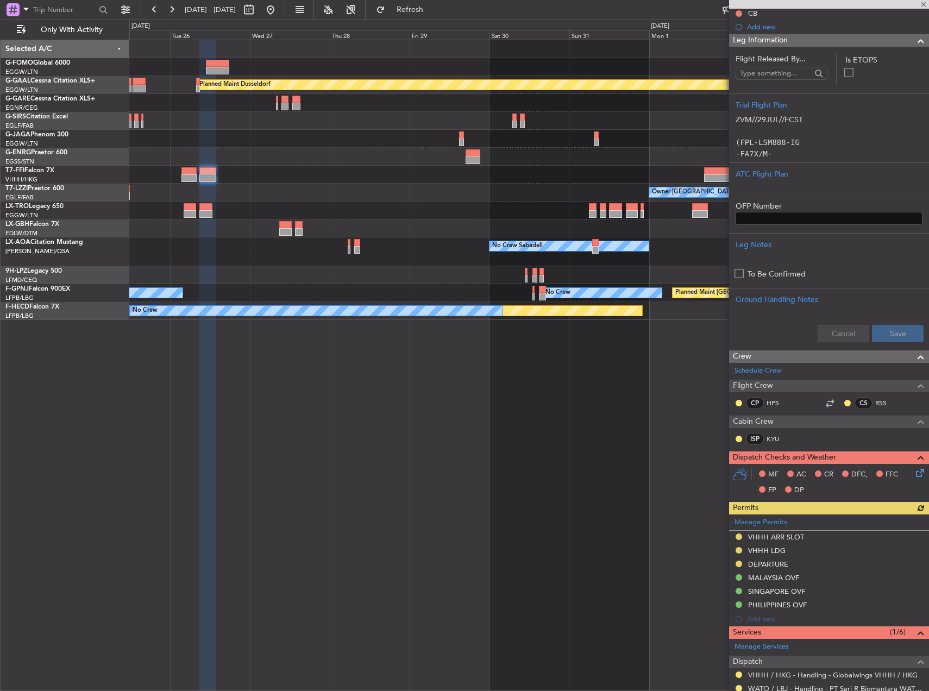
scroll to position [272, 0]
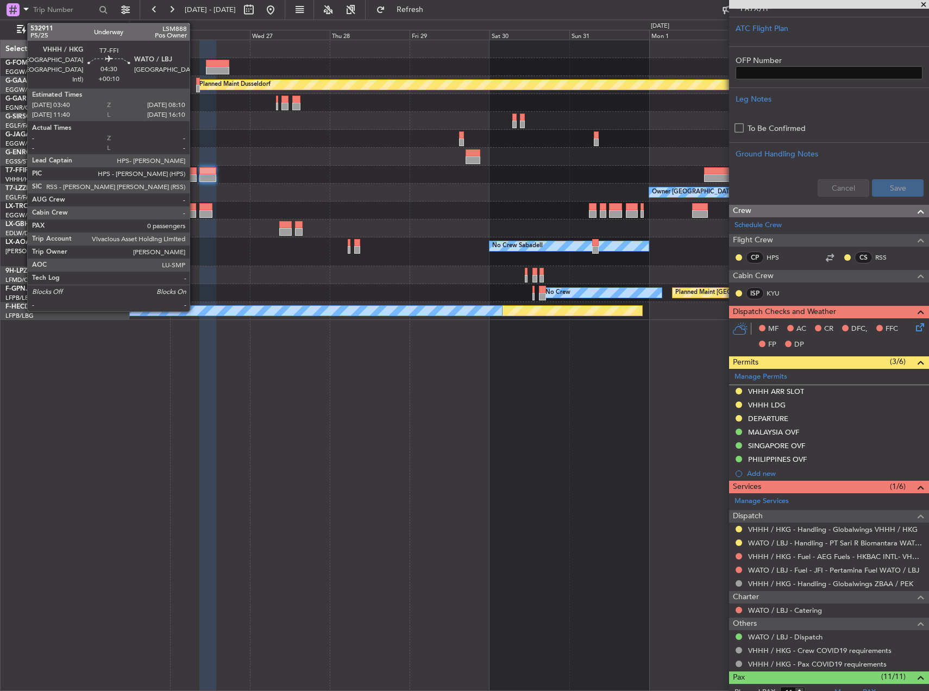
click at [194, 175] on div at bounding box center [188, 178] width 15 height 8
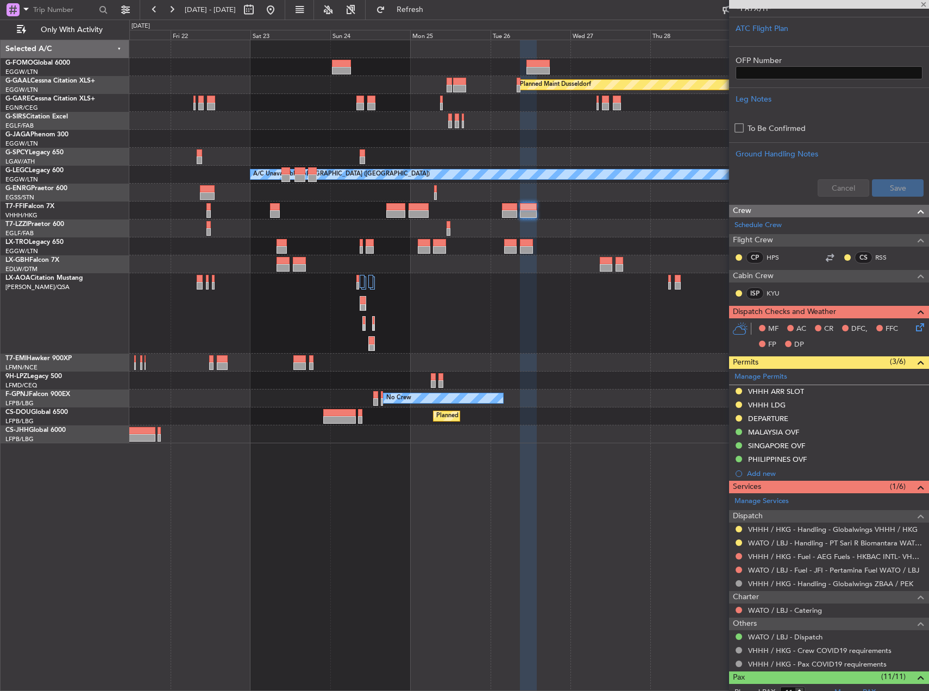
type input "+00:10"
type input "0"
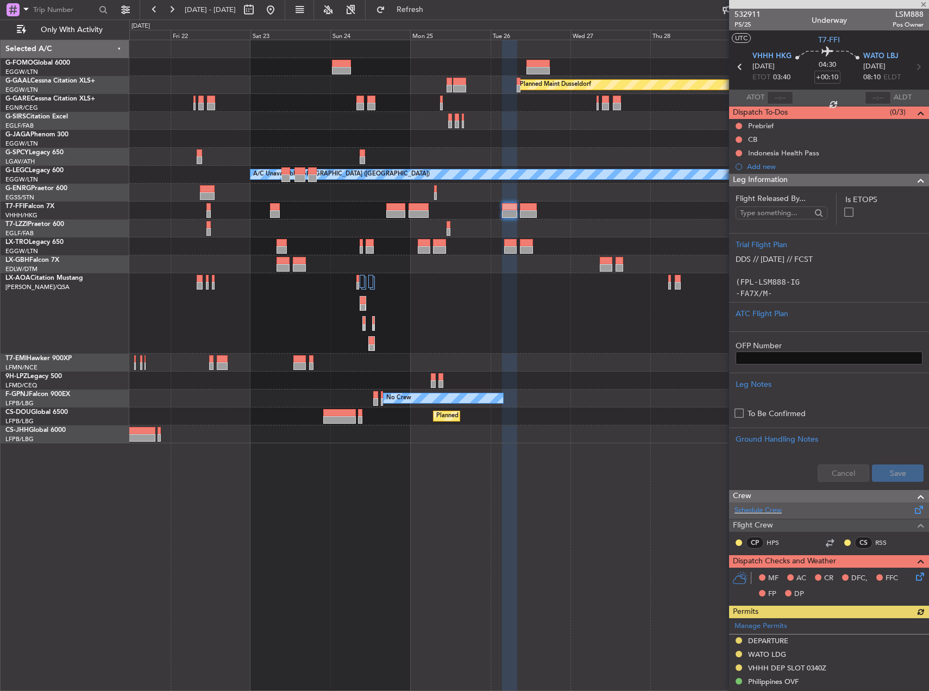
scroll to position [217, 0]
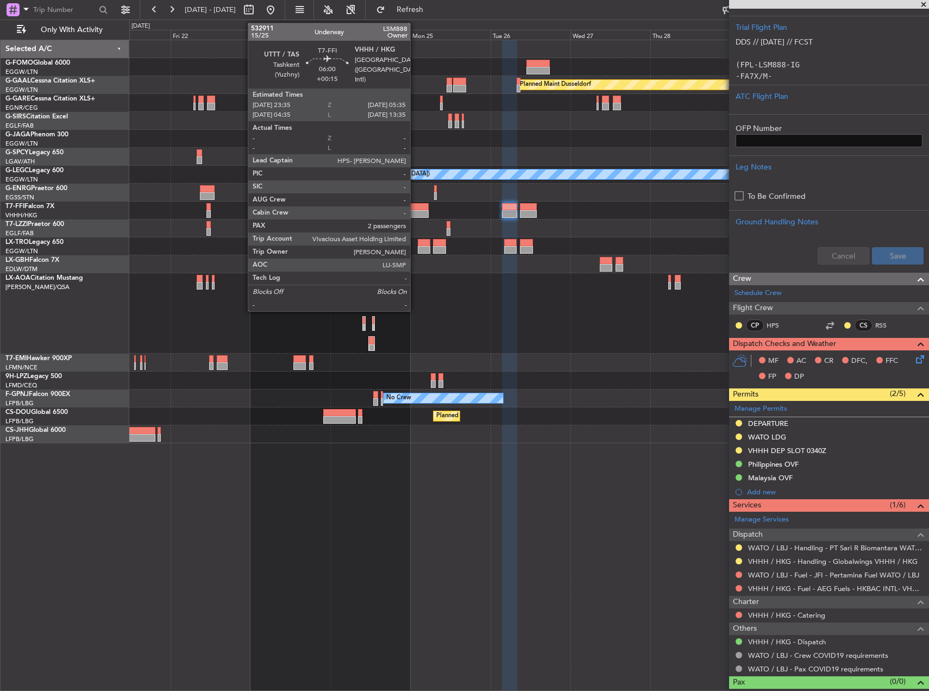
click at [414, 211] on div at bounding box center [419, 214] width 20 height 8
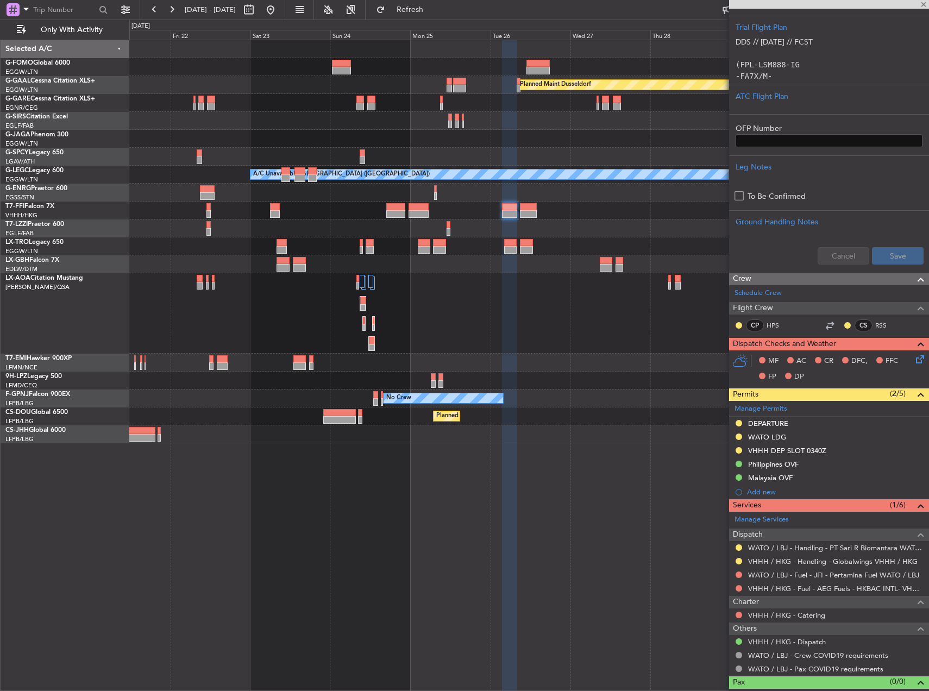
type input "+00:15"
type input "2"
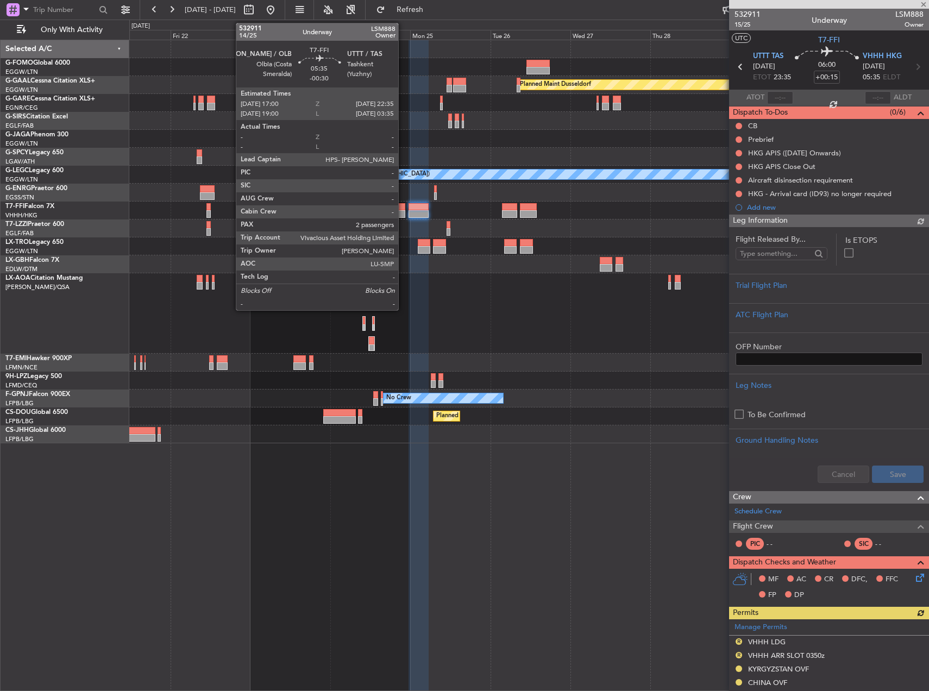
click at [404, 212] on div at bounding box center [395, 214] width 19 height 8
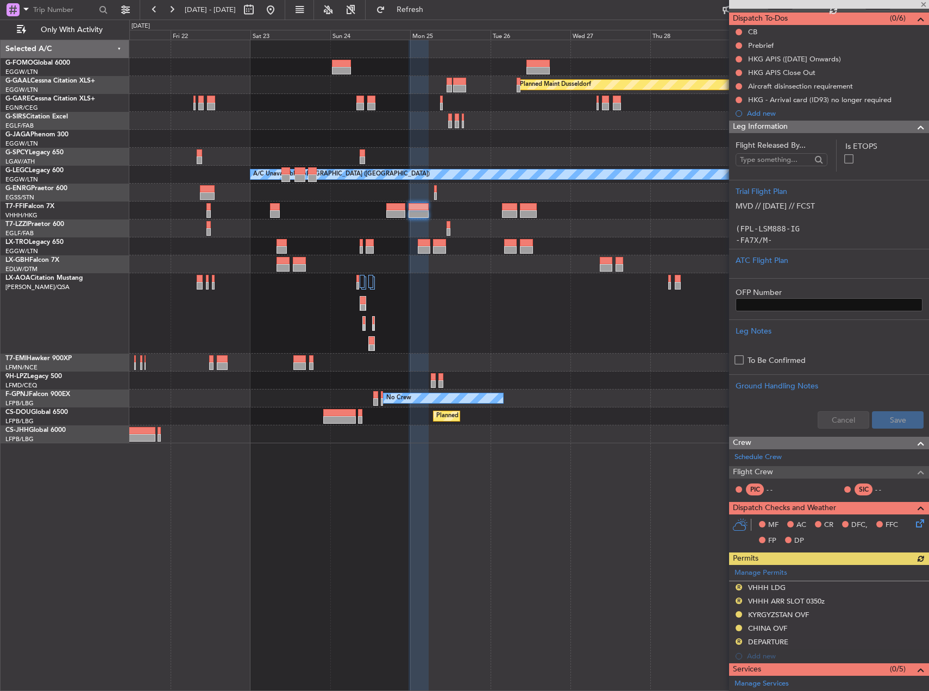
scroll to position [255, 0]
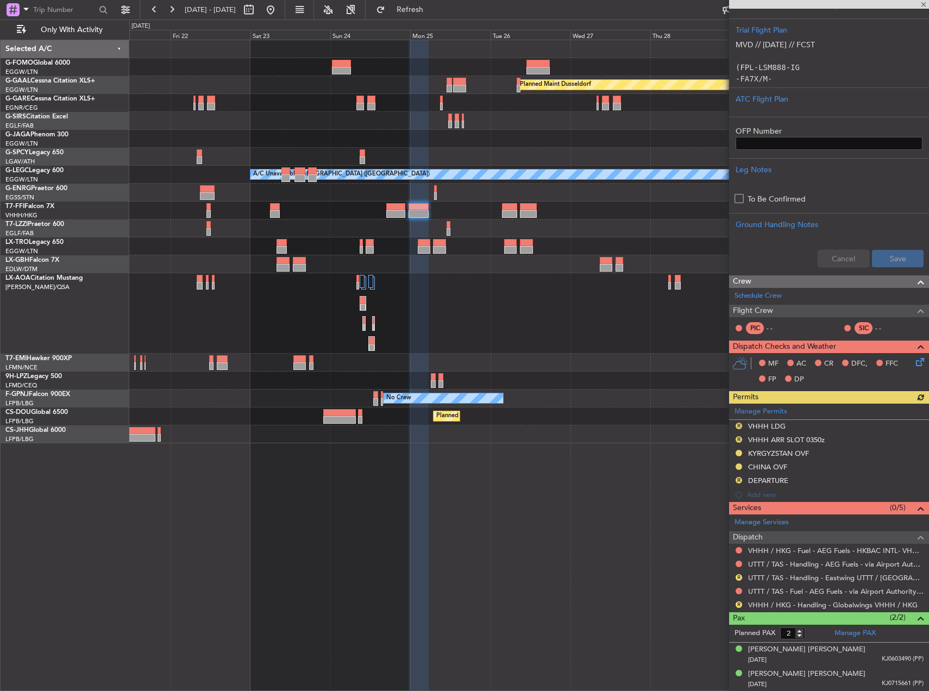
type input "-00:30"
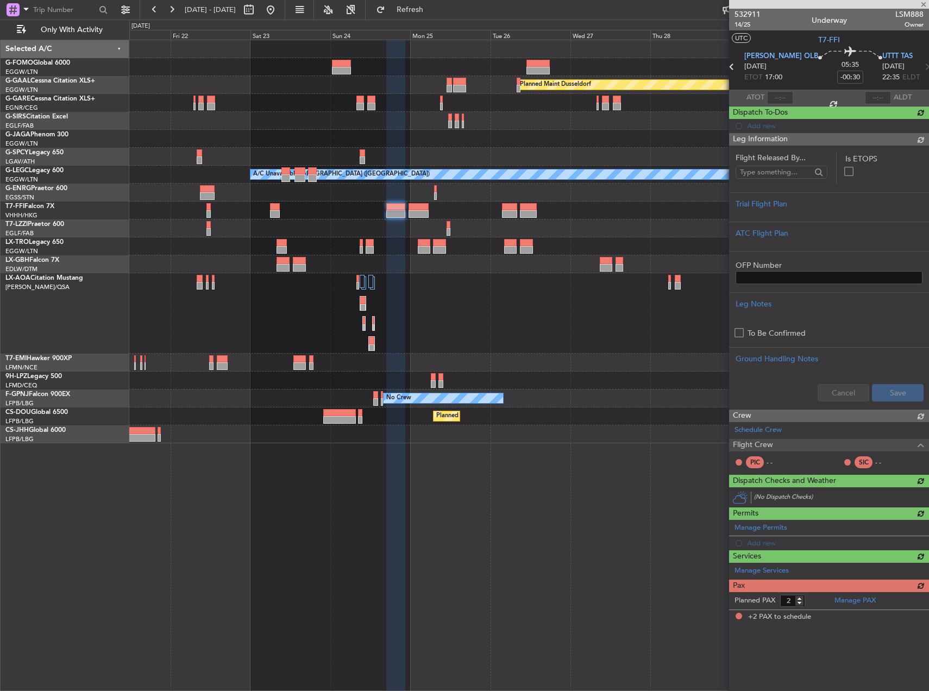
scroll to position [0, 0]
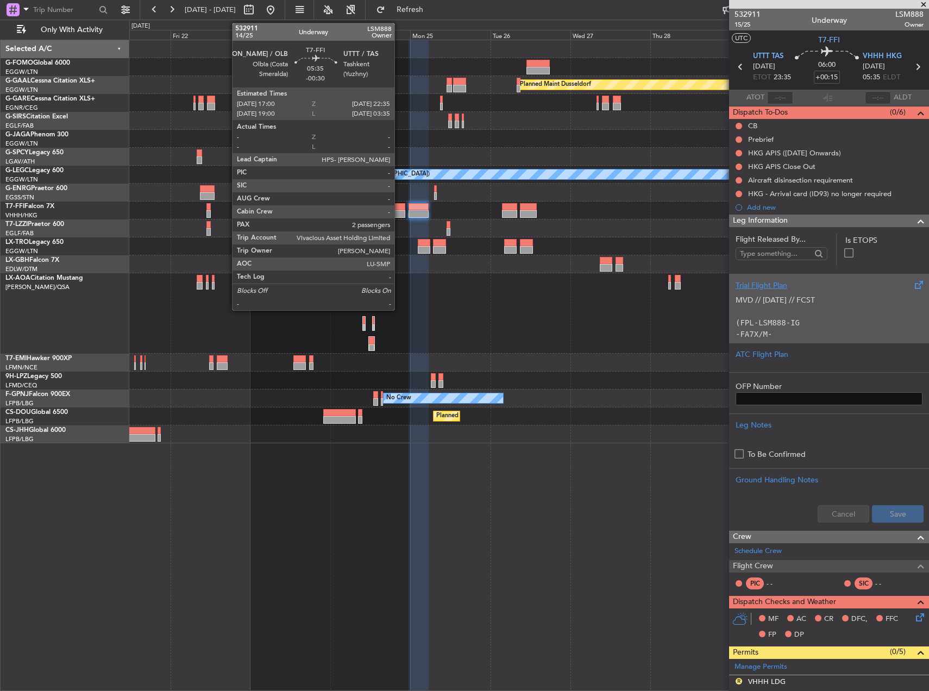
click at [399, 212] on div at bounding box center [395, 214] width 19 height 8
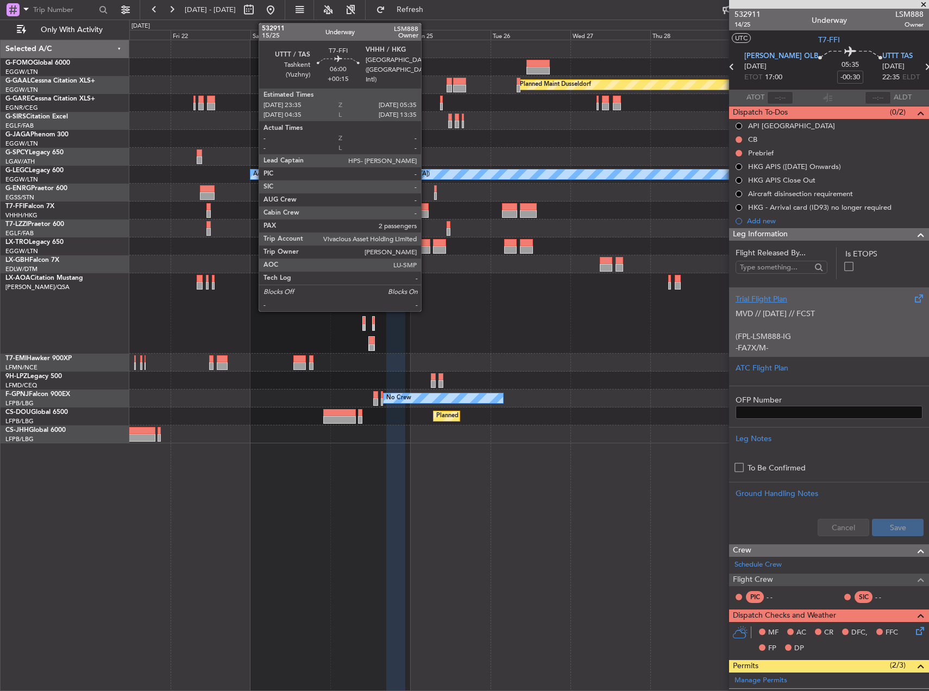
click at [426, 208] on div at bounding box center [419, 207] width 20 height 8
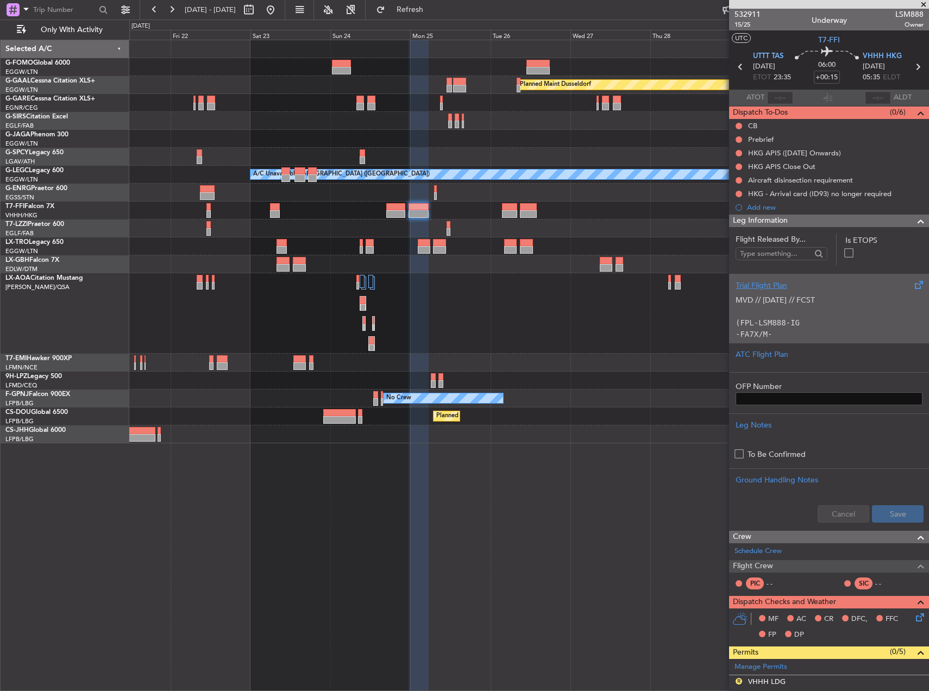
click at [780, 214] on fb-app "[DATE] - [DATE] Refresh Quick Links Only With Activity Planned [GEOGRAPHIC_DATA…" at bounding box center [464, 349] width 929 height 683
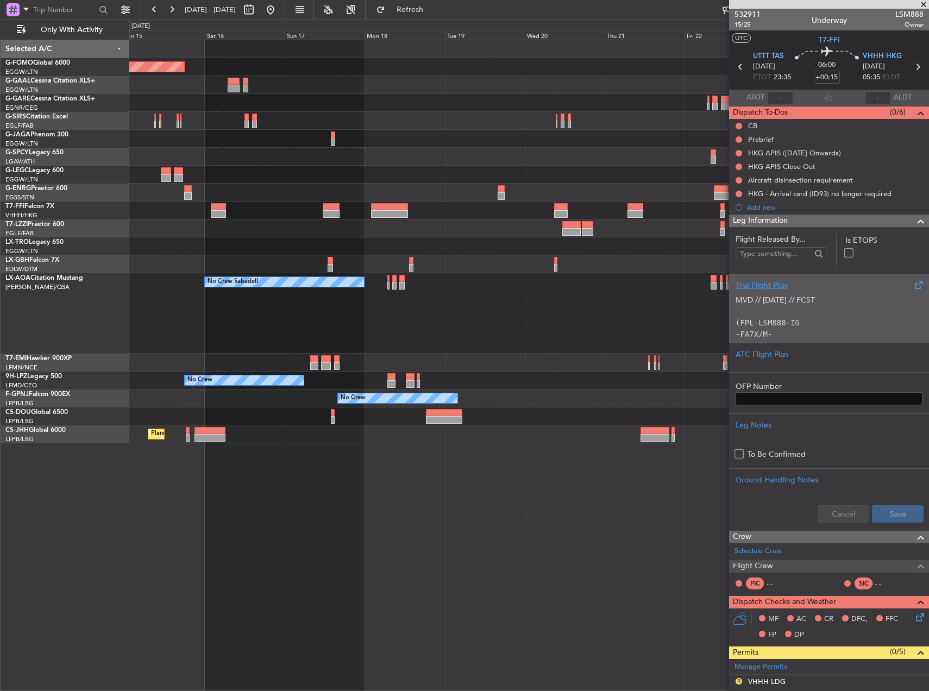
click at [828, 144] on fb-app "[DATE] - [DATE] Refresh Quick Links Only With Activity Planned Maint Windsor Lo…" at bounding box center [464, 349] width 929 height 683
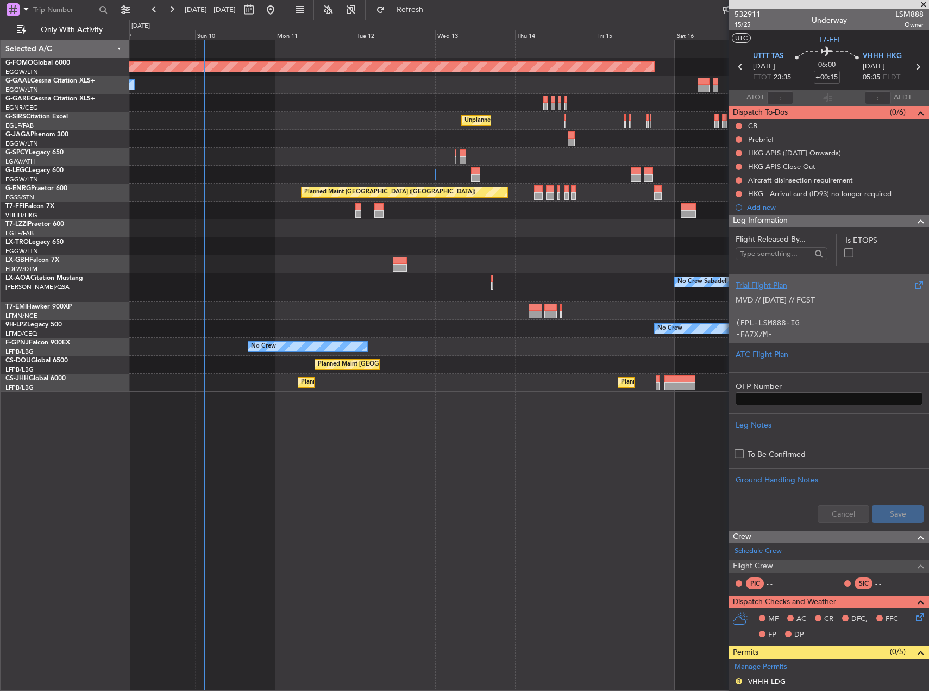
click at [423, 216] on div "Planned Maint Windsor Locks ([PERSON_NAME] Intl) No Crew Unplanned Maint [GEOGR…" at bounding box center [528, 215] width 799 height 351
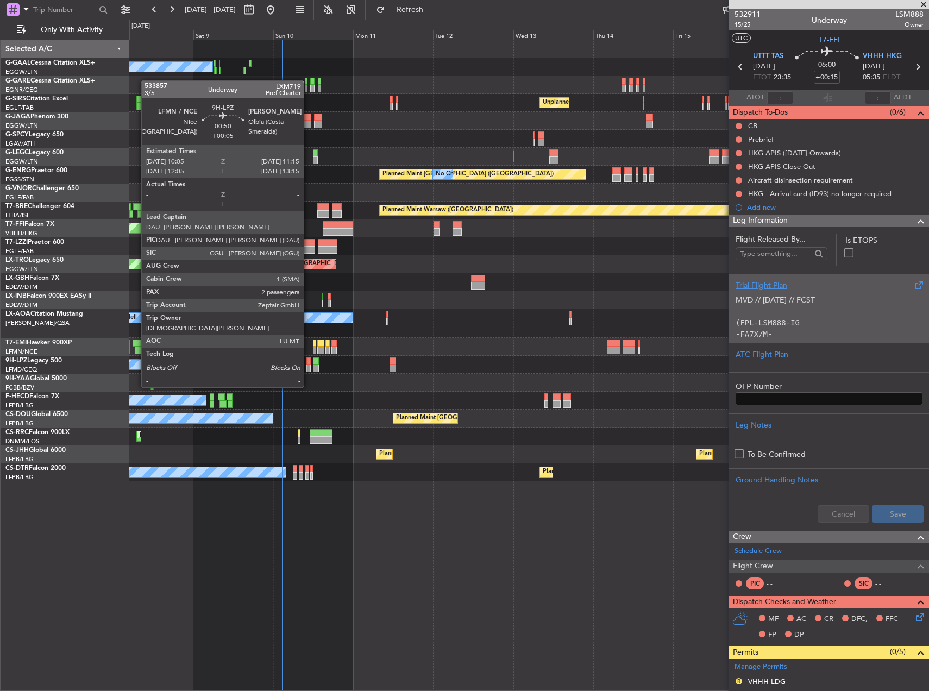
click at [308, 367] on div at bounding box center [308, 369] width 4 height 8
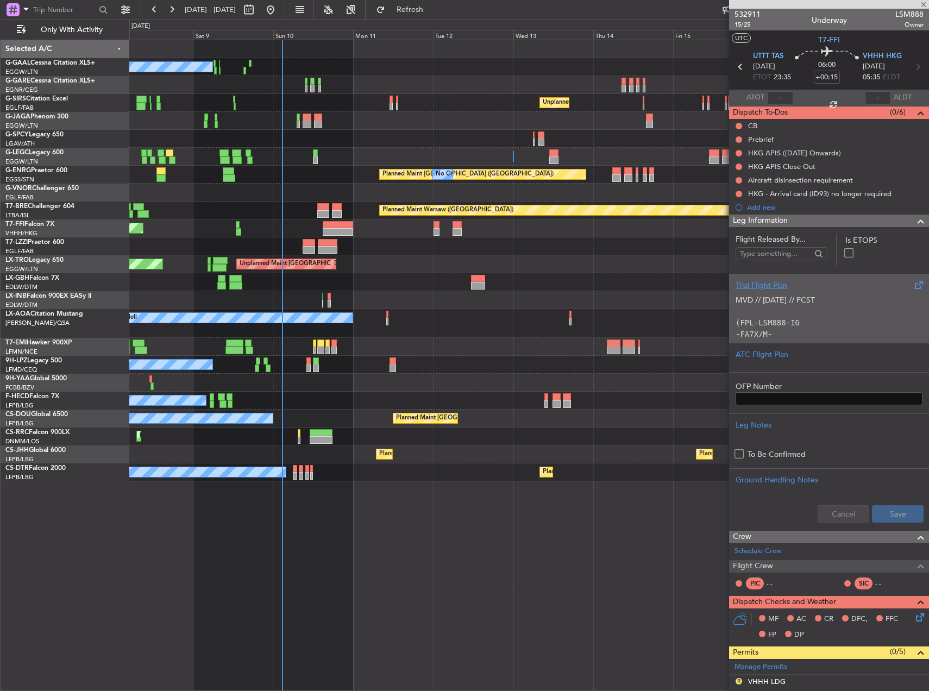
type input "+00:05"
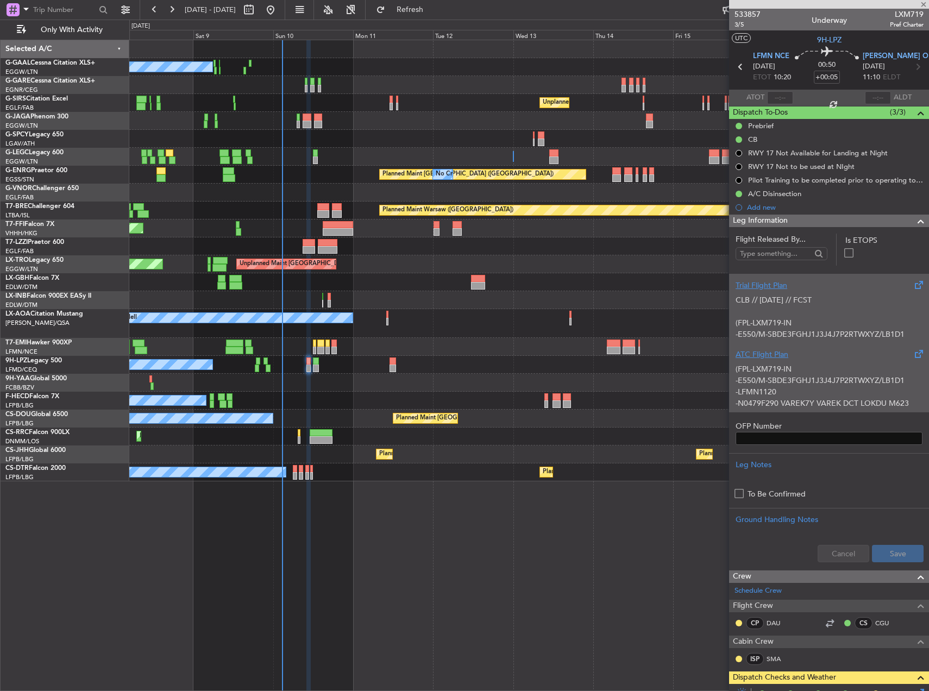
click at [779, 362] on div "(FPL-LXM719-IN -E550/M-SBDE3FGHJ1J3J4J7P2RTWXYZ/LB1D1 -LFMN1120 -N0479F290 VARE…" at bounding box center [829, 383] width 187 height 46
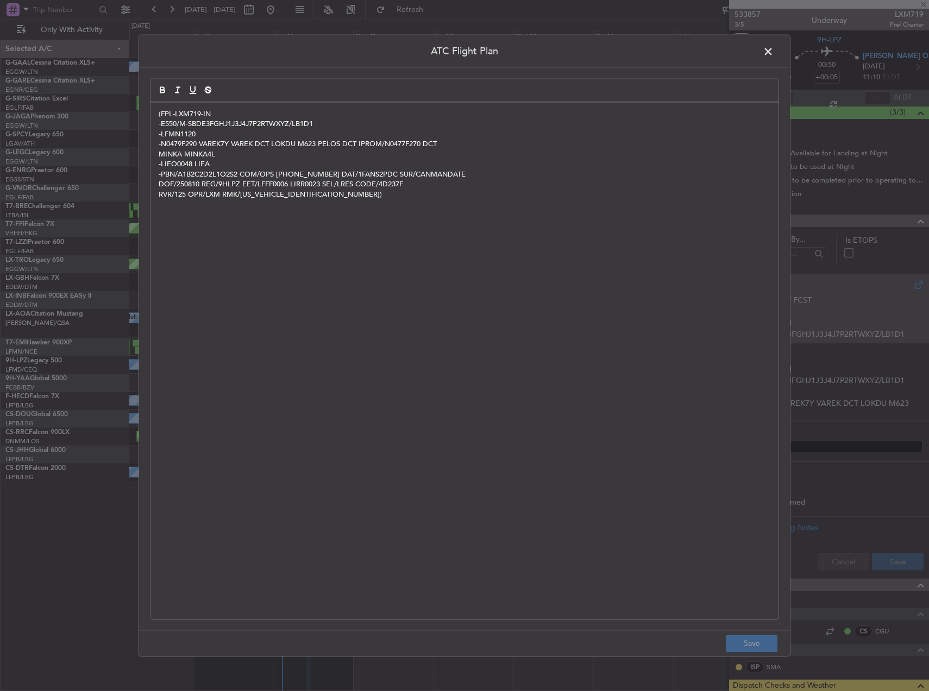
click at [774, 48] on span at bounding box center [774, 54] width 0 height 22
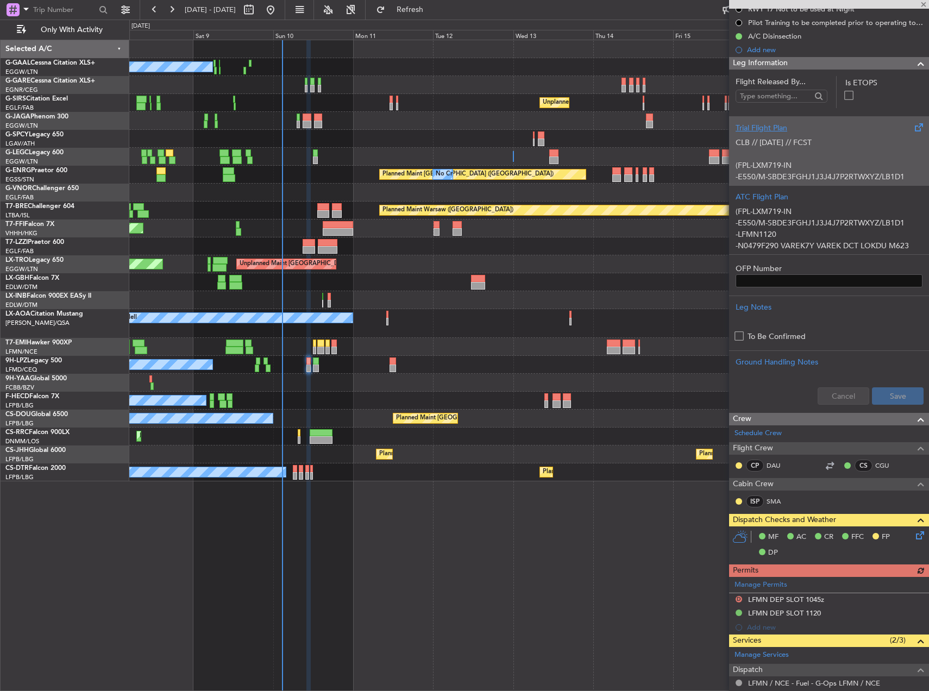
scroll to position [303, 0]
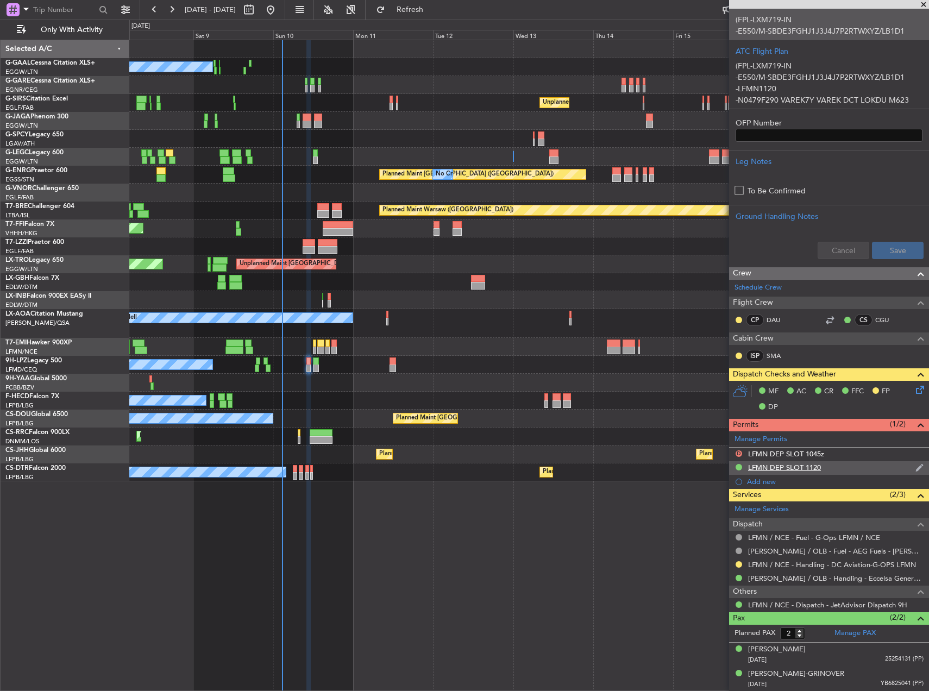
click at [852, 471] on div "LFMN DEP SLOT 1120" at bounding box center [829, 468] width 200 height 14
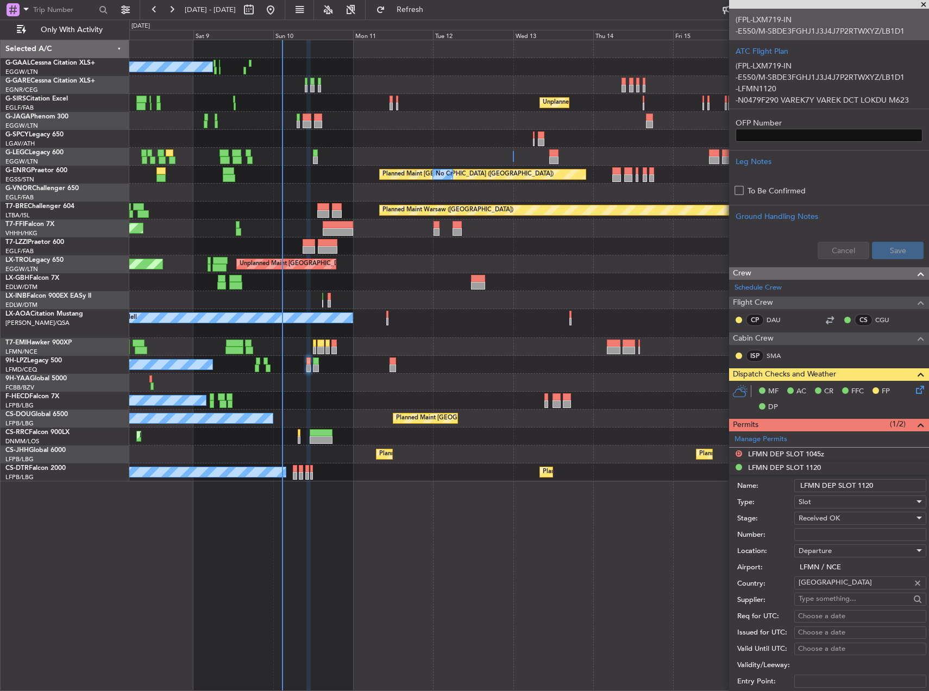
click at [846, 543] on div "Departure" at bounding box center [857, 551] width 116 height 16
click at [840, 531] on div at bounding box center [464, 345] width 929 height 691
click at [836, 531] on input "Number:" at bounding box center [860, 534] width 132 height 13
paste input "LFMND000069534"
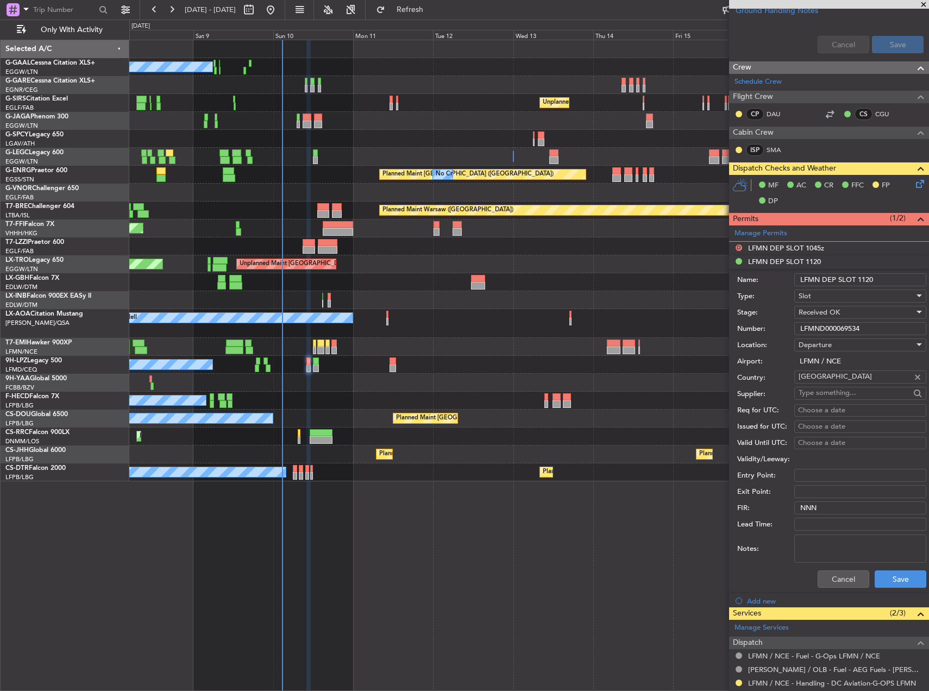
scroll to position [520, 0]
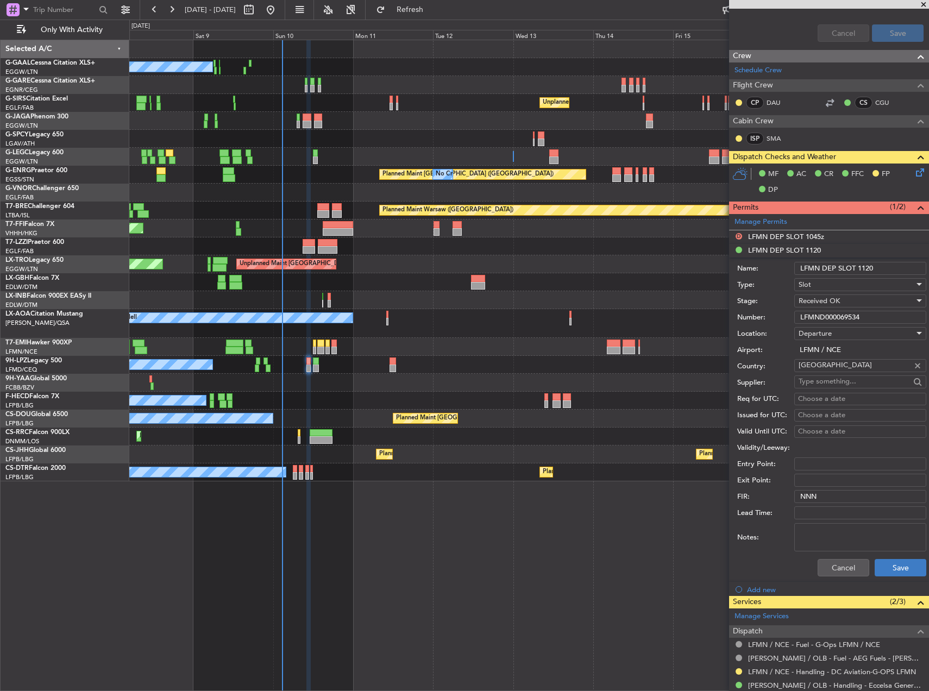
type input "LFMND000069534"
click at [890, 567] on button "Save" at bounding box center [901, 567] width 52 height 17
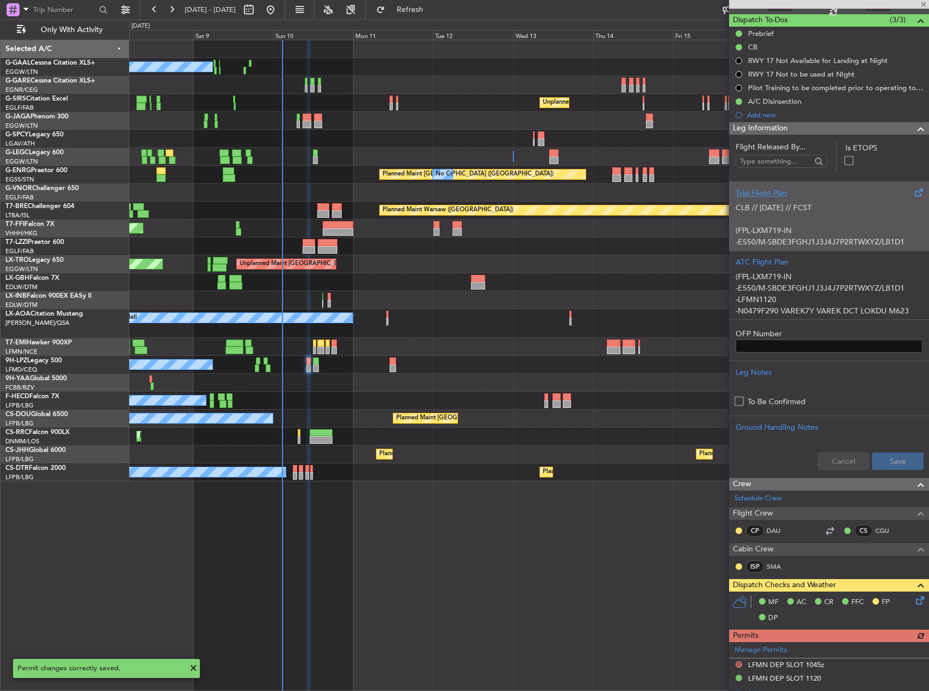
scroll to position [0, 0]
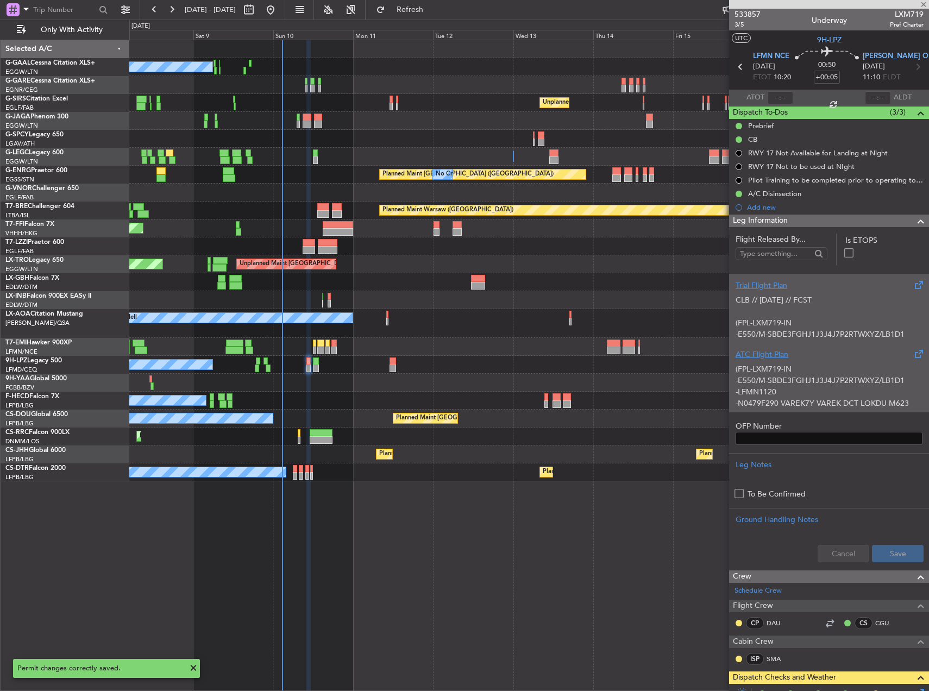
click at [807, 357] on div "ATC Flight Plan" at bounding box center [829, 354] width 187 height 11
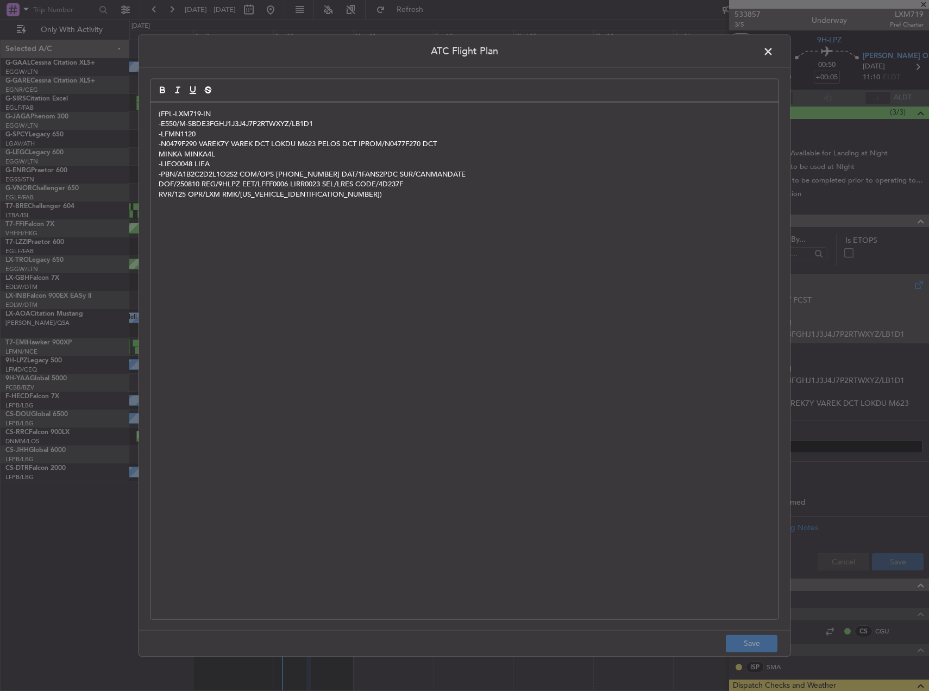
click at [288, 223] on div "(FPL-LXM719-IN -E550/M-SBDE3FGHJ1J3J4J7P2RTWXYZ/LB1D1 -LFMN1120 -N0479F290 VARE…" at bounding box center [464, 361] width 628 height 517
click at [321, 199] on p "RVR/125 OPR/LXM RMK/[US_VEHICLE_IDENTIFICATION_NUMBER])" at bounding box center [465, 194] width 612 height 10
click at [774, 51] on span at bounding box center [774, 54] width 0 height 22
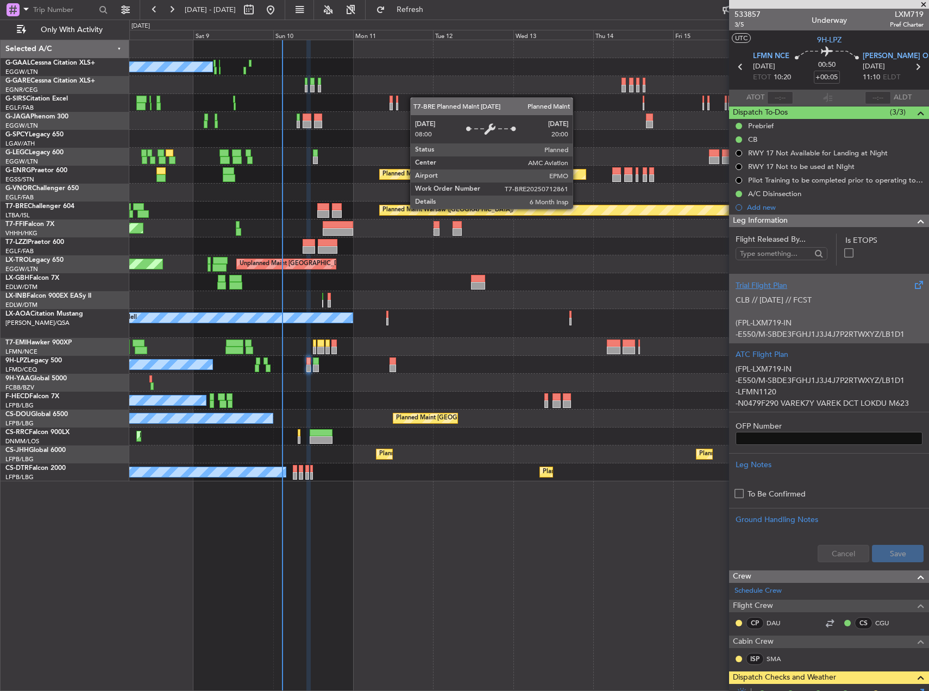
click at [0, 106] on html "[DATE] - [DATE] Refresh Quick Links Only With Activity No Crew Unplanned Maint …" at bounding box center [464, 345] width 929 height 691
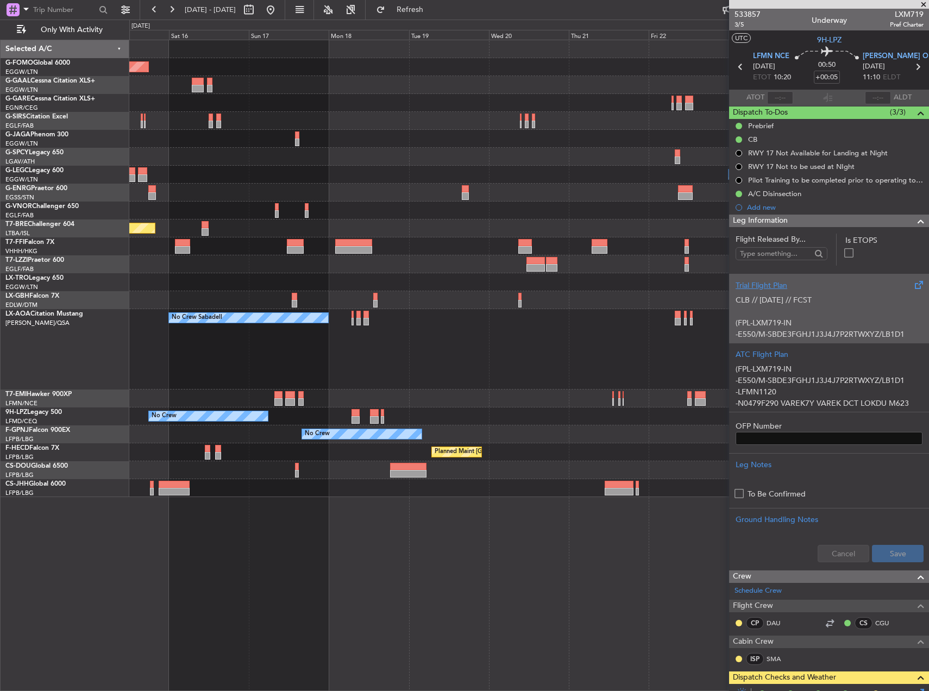
click at [404, 155] on div "Planned Maint Windsor Locks ([PERSON_NAME] Intl) Planned [GEOGRAPHIC_DATA] Unpl…" at bounding box center [528, 268] width 799 height 457
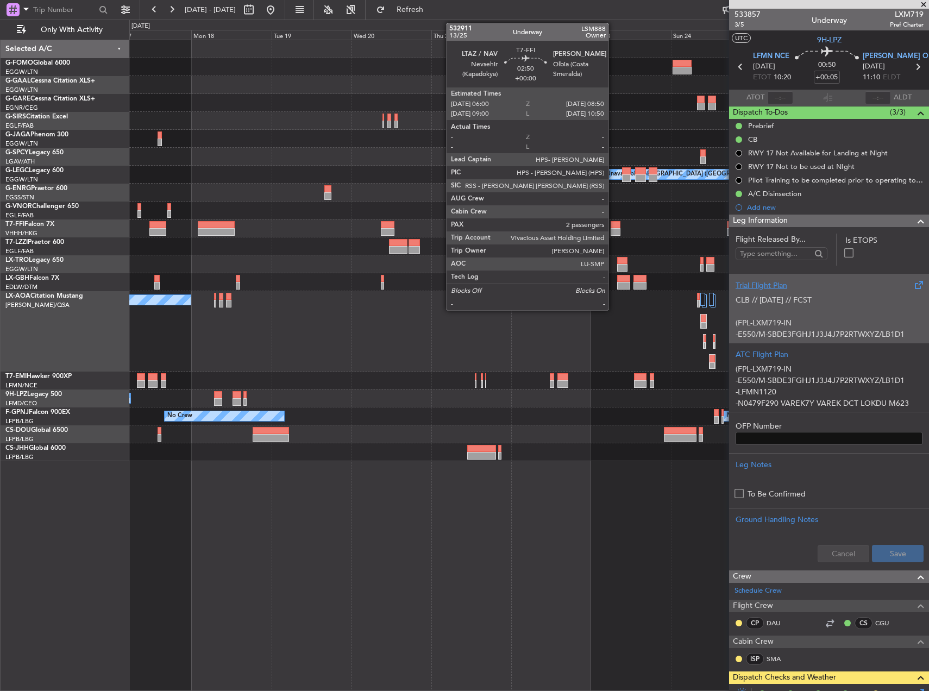
click at [613, 227] on div at bounding box center [616, 225] width 10 height 8
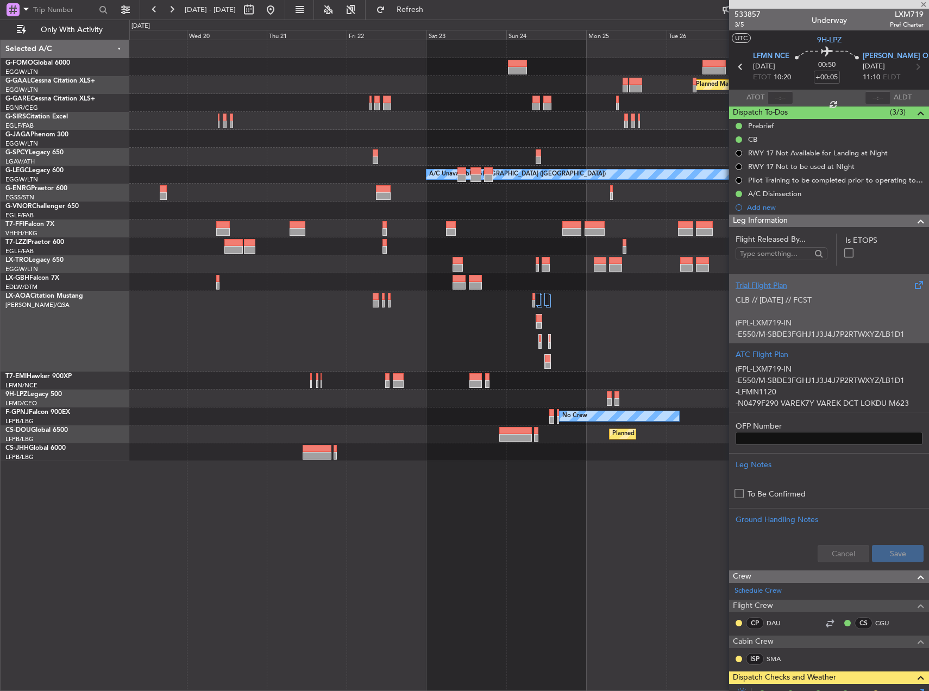
click at [480, 216] on div "Planned Maint Dusseldorf A/C Unavailable [GEOGRAPHIC_DATA] ([GEOGRAPHIC_DATA]) …" at bounding box center [528, 250] width 799 height 421
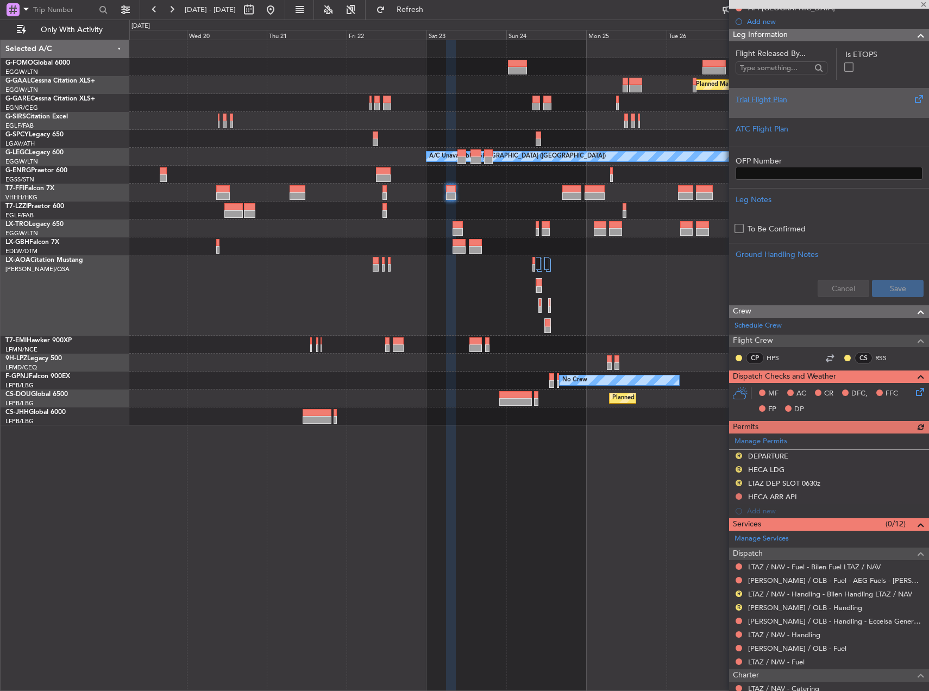
scroll to position [282, 0]
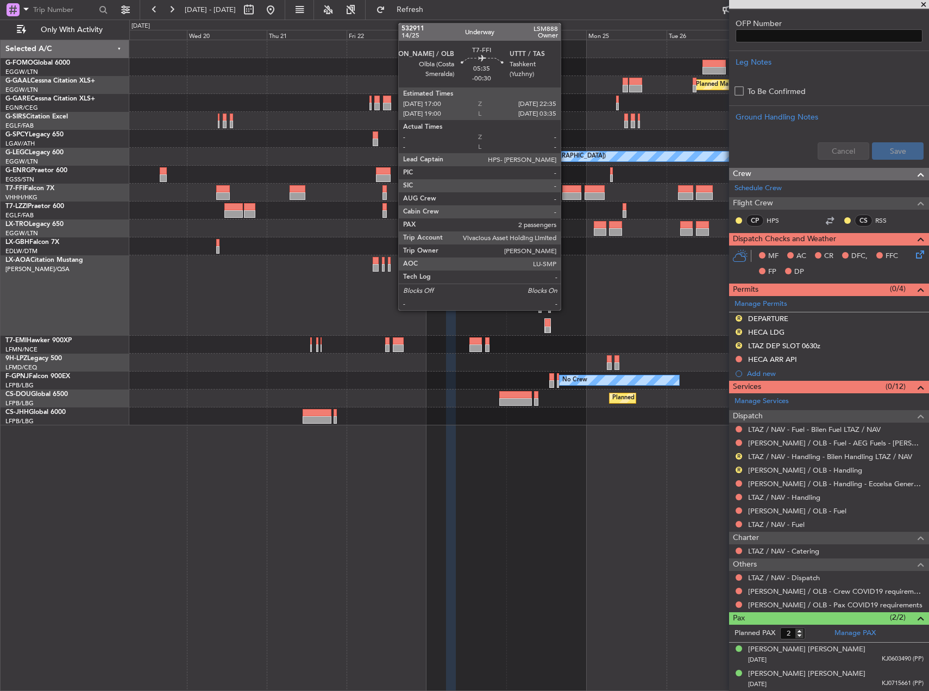
click at [566, 196] on div at bounding box center [571, 196] width 19 height 8
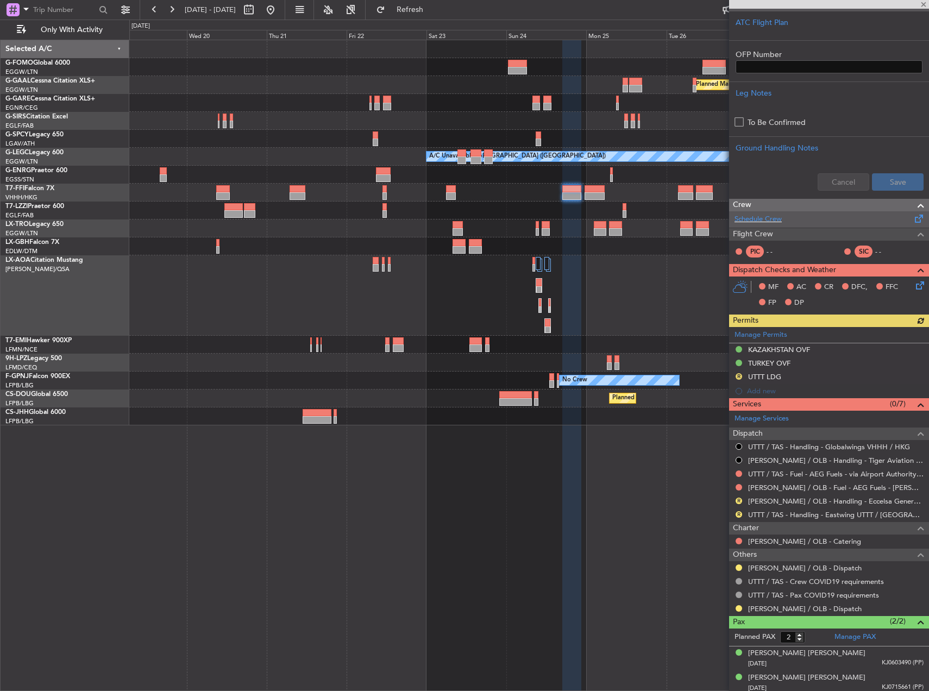
scroll to position [349, 0]
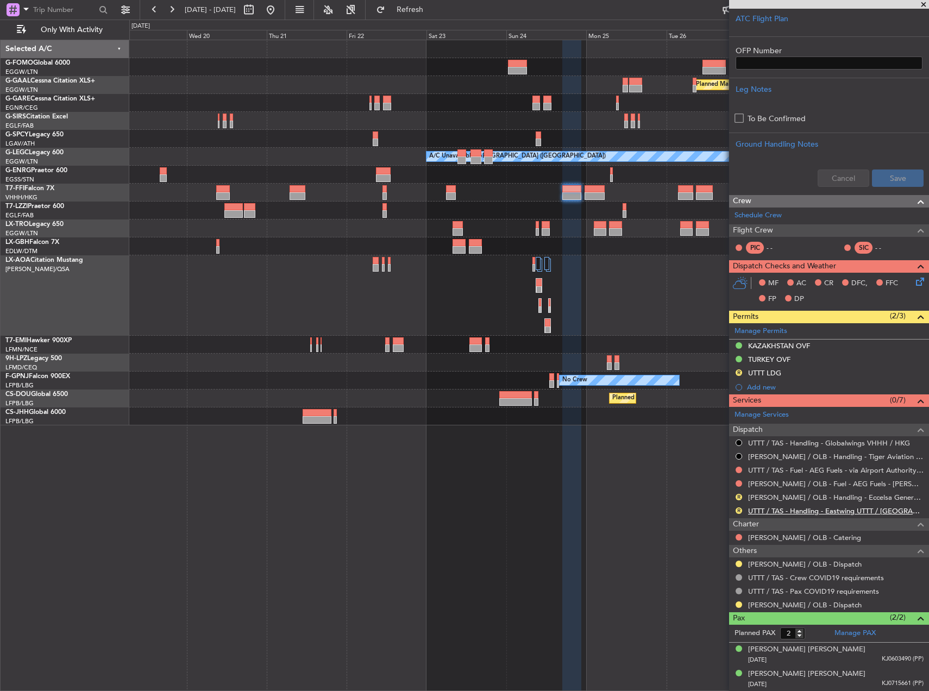
click at [762, 506] on link "UTTT / TAS - Handling - Eastwing UTTT / [GEOGRAPHIC_DATA]" at bounding box center [835, 510] width 175 height 9
click at [738, 373] on button "R" at bounding box center [739, 372] width 7 height 7
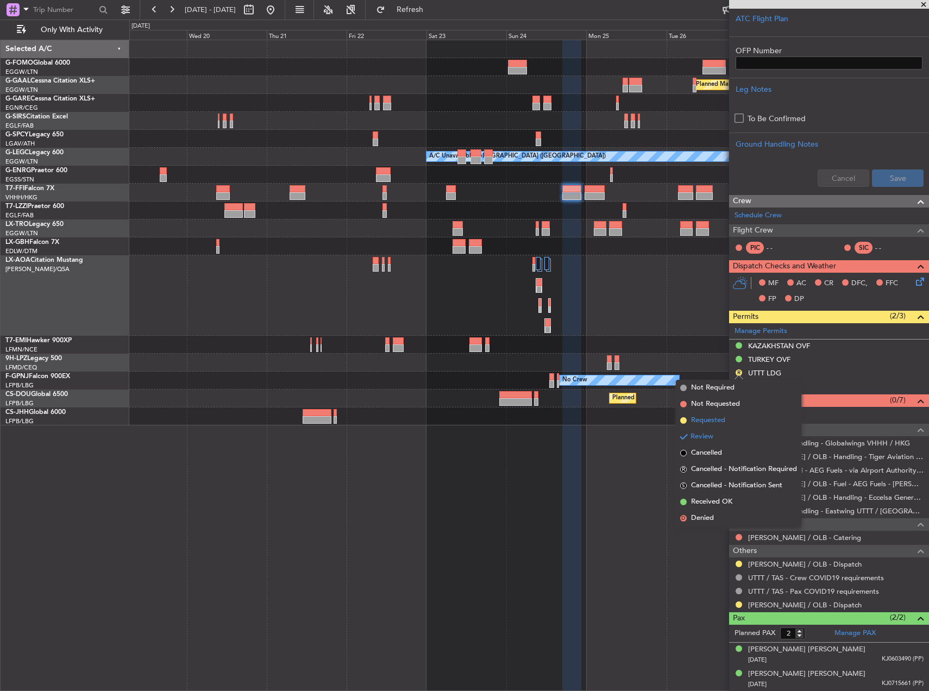
click at [711, 425] on span "Requested" at bounding box center [708, 420] width 34 height 11
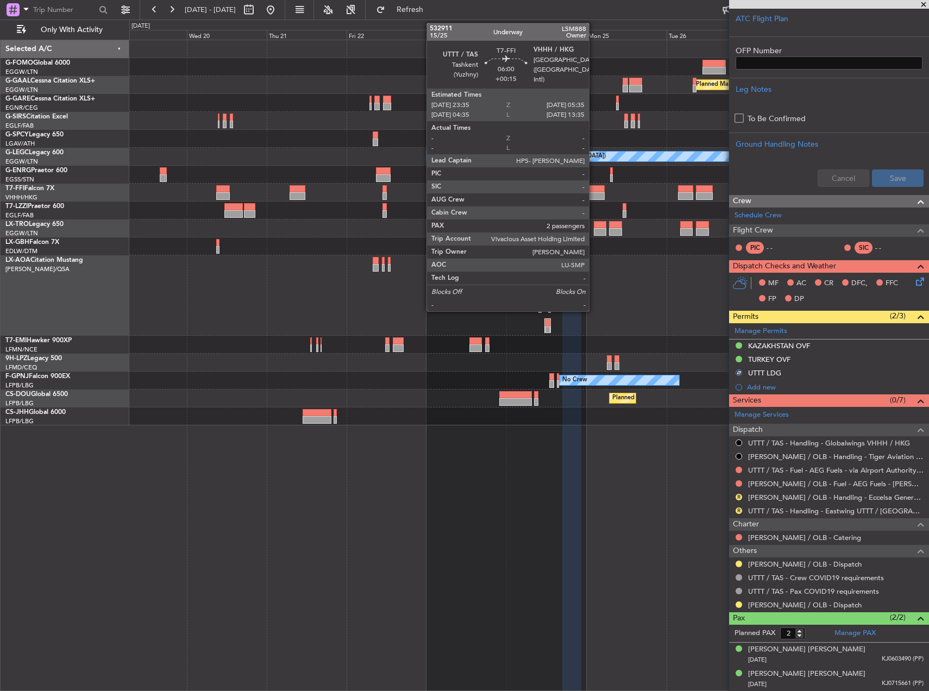
click at [594, 192] on div at bounding box center [595, 196] width 20 height 8
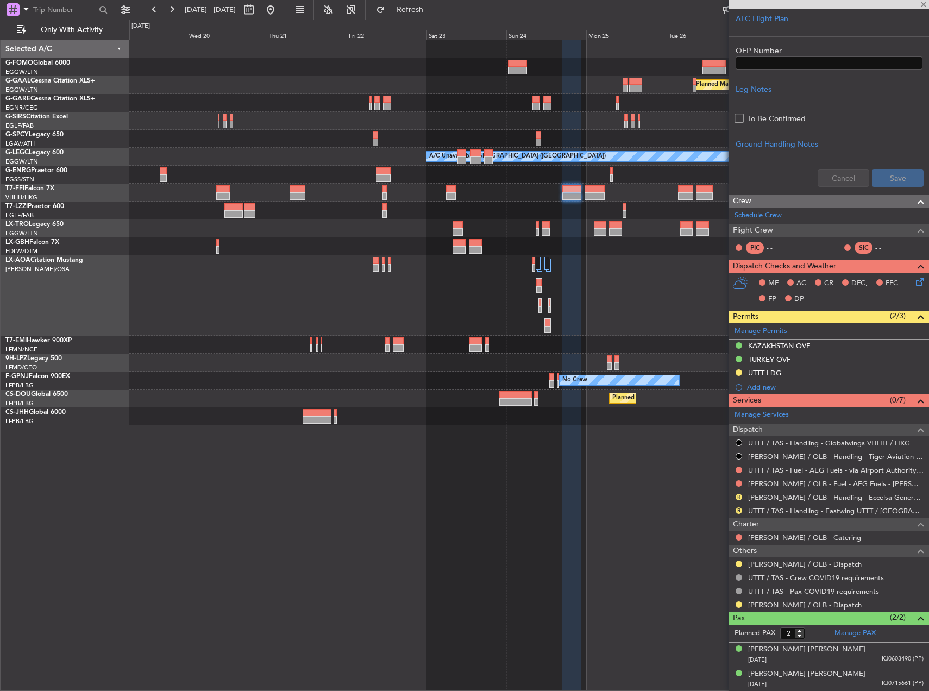
type input "+00:15"
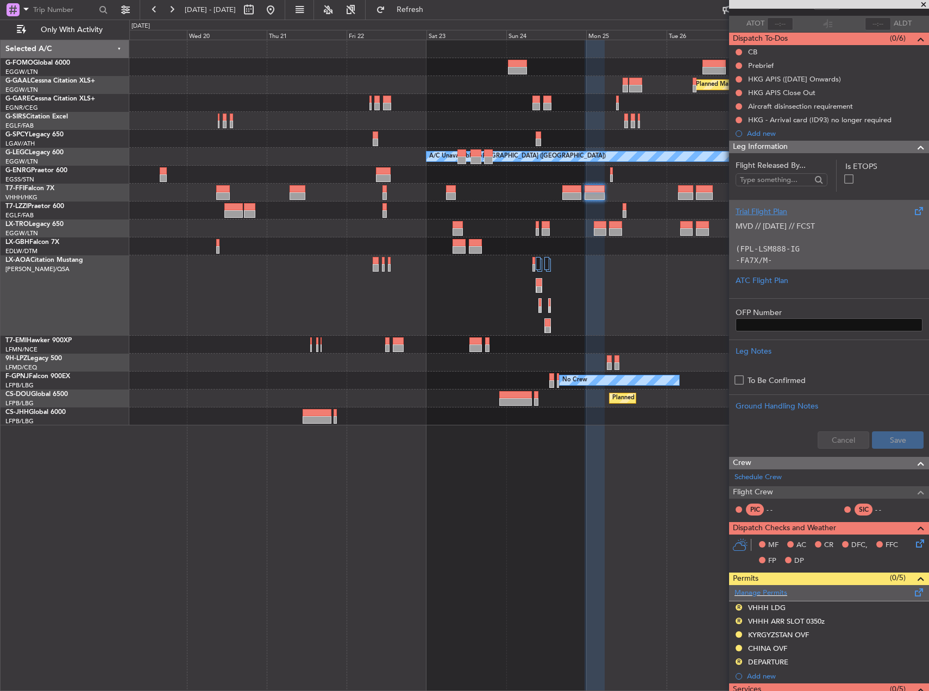
scroll to position [255, 0]
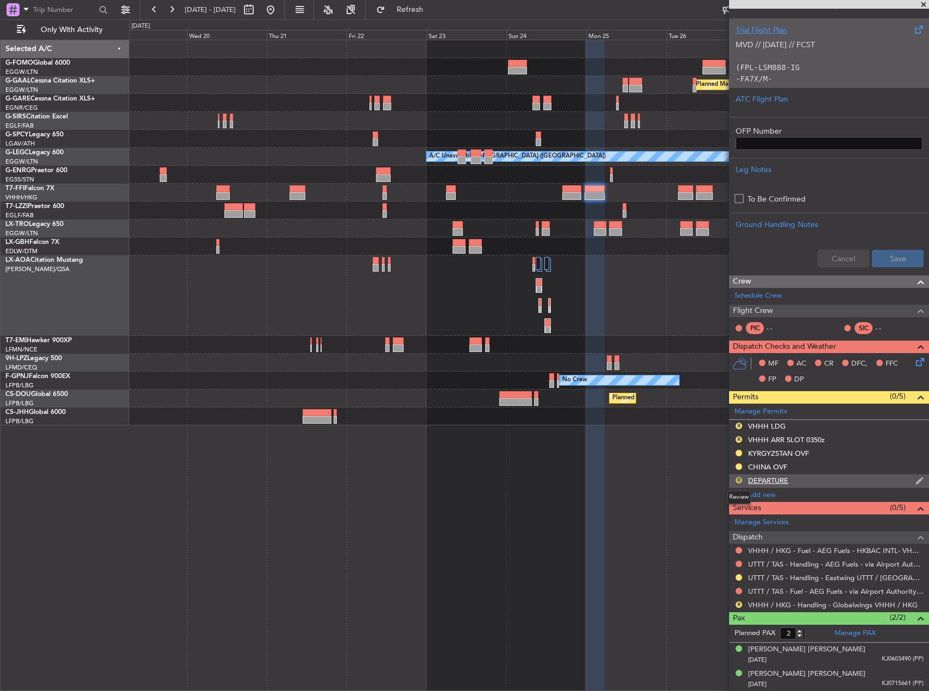
click at [738, 481] on button "R" at bounding box center [739, 480] width 7 height 7
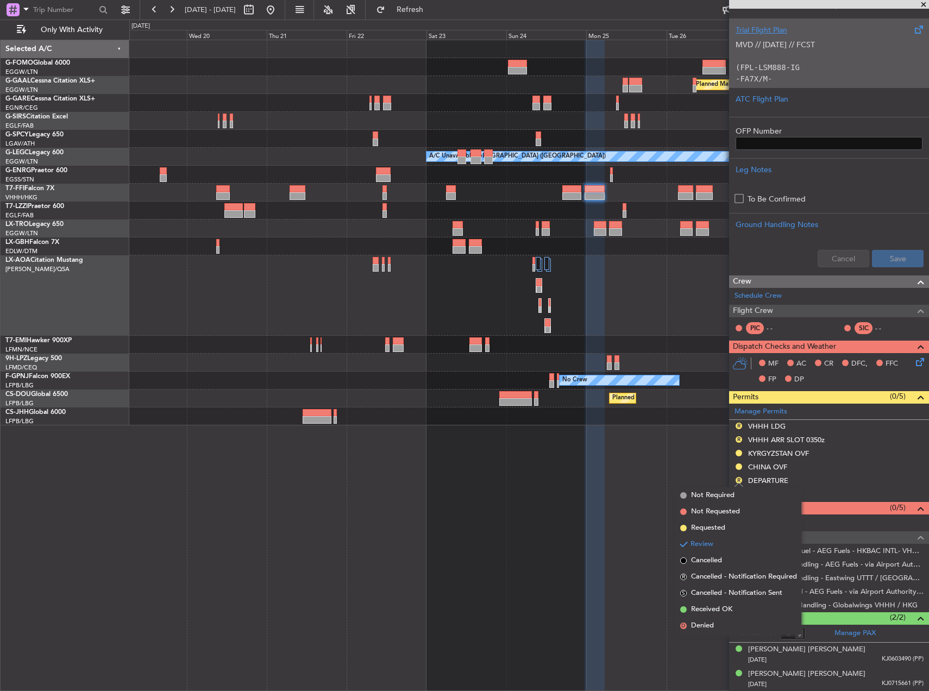
click at [723, 525] on span "Requested" at bounding box center [708, 528] width 34 height 11
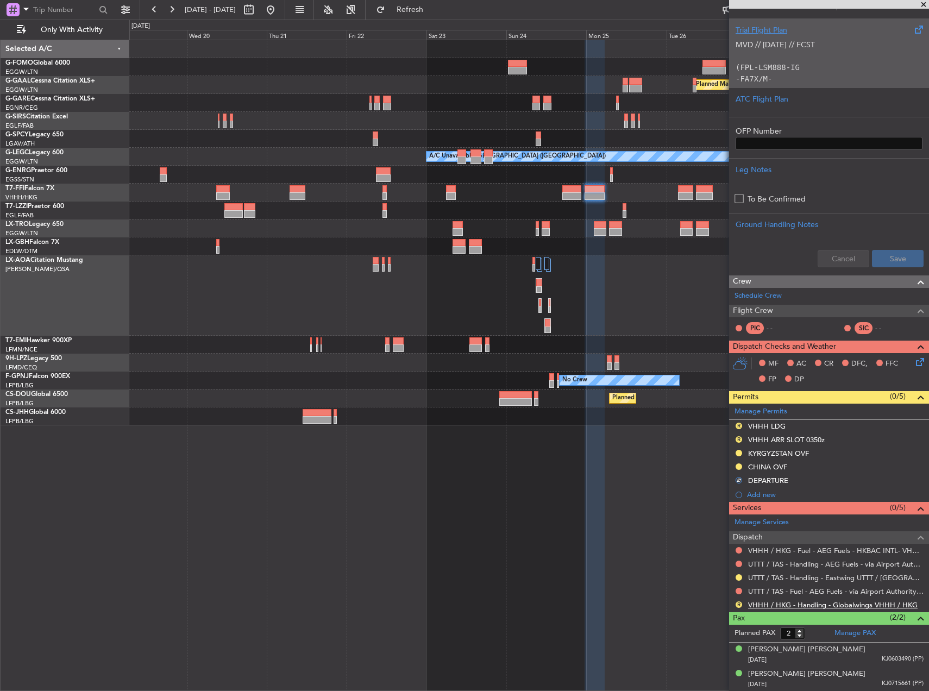
click at [883, 608] on link "VHHH / HKG - Handling - Globalwings VHHH / HKG" at bounding box center [832, 604] width 169 height 9
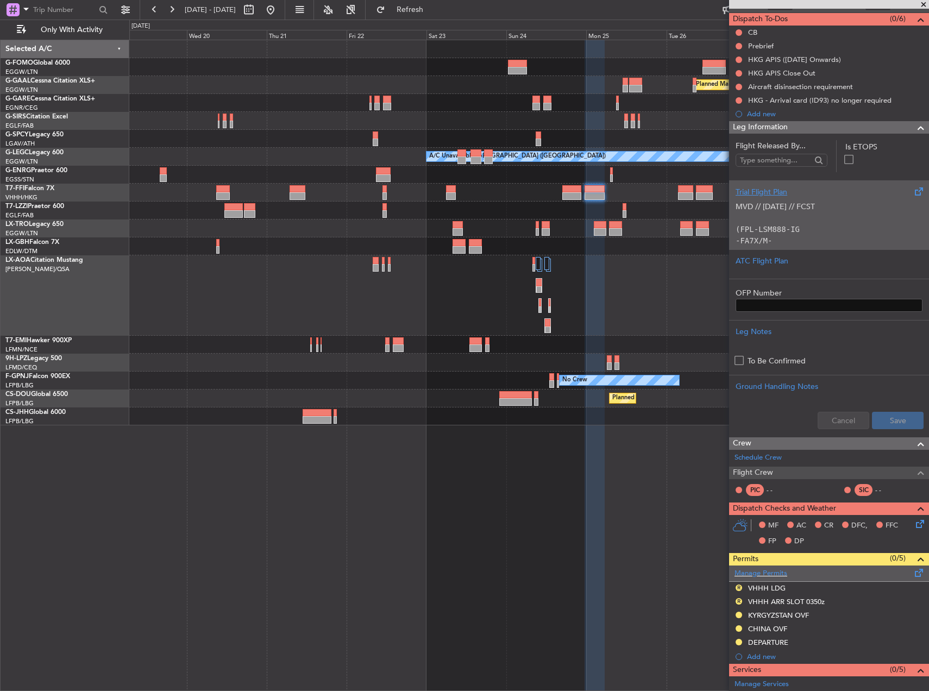
scroll to position [147, 0]
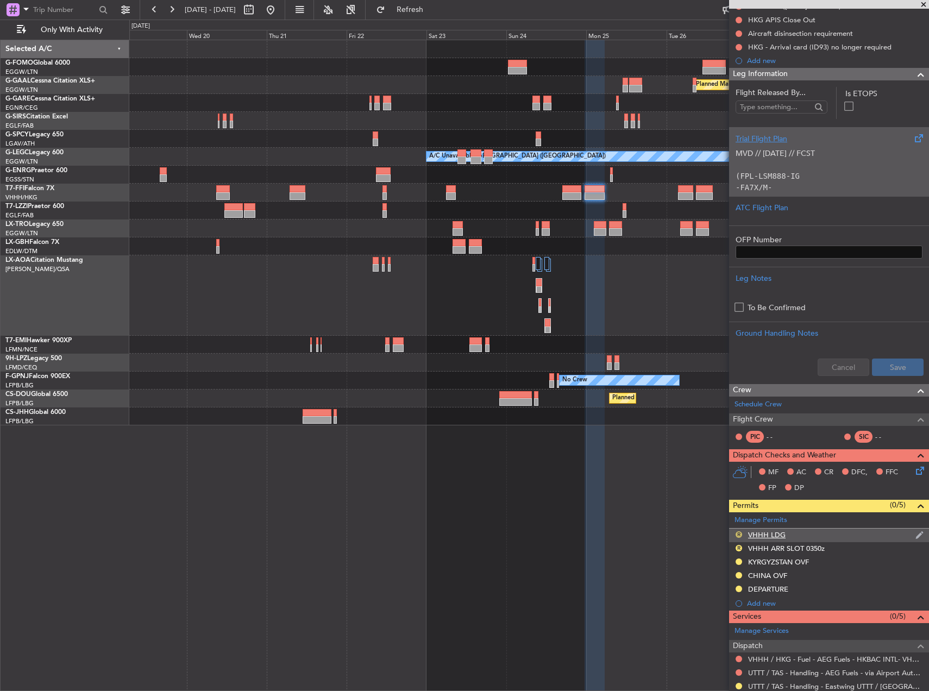
click at [739, 533] on button "R" at bounding box center [739, 534] width 7 height 7
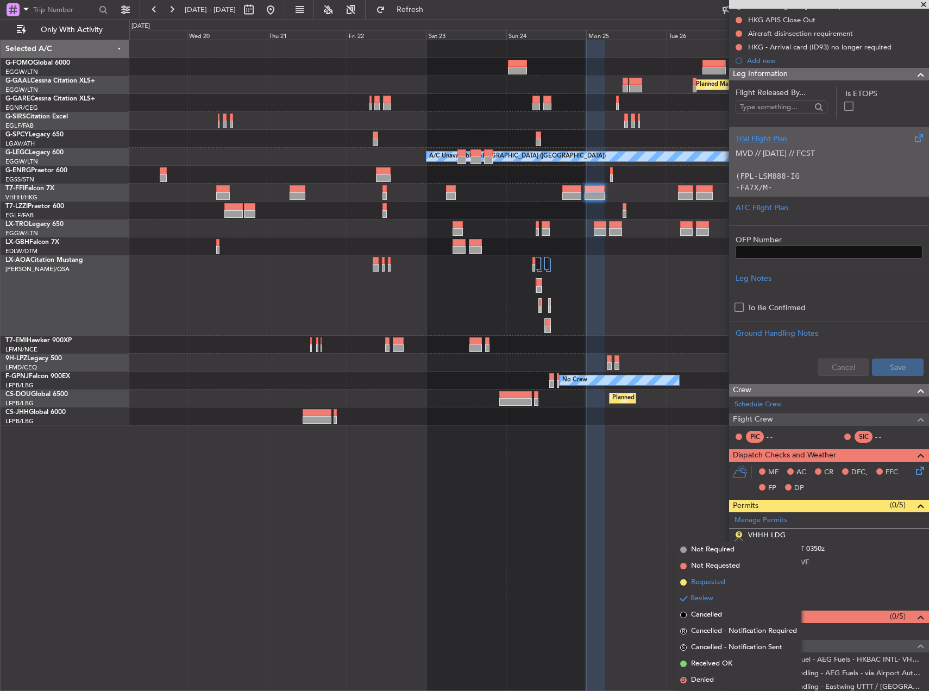
click at [718, 587] on span "Requested" at bounding box center [708, 582] width 34 height 11
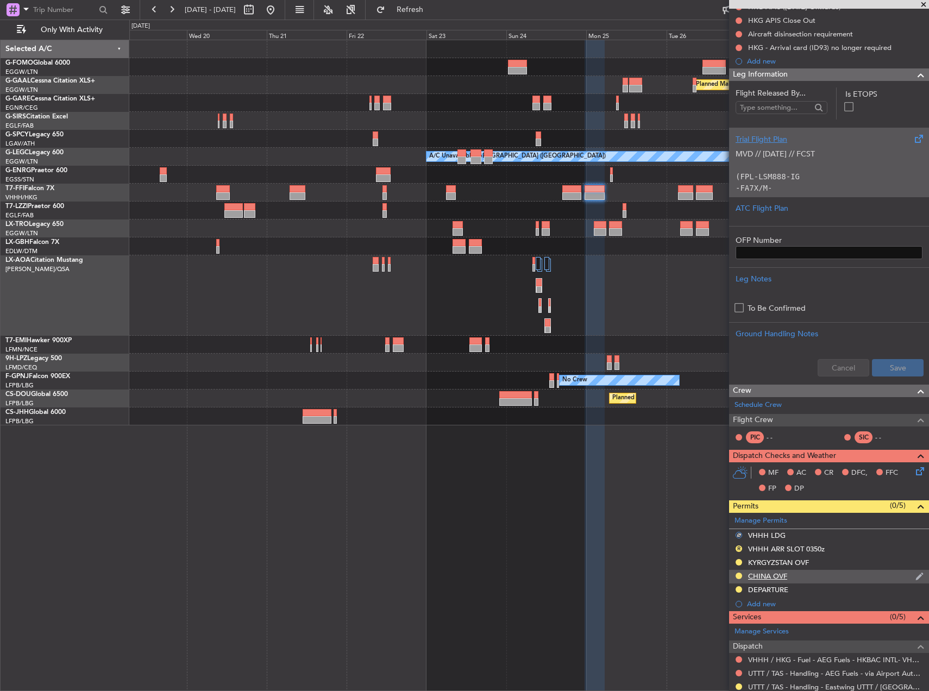
scroll to position [163, 0]
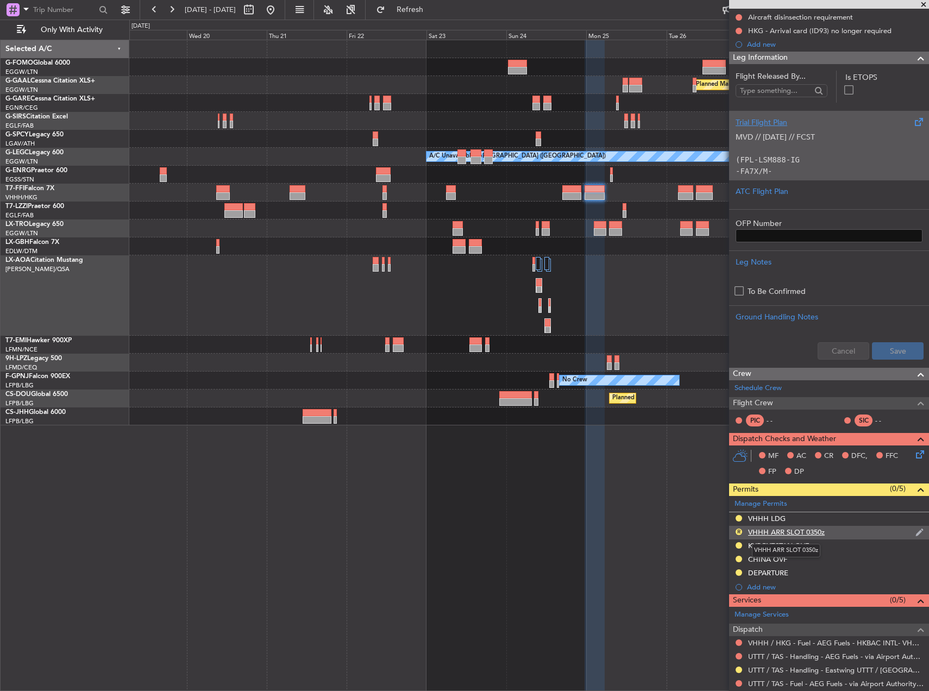
click at [812, 532] on div "VHHH ARR SLOT 0350z" at bounding box center [786, 531] width 77 height 9
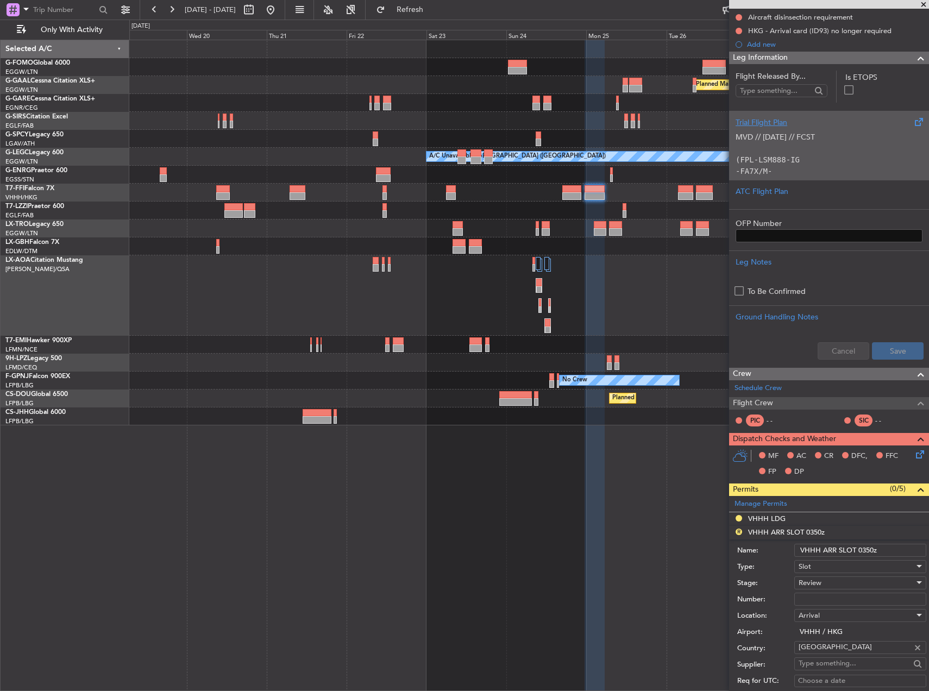
click at [865, 549] on input "VHHH ARR SLOT 0350z" at bounding box center [860, 550] width 132 height 13
drag, startPoint x: 863, startPoint y: 550, endPoint x: 872, endPoint y: 549, distance: 8.8
click at [872, 549] on input "VHHH ARR SLOT 0550z" at bounding box center [860, 550] width 132 height 13
click at [868, 549] on input "VHHH ARR SLOT 0550z" at bounding box center [860, 550] width 132 height 13
drag, startPoint x: 865, startPoint y: 549, endPoint x: 872, endPoint y: 549, distance: 6.5
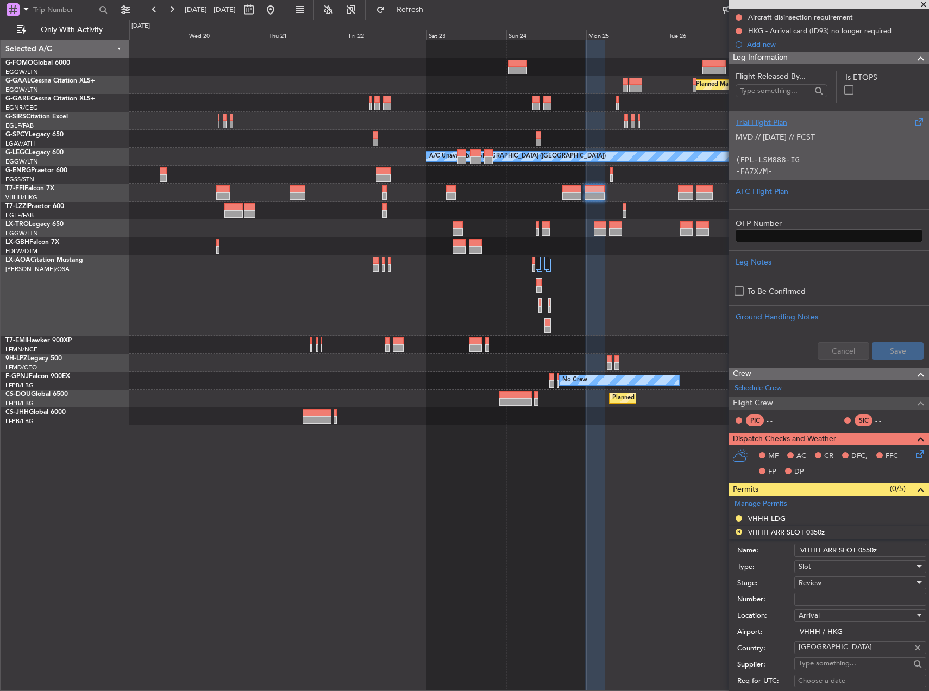
click at [872, 549] on input "VHHH ARR SLOT 0550z" at bounding box center [860, 550] width 132 height 13
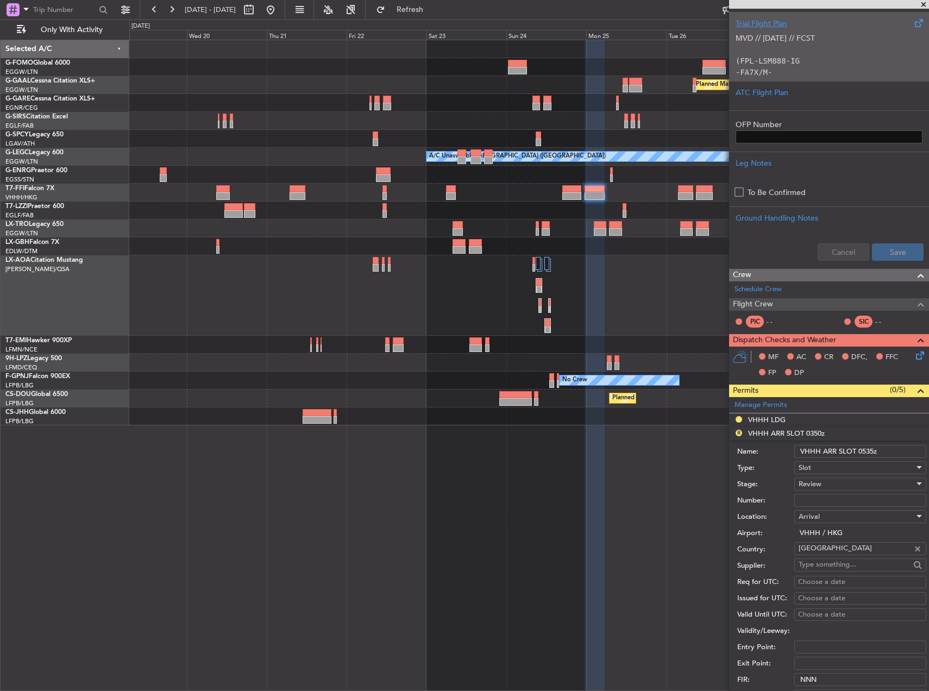
scroll to position [272, 0]
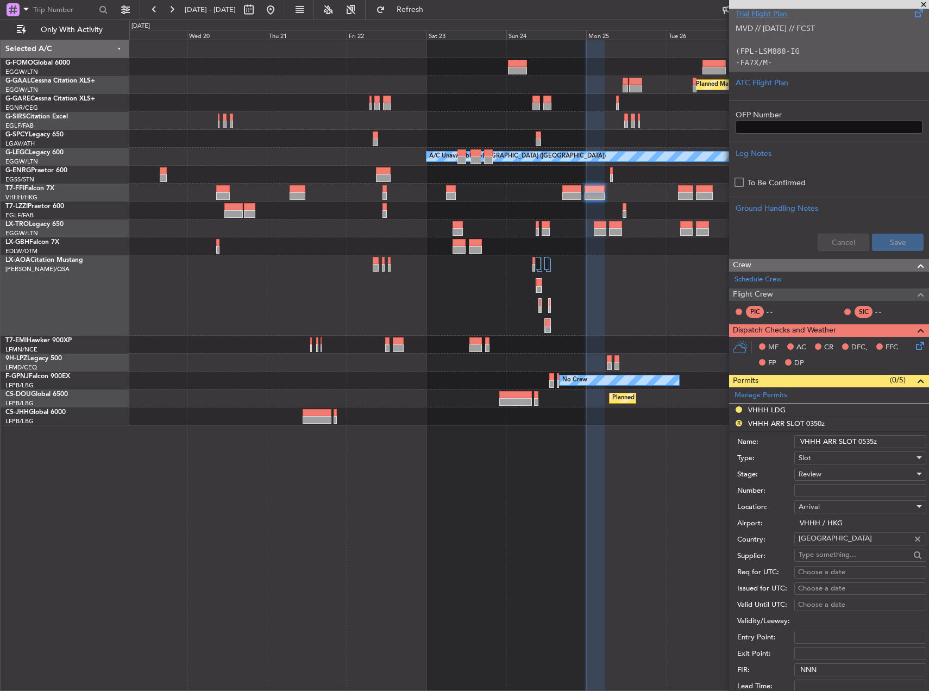
type input "VHHH ARR SLOT 0535z"
click at [817, 479] on div "Review" at bounding box center [857, 474] width 116 height 16
click at [832, 543] on span "Requested" at bounding box center [856, 545] width 114 height 16
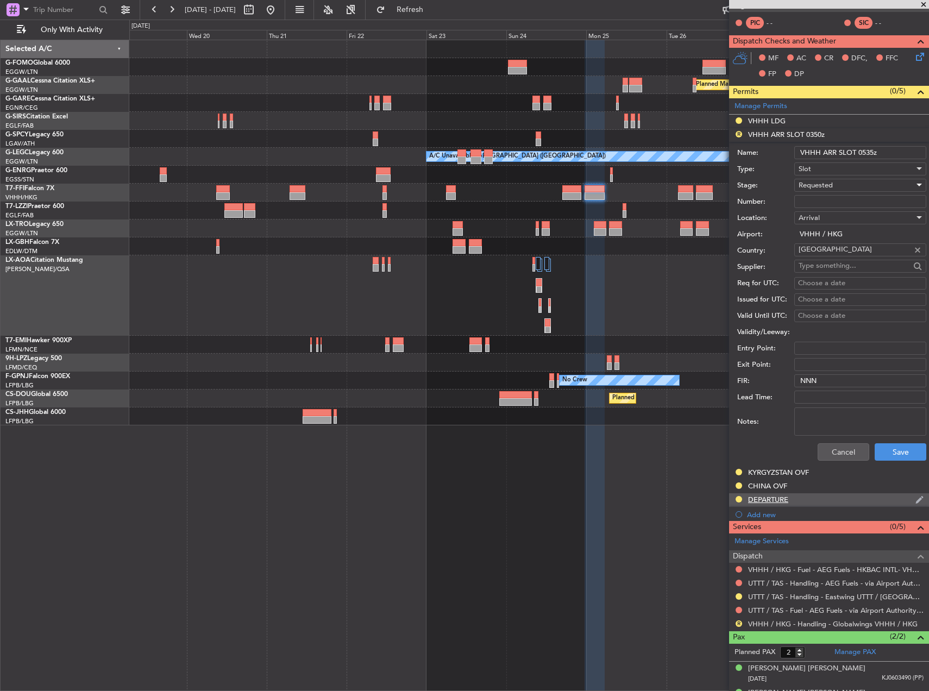
scroll to position [580, 0]
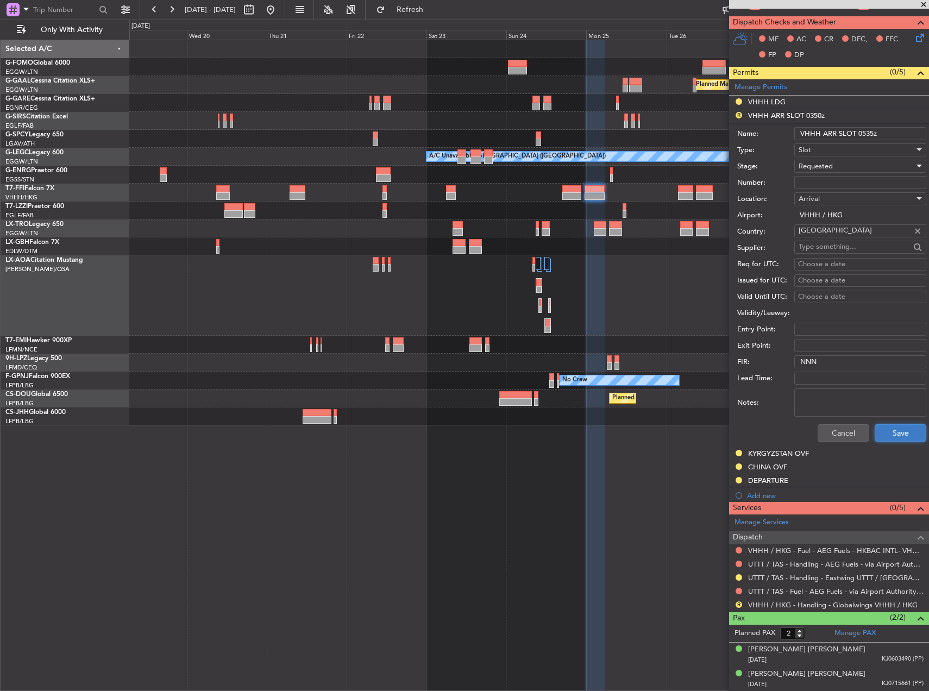
click at [893, 439] on button "Save" at bounding box center [901, 432] width 52 height 17
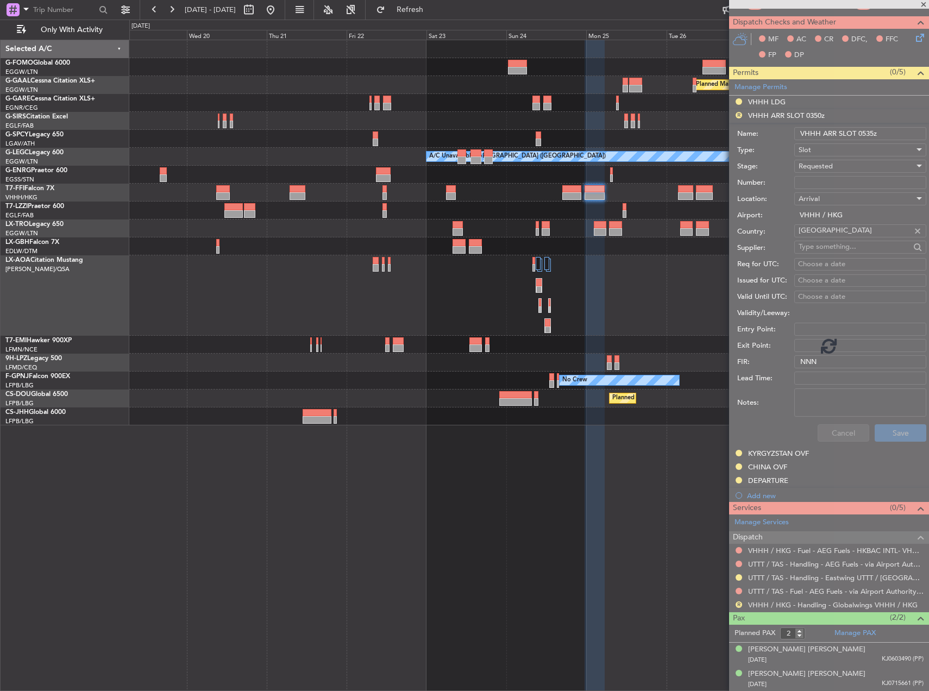
scroll to position [255, 0]
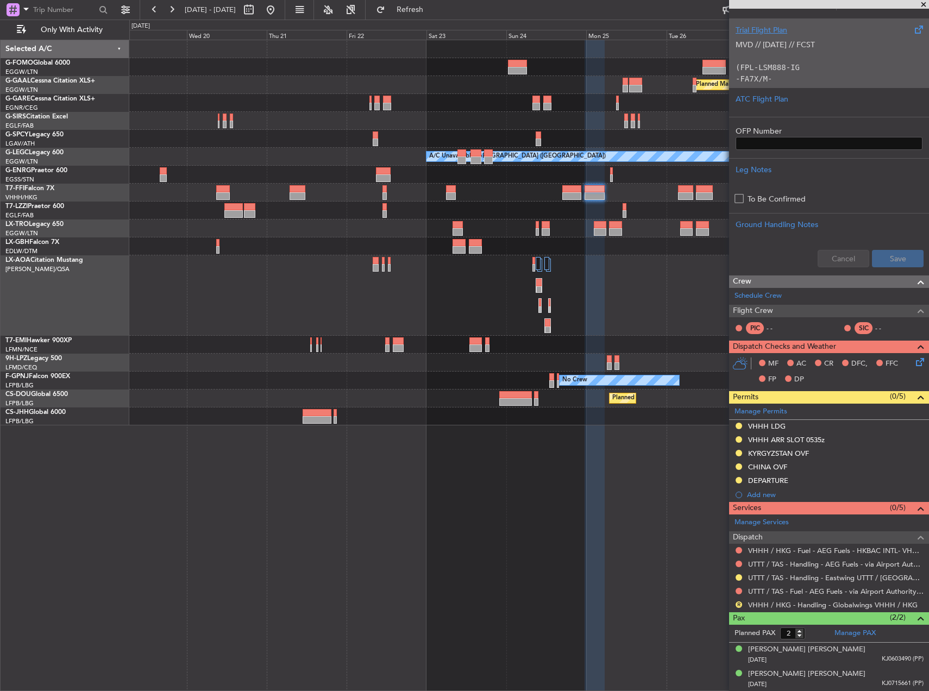
drag, startPoint x: 312, startPoint y: 6, endPoint x: 355, endPoint y: 47, distance: 59.9
click at [279, 6] on button at bounding box center [270, 9] width 17 height 17
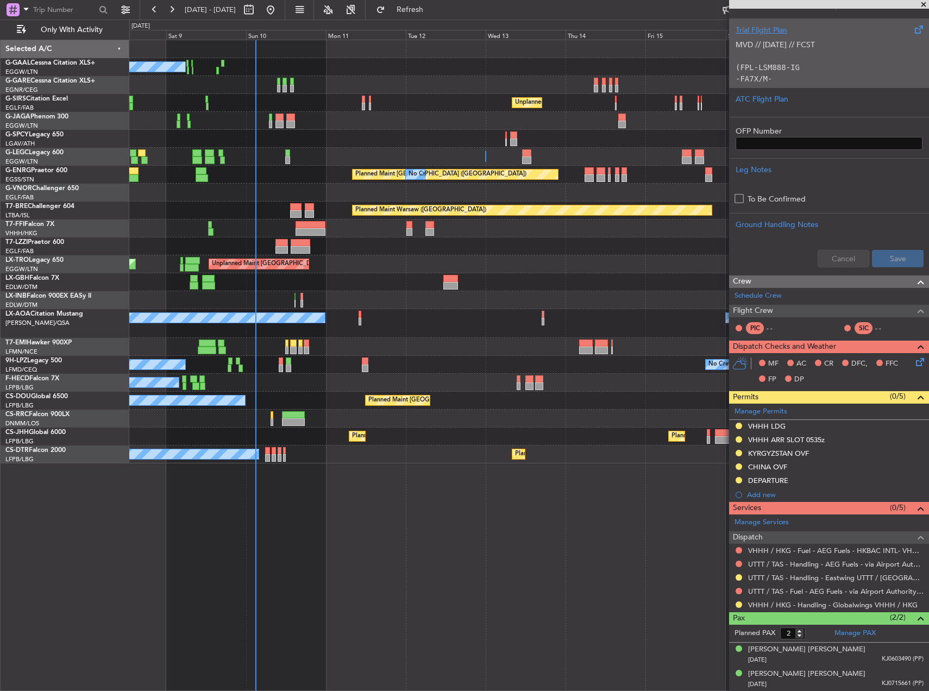
click at [273, 414] on div "Planned Maint Larnaca ([GEOGRAPHIC_DATA] Intl)" at bounding box center [528, 419] width 799 height 18
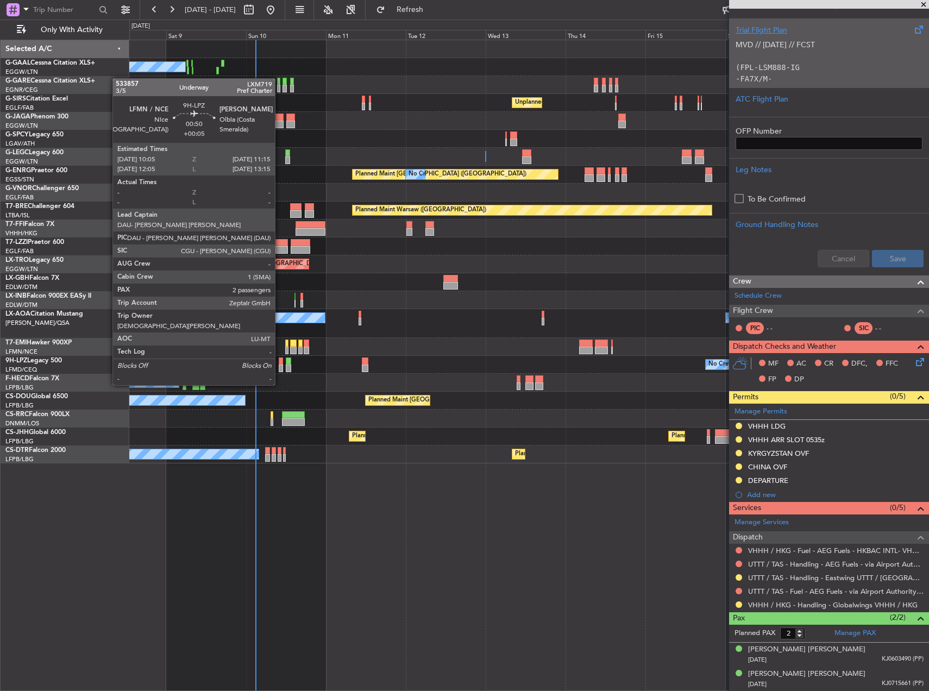
click at [280, 365] on div at bounding box center [281, 369] width 4 height 8
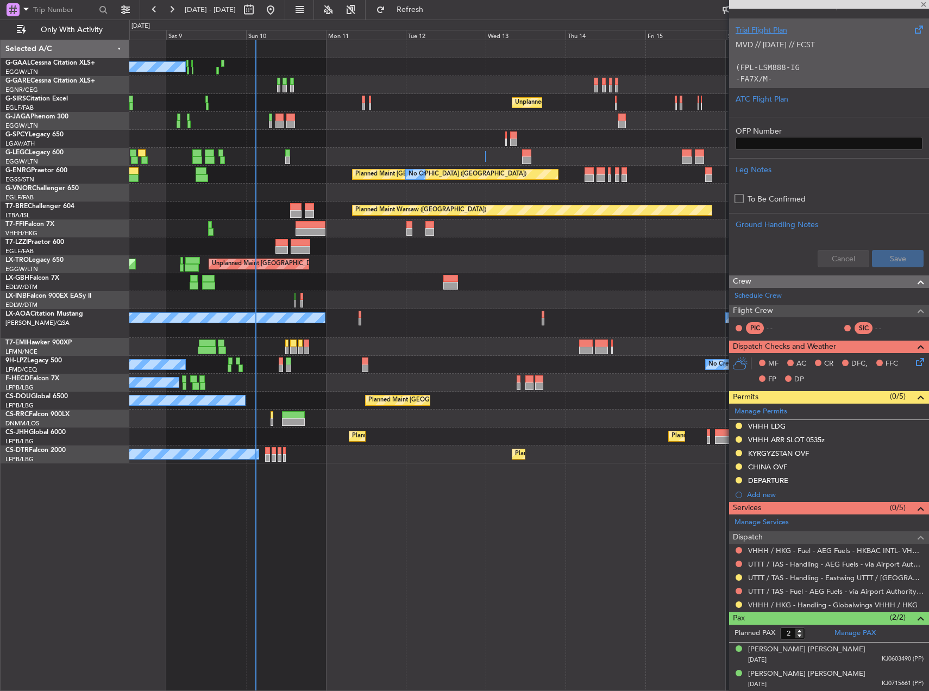
type input "+00:05"
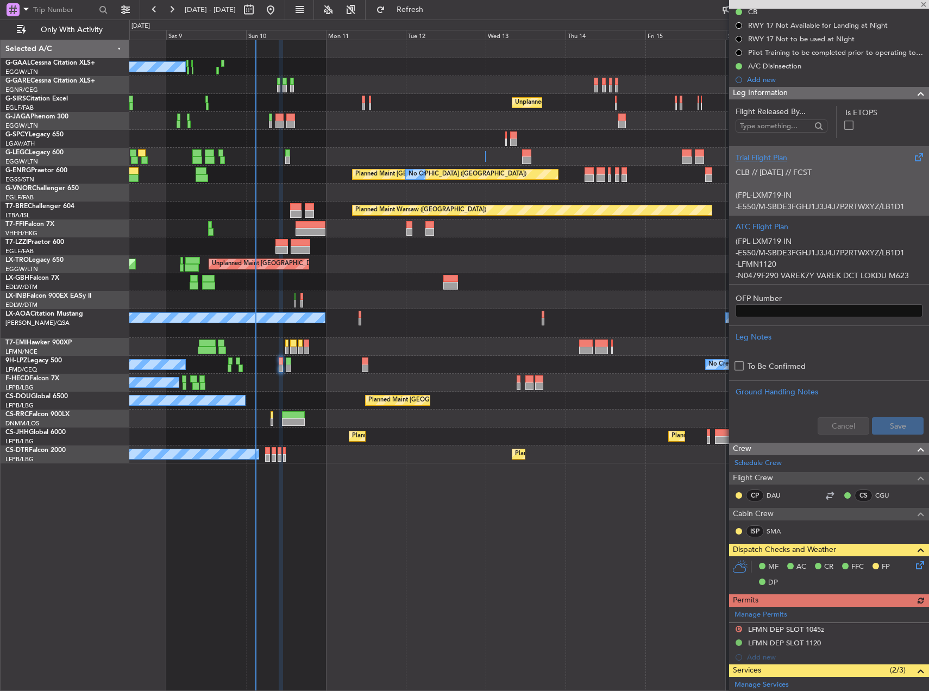
scroll to position [303, 0]
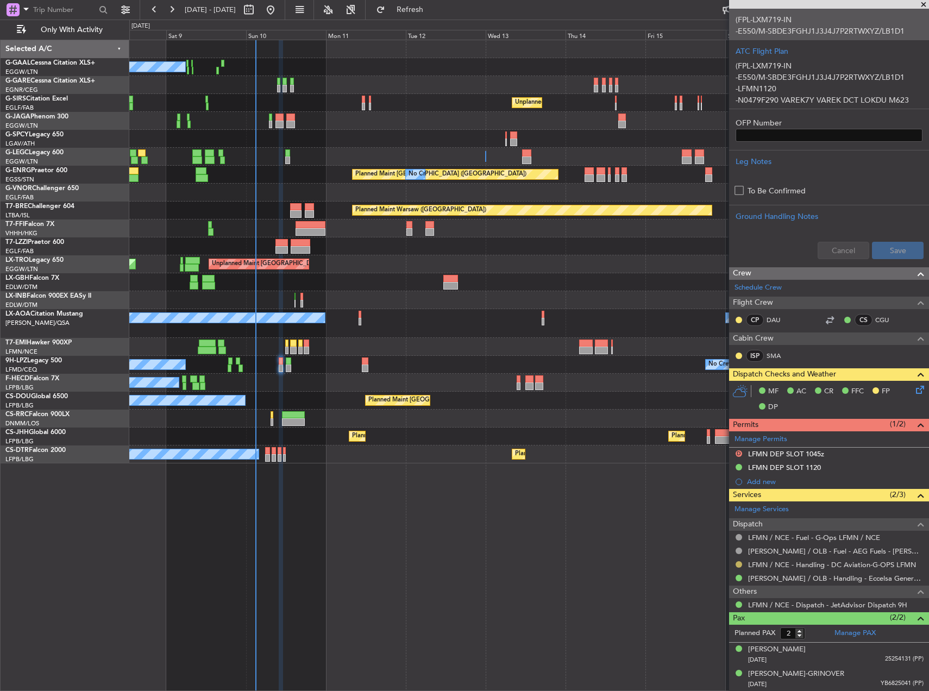
click at [741, 562] on button at bounding box center [739, 564] width 7 height 7
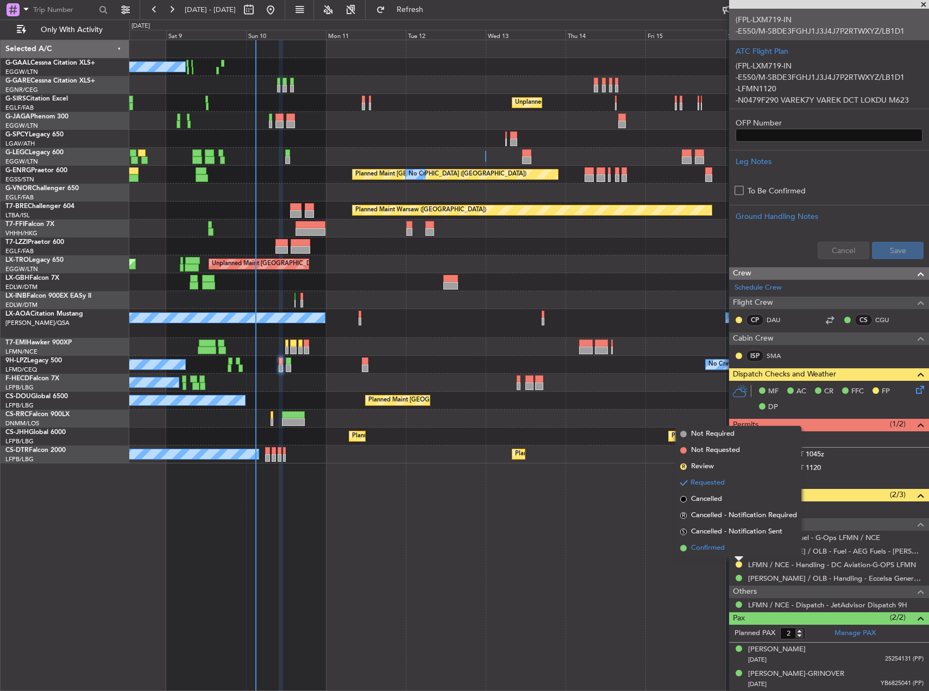
click at [720, 541] on li "Confirmed" at bounding box center [738, 548] width 125 height 16
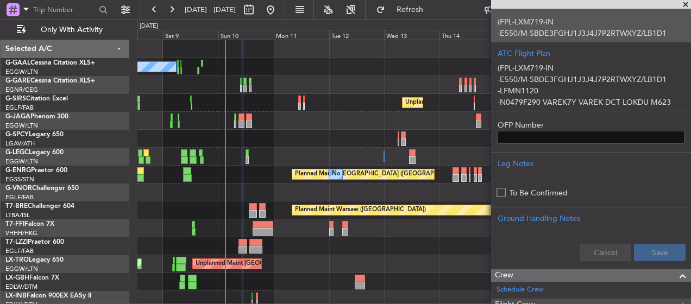
scroll to position [54, 0]
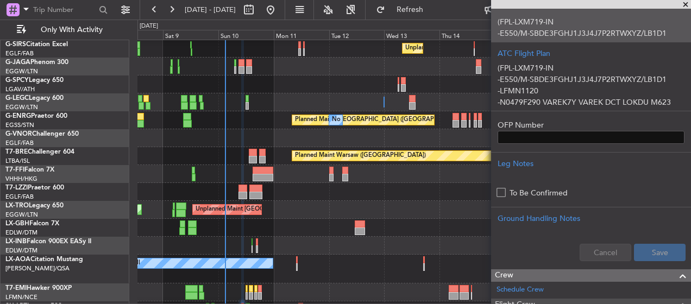
click at [683, 7] on span at bounding box center [685, 5] width 11 height 10
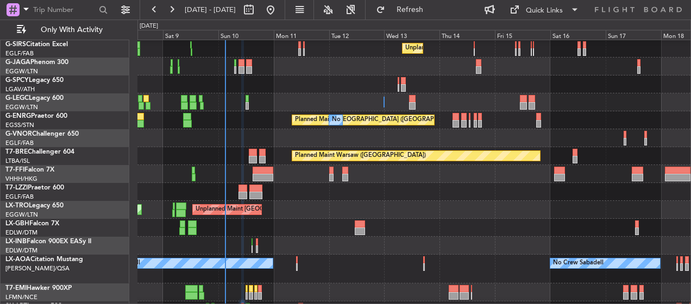
type input "0"
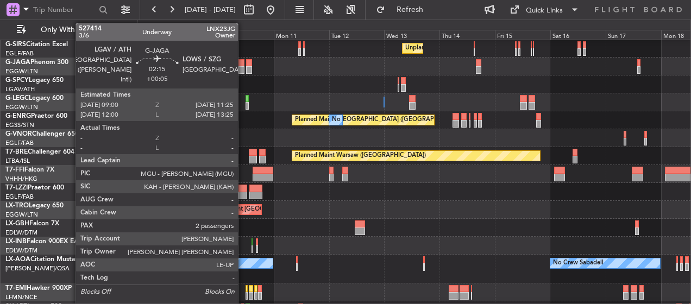
click at [243, 65] on div at bounding box center [241, 63] width 6 height 8
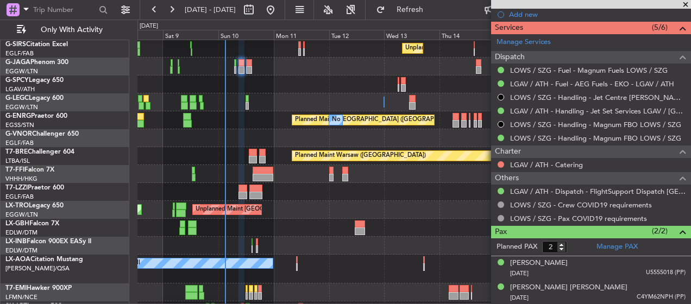
scroll to position [324, 0]
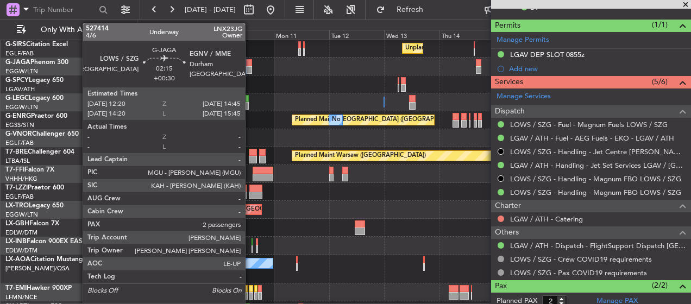
click at [250, 68] on div at bounding box center [249, 70] width 6 height 8
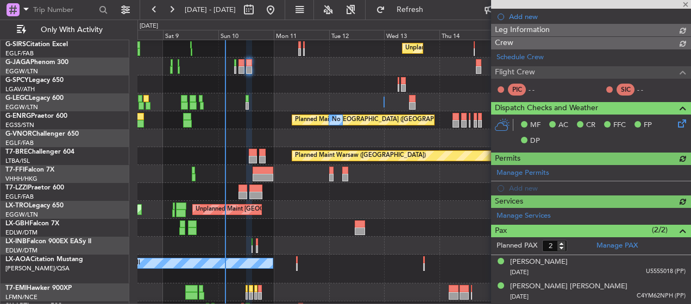
scroll to position [269, 0]
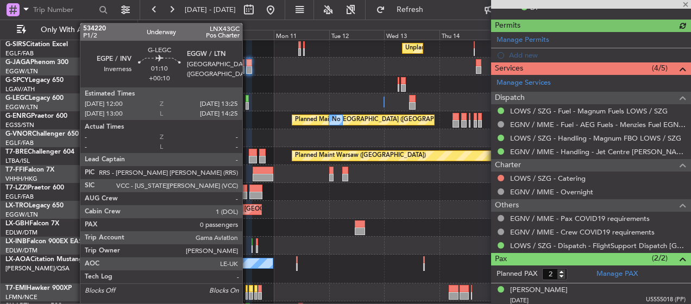
click at [247, 104] on div at bounding box center [248, 106] width 4 height 8
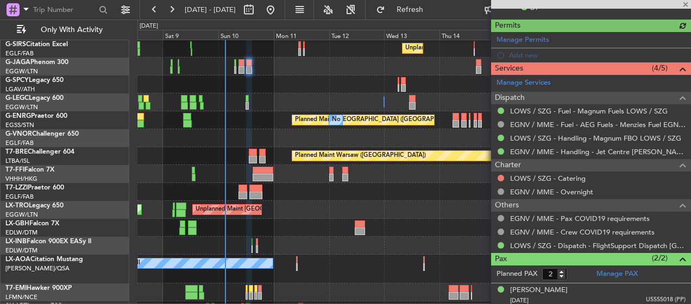
type input "+00:10"
type input "0"
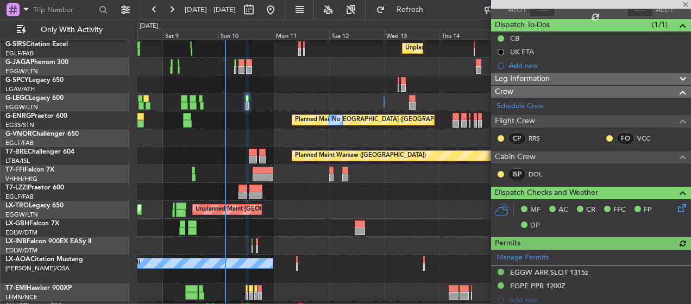
scroll to position [0, 0]
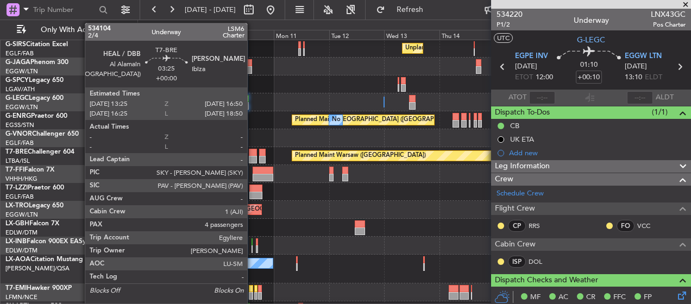
click at [252, 151] on div at bounding box center [253, 153] width 8 height 8
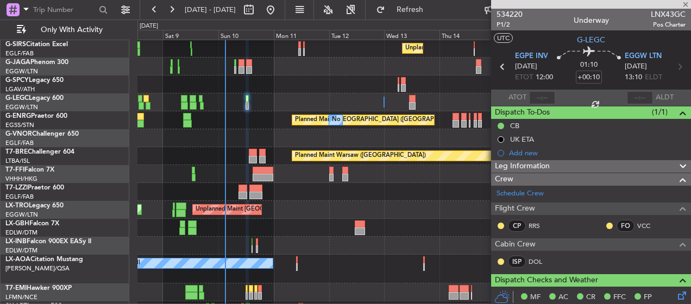
type input "4"
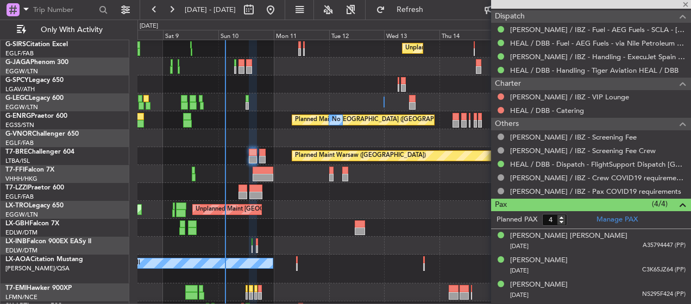
scroll to position [435, 0]
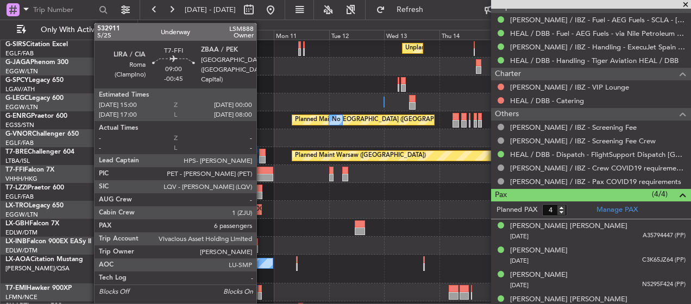
click at [261, 173] on div at bounding box center [263, 171] width 21 height 8
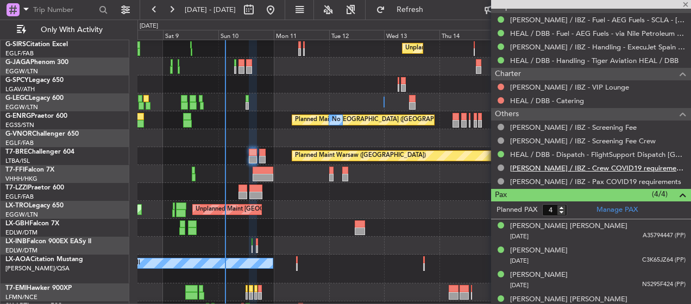
scroll to position [163, 0]
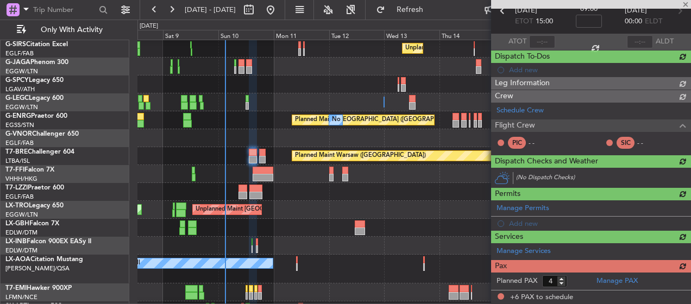
type input "-00:45"
type input "6"
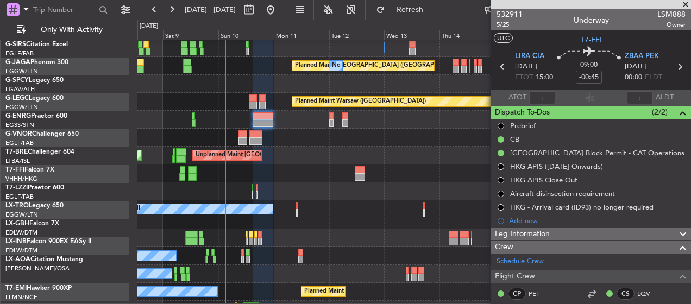
scroll to position [109, 0]
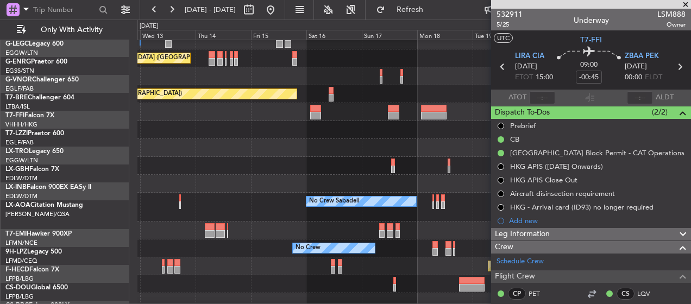
click at [145, 115] on div at bounding box center [413, 112] width 553 height 18
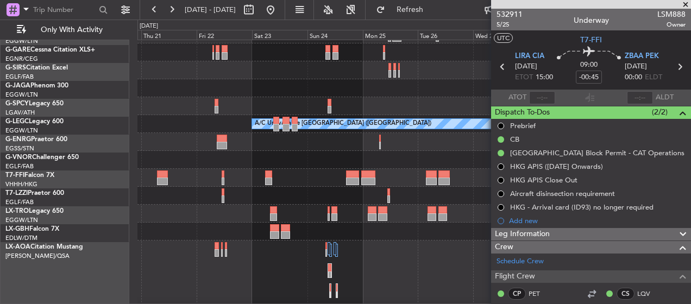
scroll to position [51, 0]
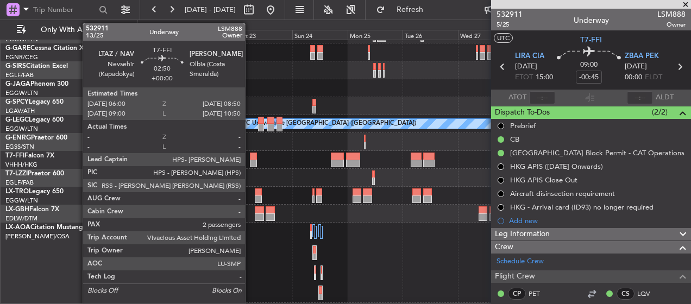
click at [250, 154] on div at bounding box center [253, 157] width 7 height 8
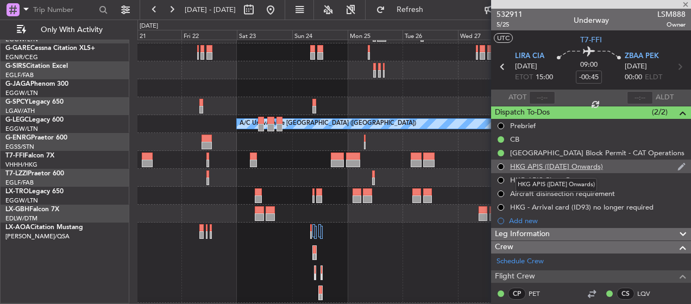
type input "2"
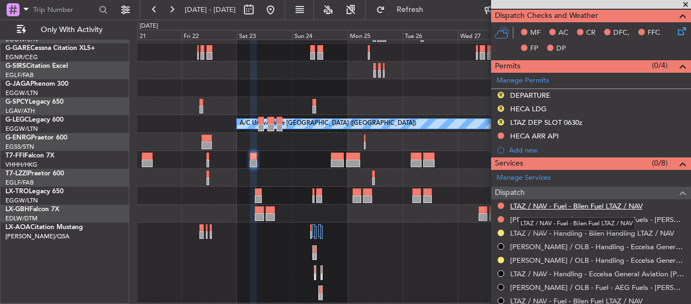
scroll to position [188, 0]
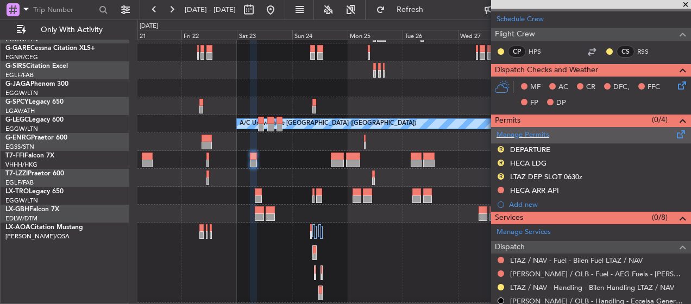
click at [569, 136] on div "Manage Permits" at bounding box center [591, 135] width 200 height 16
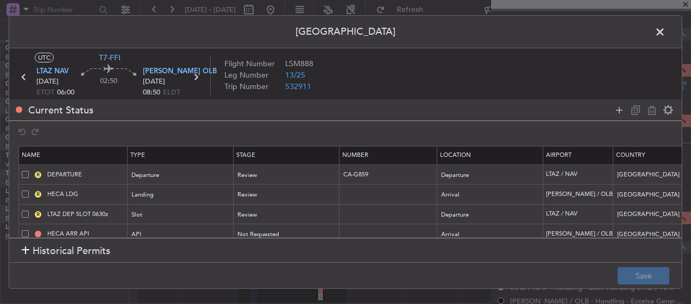
click at [665, 24] on span at bounding box center [665, 35] width 0 height 22
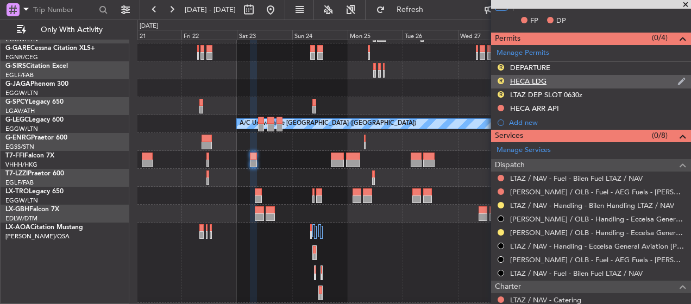
scroll to position [242, 0]
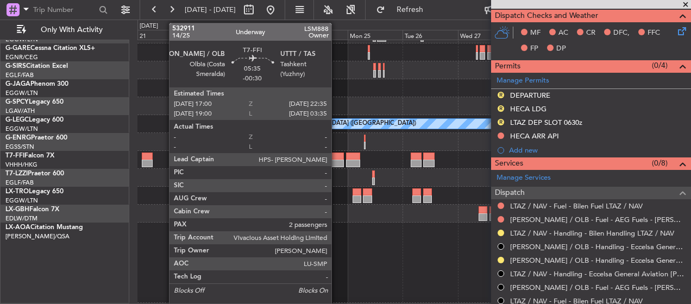
click at [337, 159] on div at bounding box center [337, 157] width 13 height 8
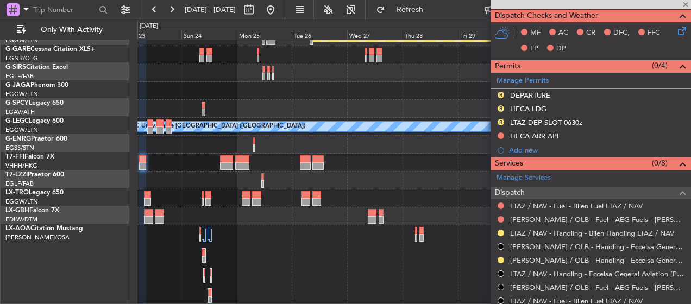
scroll to position [48, 0]
type input "-00:30"
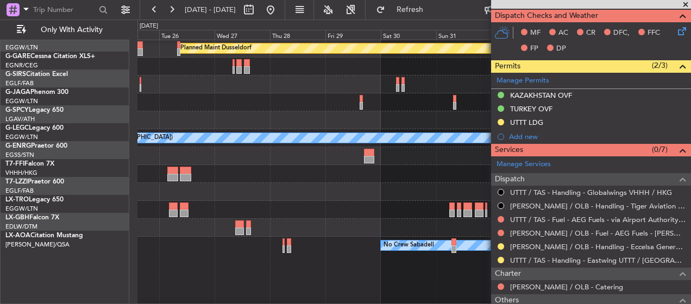
scroll to position [33, 0]
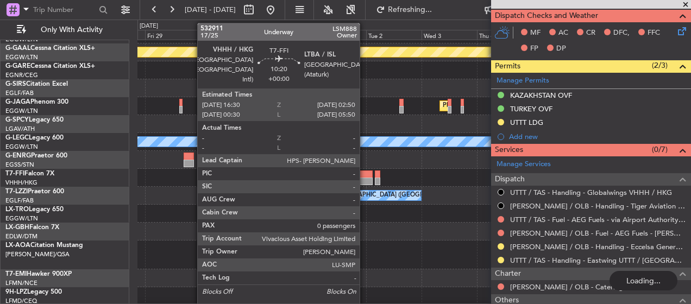
click at [355, 241] on div "No Crew Sabadell No Crew" at bounding box center [413, 255] width 553 height 29
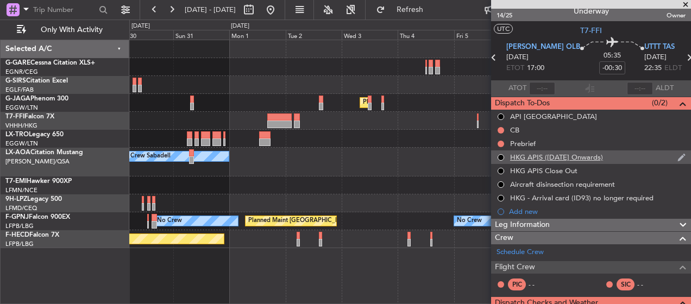
scroll to position [0, 0]
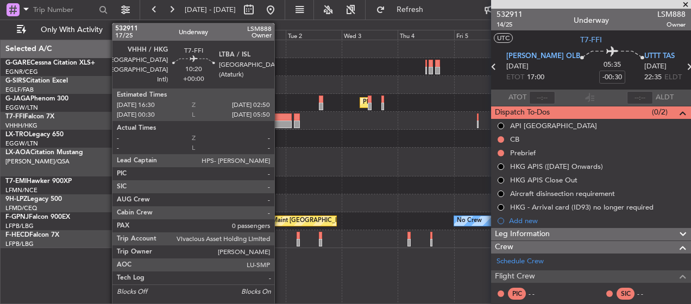
click at [279, 115] on div at bounding box center [279, 118] width 24 height 8
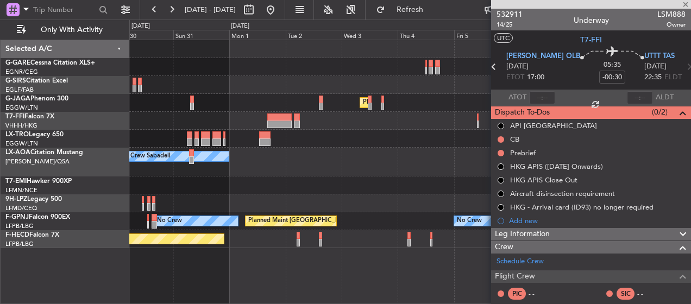
type input "0"
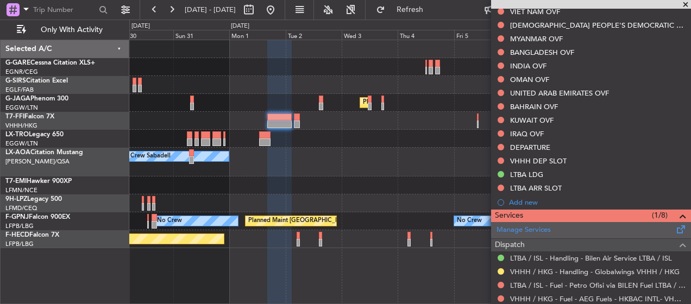
scroll to position [217, 0]
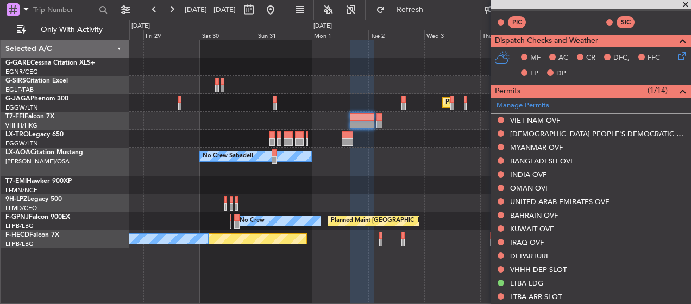
click at [280, 106] on div "Planned Maint [GEOGRAPHIC_DATA] ([GEOGRAPHIC_DATA]) No Crew Sabadell No Crew Pl…" at bounding box center [409, 144] width 561 height 208
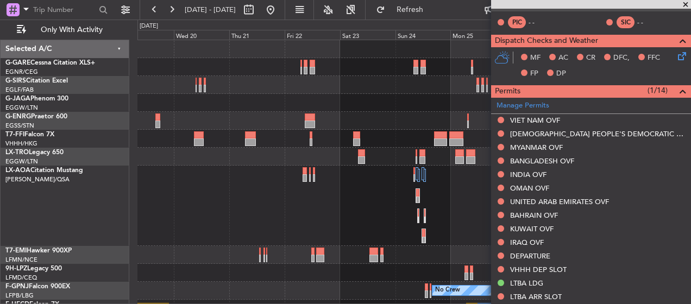
click at [374, 129] on div at bounding box center [413, 121] width 553 height 18
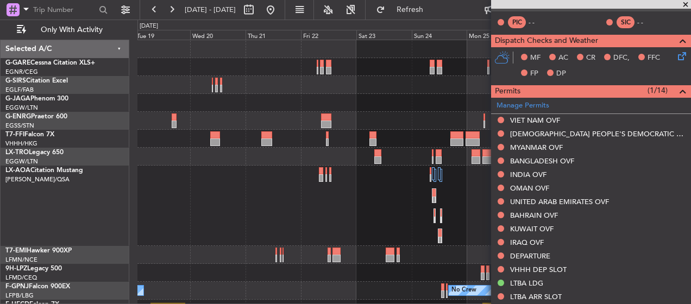
click at [432, 125] on div at bounding box center [413, 121] width 553 height 18
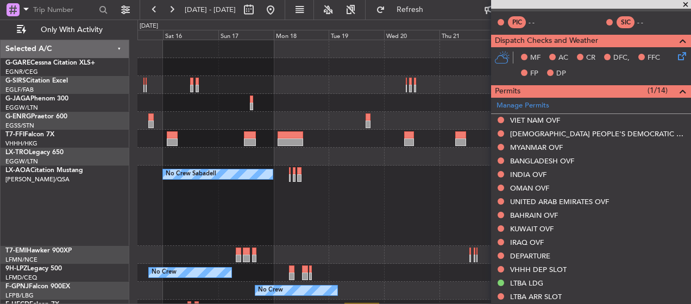
click at [415, 130] on div "Unplanned Maint [GEOGRAPHIC_DATA] ([GEOGRAPHIC_DATA]) Planned Maint [GEOGRAPHIC…" at bounding box center [413, 179] width 553 height 278
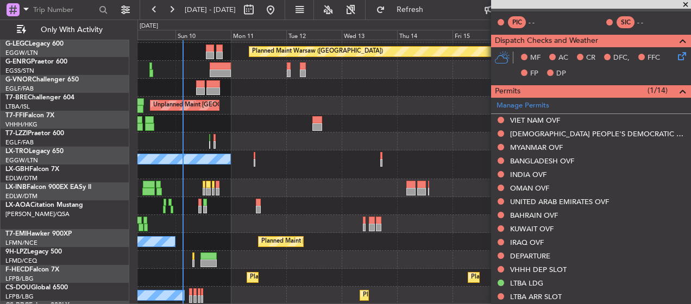
scroll to position [159, 0]
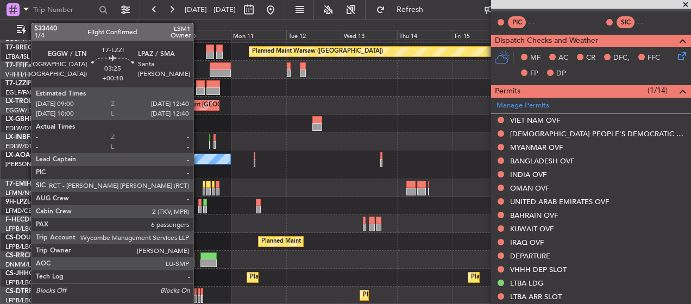
click at [198, 81] on div at bounding box center [200, 84] width 9 height 8
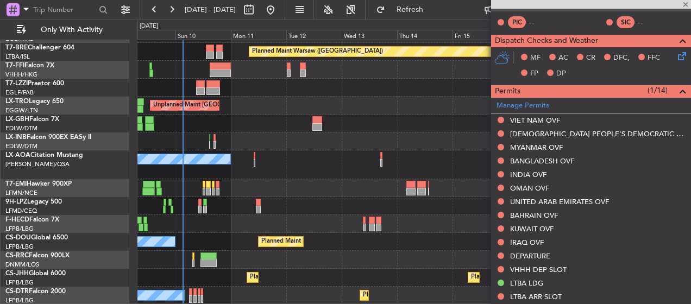
type input "+00:10"
type input "6"
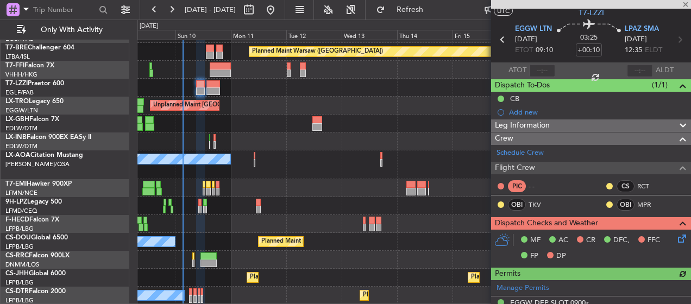
scroll to position [0, 0]
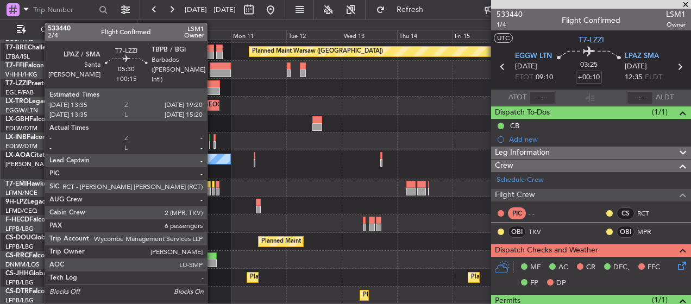
click at [212, 85] on div at bounding box center [213, 84] width 14 height 8
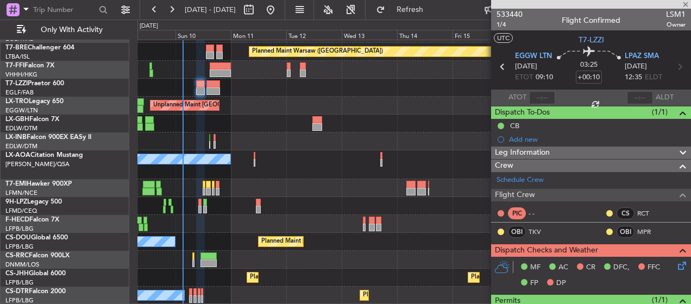
type input "+00:15"
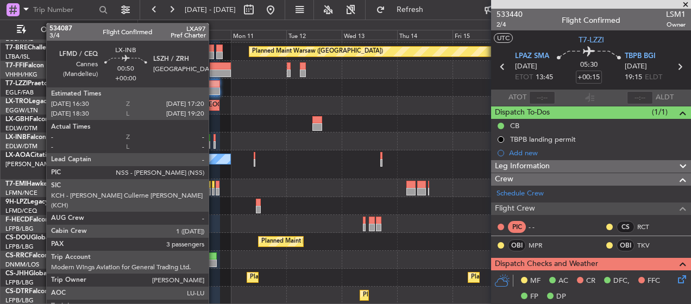
click at [213, 135] on div at bounding box center [214, 138] width 2 height 8
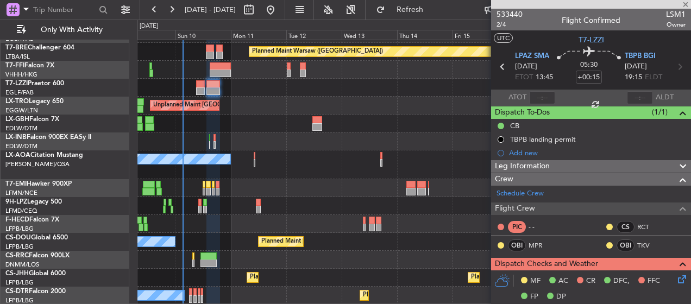
type input "3"
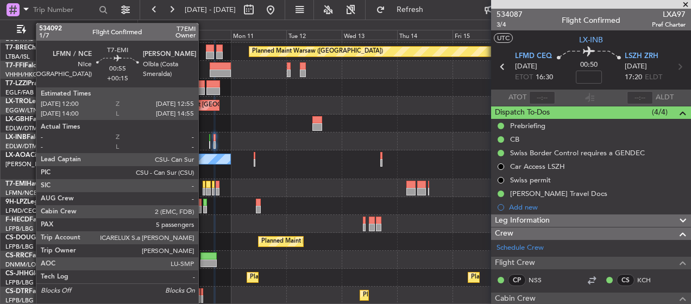
click at [203, 188] on div at bounding box center [204, 192] width 2 height 8
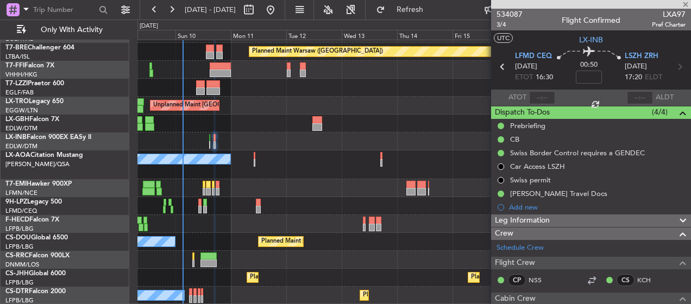
type input "+00:15"
type input "5"
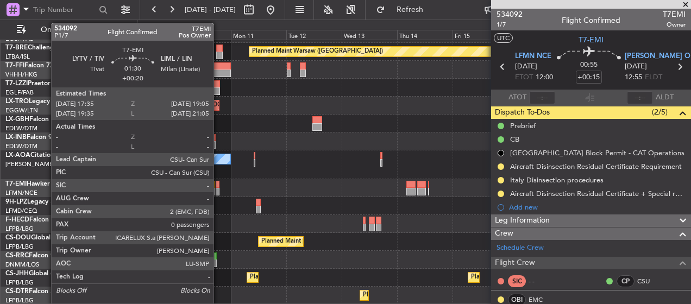
click at [218, 186] on div at bounding box center [218, 185] width 4 height 8
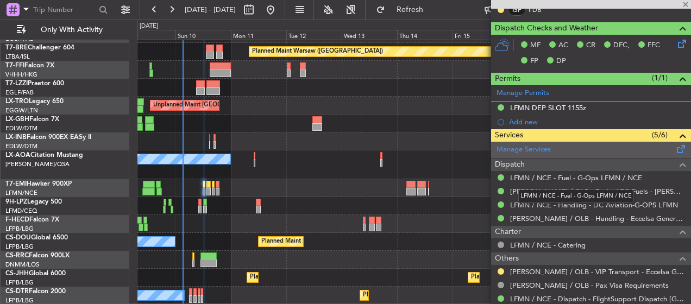
type input "+00:20"
type input "0"
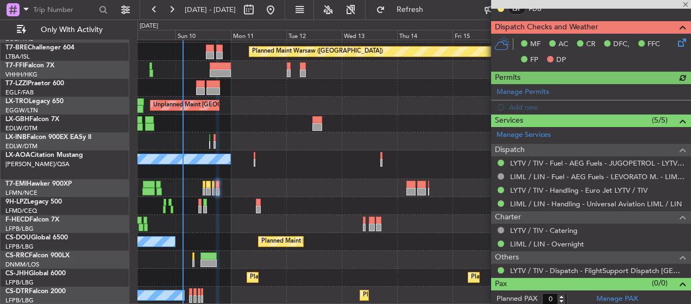
scroll to position [357, 0]
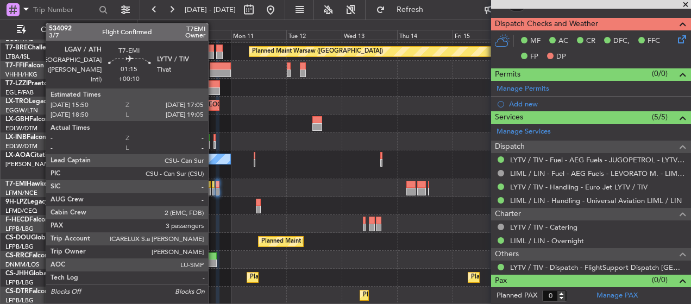
click at [213, 184] on div at bounding box center [213, 185] width 3 height 8
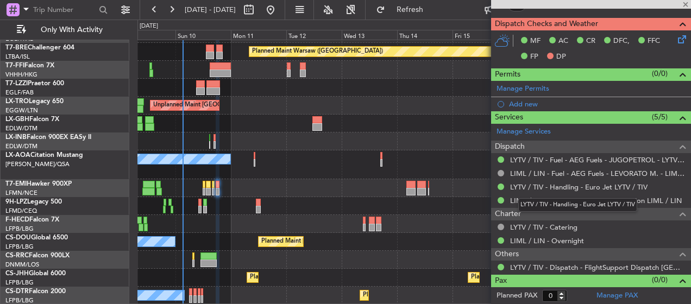
type input "+00:10"
type input "3"
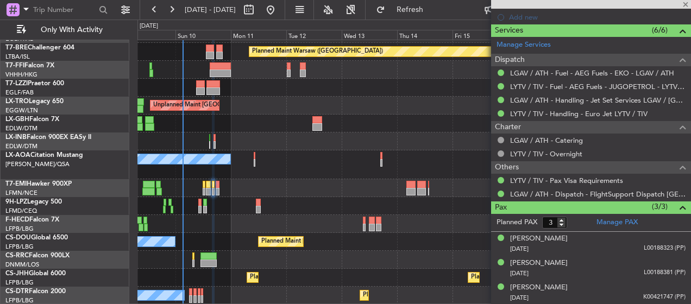
scroll to position [417, 0]
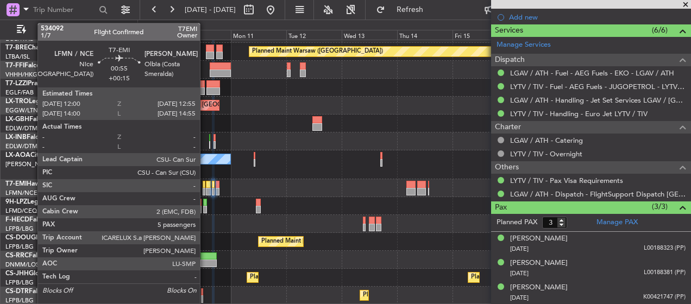
click at [205, 182] on div at bounding box center [204, 185] width 2 height 8
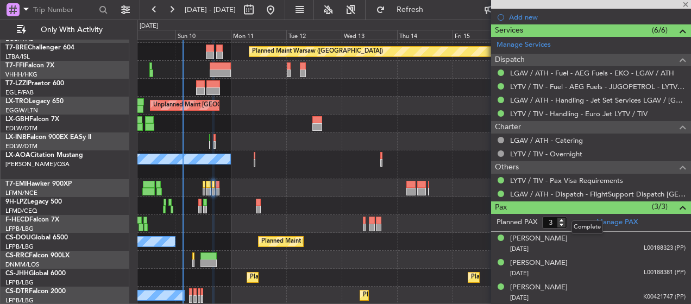
type input "+00:15"
type input "5"
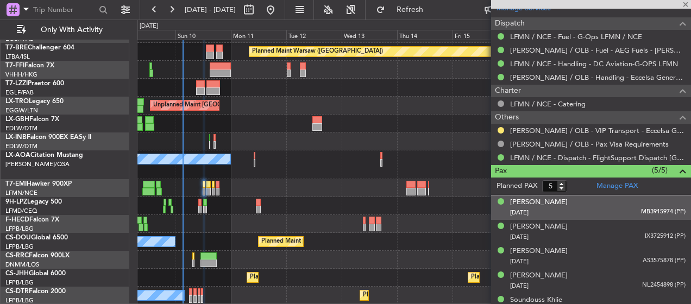
scroll to position [480, 0]
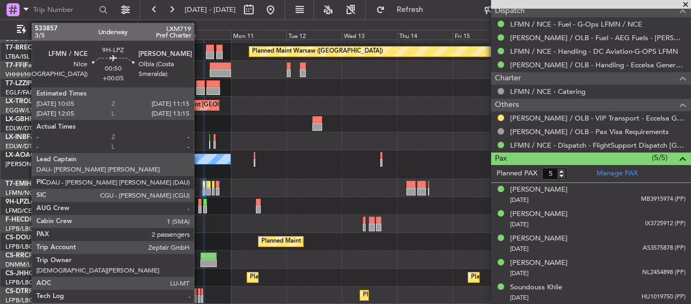
click at [199, 202] on div at bounding box center [199, 203] width 3 height 8
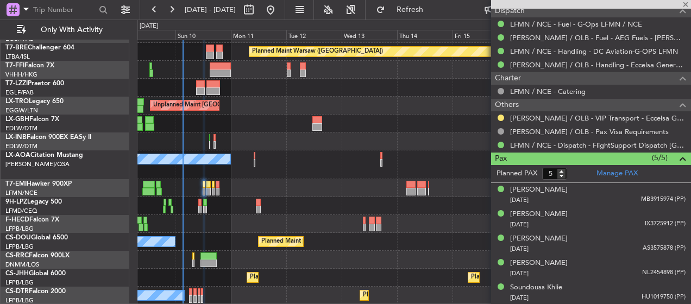
type input "+00:05"
type input "2"
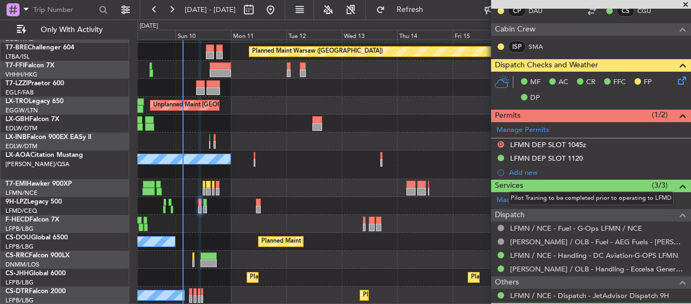
scroll to position [272, 0]
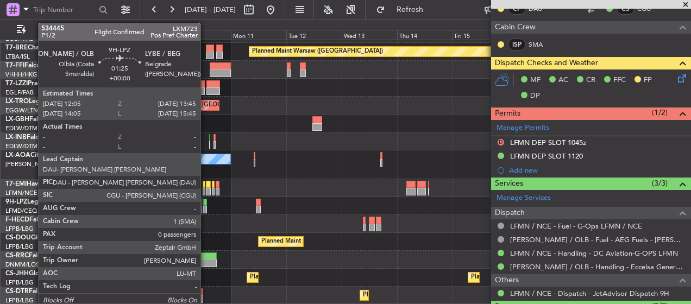
click at [206, 207] on div at bounding box center [205, 210] width 4 height 8
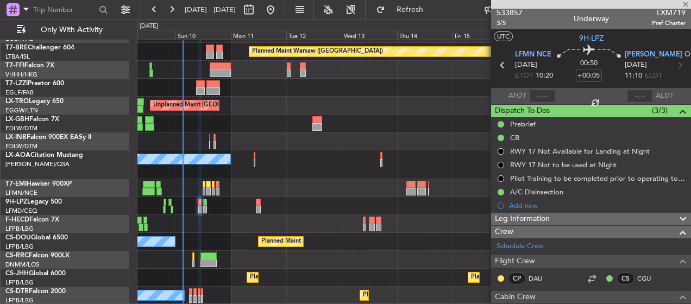
scroll to position [0, 0]
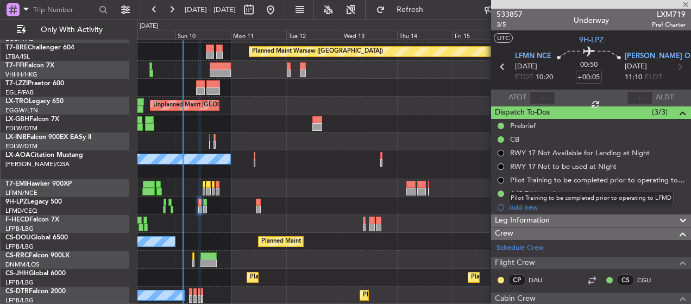
type input "0"
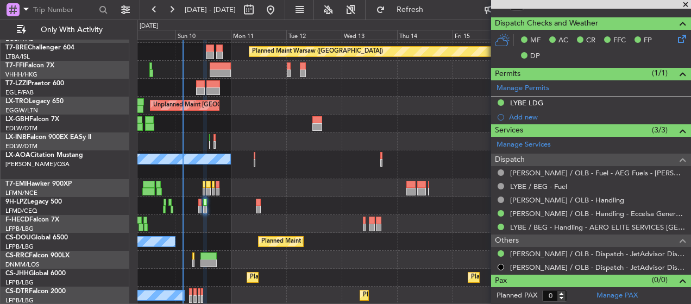
scroll to position [257, 0]
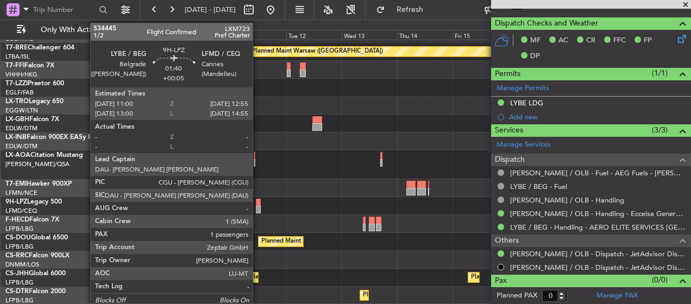
click at [258, 204] on div at bounding box center [258, 203] width 5 height 8
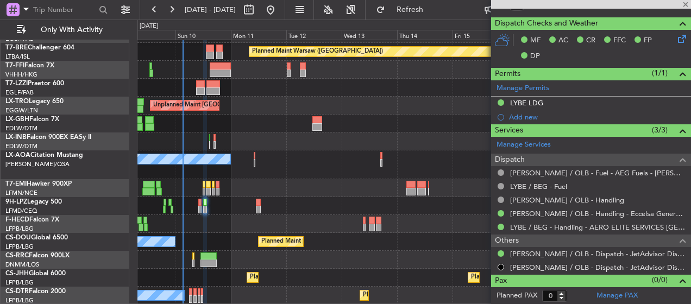
type input "+00:05"
type input "1"
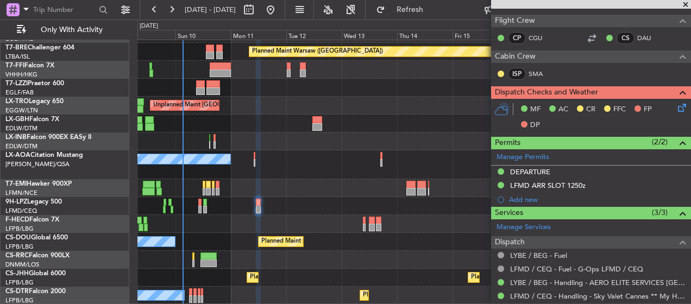
scroll to position [298, 0]
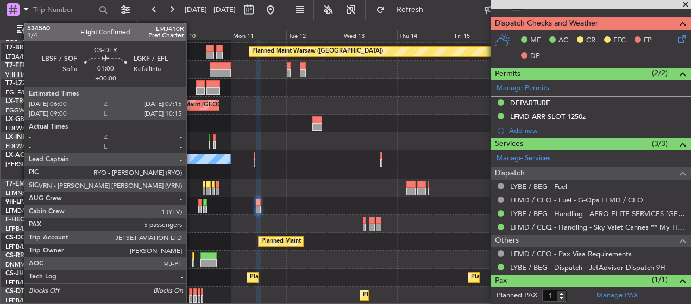
click at [192, 291] on div at bounding box center [190, 292] width 3 height 8
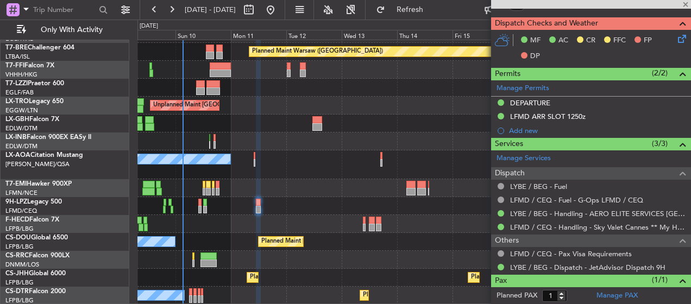
type input "5"
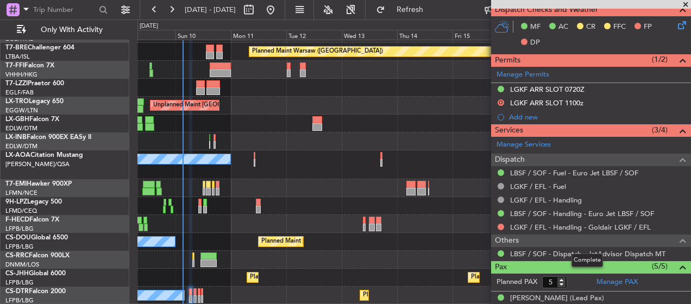
click at [531, 238] on div "Others" at bounding box center [591, 241] width 200 height 12
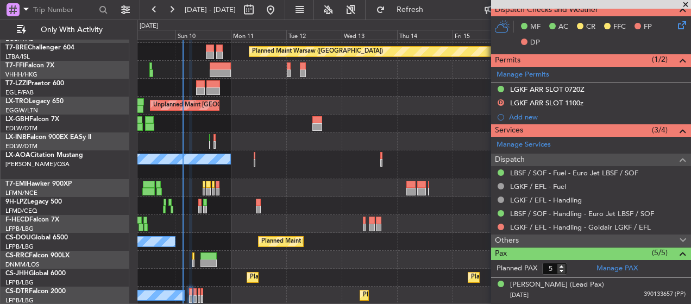
click at [531, 238] on div "Others" at bounding box center [591, 241] width 200 height 12
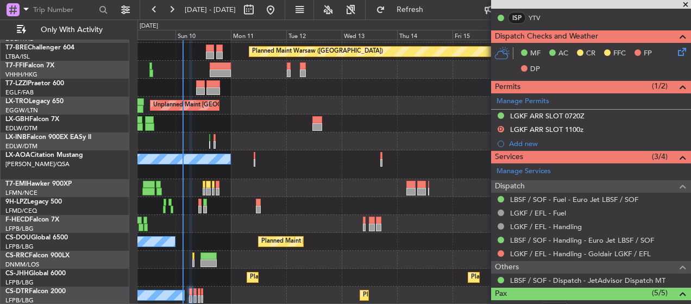
scroll to position [272, 0]
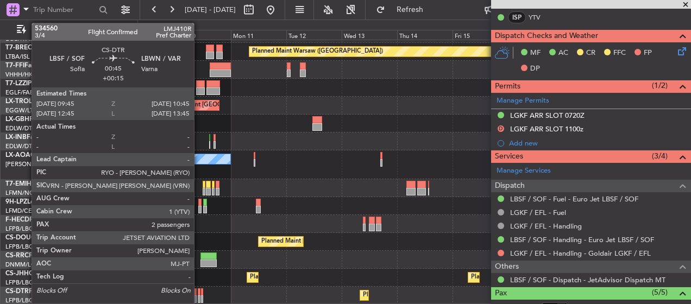
click at [199, 295] on div at bounding box center [199, 292] width 3 height 8
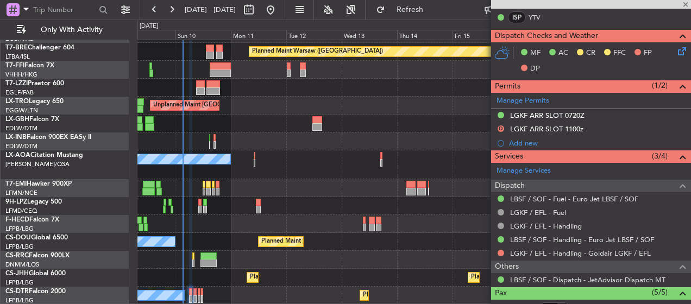
type input "+00:15"
type input "2"
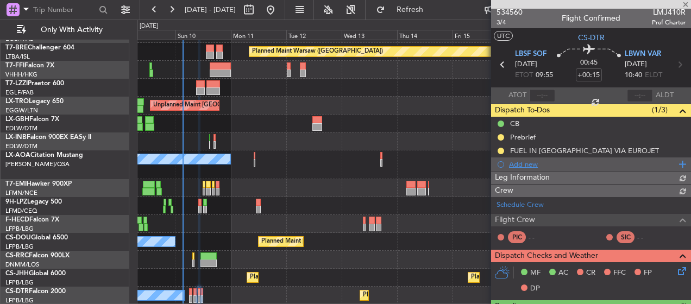
scroll to position [0, 0]
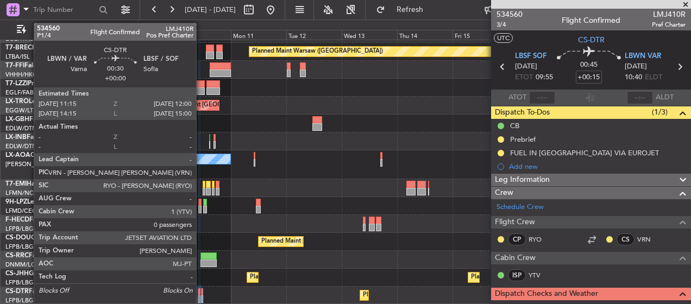
click at [201, 291] on div at bounding box center [202, 292] width 2 height 8
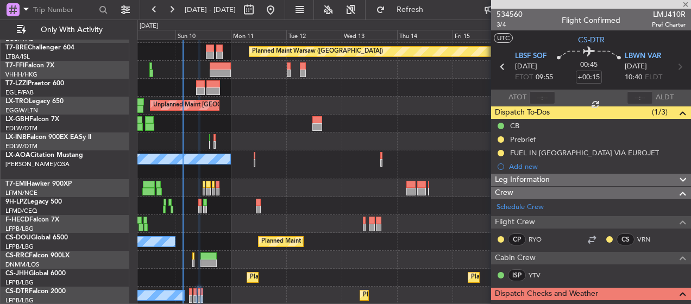
type input "0"
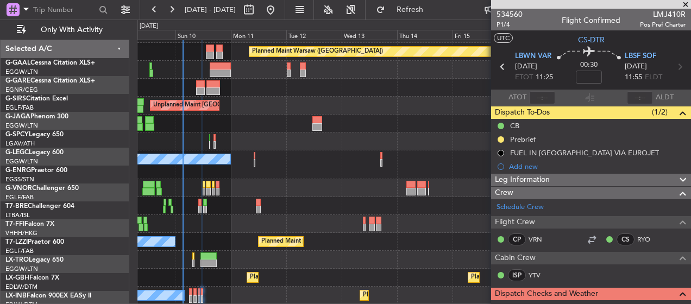
scroll to position [159, 0]
